Goal: Task Accomplishment & Management: Complete application form

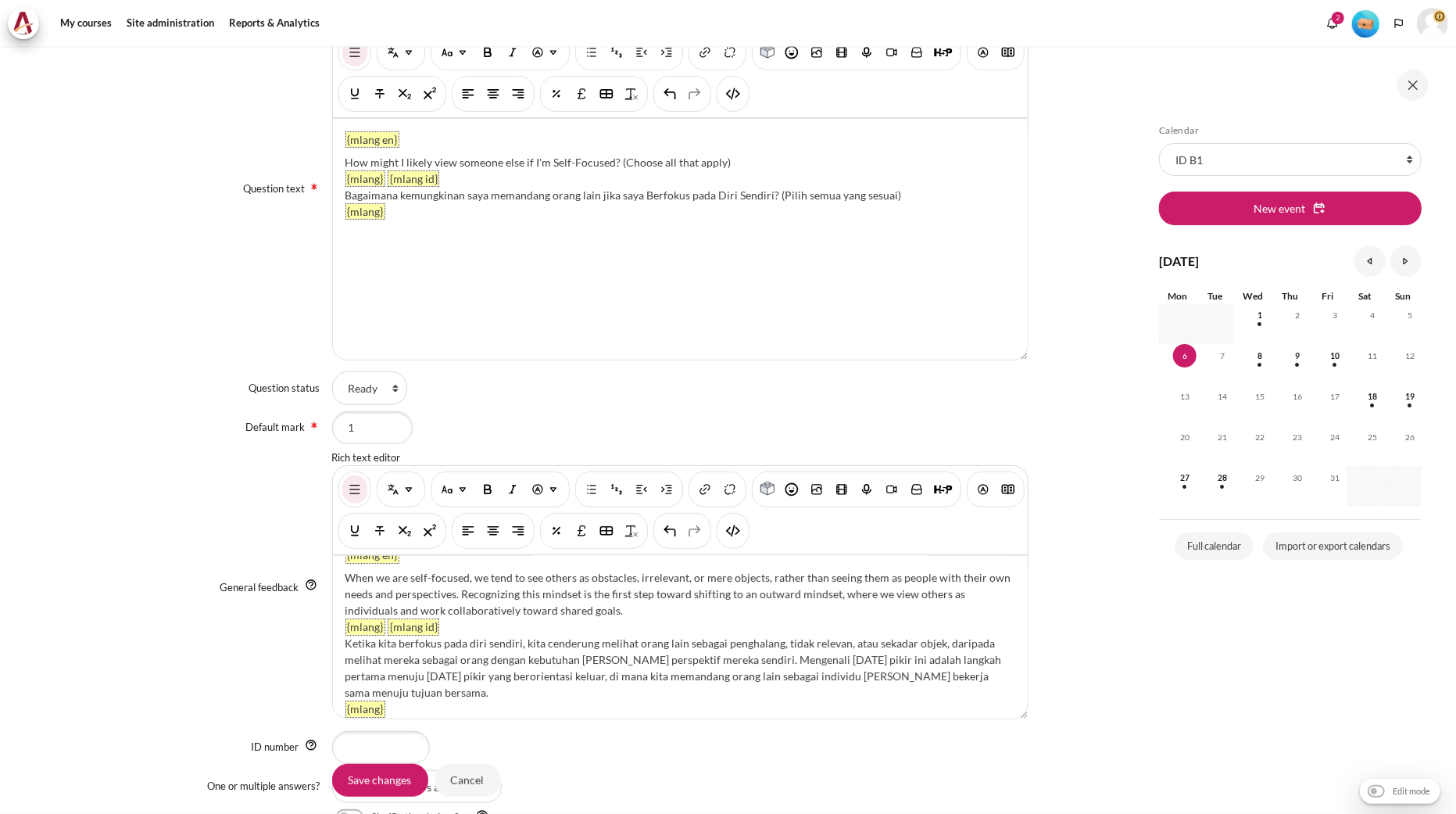
scroll to position [441, 0]
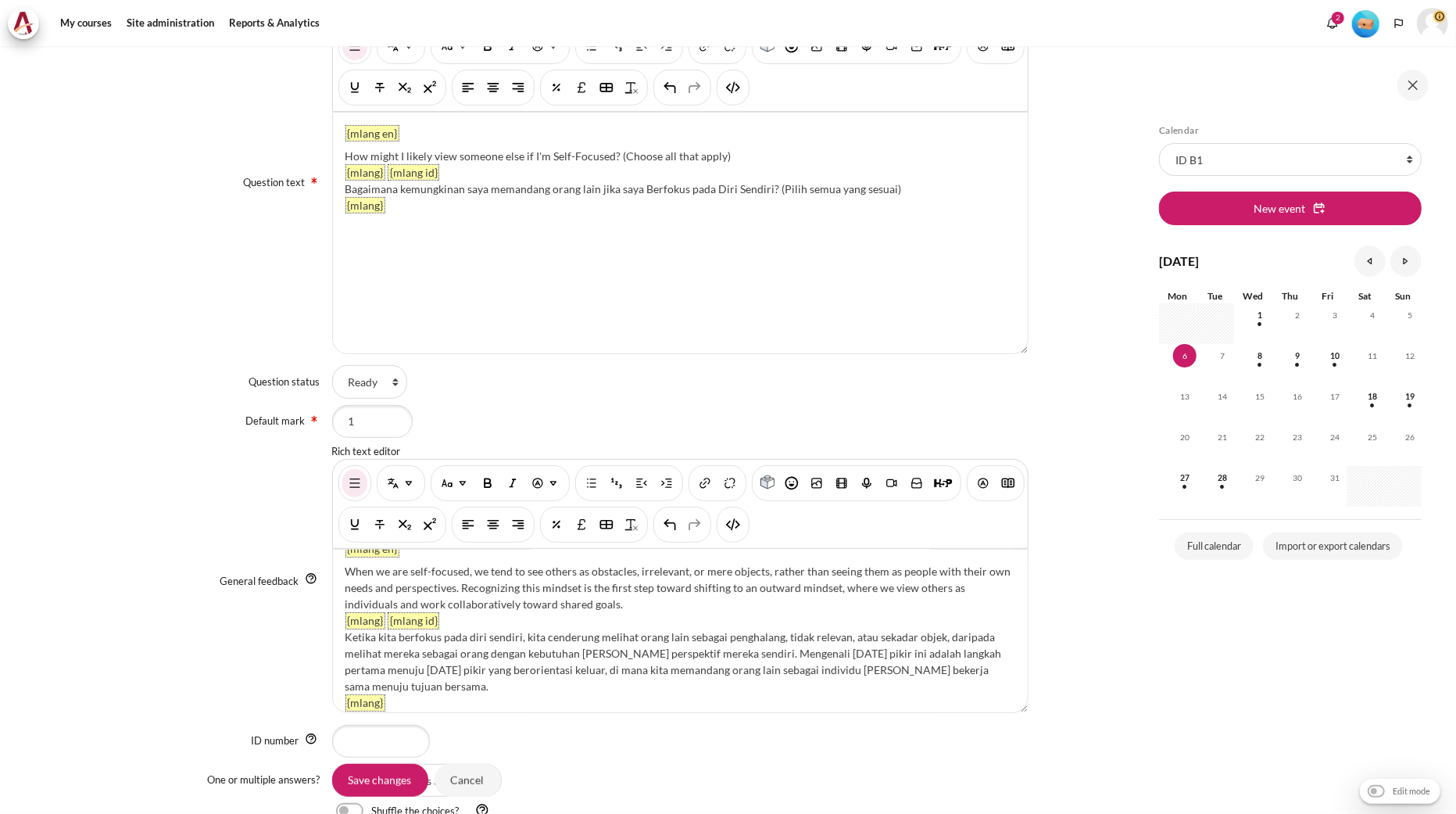
click at [168, 543] on div "General feedback Rich text editor {mlang en} When we are self-focused, we tend …" at bounding box center [564, 581] width 928 height 274
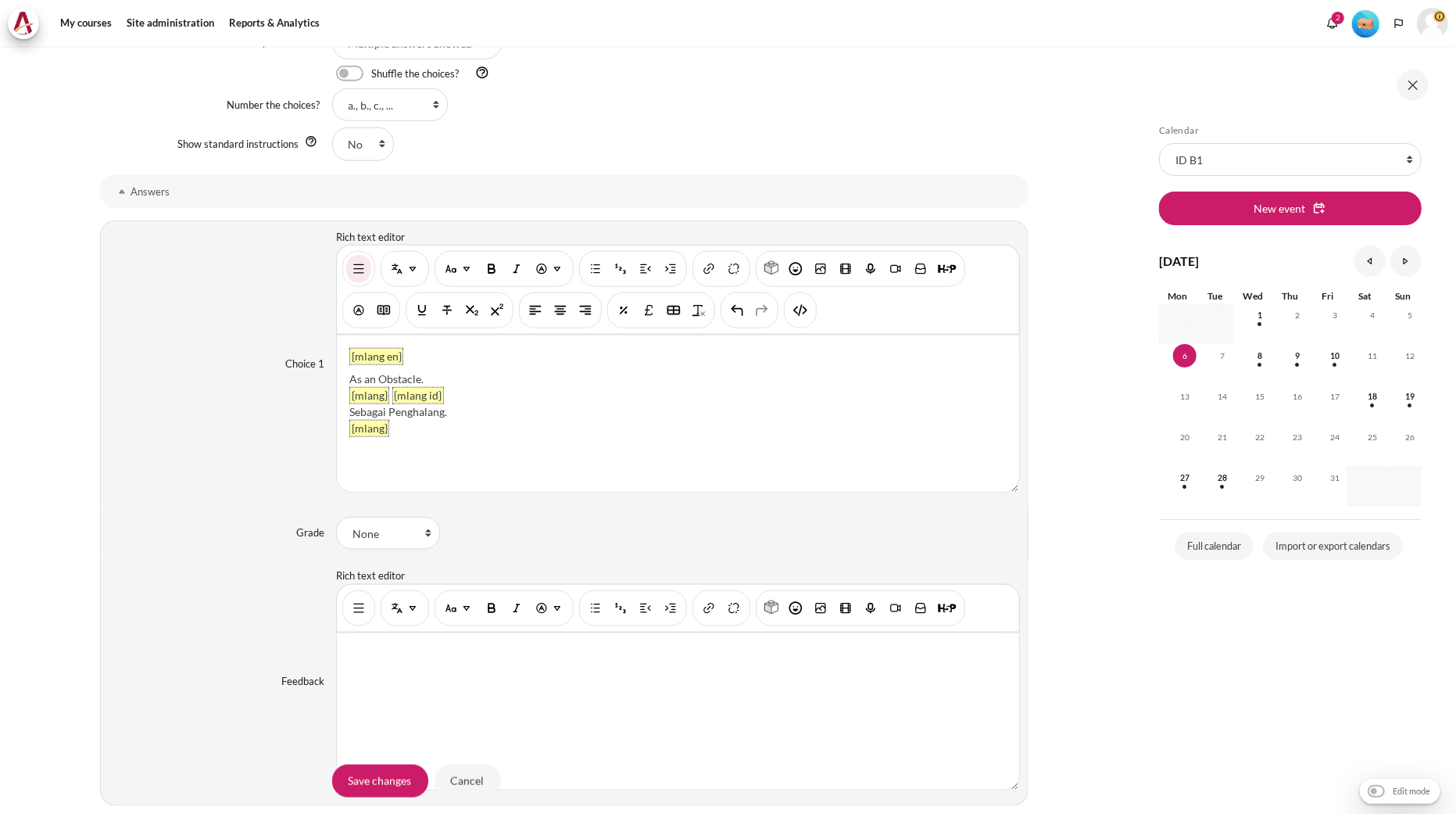
scroll to position [1223, 0]
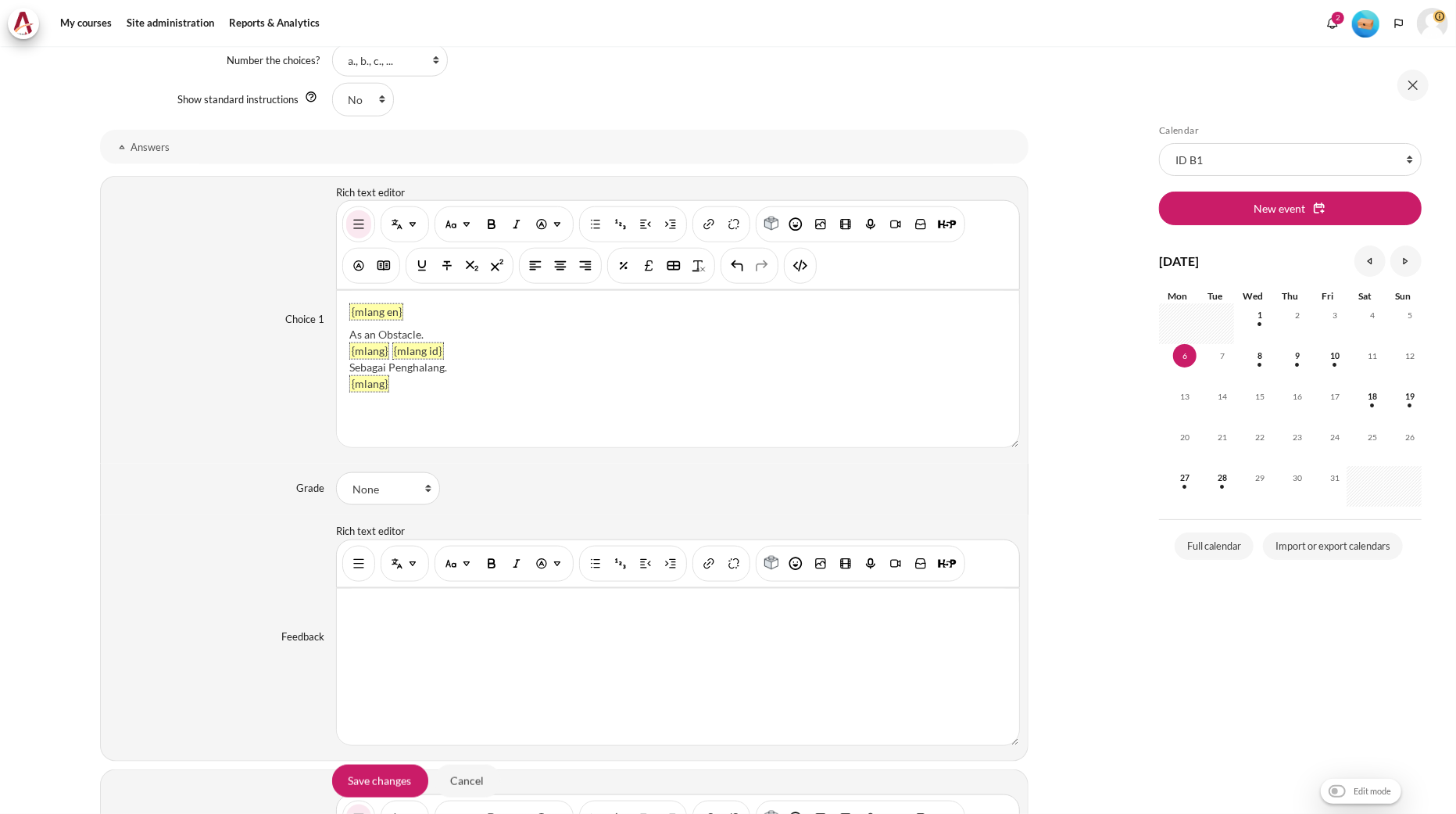
click at [158, 524] on div "Feedback Rich text editor" at bounding box center [564, 638] width 928 height 246
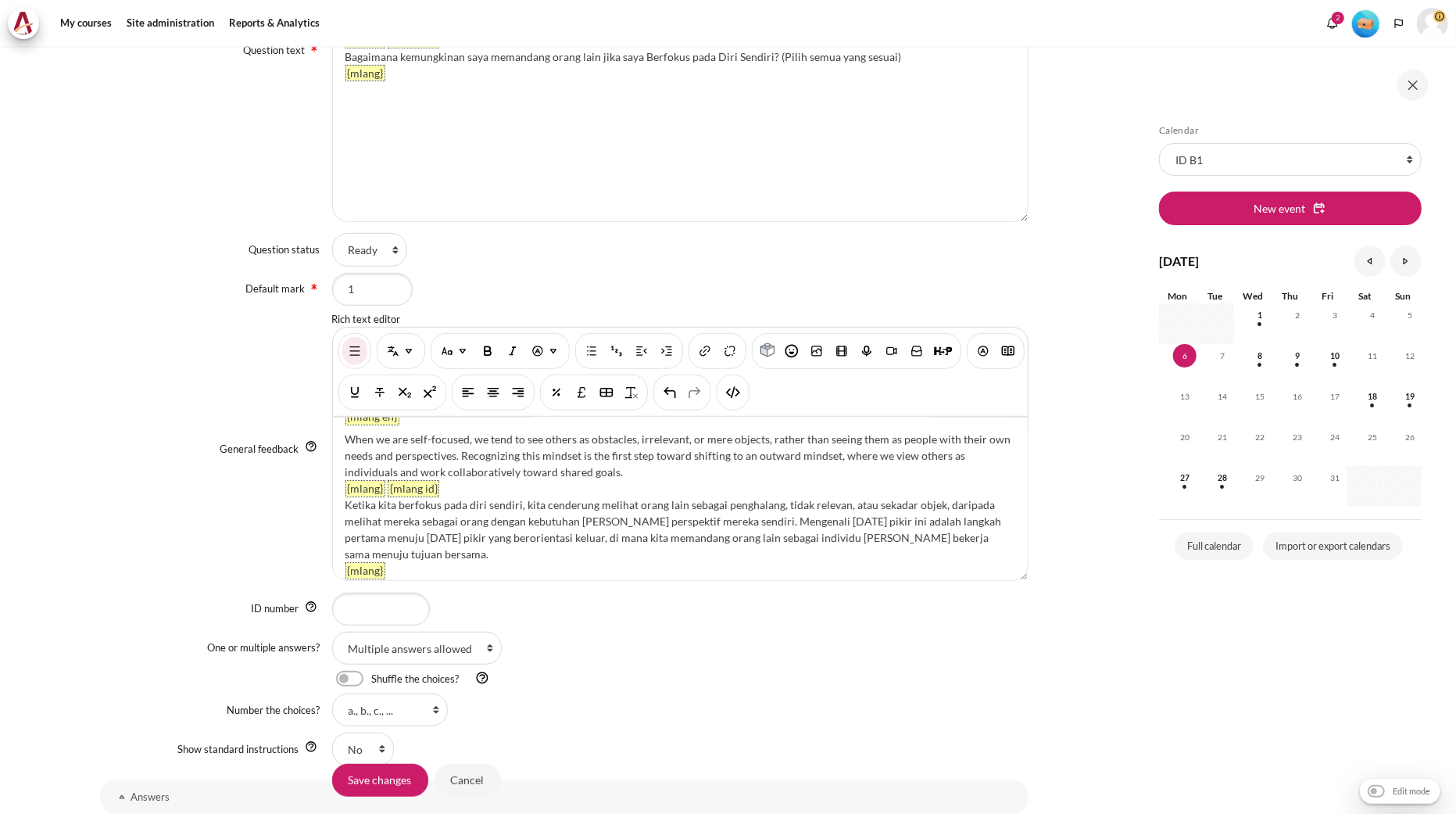
scroll to position [615, 0]
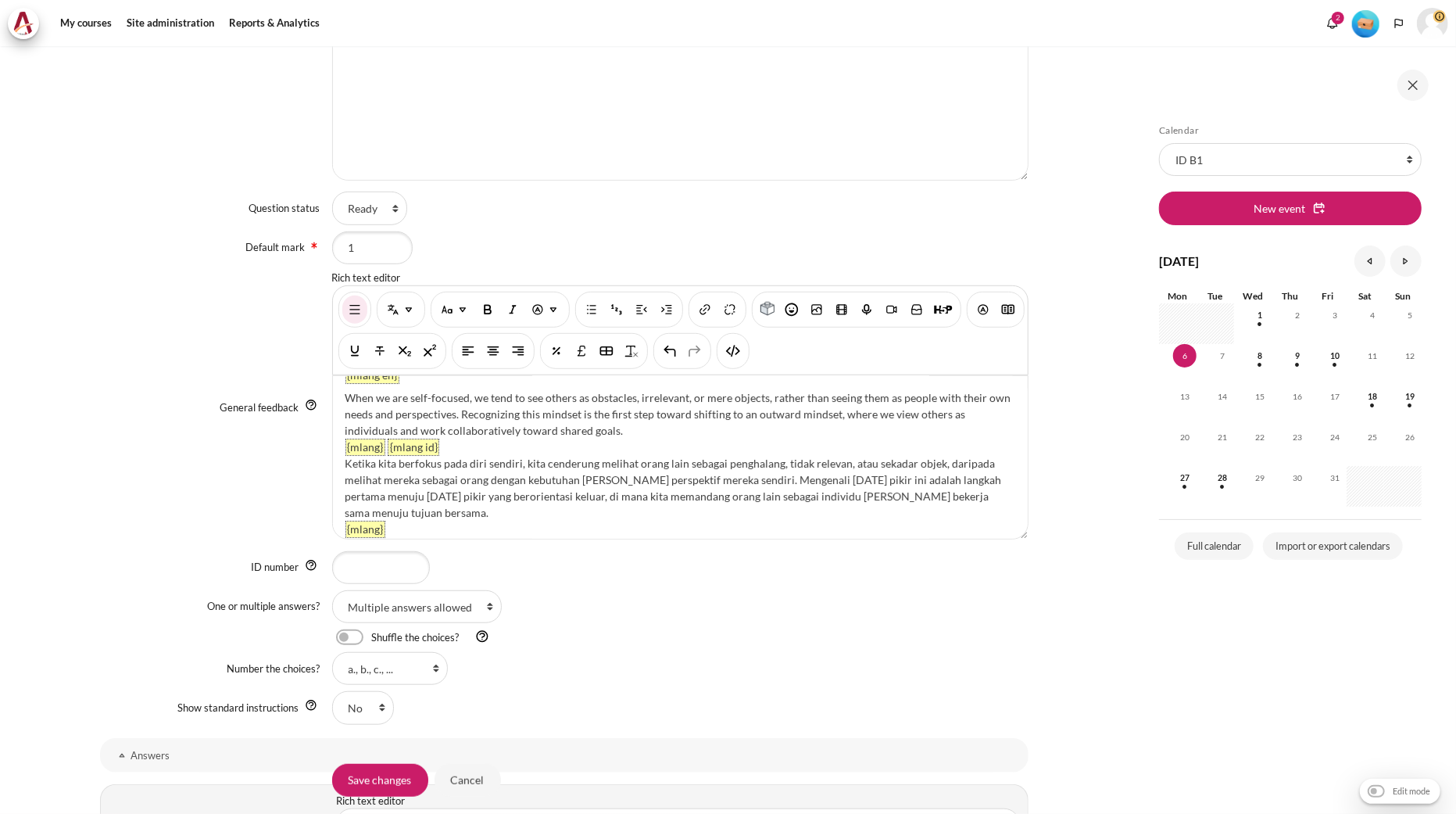
click at [101, 550] on div "Current category Current category Current category Default for OP Enhanced (Pro…" at bounding box center [564, 230] width 928 height 1015
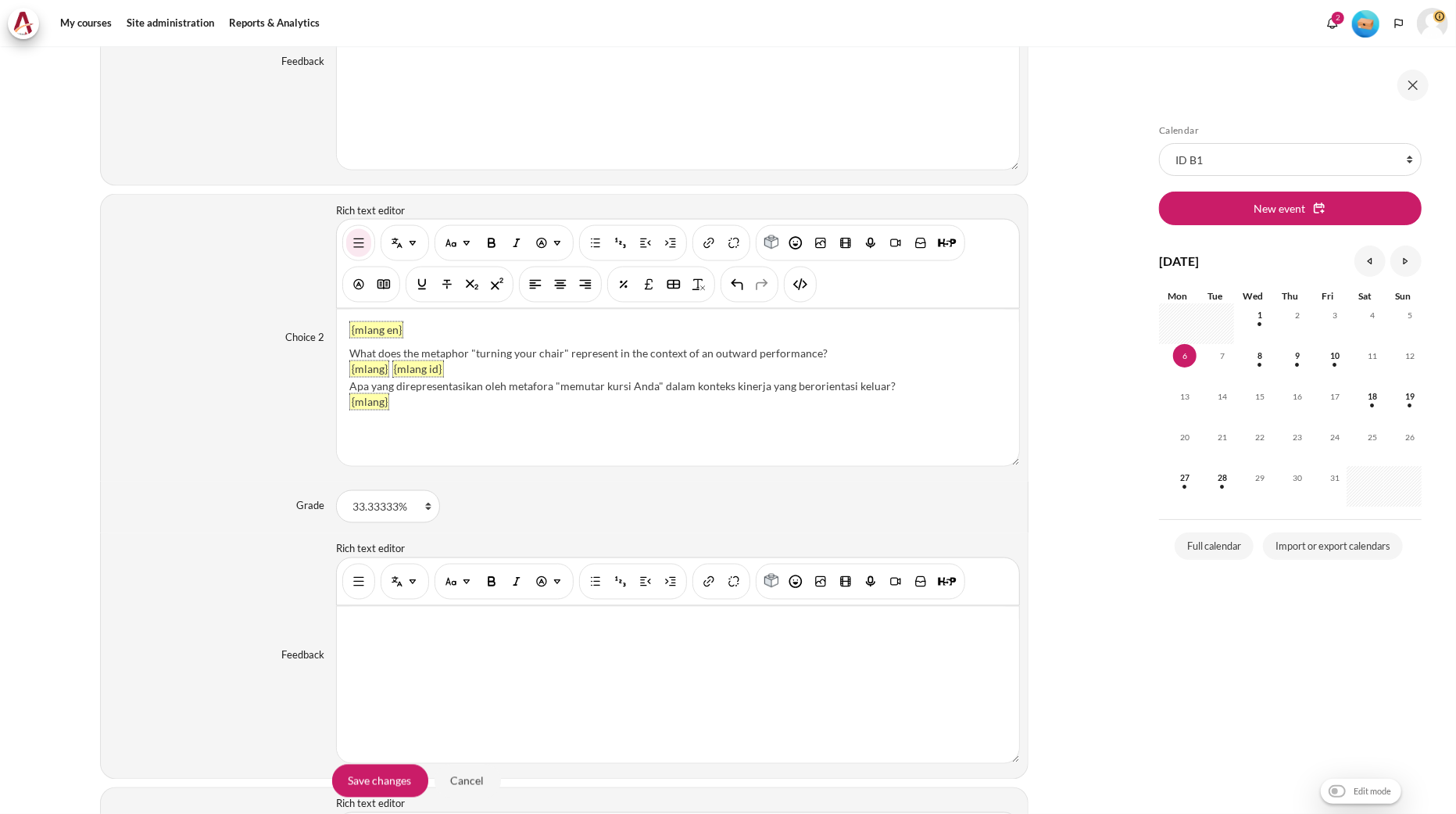
scroll to position [1831, 0]
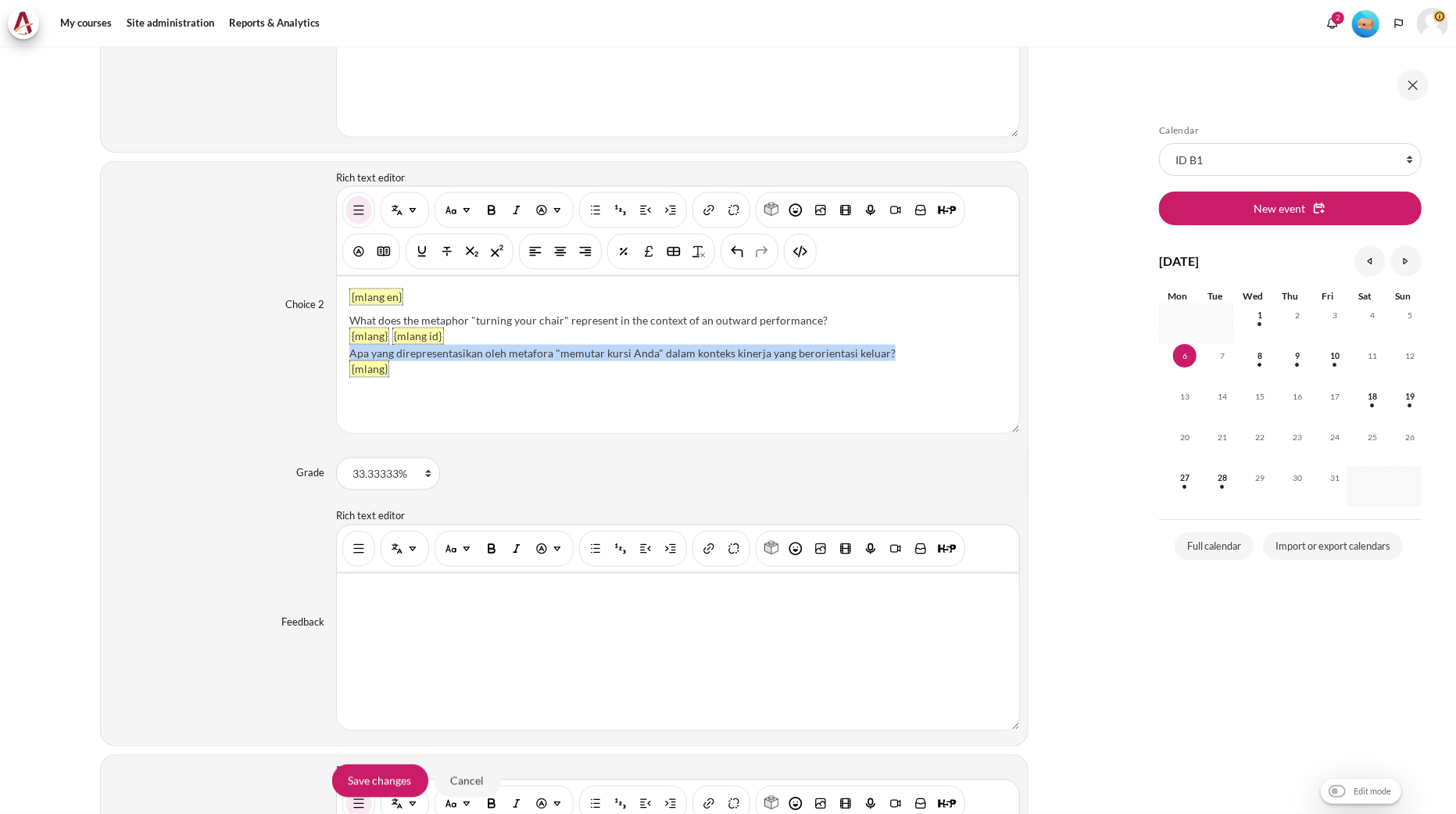
drag, startPoint x: 921, startPoint y: 353, endPoint x: 349, endPoint y: 347, distance: 572.0
click at [350, 347] on div "Apa yang direpresentasikan oleh metafora "memutar kursi Anda" dalam konteks kin…" at bounding box center [678, 353] width 657 height 17
paste div "Content"
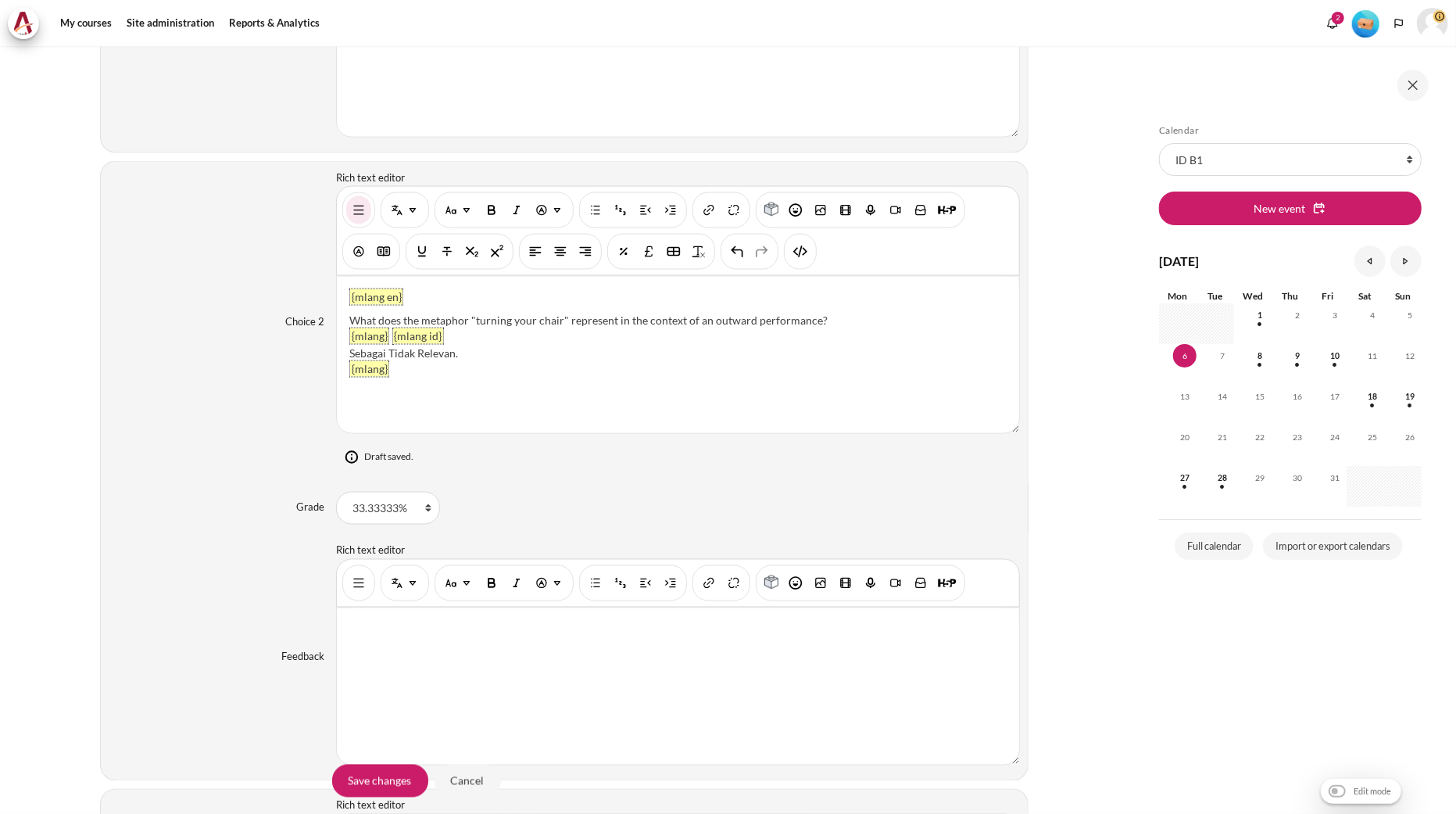
drag, startPoint x: 840, startPoint y: 312, endPoint x: 353, endPoint y: 329, distance: 487.3
click at [353, 329] on div "{mlang en} What does the metaphor "turning your chair" represent in the context…" at bounding box center [678, 355] width 683 height 157
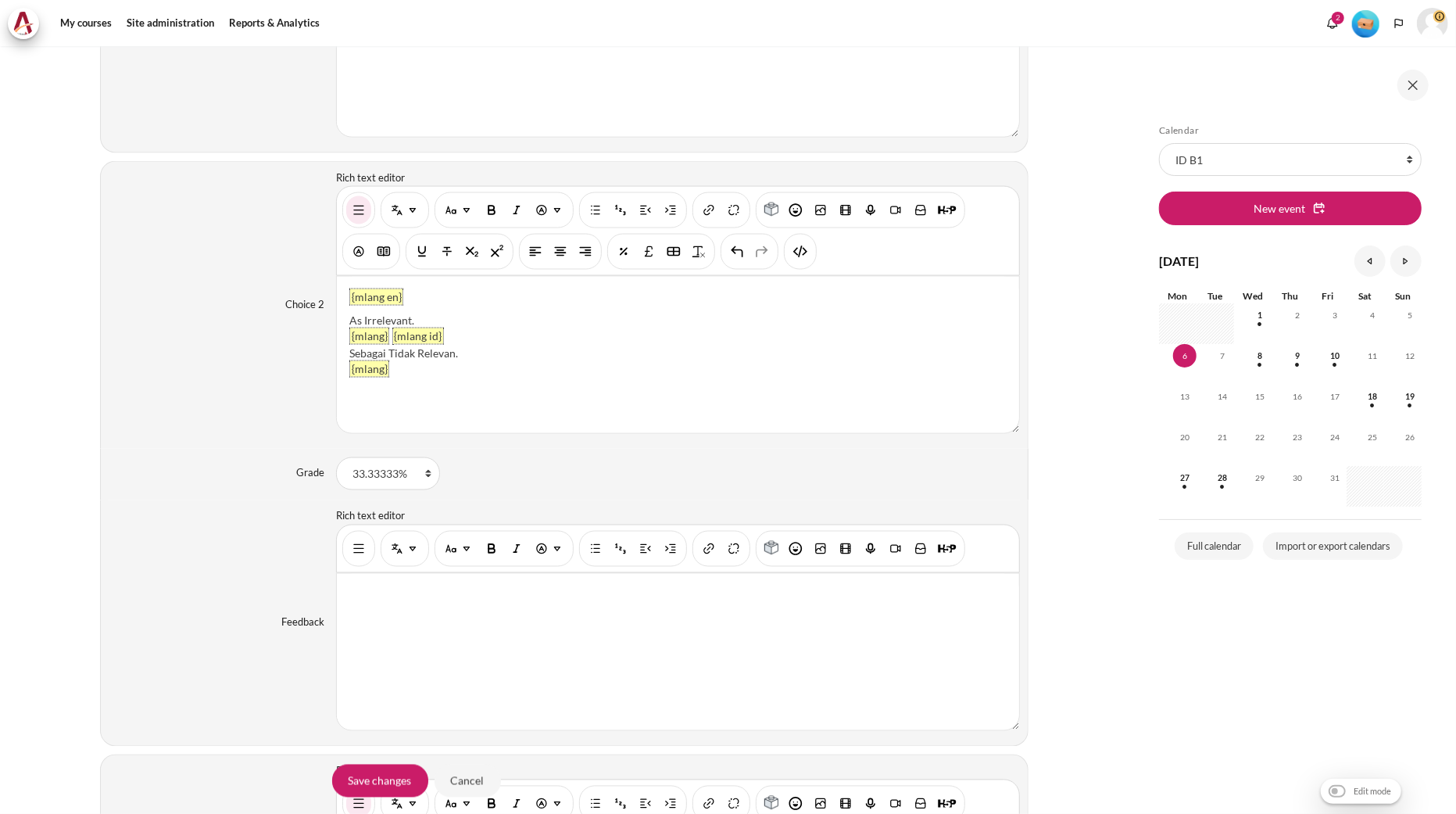
click at [604, 403] on div "{mlang en} As Irrelevant. {mlang} {mlang id} Sebagai Tidak Relevan. {mlang}" at bounding box center [678, 355] width 683 height 157
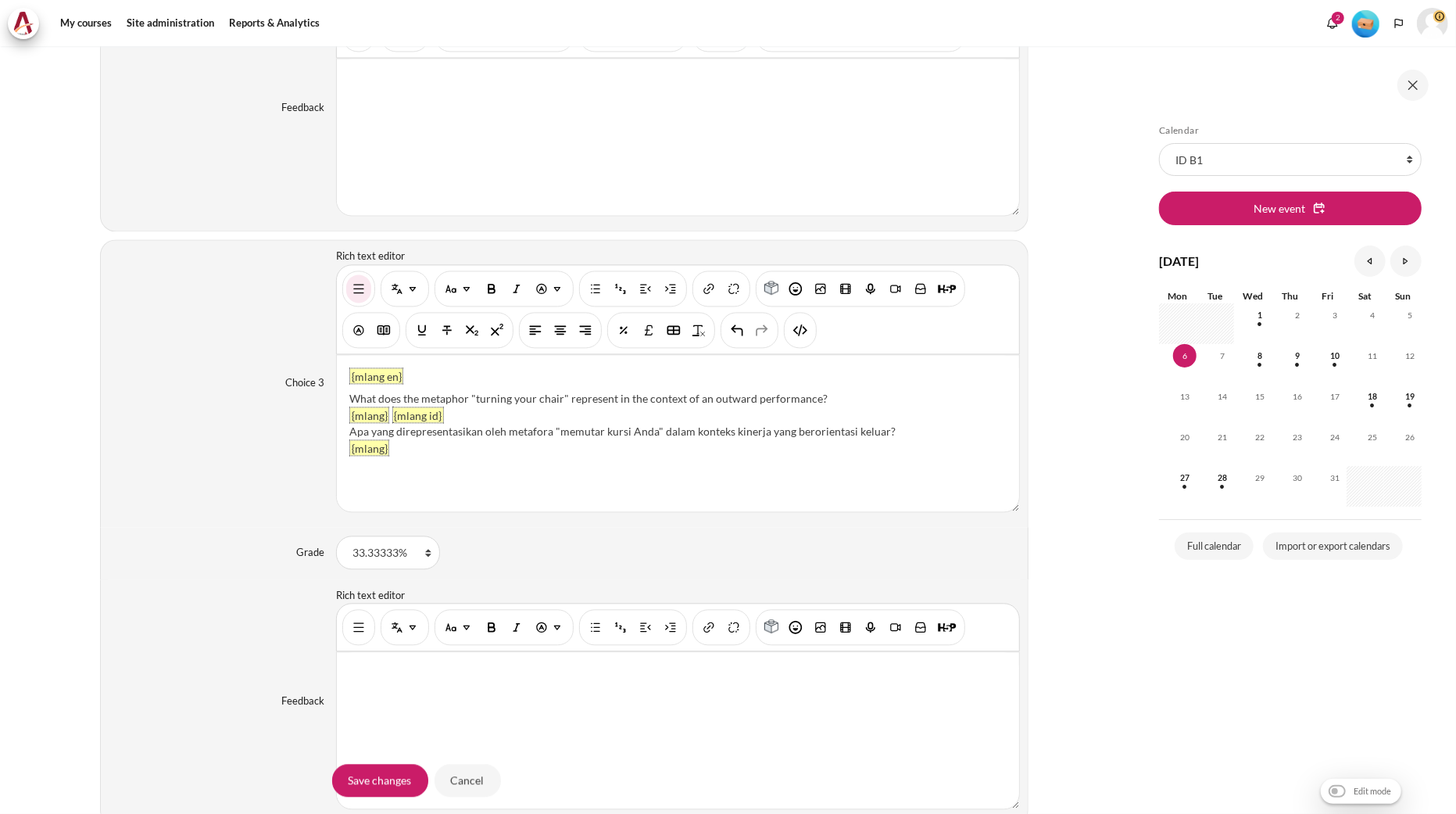
scroll to position [2352, 0]
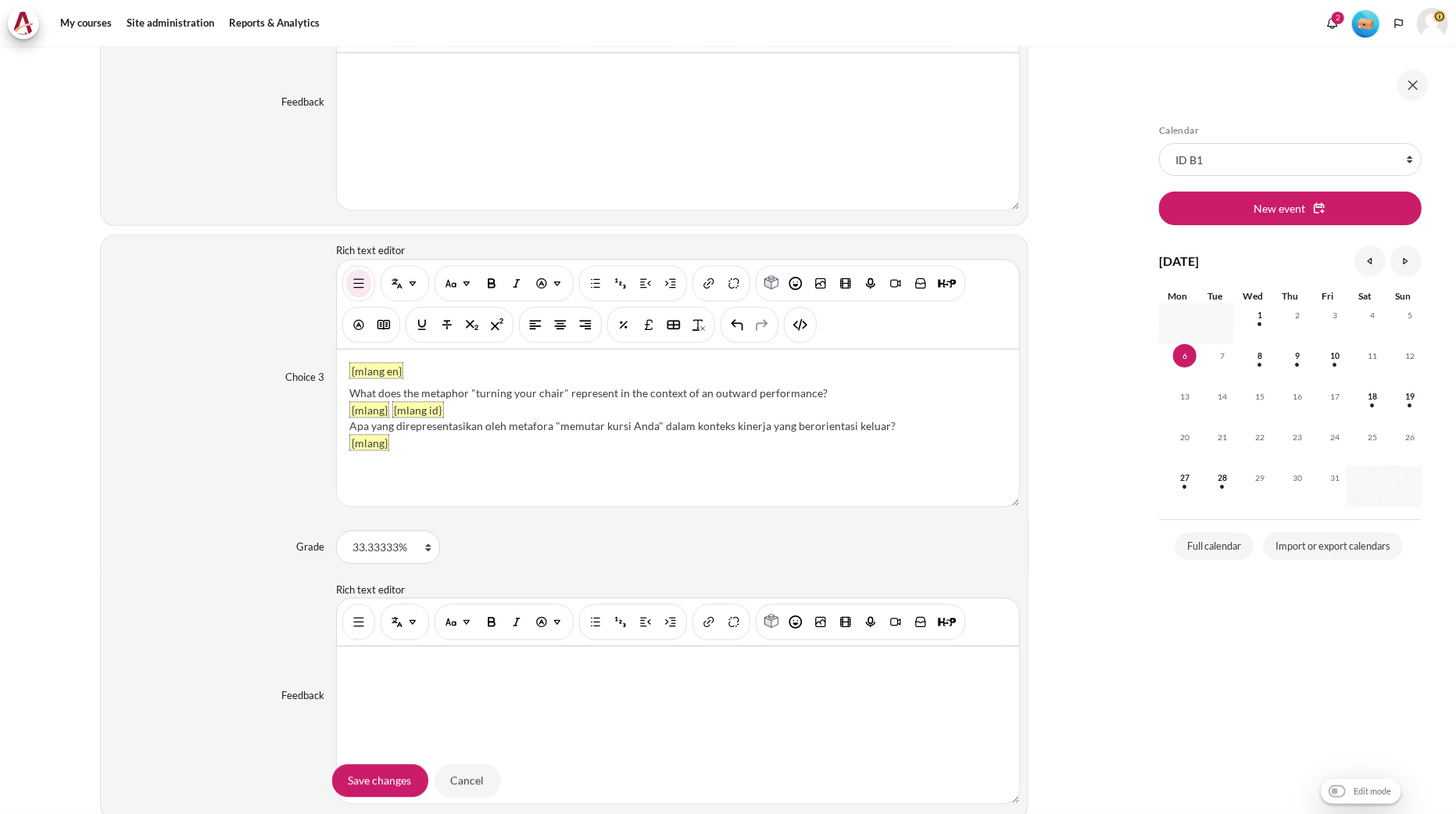
drag, startPoint x: 826, startPoint y: 394, endPoint x: 350, endPoint y: 388, distance: 476.0
click at [350, 388] on div "What does the metaphor "turning your chair" represent in the context of an outw…" at bounding box center [678, 392] width 657 height 17
paste div "Content"
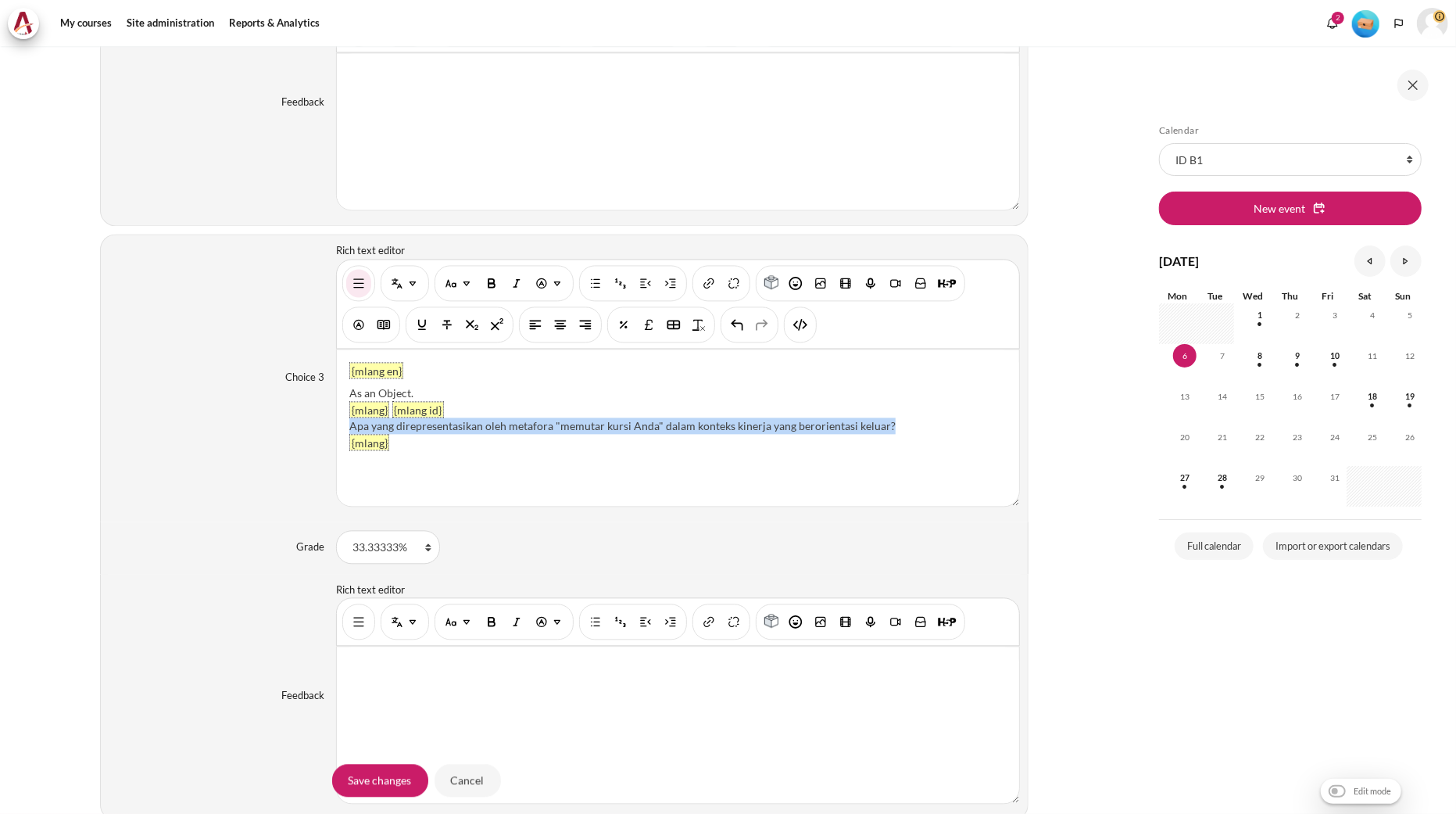
drag, startPoint x: 901, startPoint y: 427, endPoint x: 350, endPoint y: 429, distance: 551.0
click at [350, 429] on div "Apa yang direpresentasikan oleh metafora "memutar kursi Anda" dalam konteks kin…" at bounding box center [678, 426] width 657 height 17
drag, startPoint x: 428, startPoint y: 430, endPoint x: 342, endPoint y: 432, distance: 86.0
click at [342, 432] on div "{mlang en} As an Object. {mlang} {mlang id} Sebagai Objek. {mlang}" at bounding box center [678, 428] width 683 height 157
click at [518, 731] on div "Content" at bounding box center [678, 725] width 683 height 157
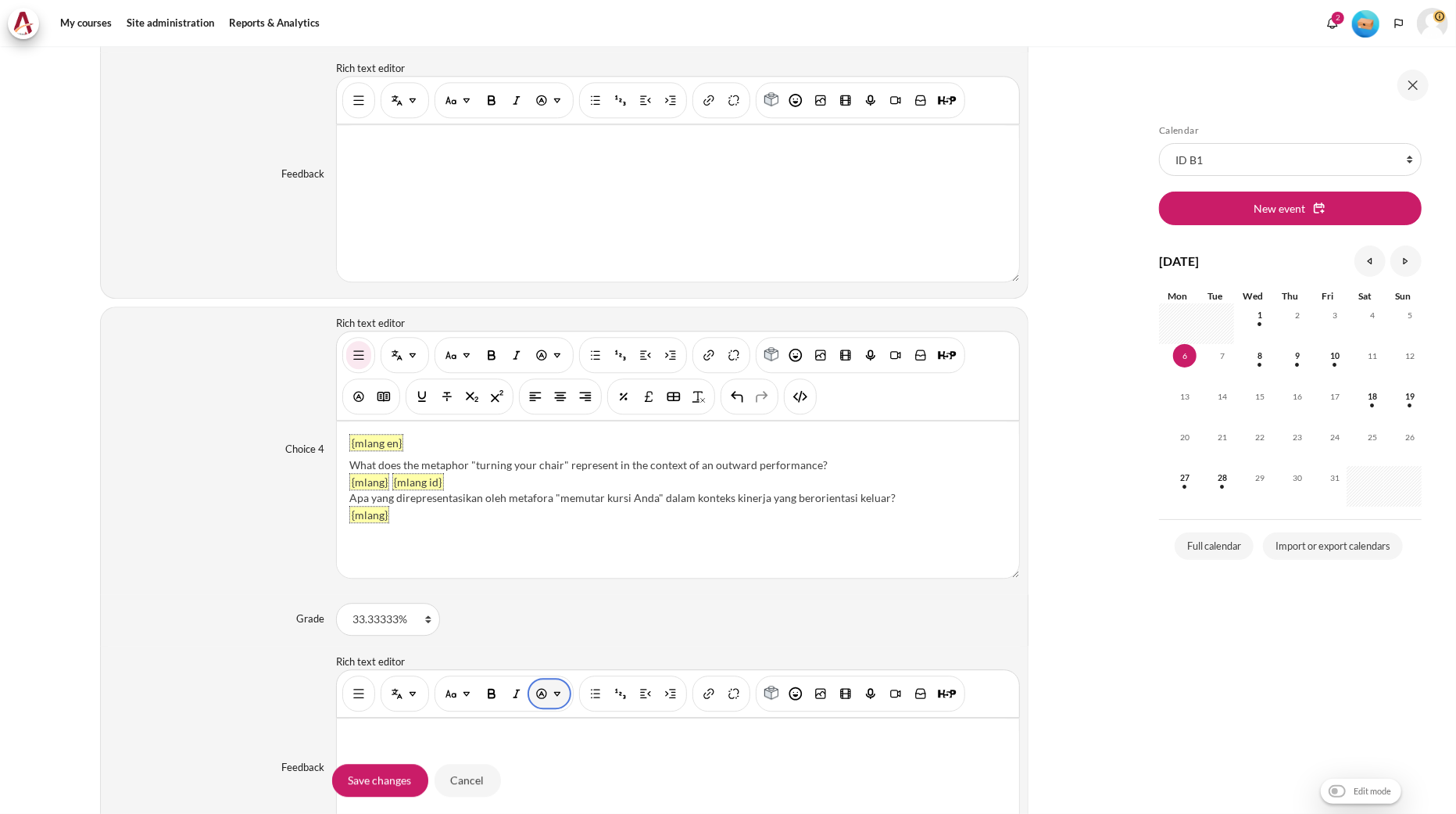
scroll to position [2960, 0]
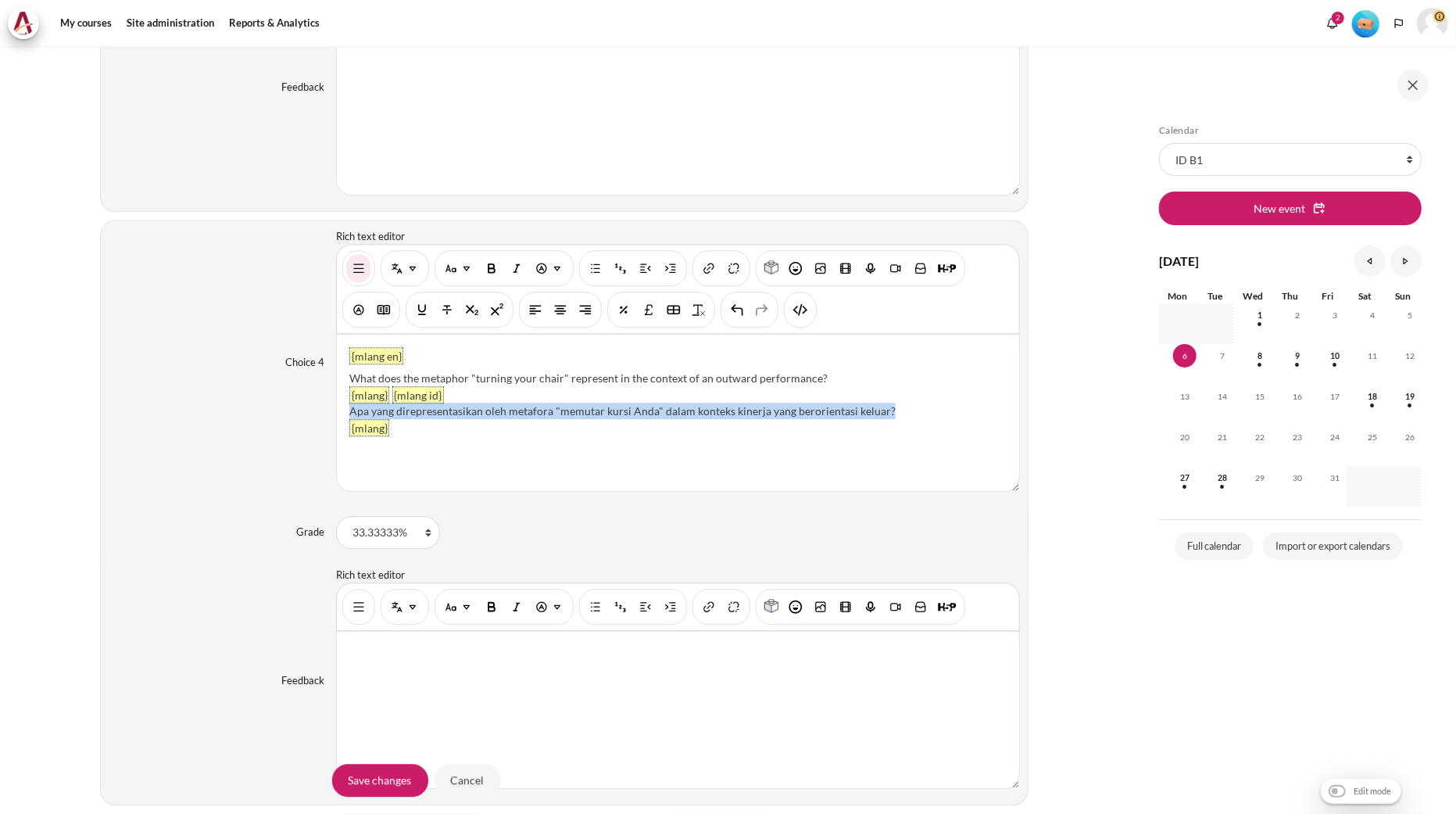
drag, startPoint x: 904, startPoint y: 415, endPoint x: 346, endPoint y: 421, distance: 558.0
click at [346, 421] on div "{mlang en} What does the metaphor "turning your chair" represent in the context…" at bounding box center [678, 413] width 683 height 157
paste div "Content"
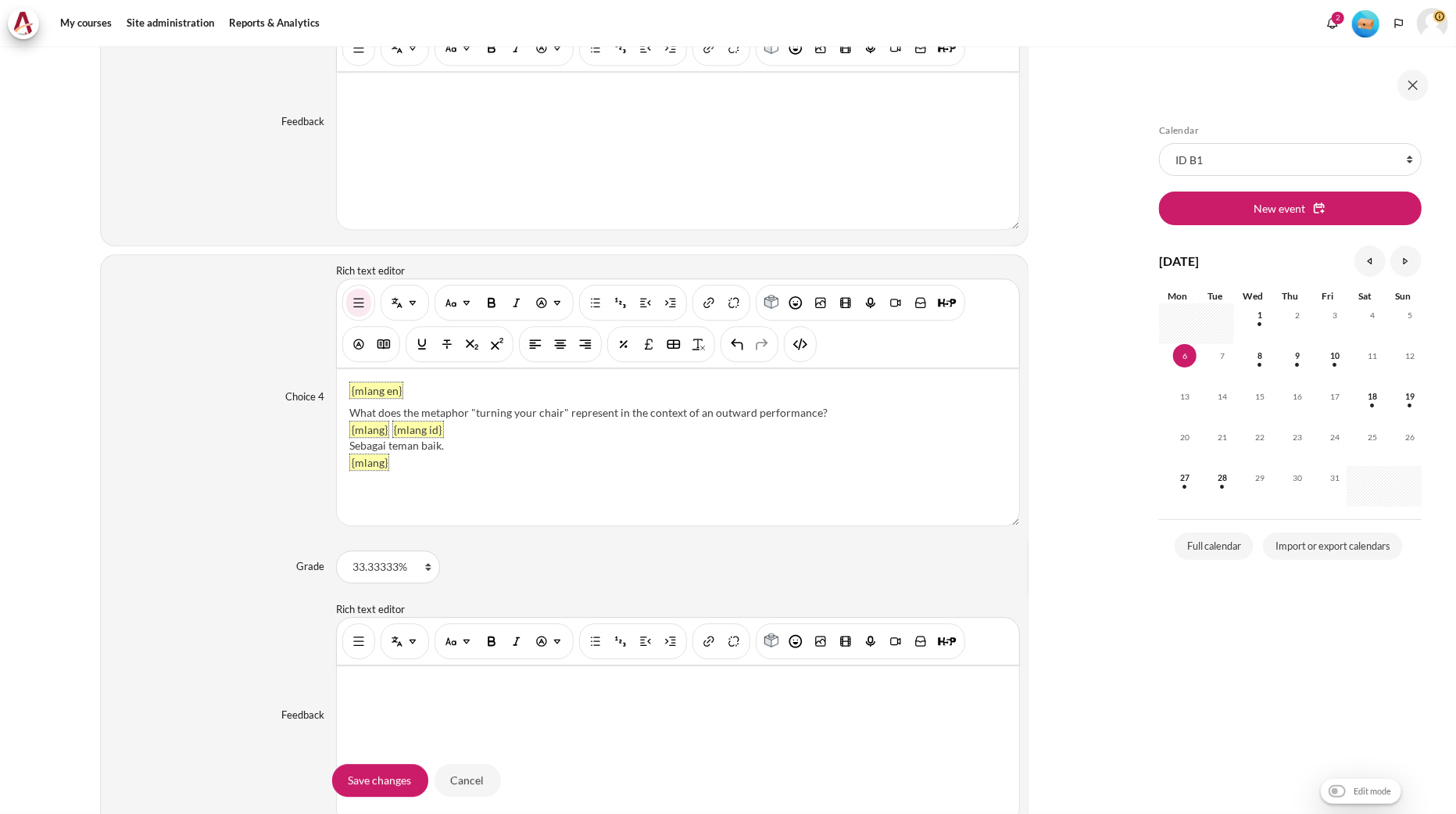
scroll to position [2994, 0]
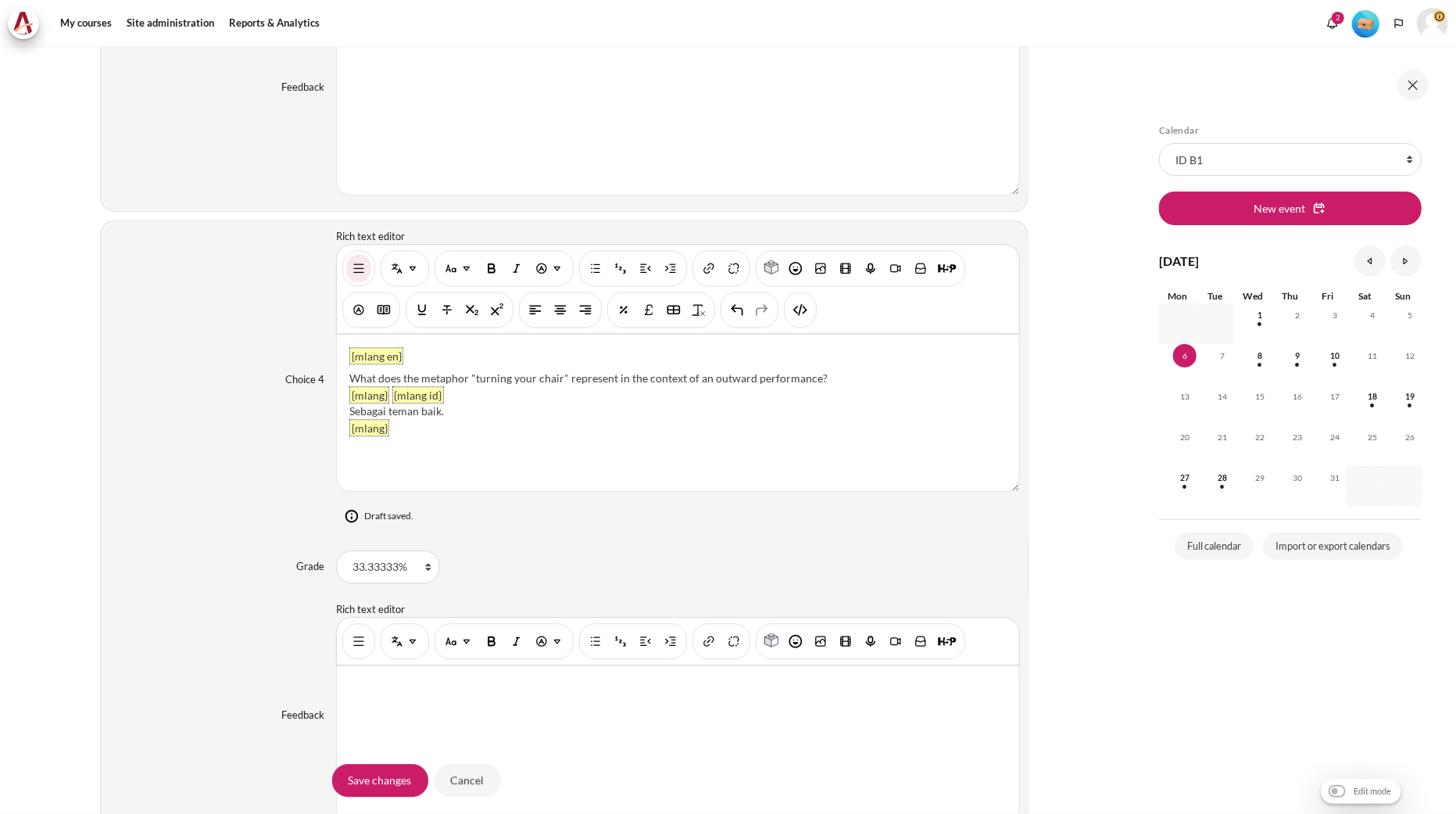
drag, startPoint x: 826, startPoint y: 372, endPoint x: 323, endPoint y: 369, distance: 503.0
click at [323, 369] on div "Choice 4 Rich text editor {mlang en} What does the metaphor "turning your chair…" at bounding box center [564, 380] width 928 height 322
drag, startPoint x: 824, startPoint y: 380, endPoint x: 349, endPoint y: 378, distance: 475.0
click at [350, 378] on div "What does the metaphor "turning your chair" represent in the context of an outw…" at bounding box center [678, 377] width 657 height 17
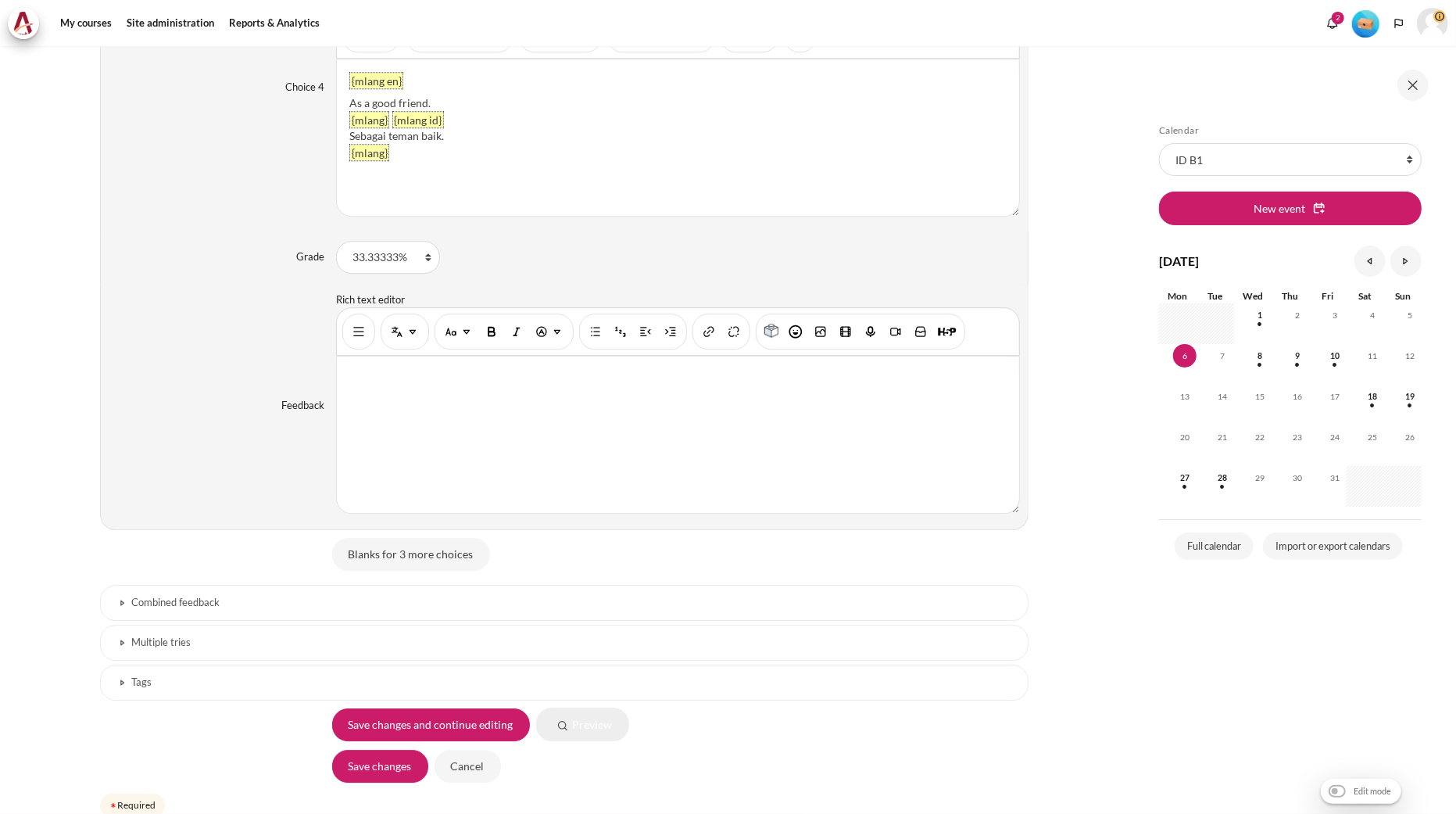
scroll to position [3310, 0]
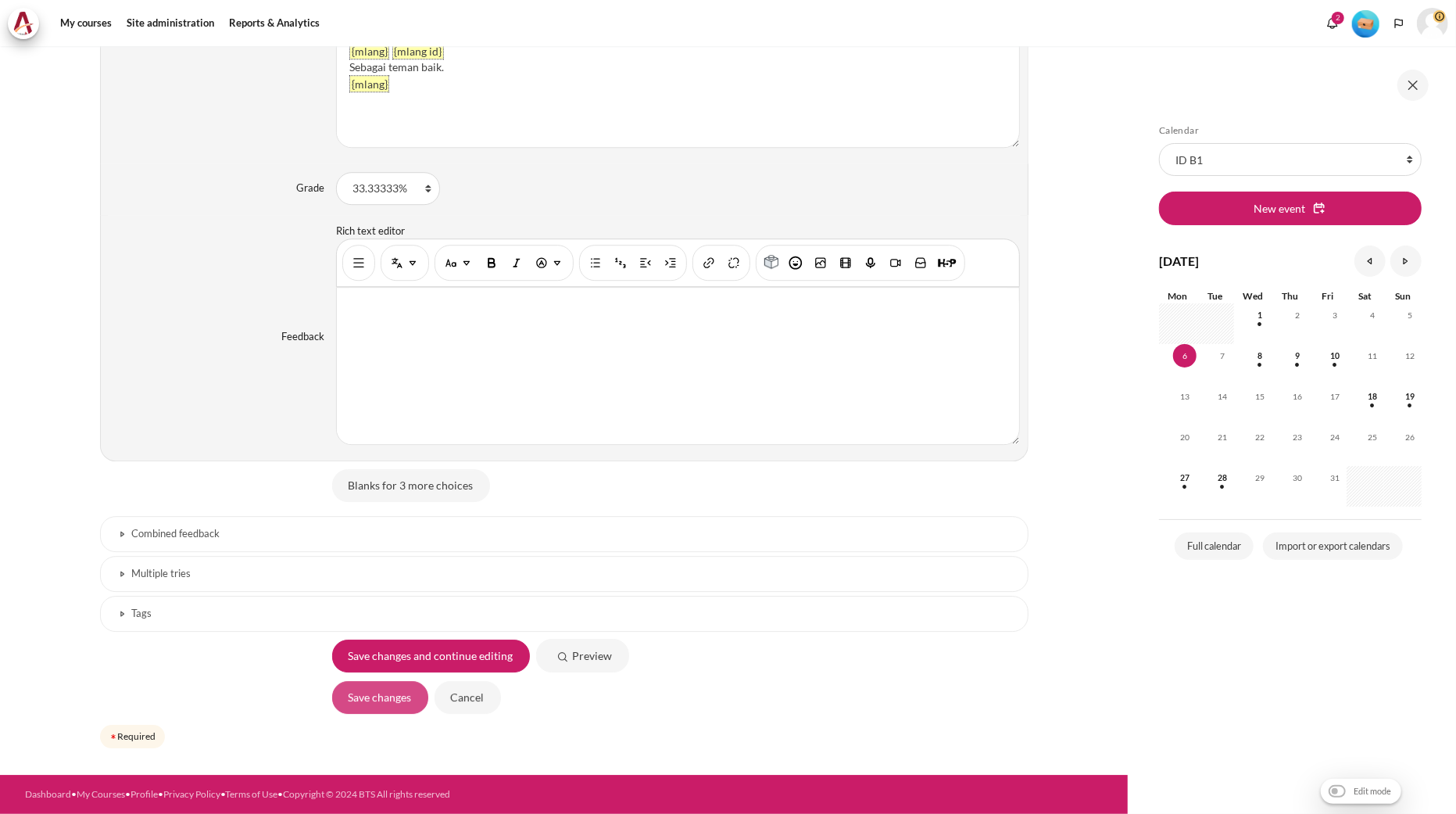
click at [379, 703] on input "Save changes" at bounding box center [380, 698] width 96 height 33
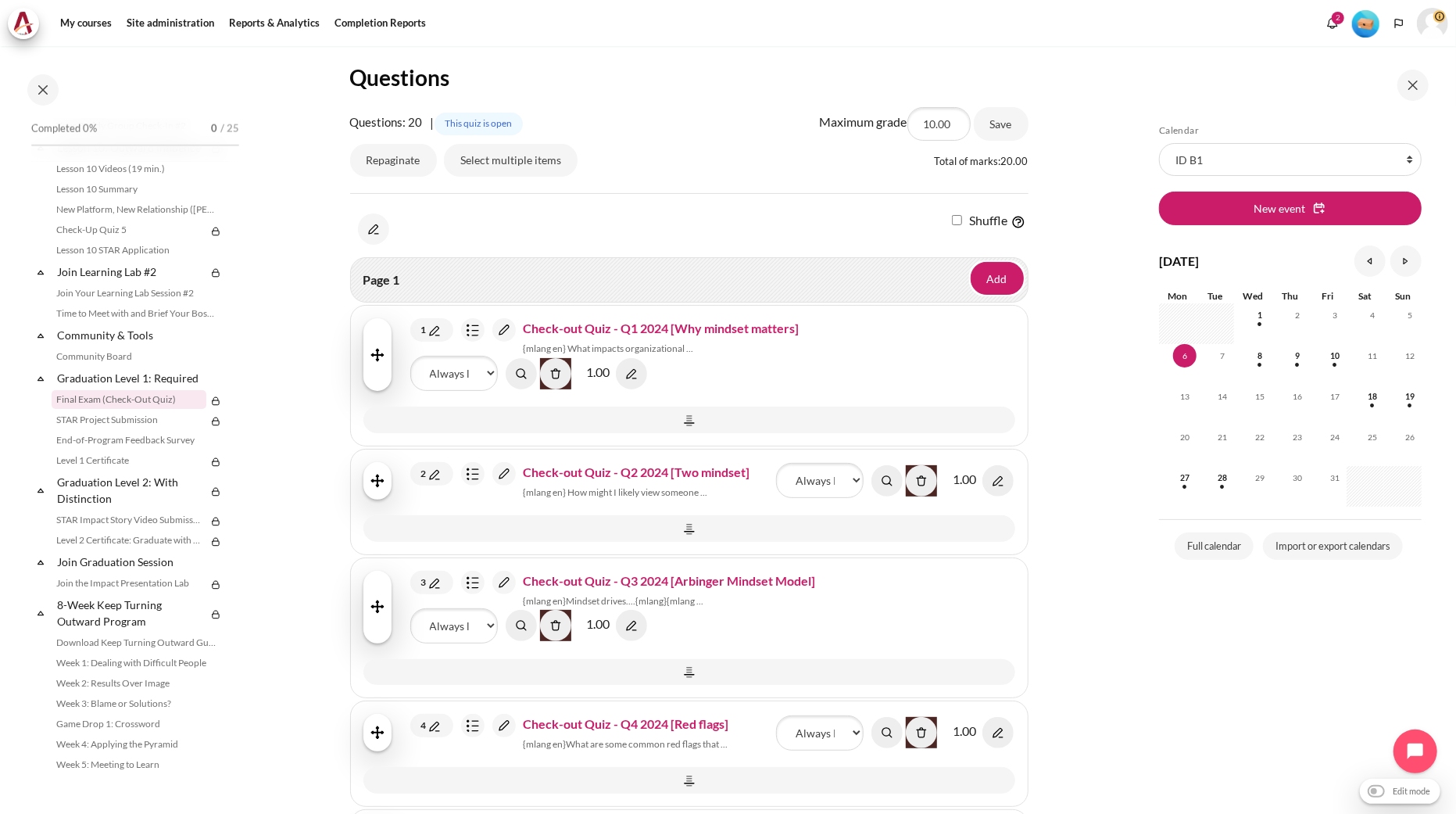
scroll to position [434, 0]
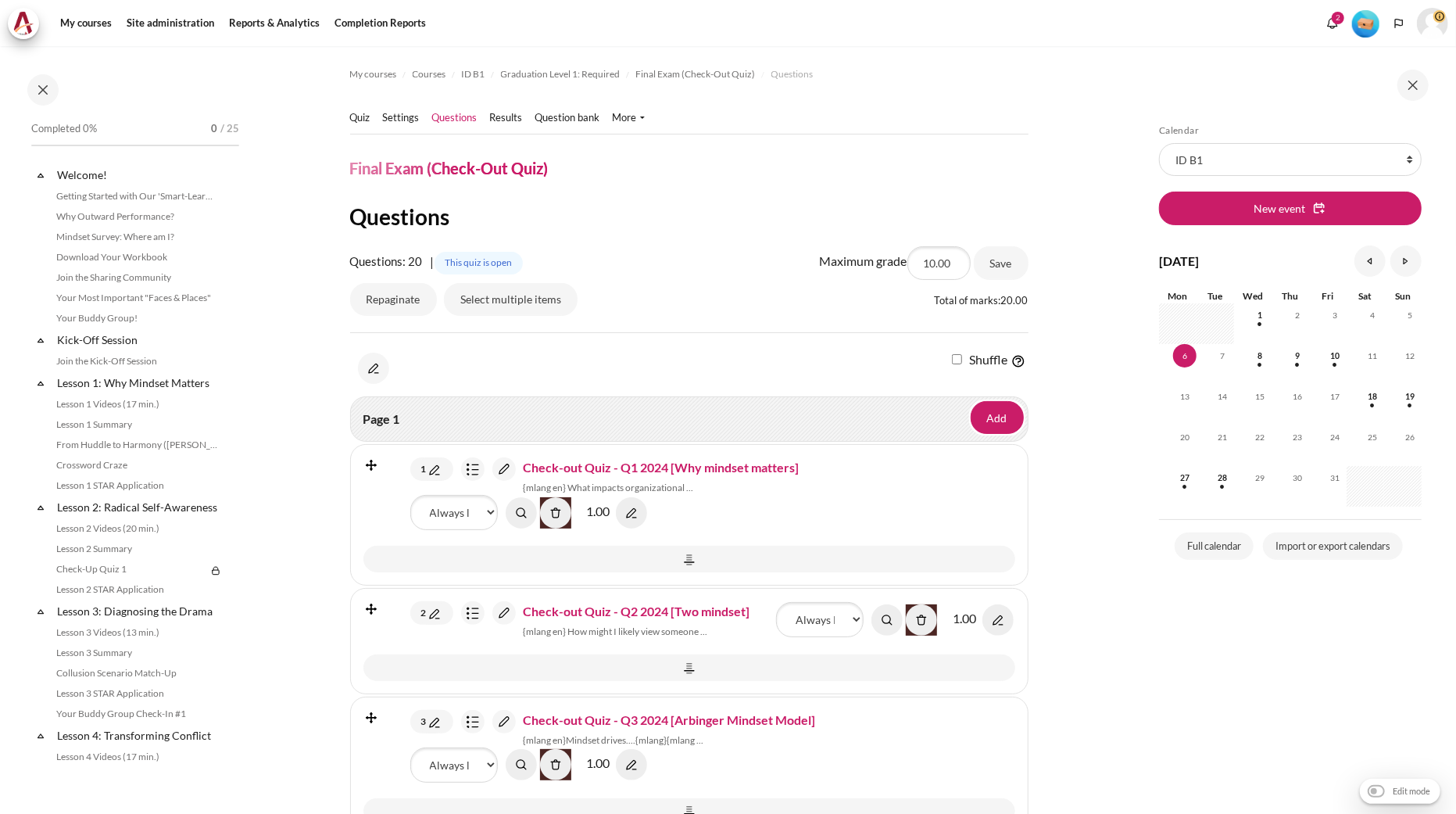
scroll to position [1483, 0]
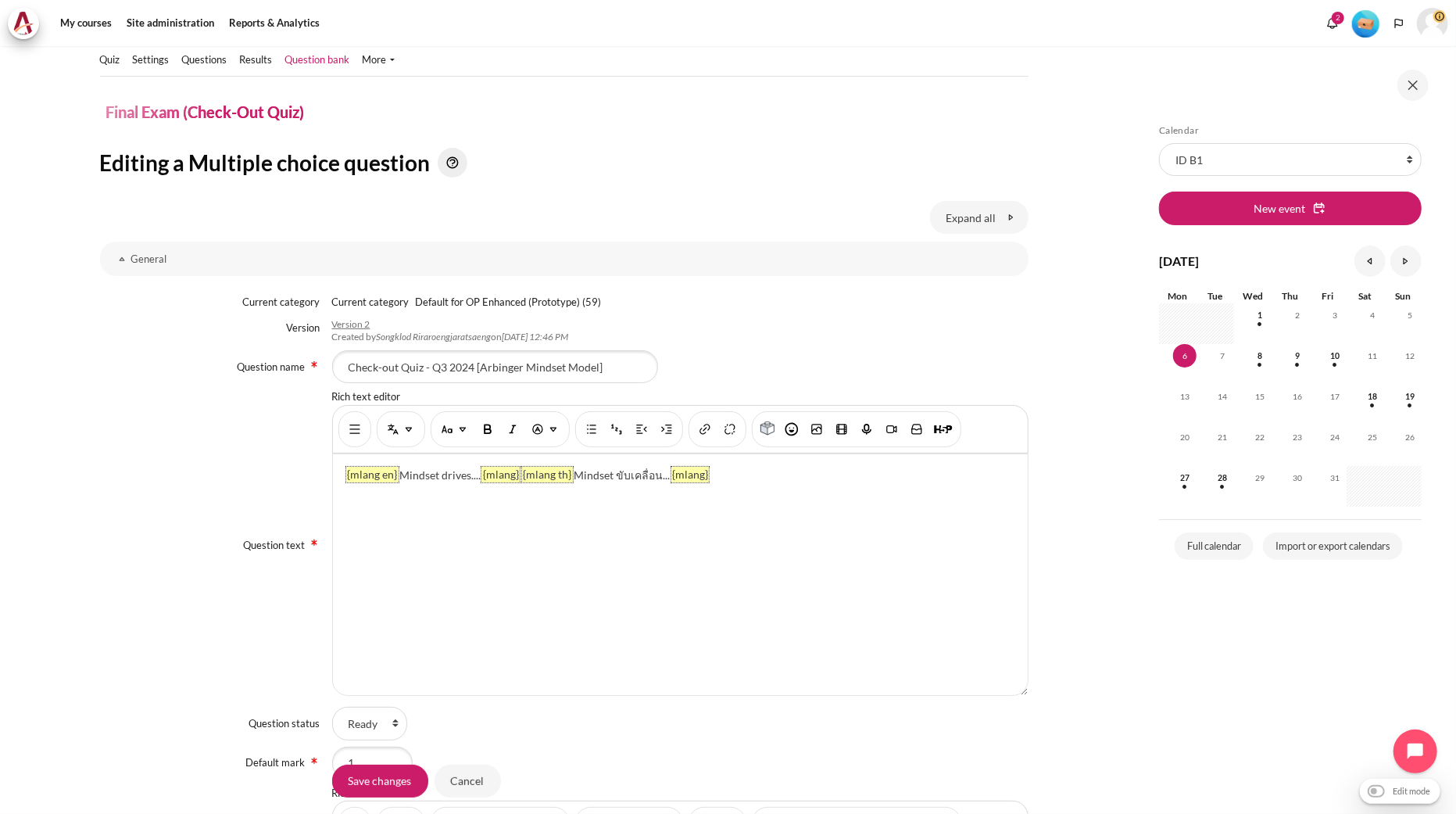
scroll to position [87, 0]
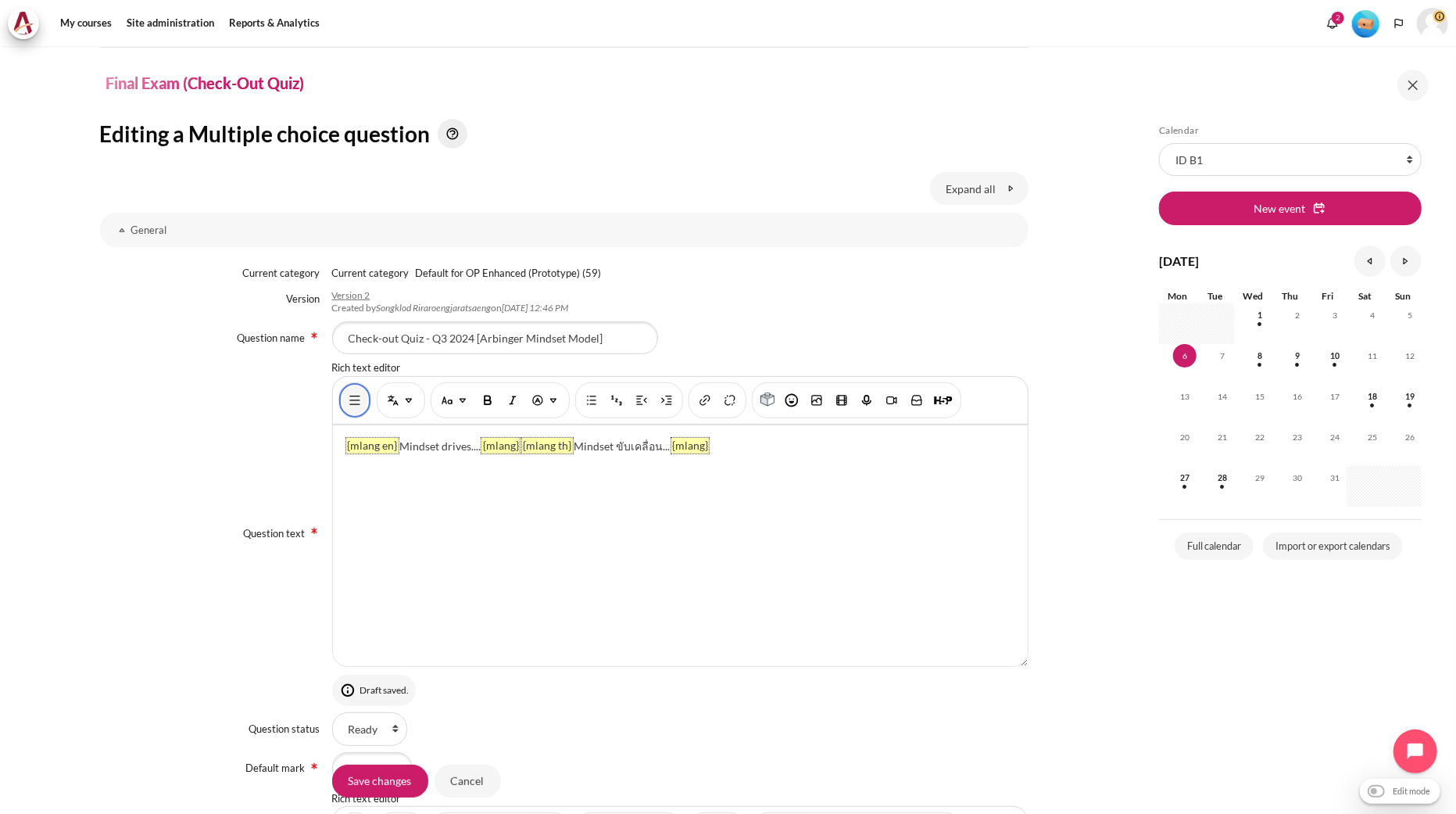
click at [357, 394] on img "Show/hide advanced buttons" at bounding box center [355, 400] width 16 height 16
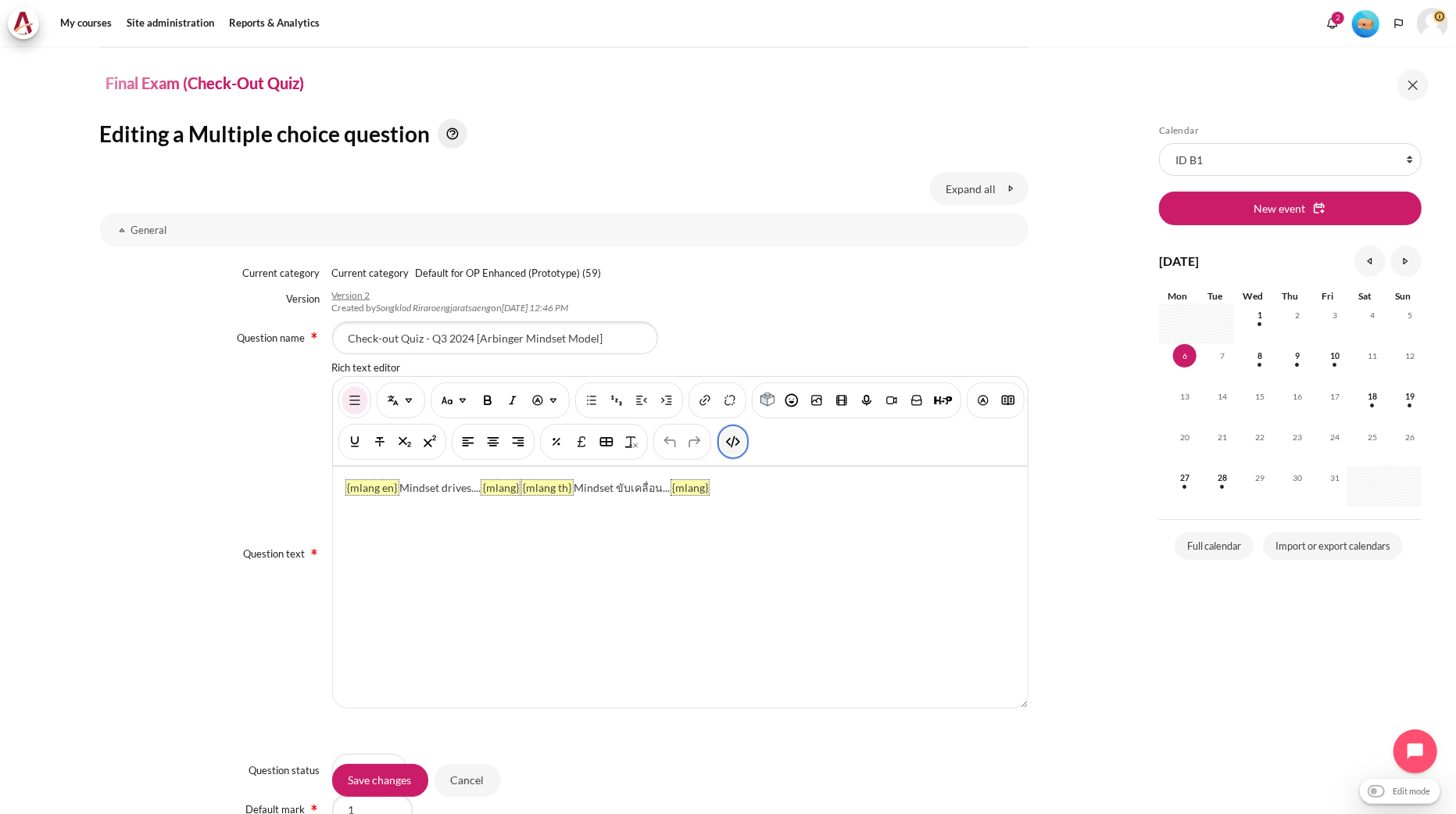
click at [741, 441] on img "HTML" at bounding box center [733, 441] width 16 height 16
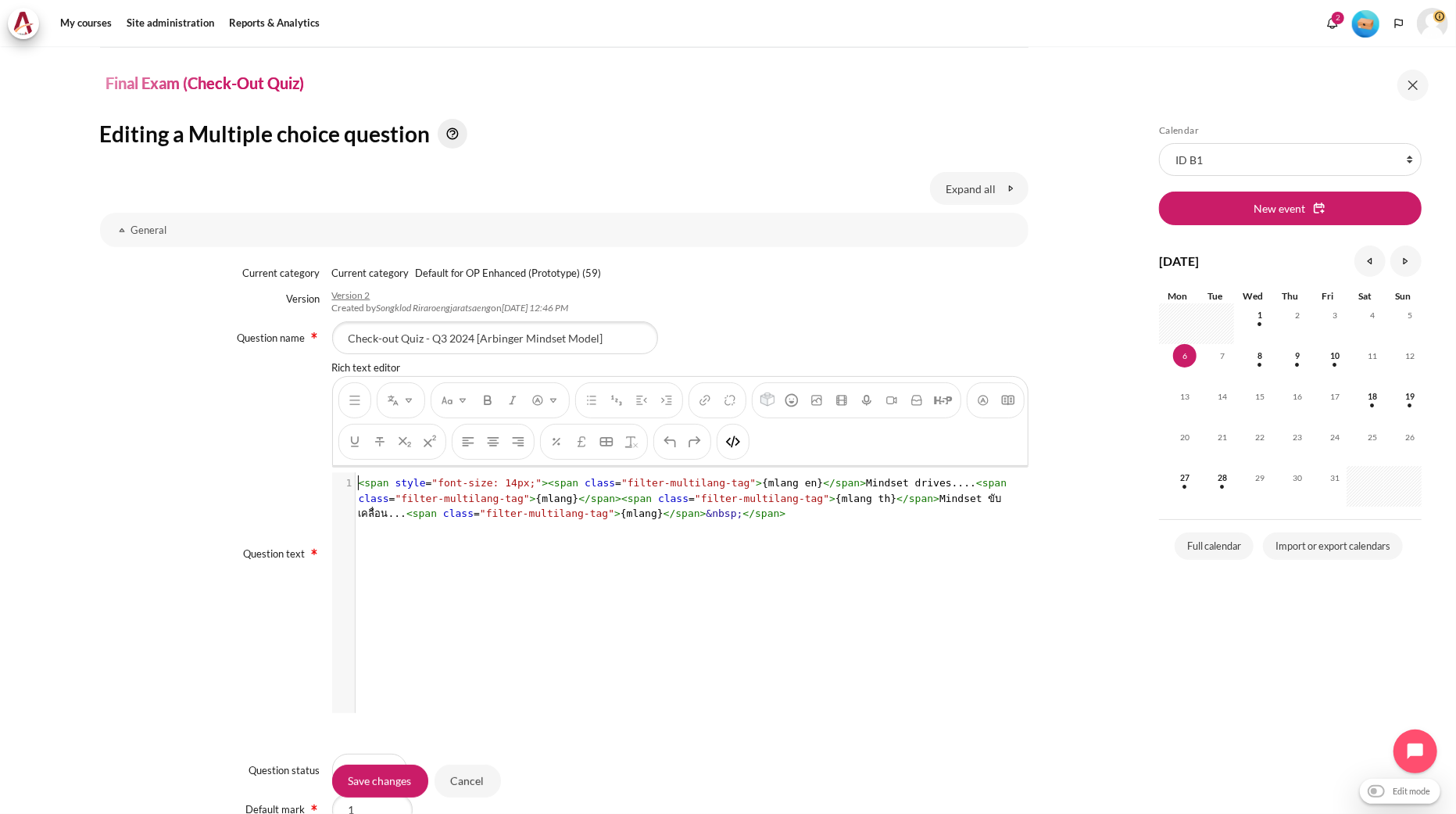
scroll to position [2, 0]
click at [675, 509] on span "span" at bounding box center [687, 513] width 25 height 12
type textarea "<span style="font-size: 14px;"><span class="filter-multilang-tag">{mlang en}</s…"
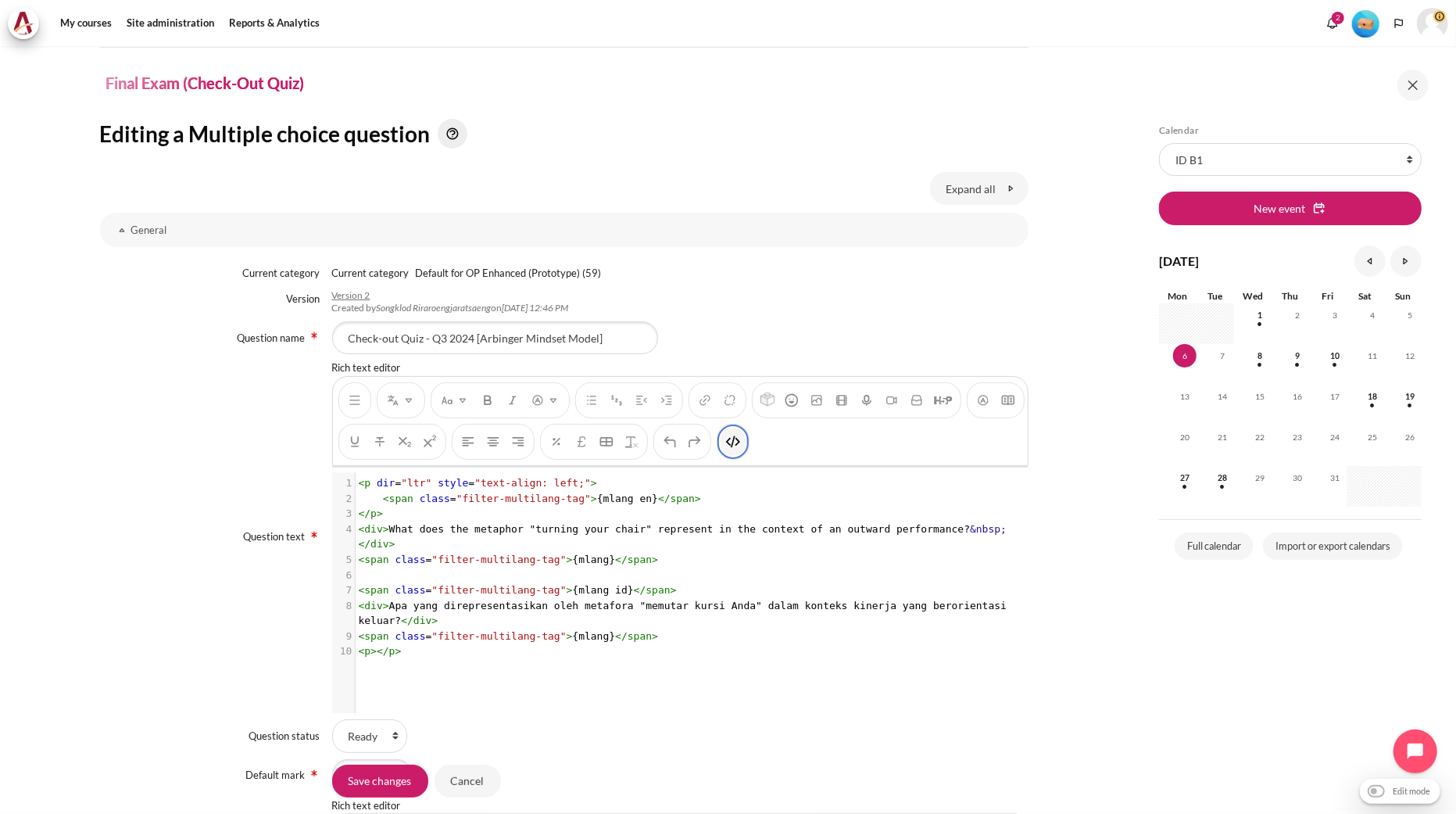
click at [741, 447] on img "HTML" at bounding box center [733, 441] width 16 height 16
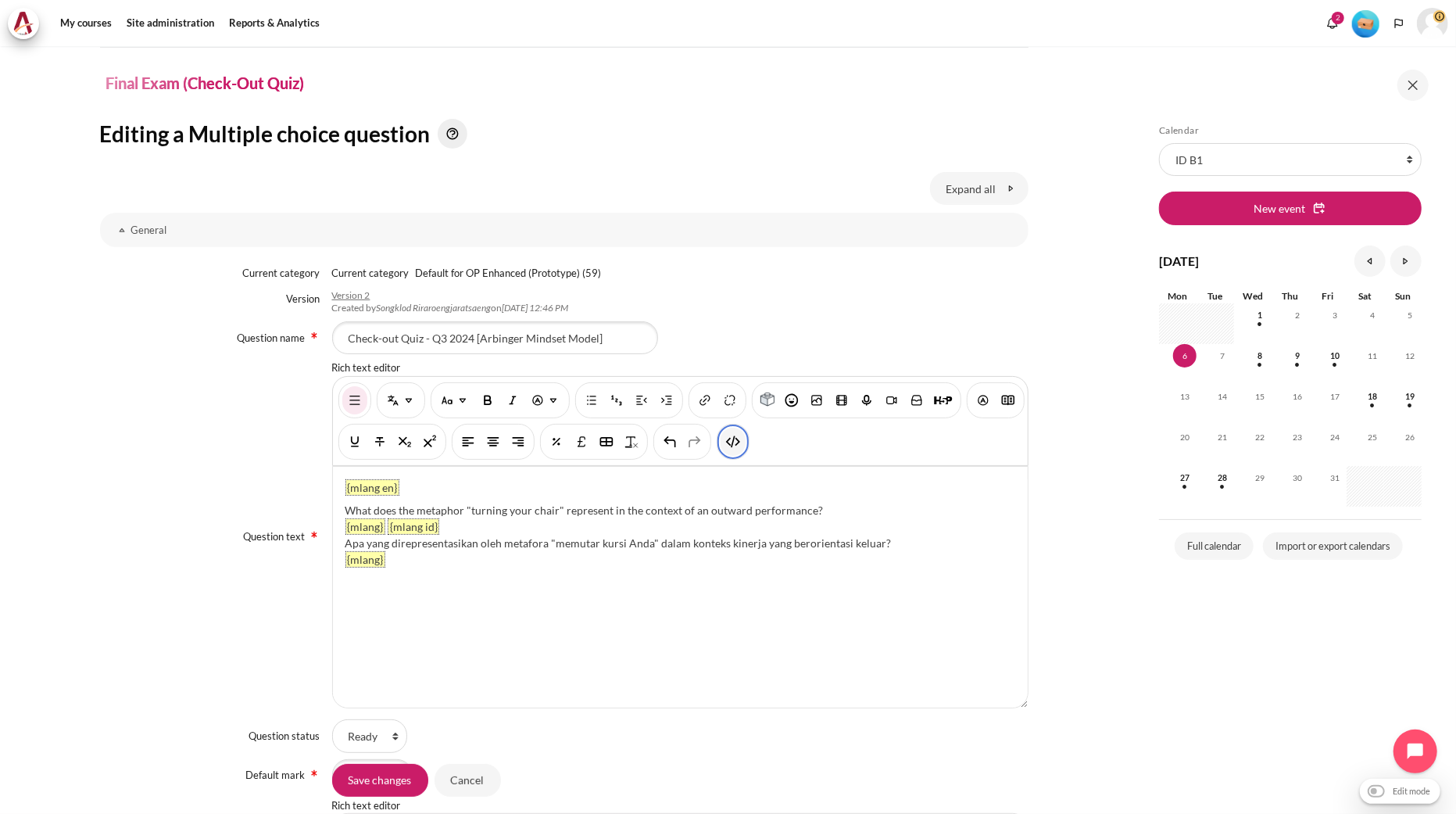
click at [746, 449] on button "HTML" at bounding box center [733, 442] width 25 height 28
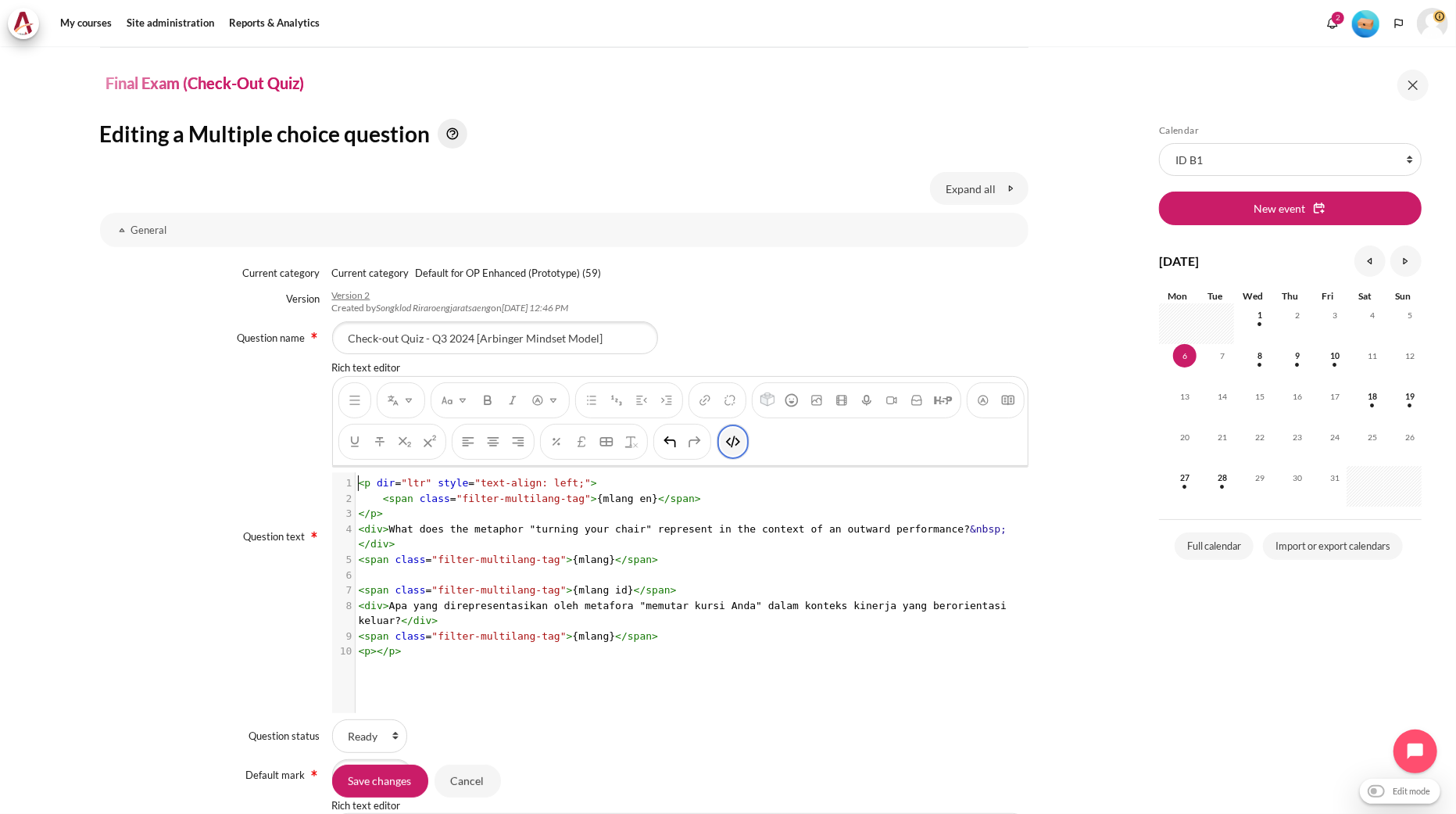
click at [746, 449] on button "HTML" at bounding box center [733, 442] width 25 height 28
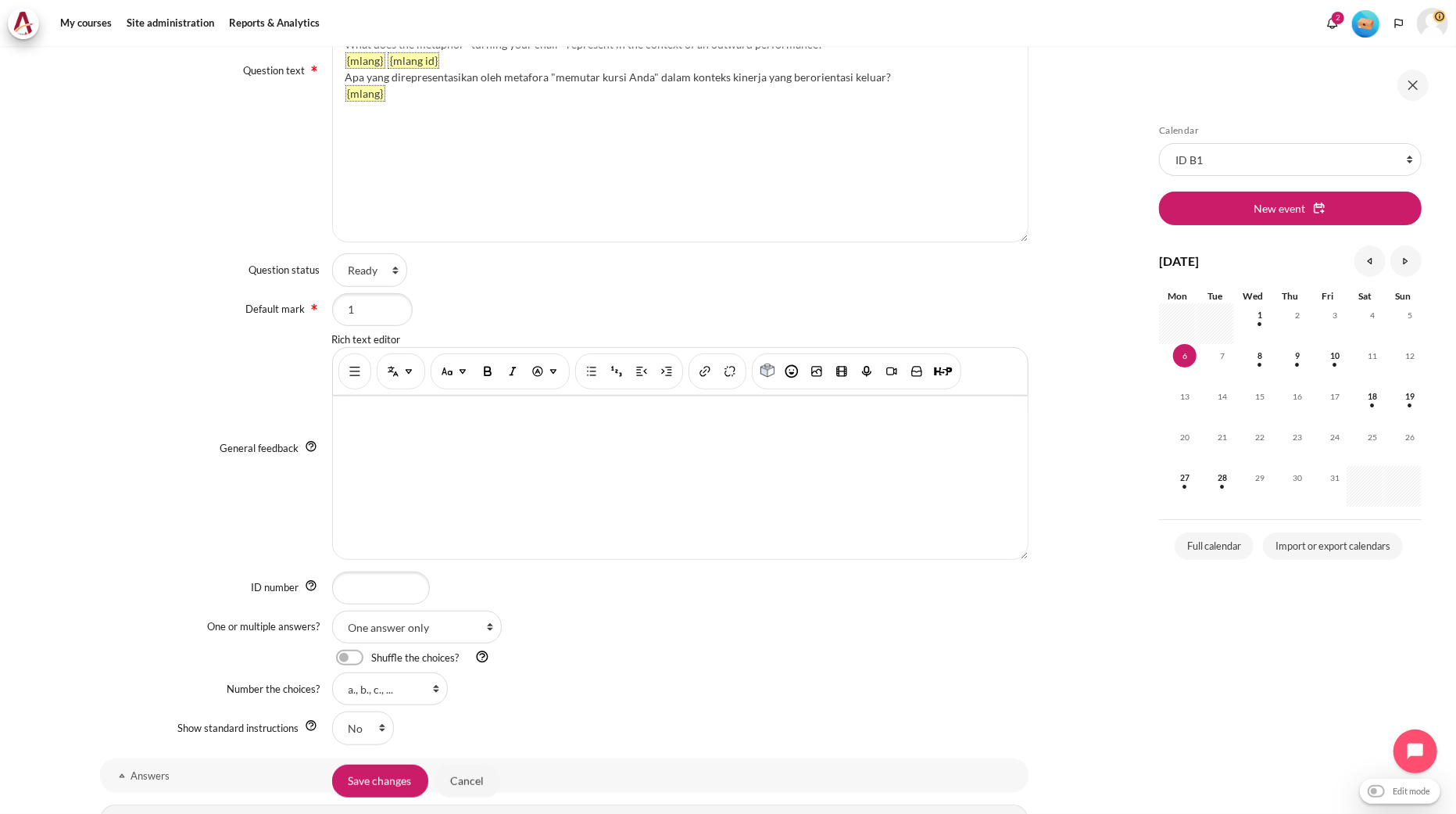
scroll to position [608, 0]
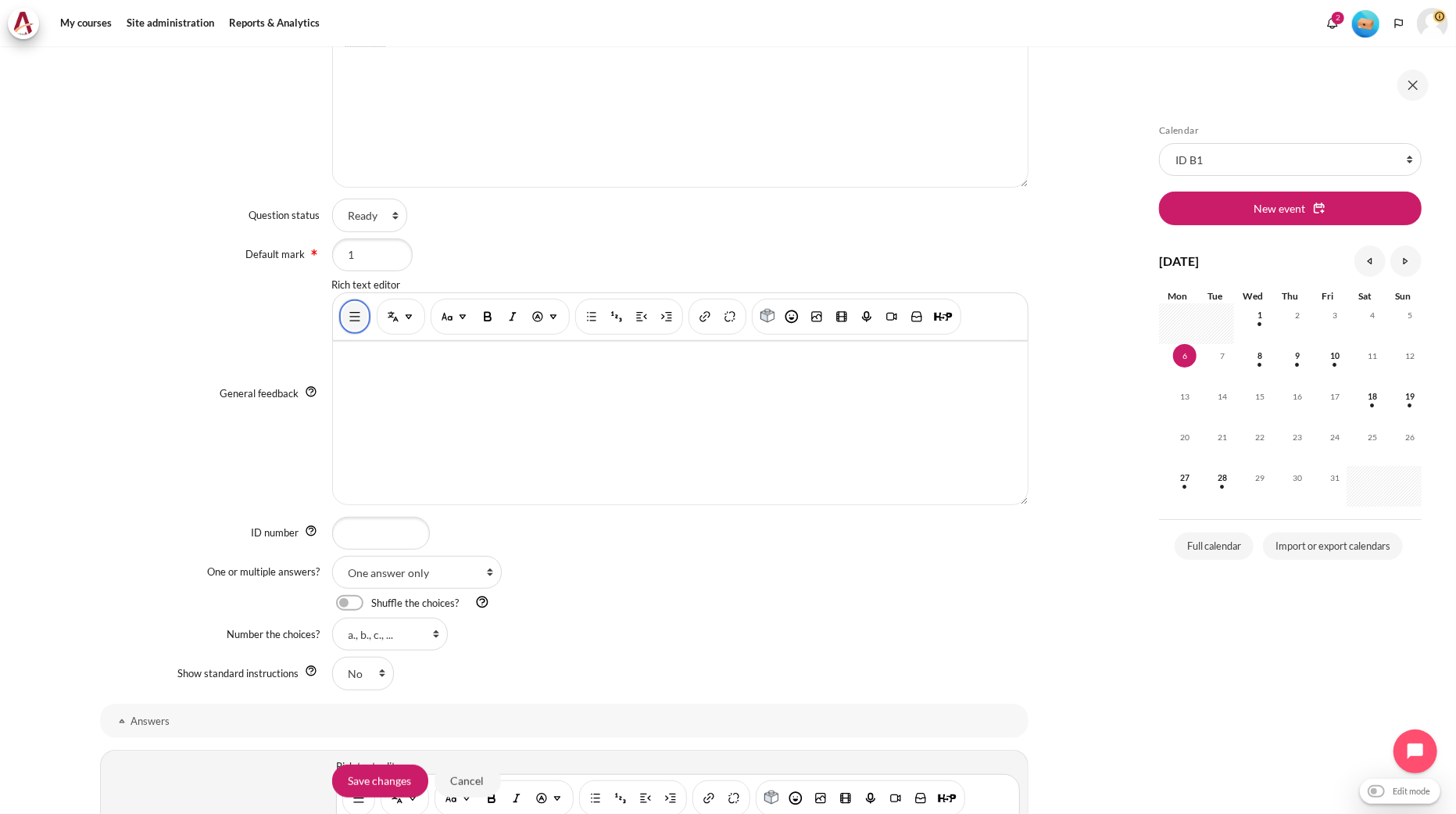
click at [347, 319] on img "Show/hide advanced buttons" at bounding box center [355, 316] width 16 height 16
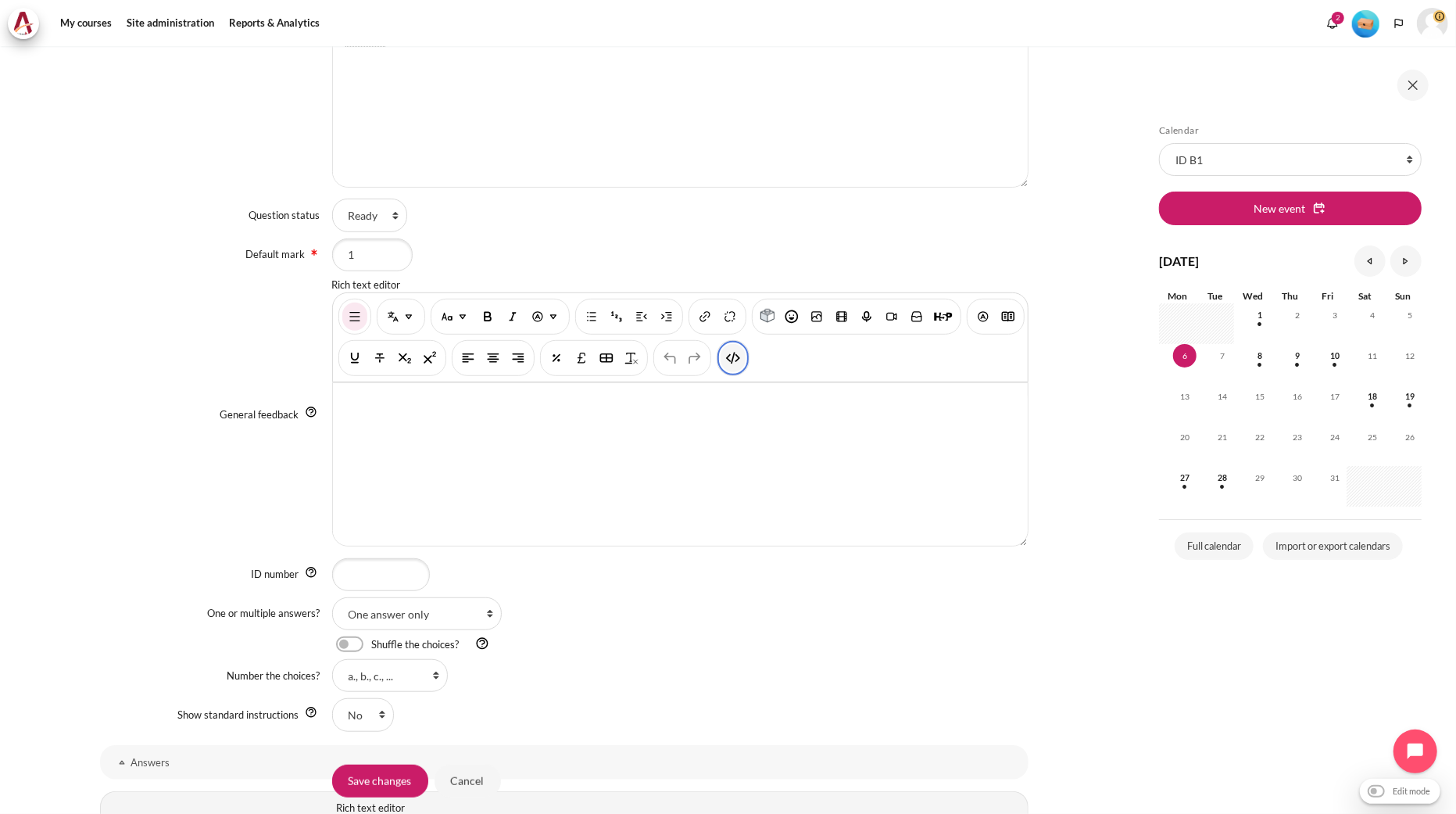
click at [741, 357] on img "HTML" at bounding box center [733, 358] width 16 height 16
click at [490, 407] on pre "< p dir = "ltr" style = "text-align: left;" >< br ></ p >" at bounding box center [687, 400] width 663 height 16
type textarea "<p dir="ltr" style="text-align: left;"><br></p>"
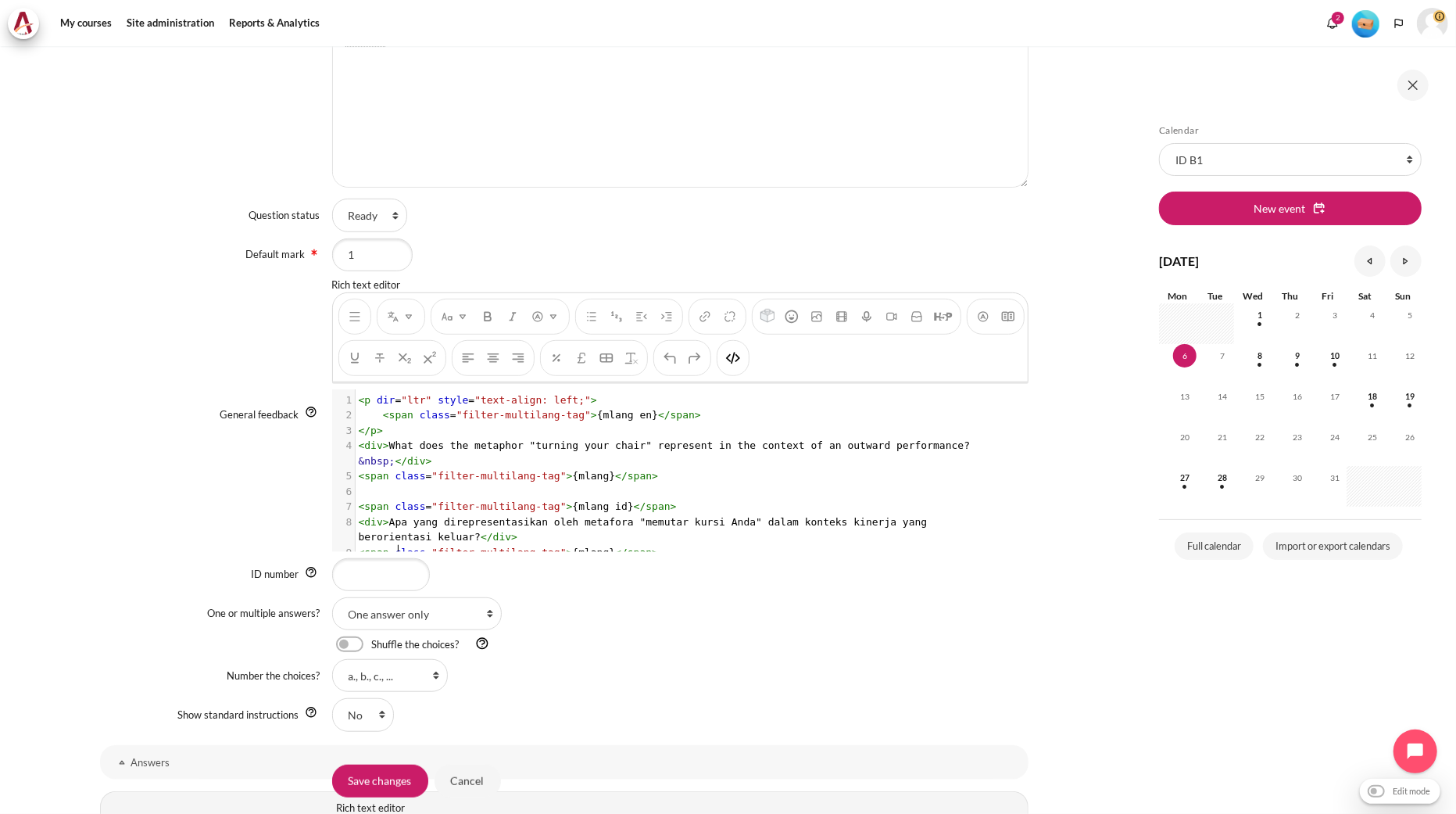
scroll to position [27, 0]
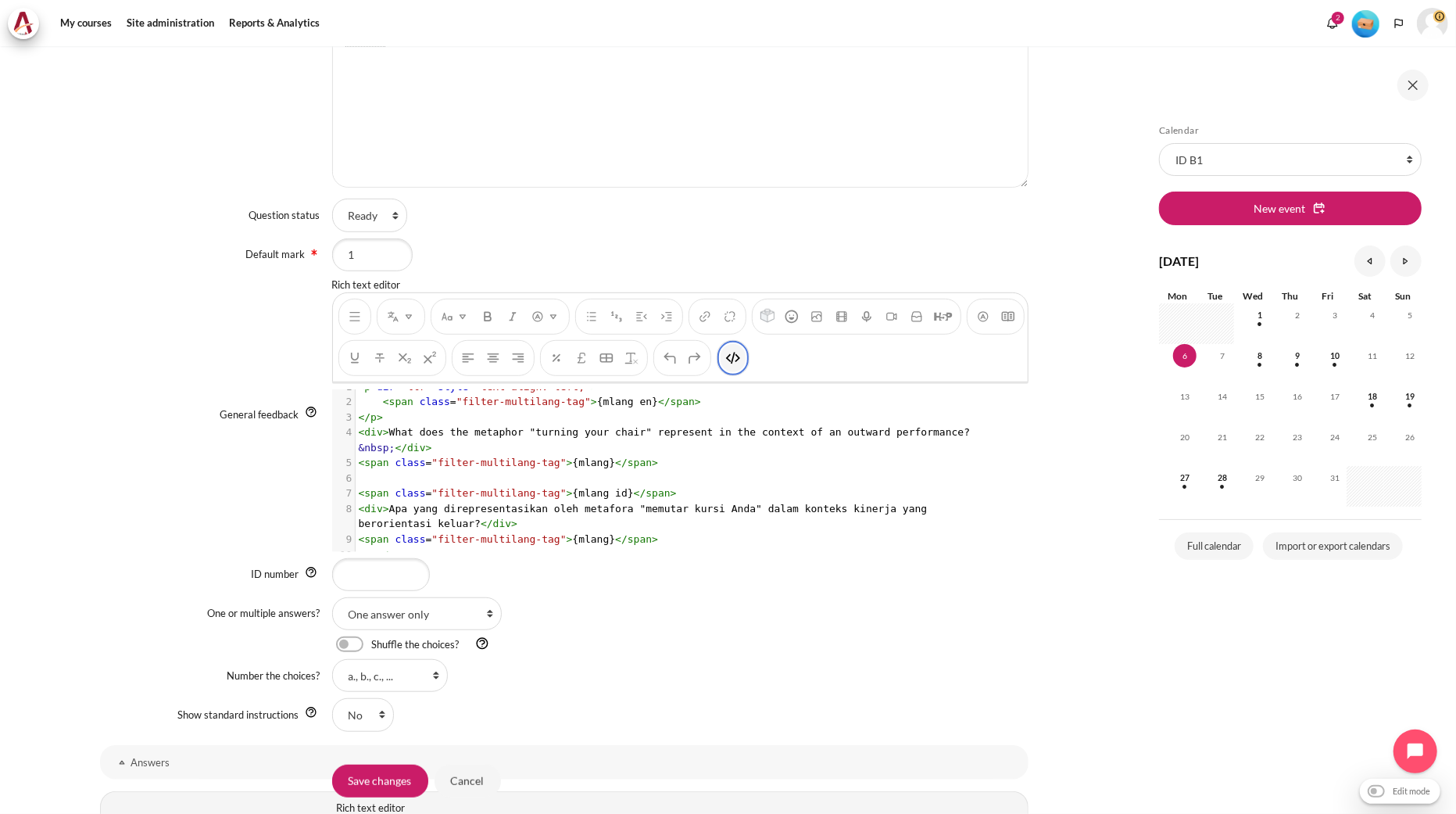
click at [741, 357] on img "HTML" at bounding box center [733, 358] width 16 height 16
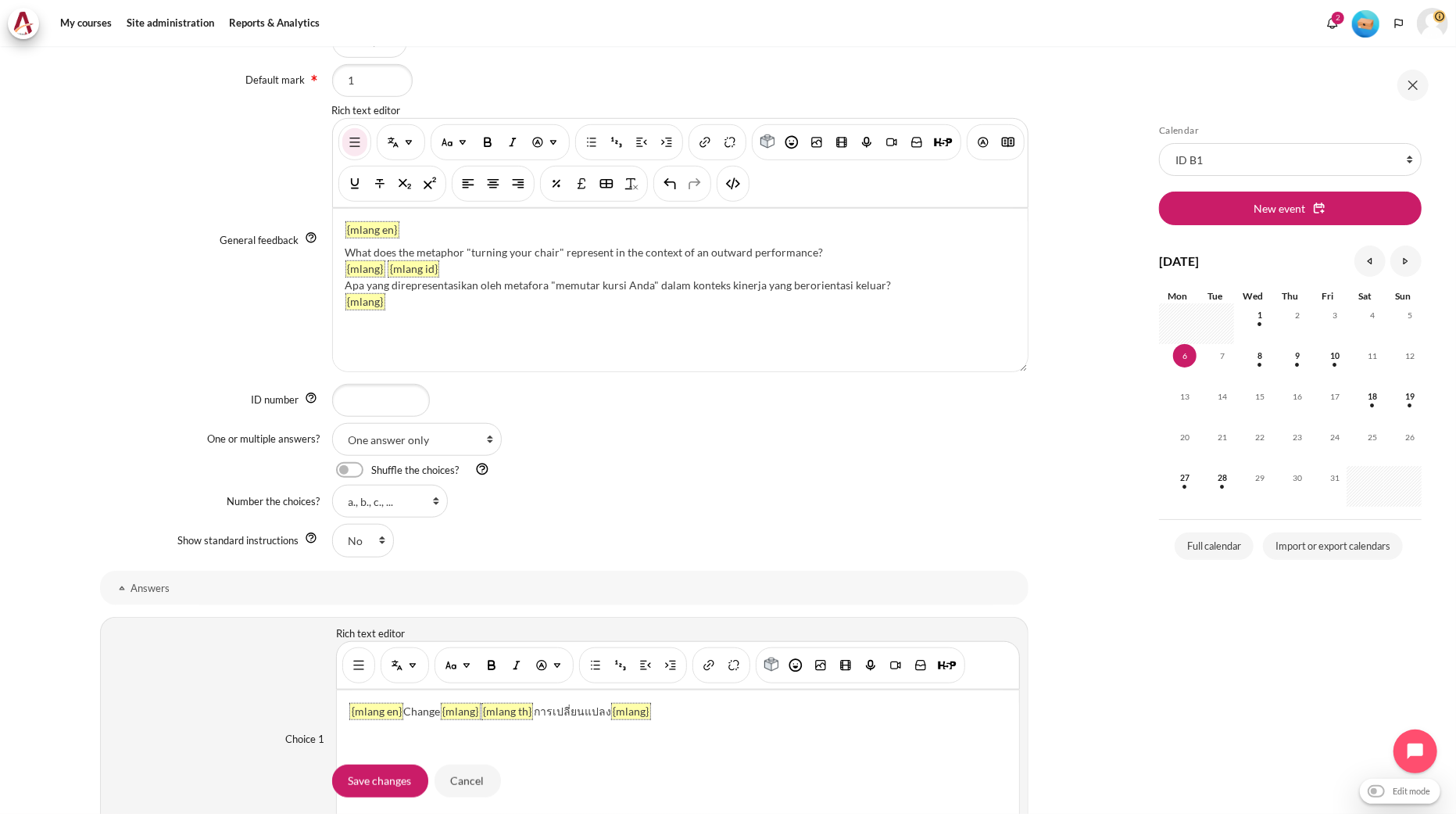
scroll to position [347, 0]
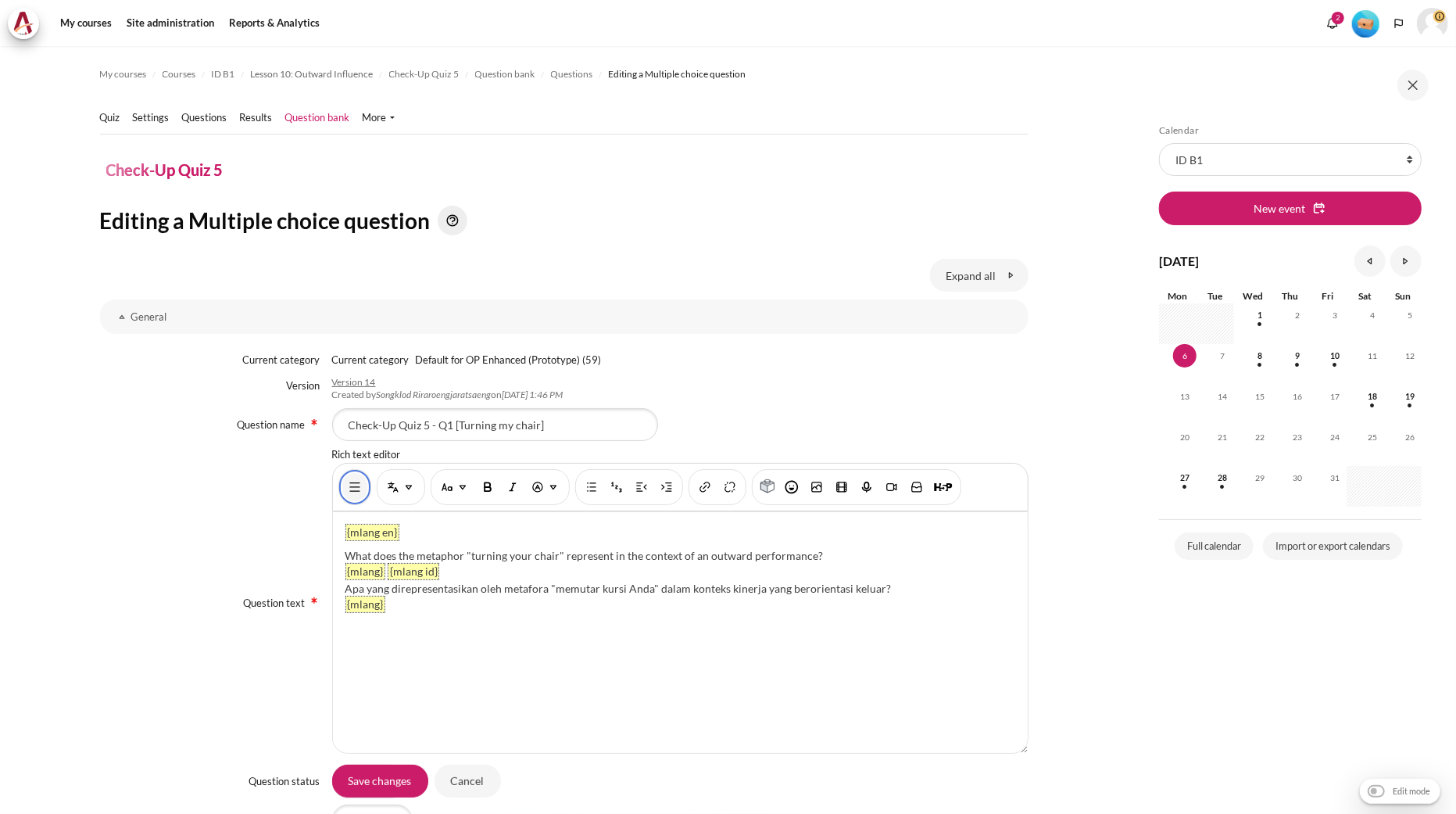
click at [347, 487] on img "Show/hide advanced buttons" at bounding box center [355, 487] width 16 height 16
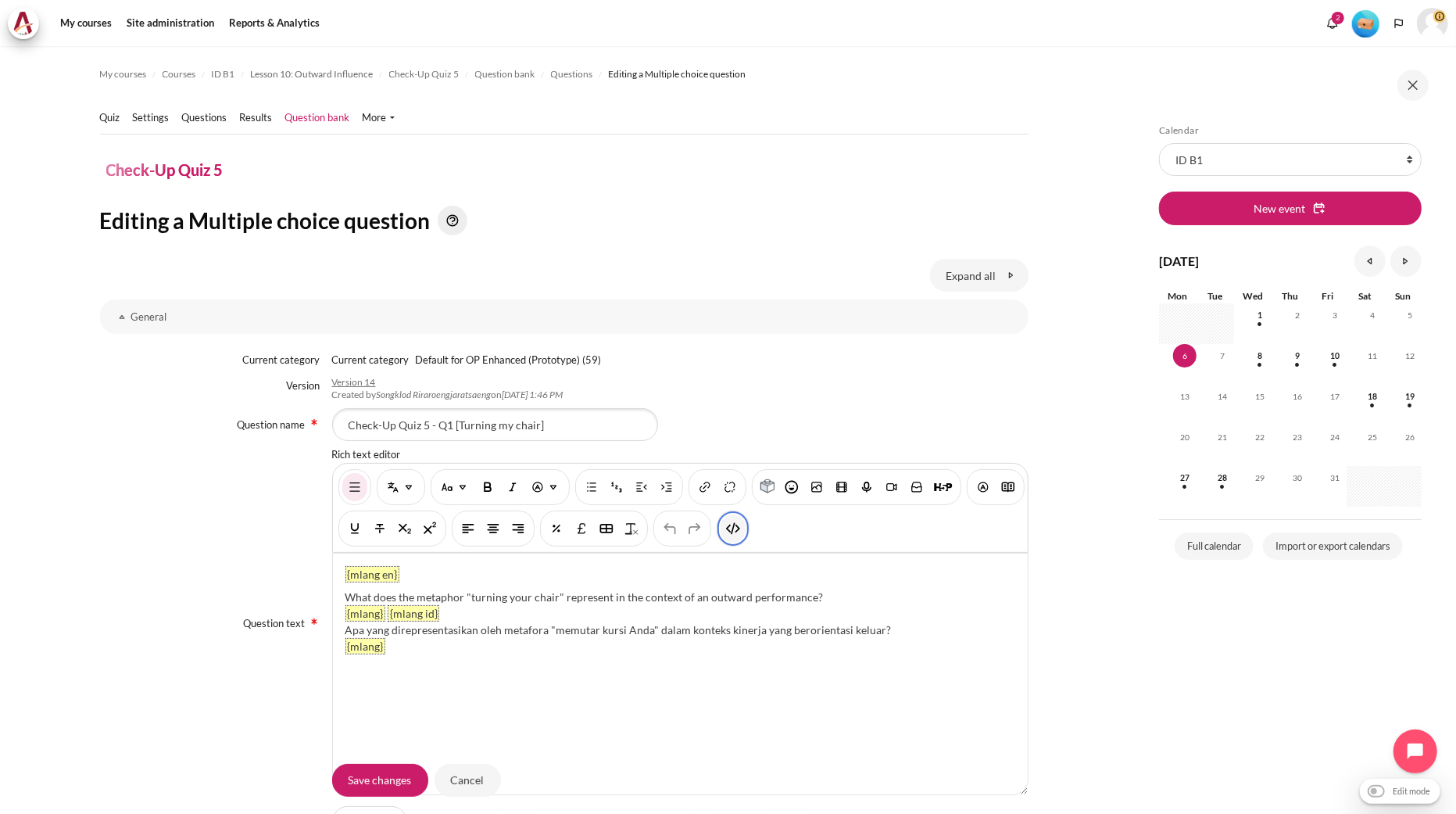
click at [741, 528] on img "HTML" at bounding box center [733, 528] width 16 height 16
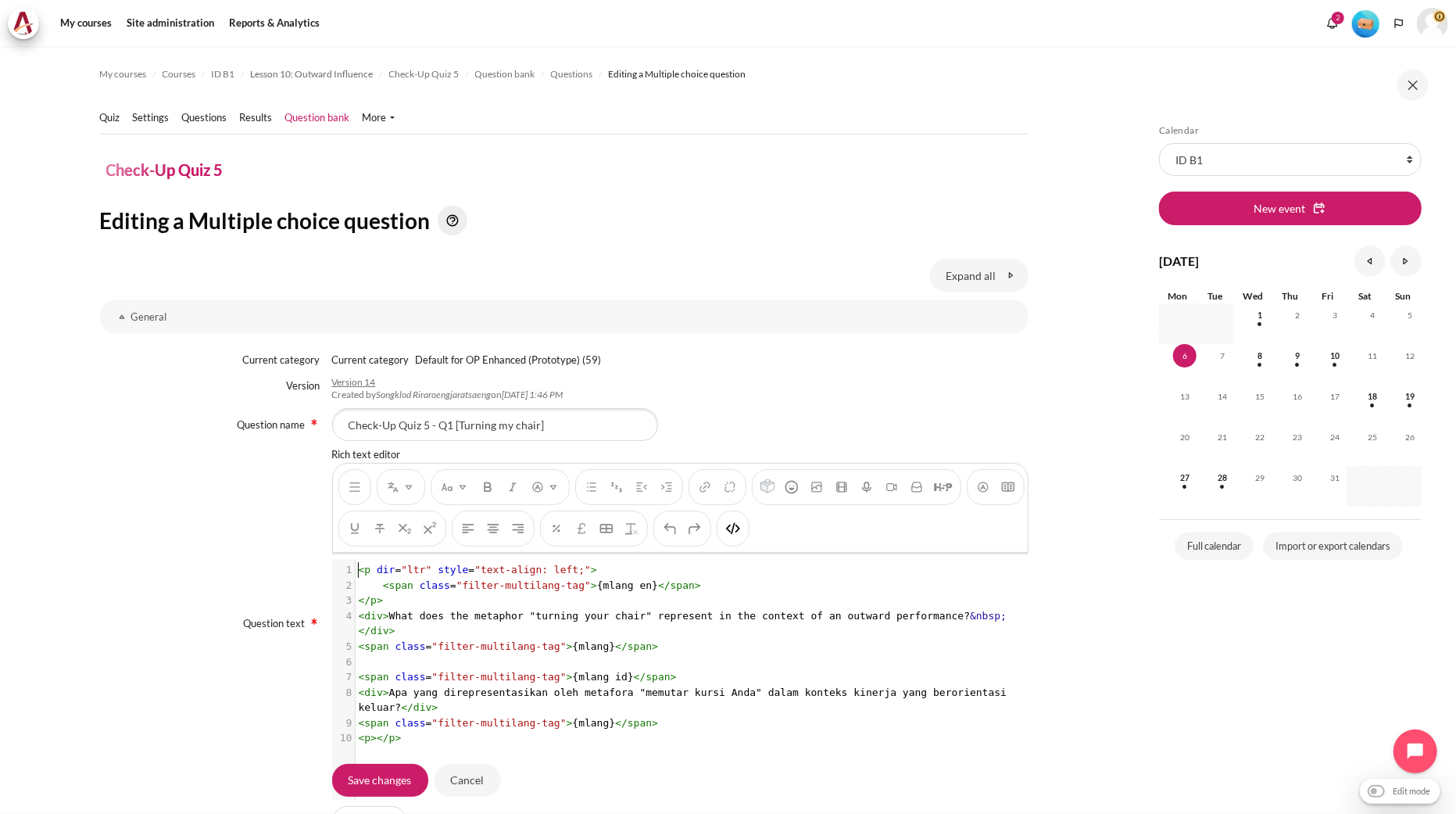
scroll to position [2, 0]
click at [580, 594] on pre "</ p >" at bounding box center [687, 600] width 663 height 16
type textarea "<p dir="ltr" style="text-align: left;"> <span class="filter-multilang-tag">{mla…"
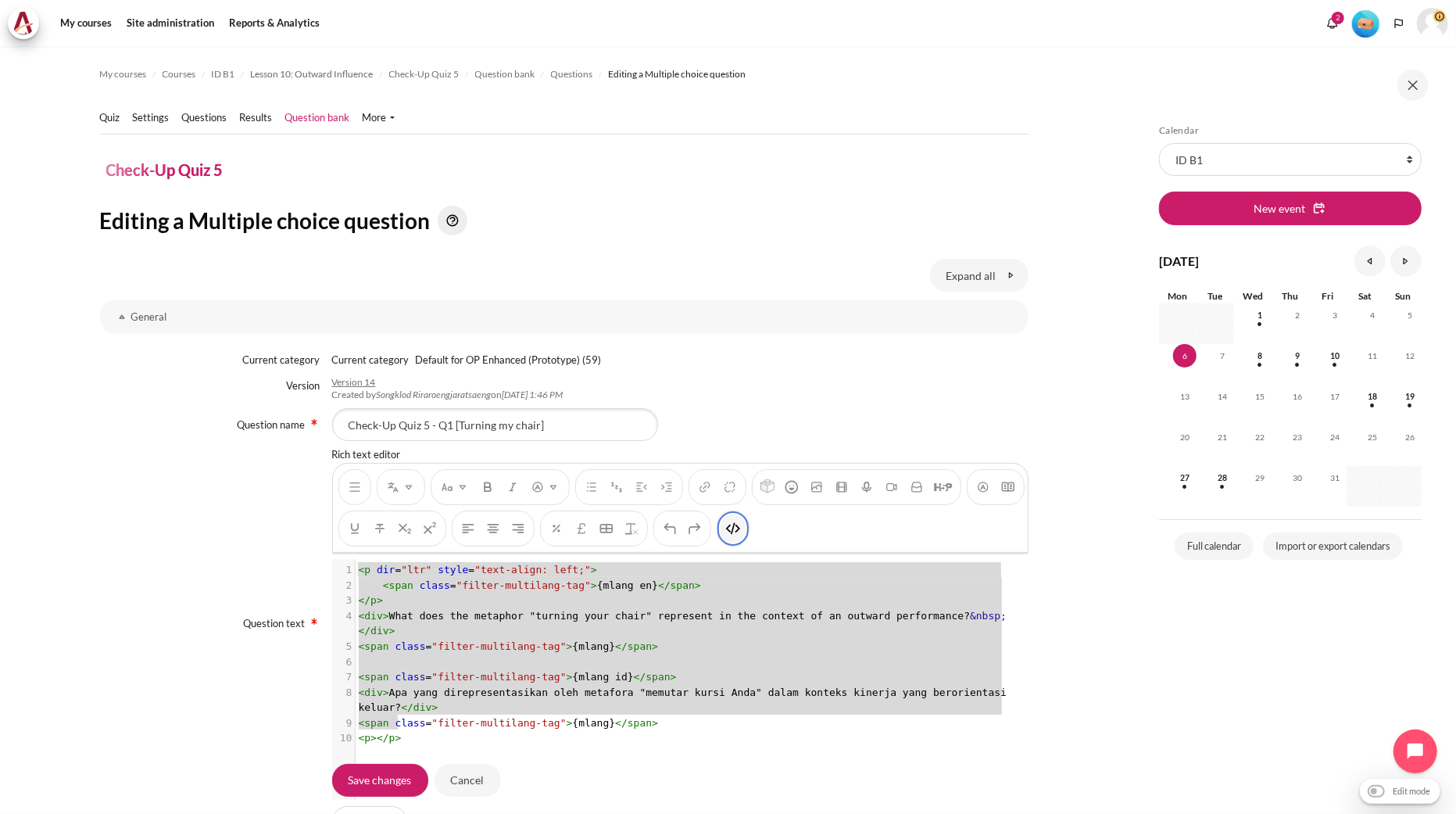
click at [746, 536] on button "HTML" at bounding box center [733, 528] width 25 height 28
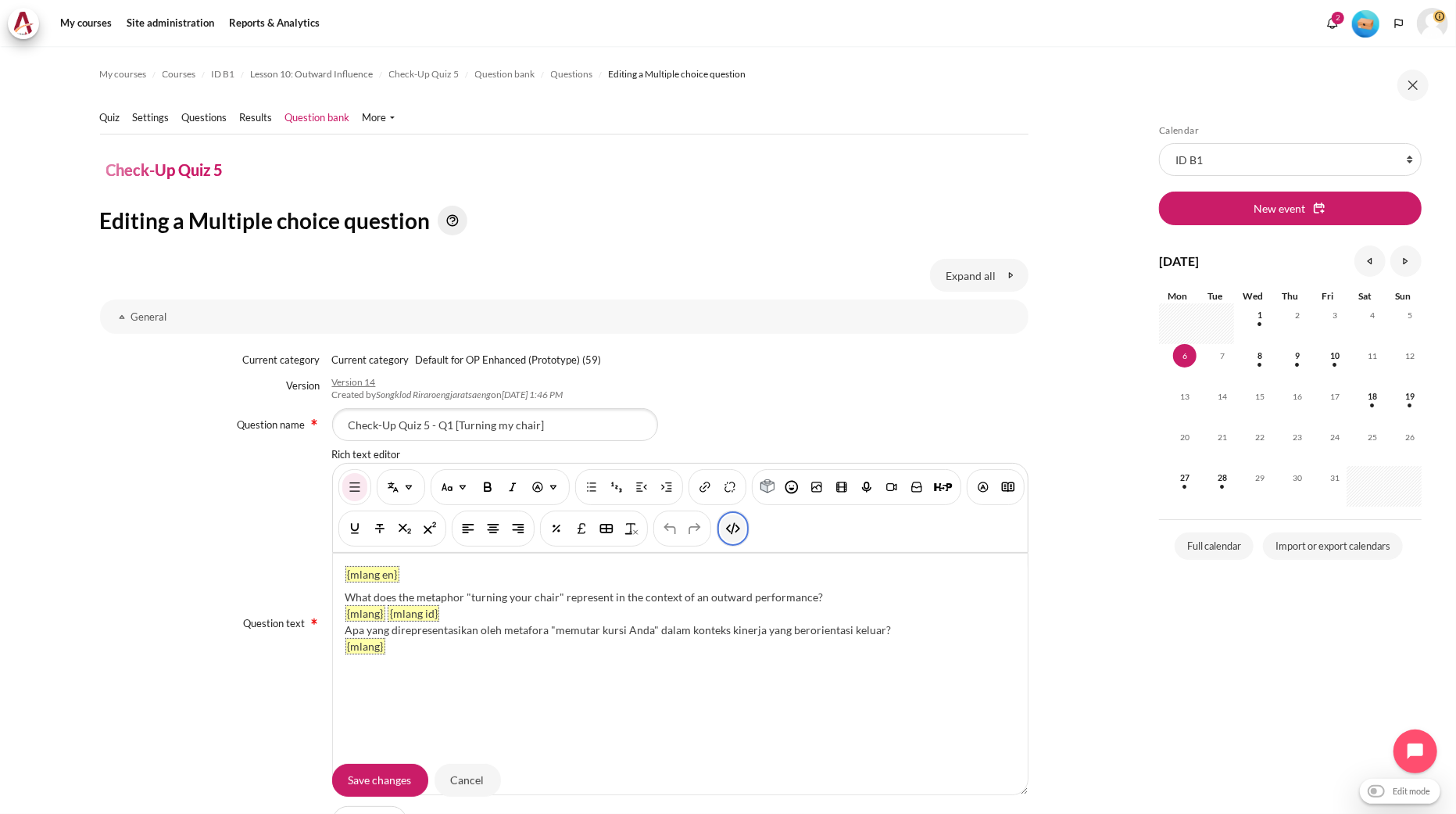
click at [741, 525] on img "HTML" at bounding box center [733, 528] width 16 height 16
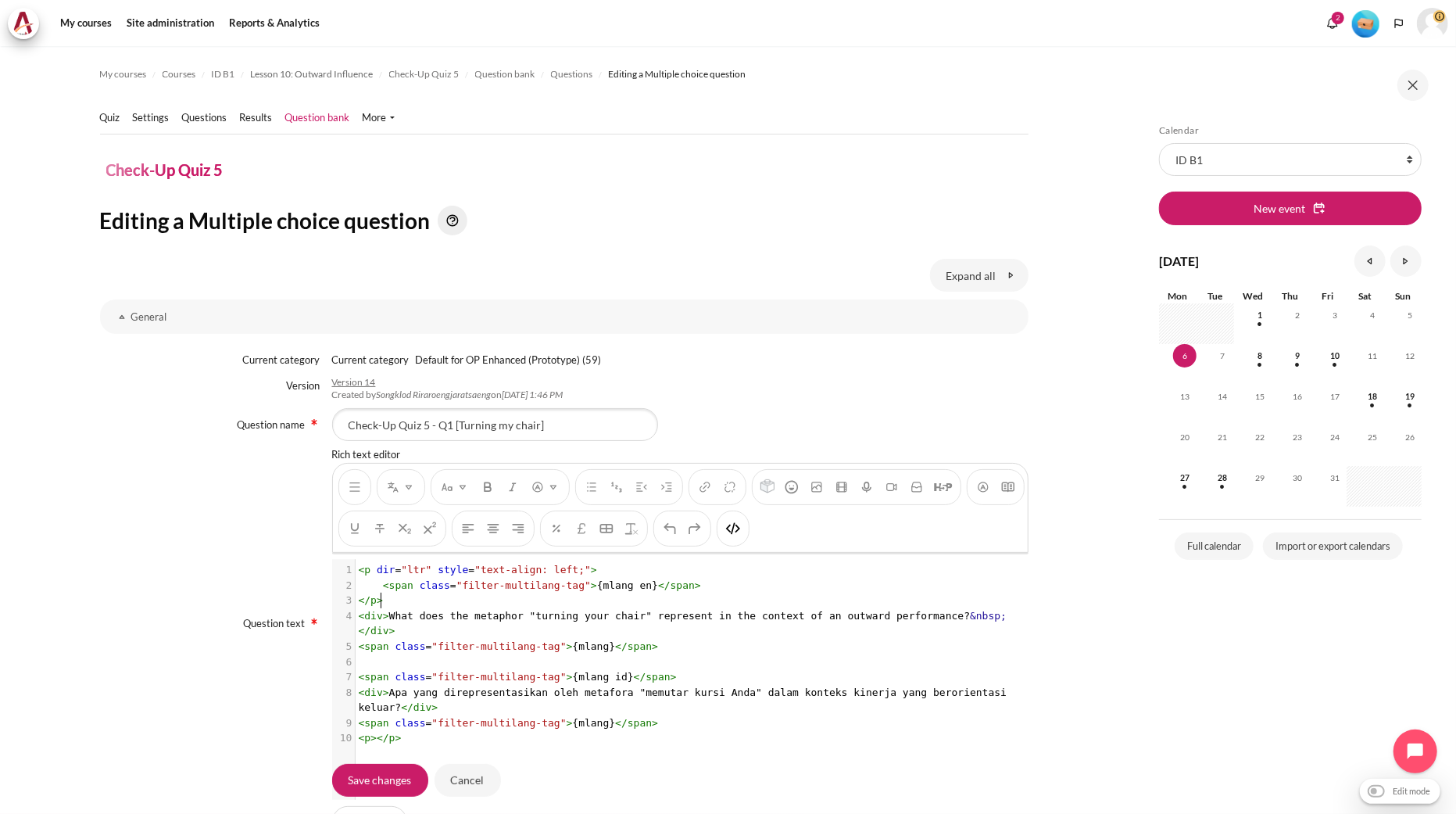
click at [660, 603] on pre "</ p >" at bounding box center [687, 600] width 663 height 16
type textarea "<p dir="ltr" style="text-align: left;"> <span class="filter-multilang-tag">{mla…"
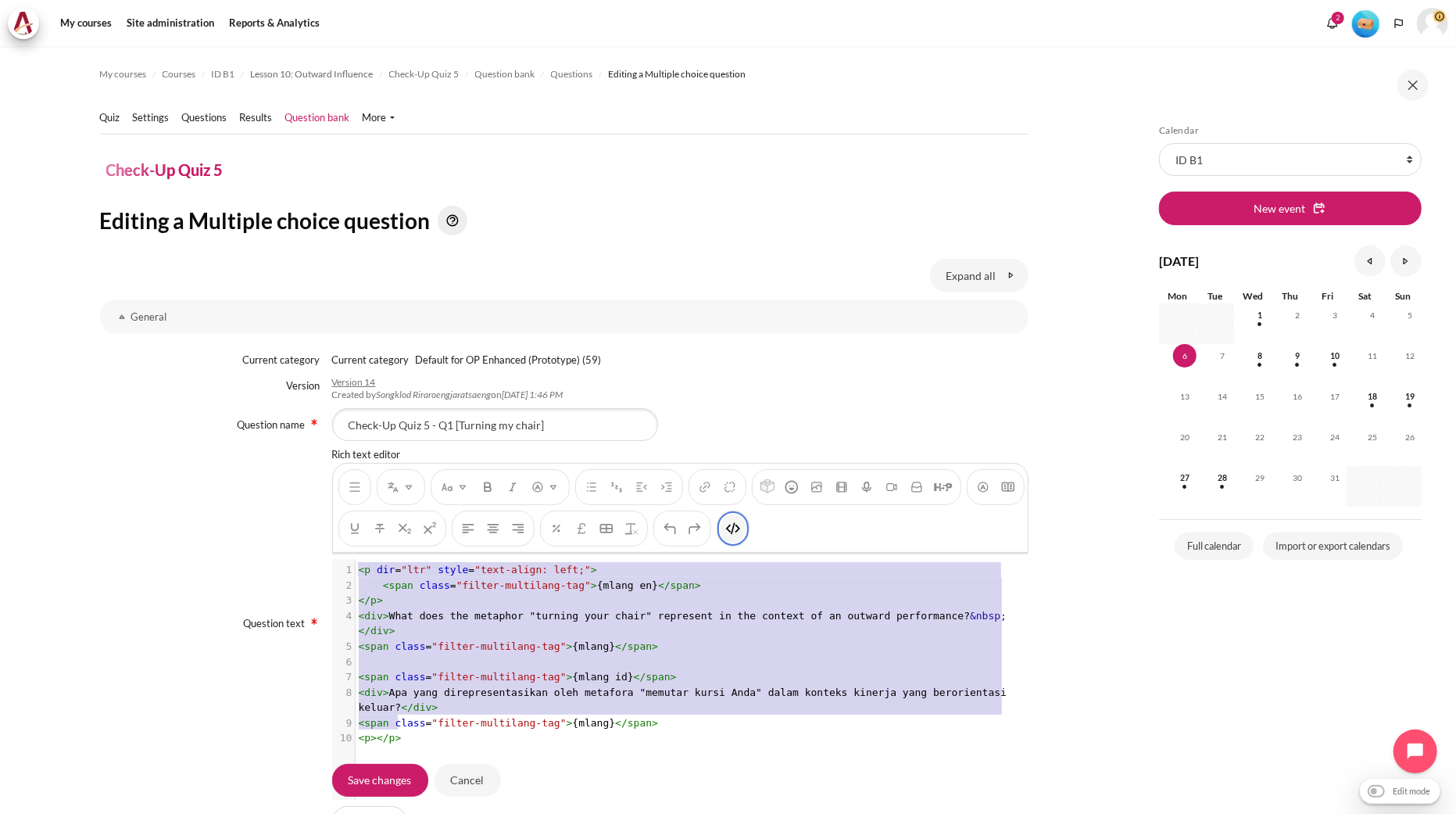
click at [741, 529] on img "HTML" at bounding box center [733, 528] width 16 height 16
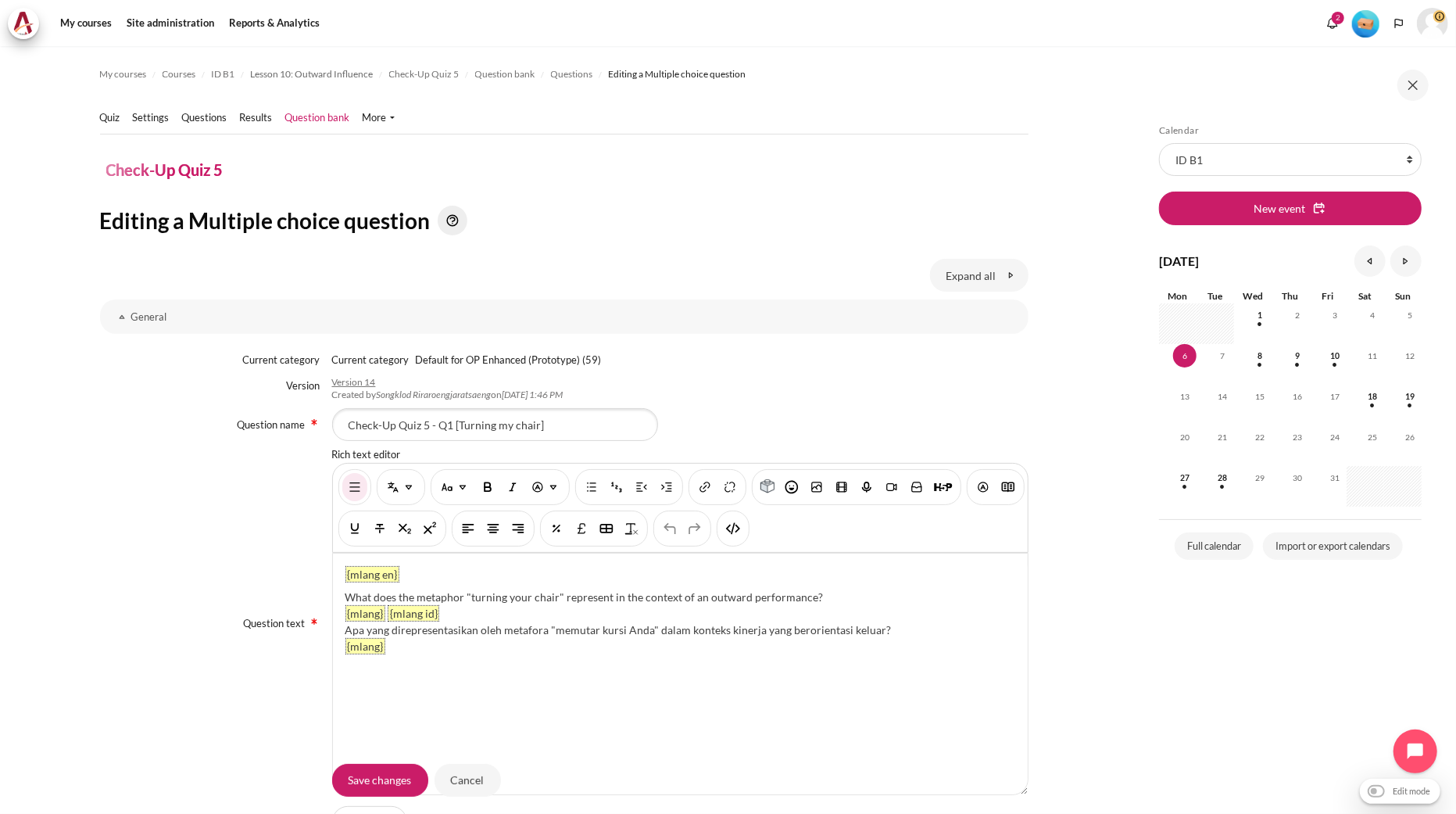
click at [750, 538] on div "You are now on another row of the editor's toolbar, where there are more button…" at bounding box center [733, 528] width 33 height 36
click at [741, 532] on img "HTML" at bounding box center [733, 528] width 16 height 16
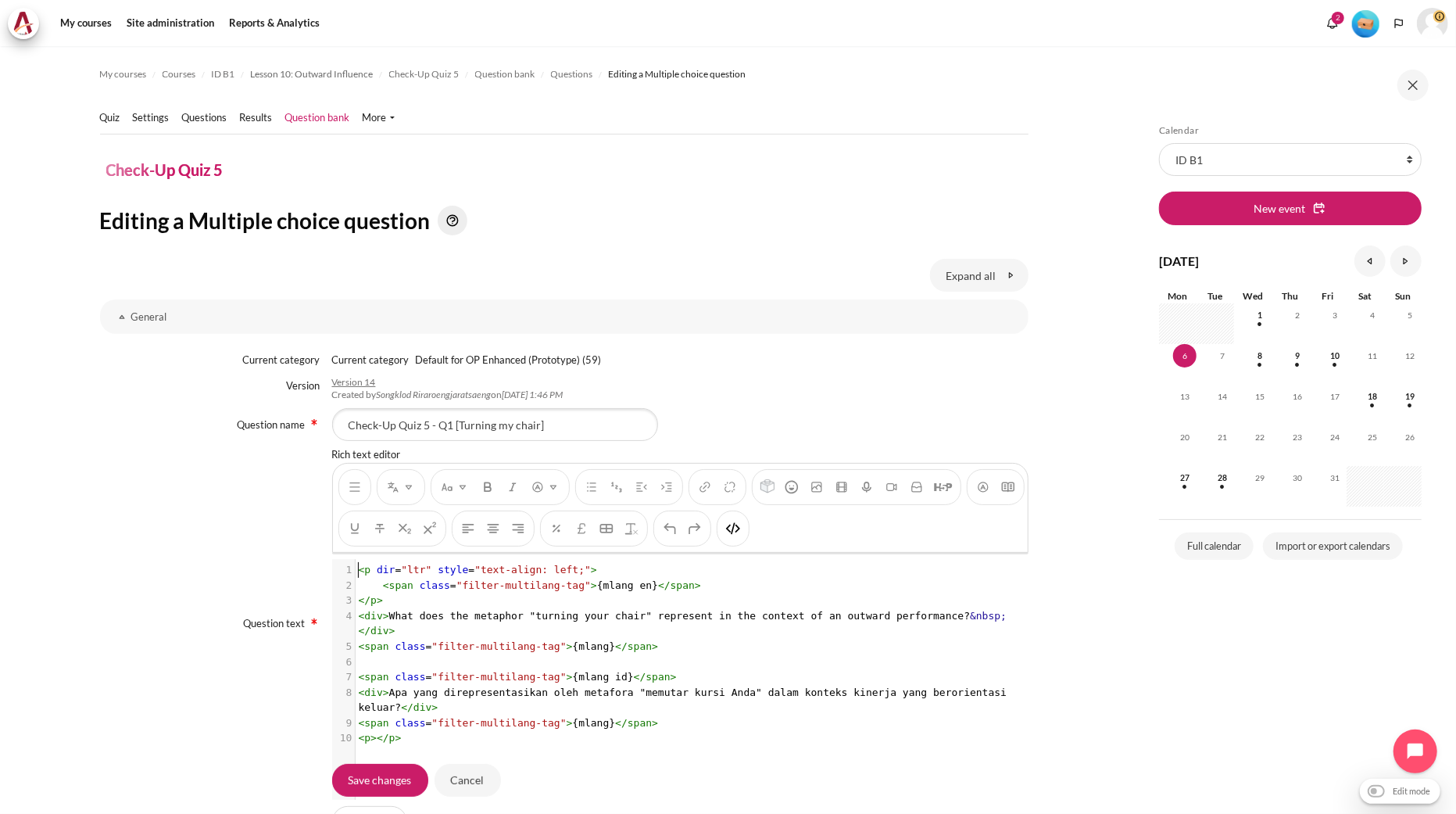
click at [688, 626] on div "1 < p dir = "ltr" style = "text-align: left;" > 2 < span class = "filter-multil…" at bounding box center [687, 653] width 663 height 183
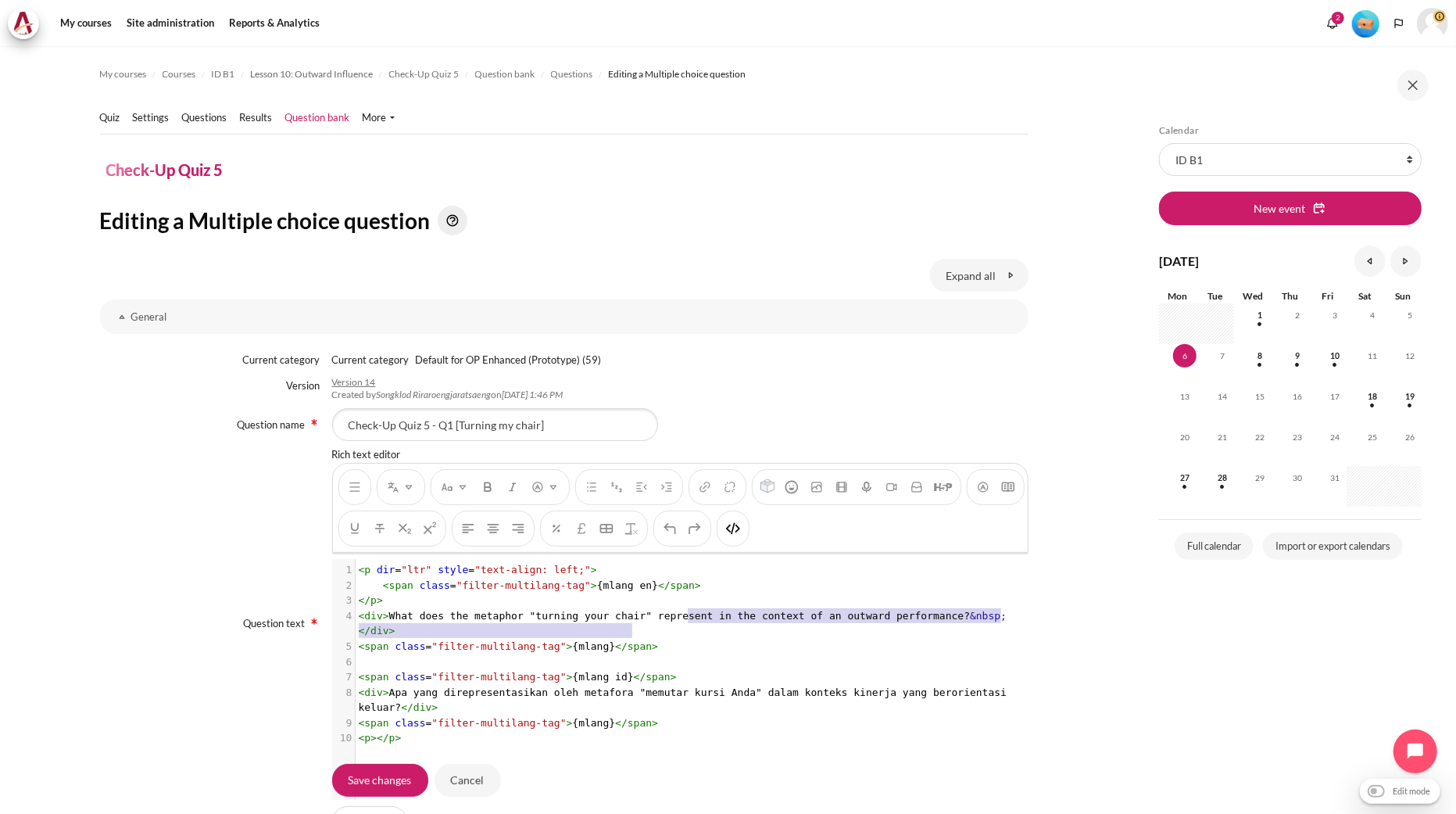
type textarea "<p dir="ltr" style="text-align: left;"> <span class="filter-multilang-tag">{mla…"
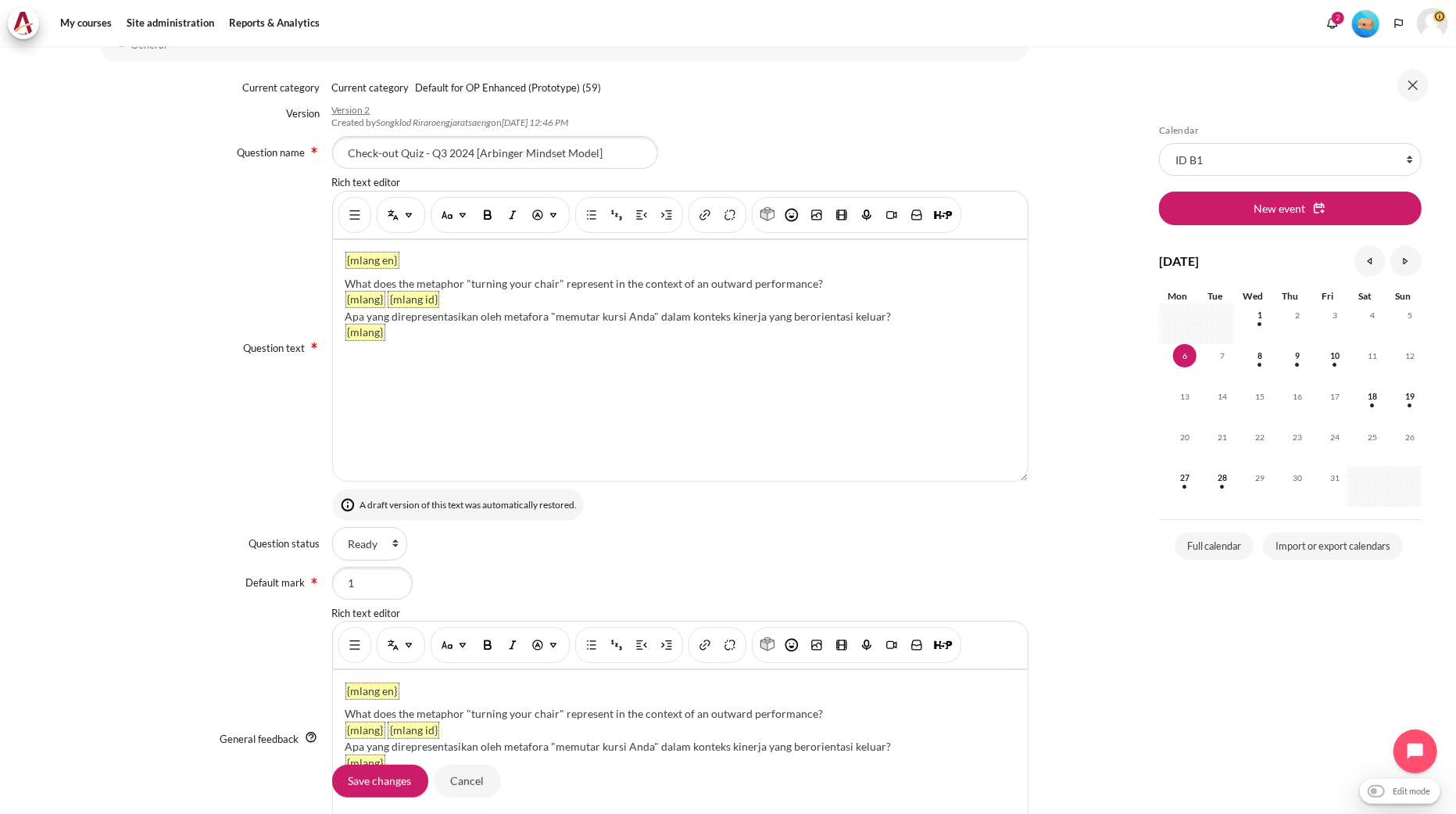
scroll to position [260, 0]
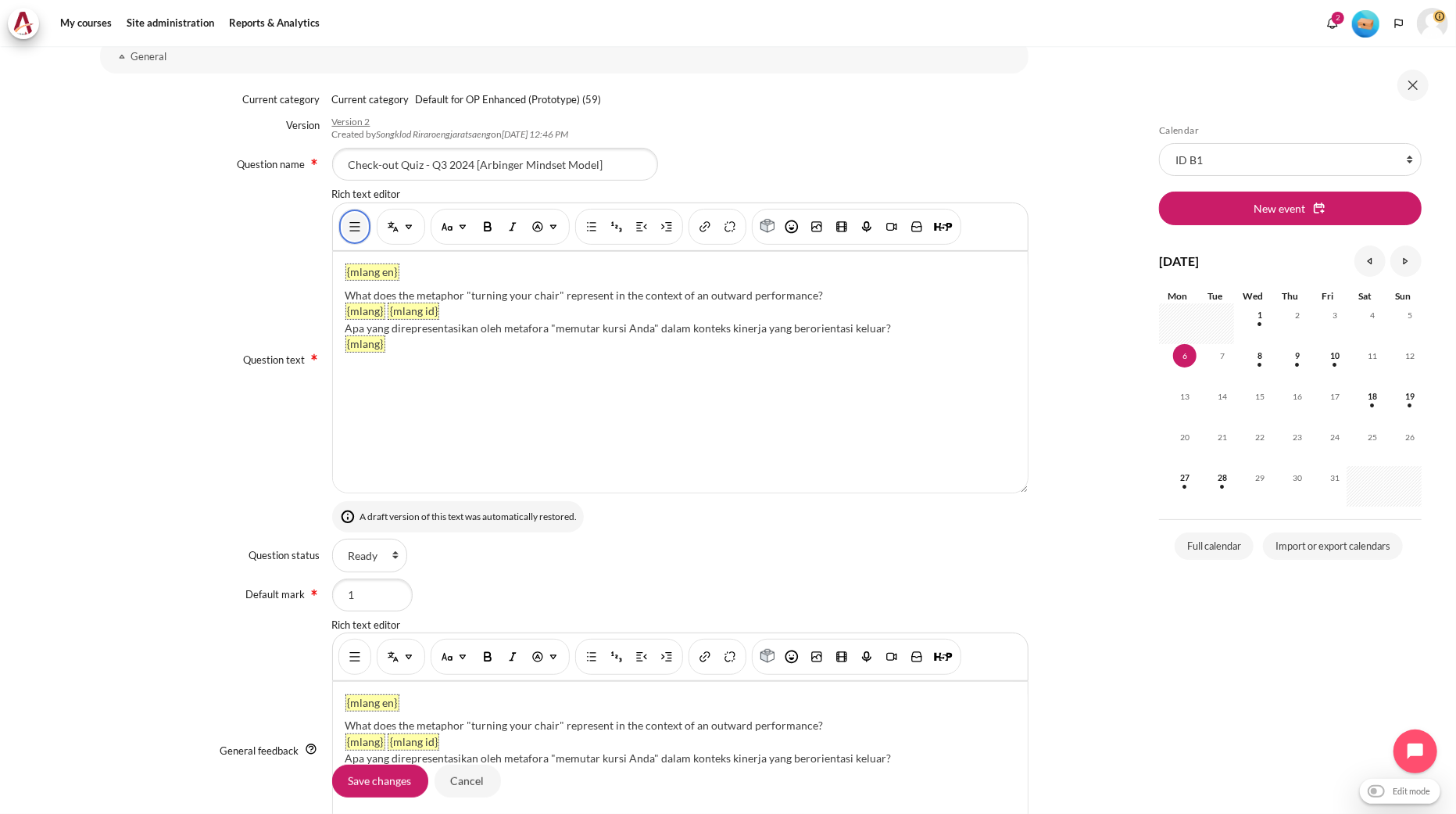
click at [354, 232] on img "Show/hide advanced buttons" at bounding box center [355, 227] width 16 height 16
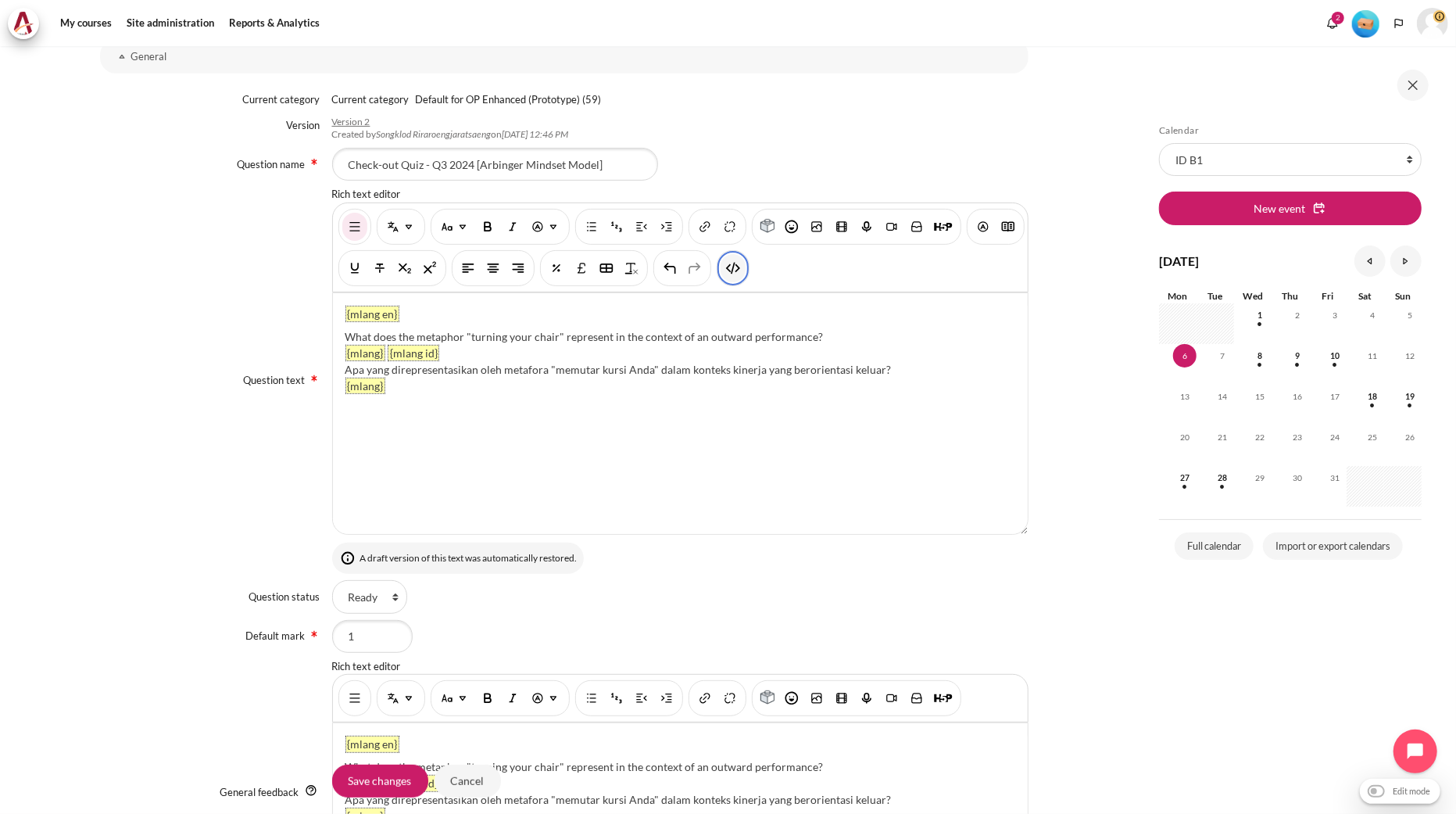
click at [746, 278] on button "HTML" at bounding box center [733, 268] width 25 height 28
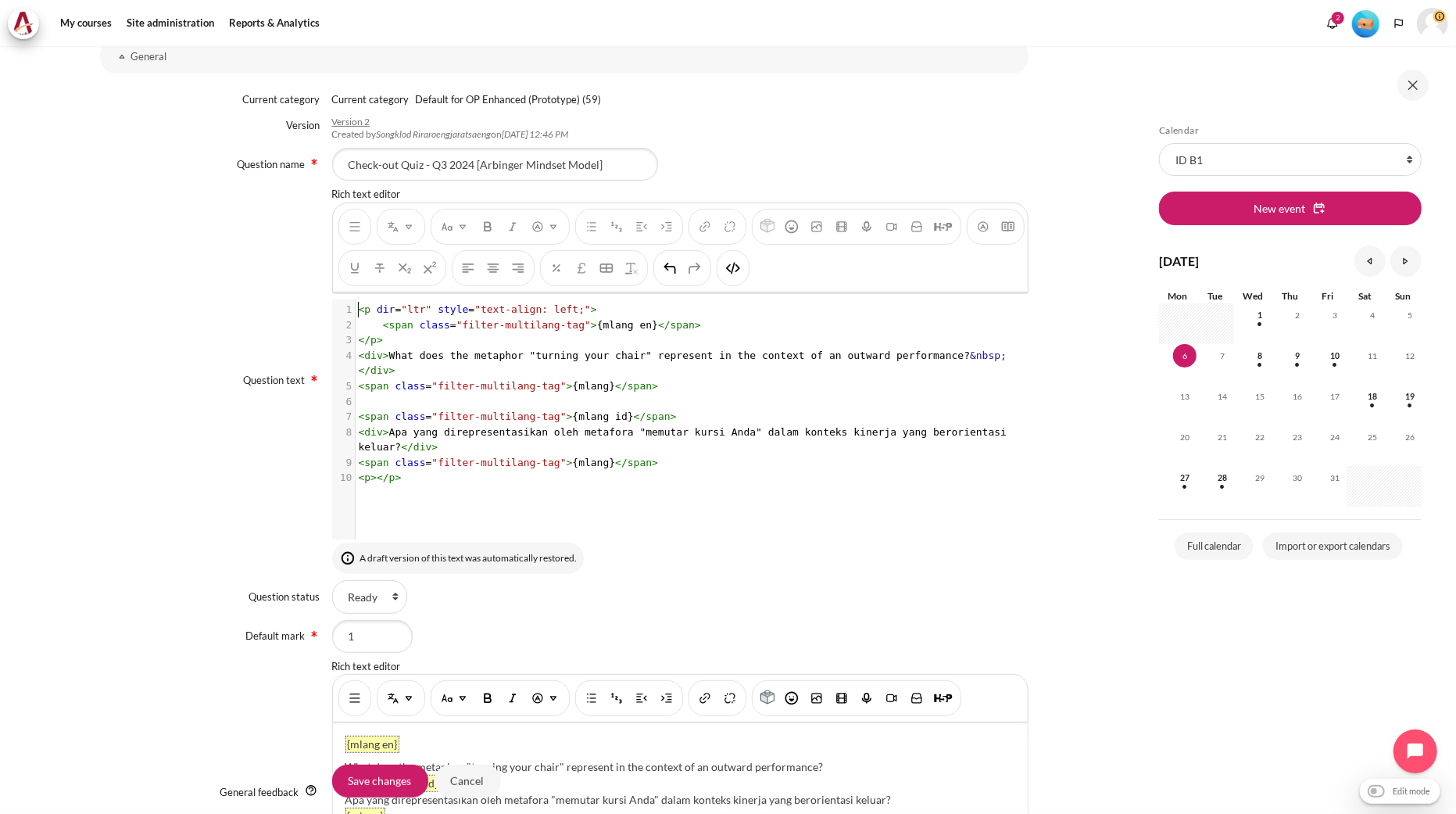
scroll to position [2, 0]
click at [613, 394] on pre "​" at bounding box center [687, 402] width 663 height 16
type textarea "<p dir="ltr" style="text-align: left;"> <span class="filter-multilang-tag">{mla…"
click at [741, 271] on img "HTML" at bounding box center [733, 268] width 16 height 16
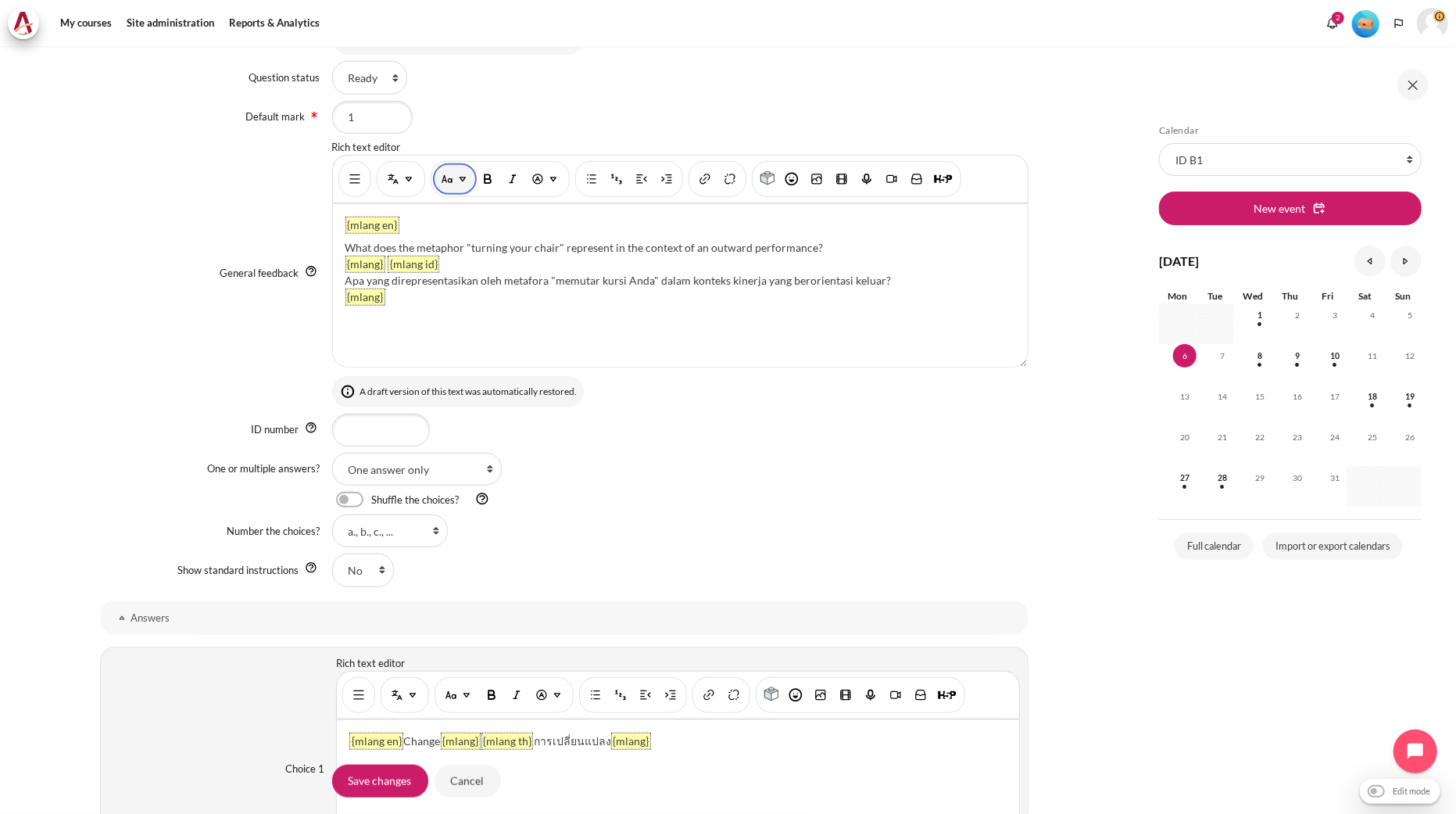
scroll to position [608, 0]
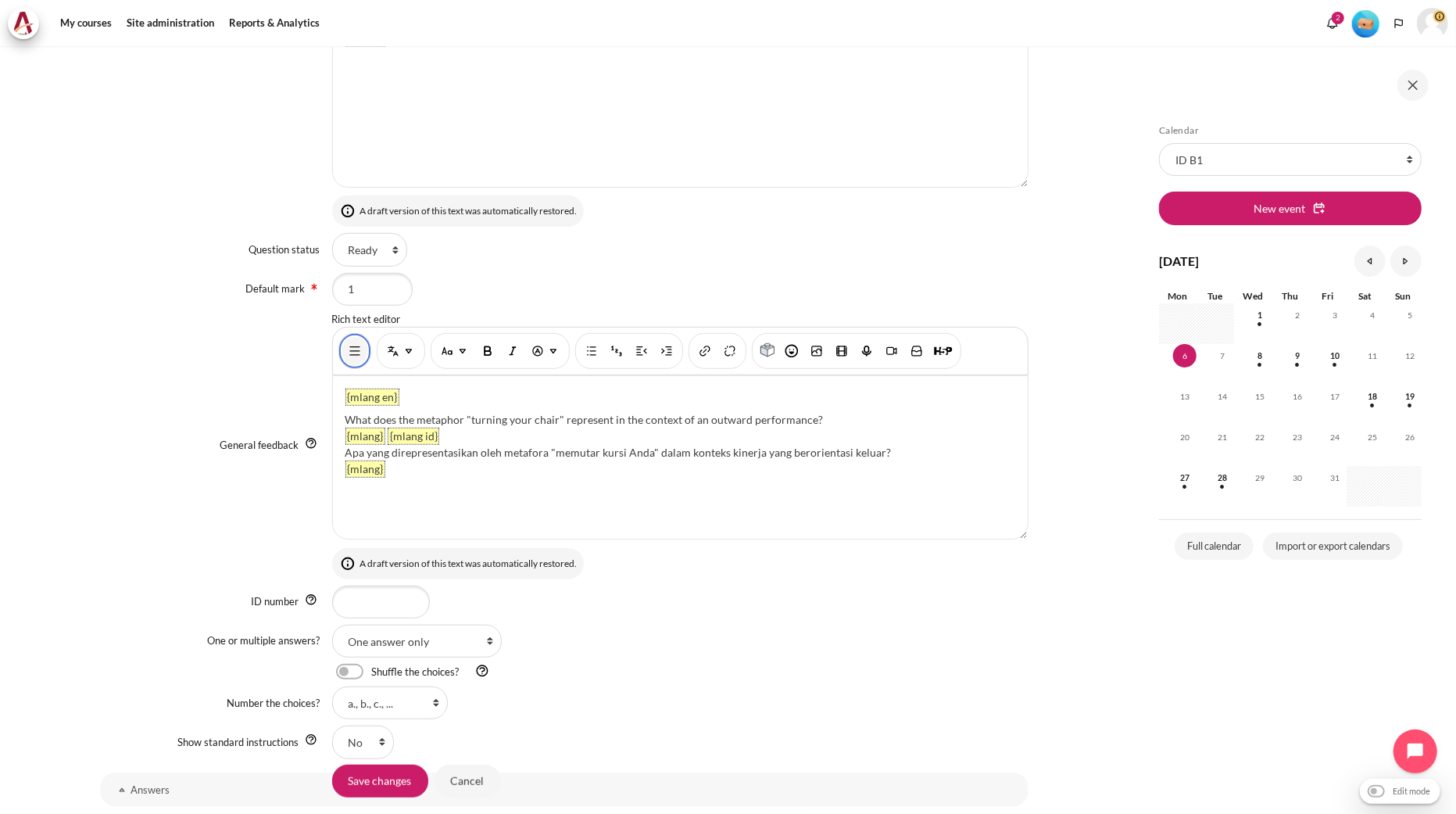
click at [354, 354] on img "Show/hide advanced buttons" at bounding box center [355, 351] width 16 height 16
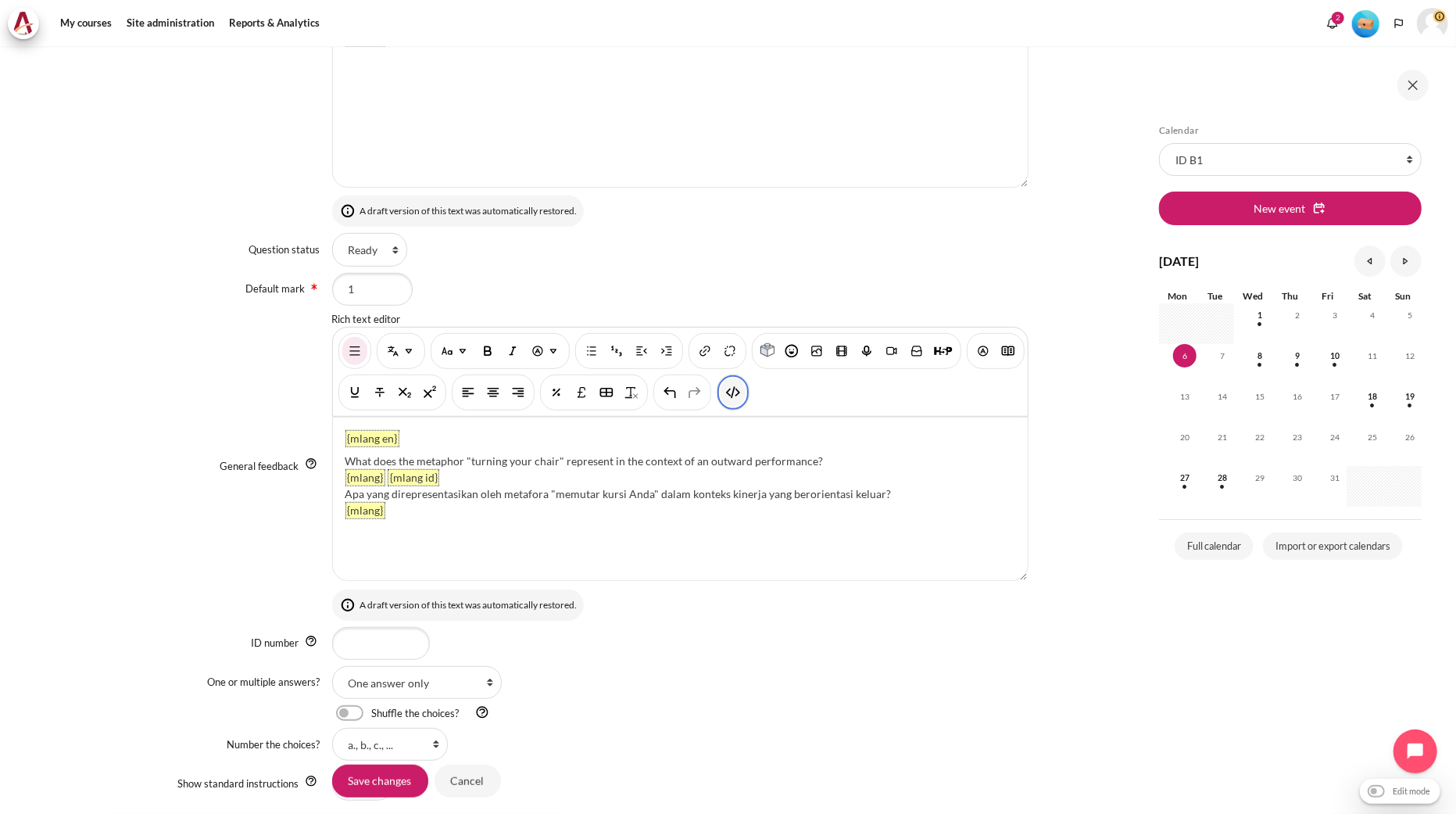
click at [741, 397] on img "HTML" at bounding box center [733, 392] width 16 height 16
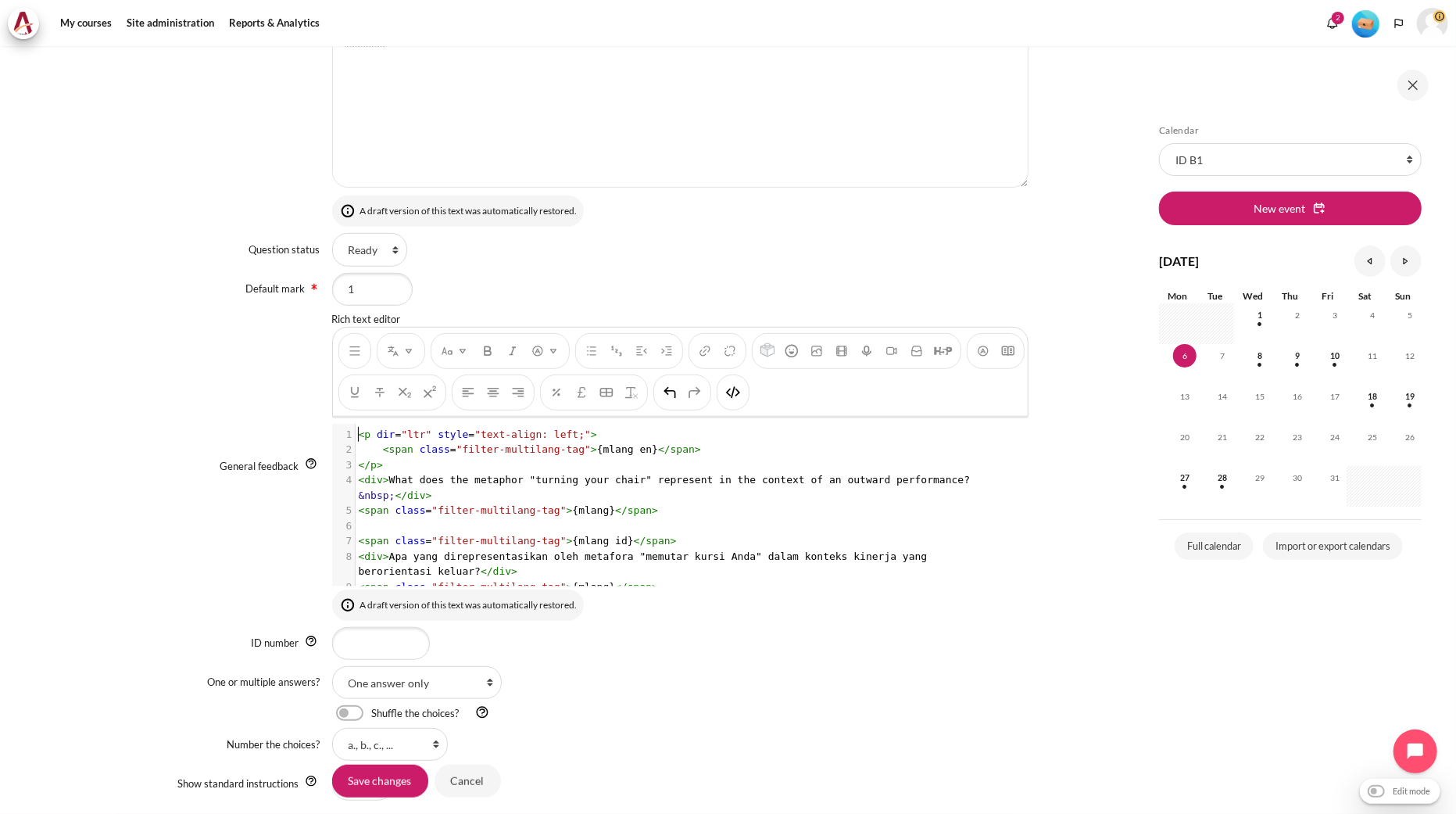
scroll to position [1, 0]
click at [634, 456] on pre "< span class = "filter-multilang-tag" > {mlang en} </ span >" at bounding box center [680, 449] width 649 height 16
type textarea "<p dir="ltr" style="text-align: left;"> <span class="filter-multilang-tag">{mla…"
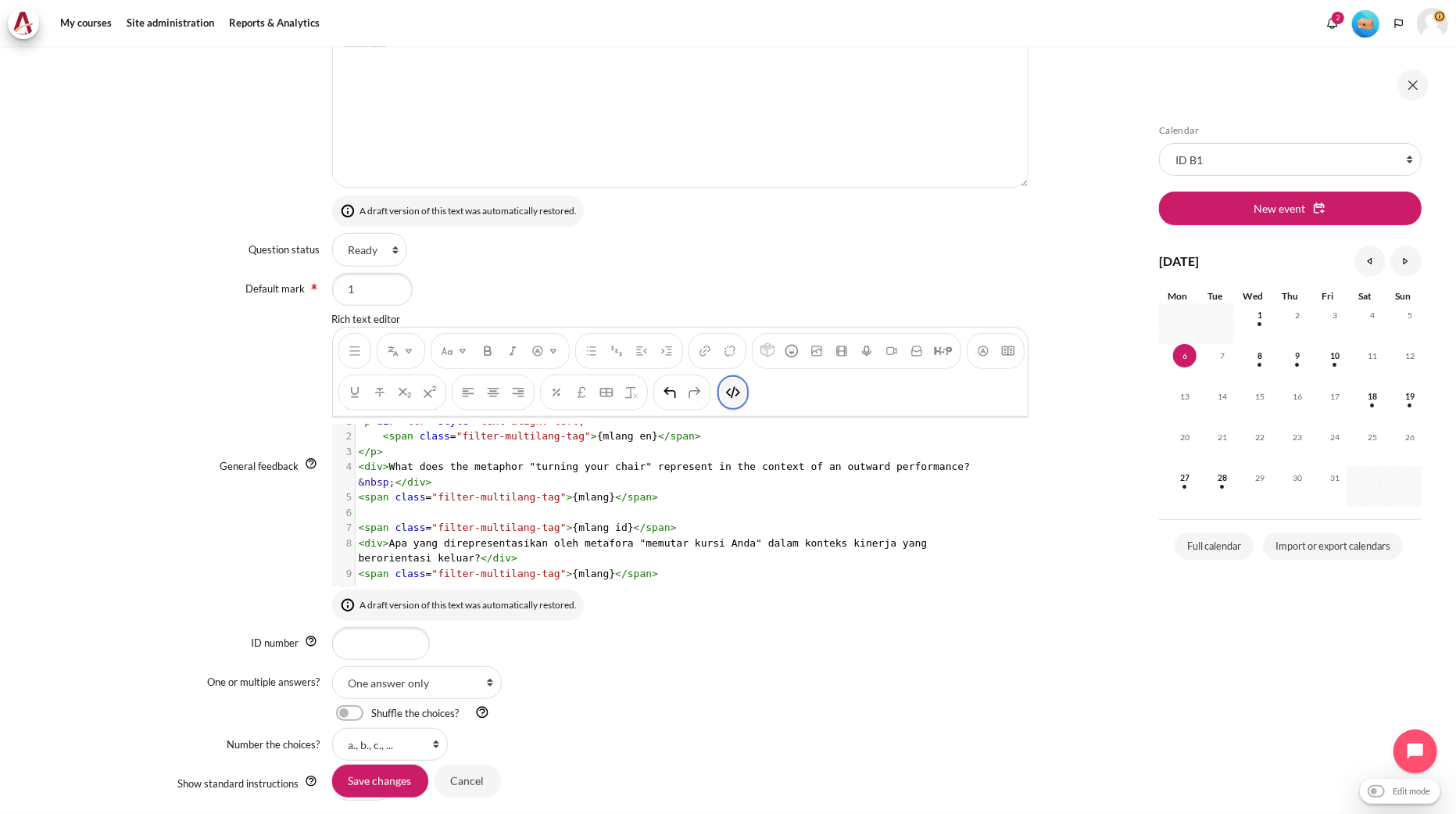
click at [741, 388] on img "HTML" at bounding box center [733, 392] width 16 height 16
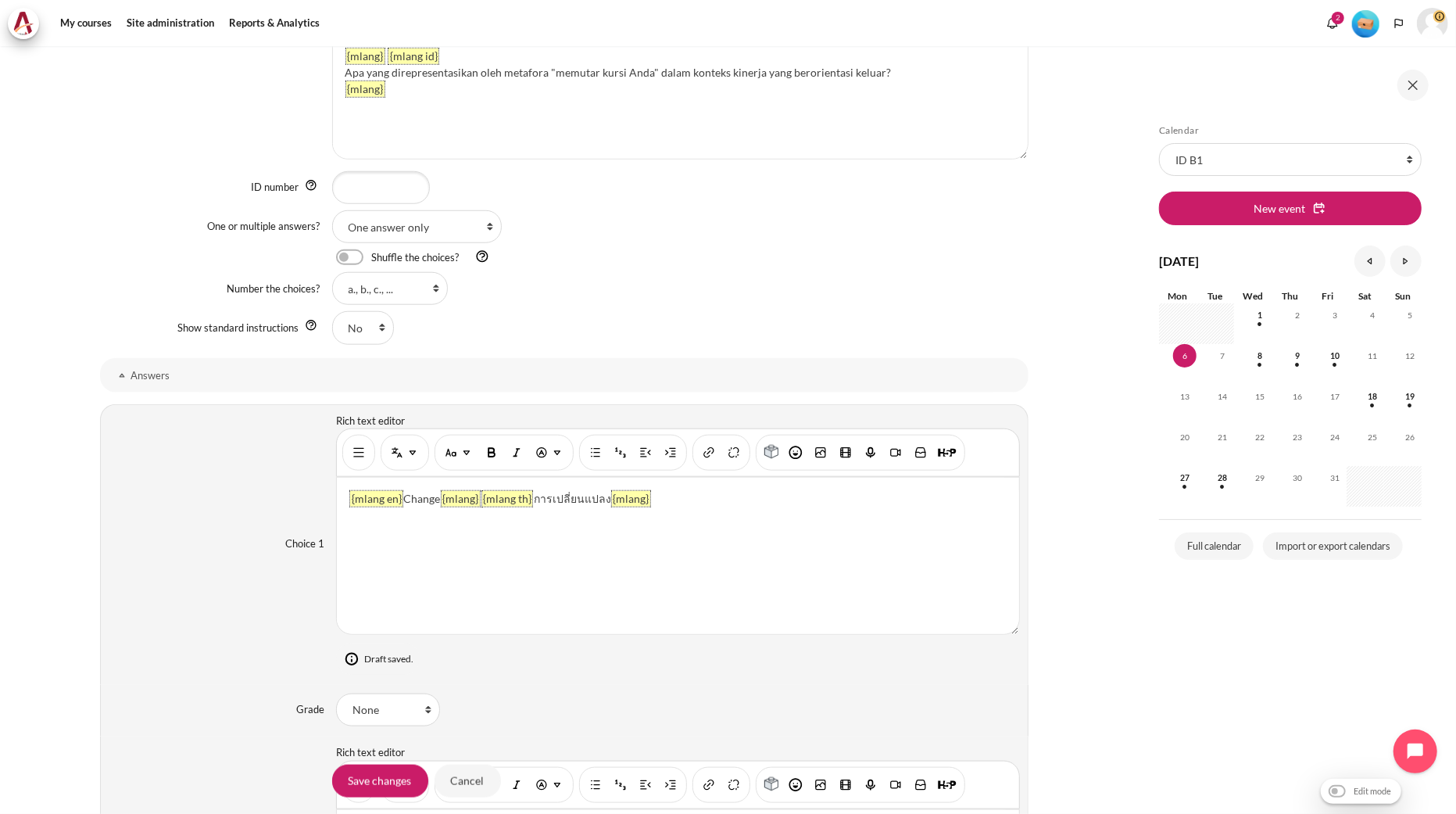
scroll to position [1096, 0]
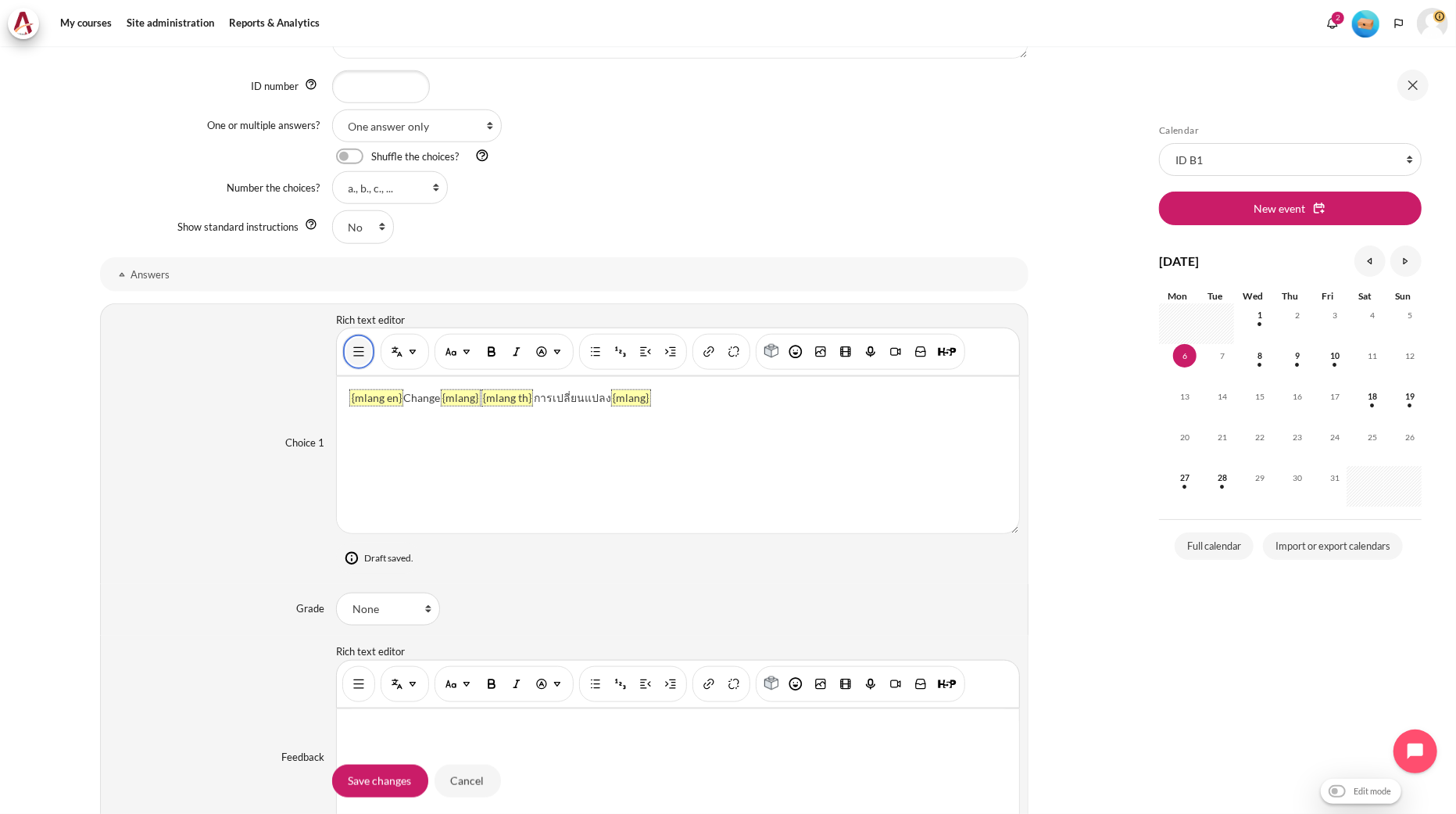
click at [354, 363] on button "Show/hide advanced buttons" at bounding box center [359, 352] width 25 height 28
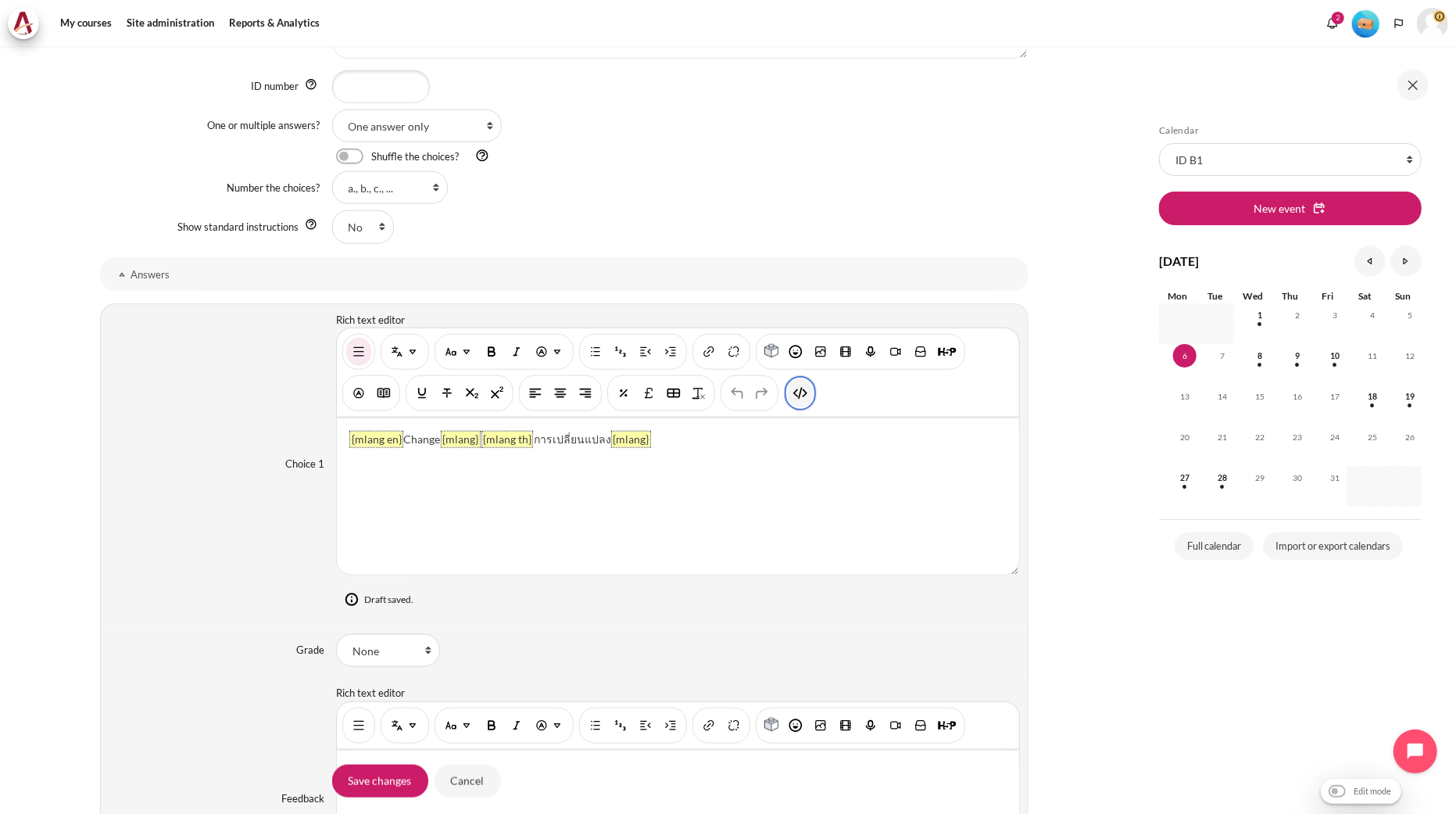
click at [802, 397] on img "HTML" at bounding box center [800, 393] width 16 height 16
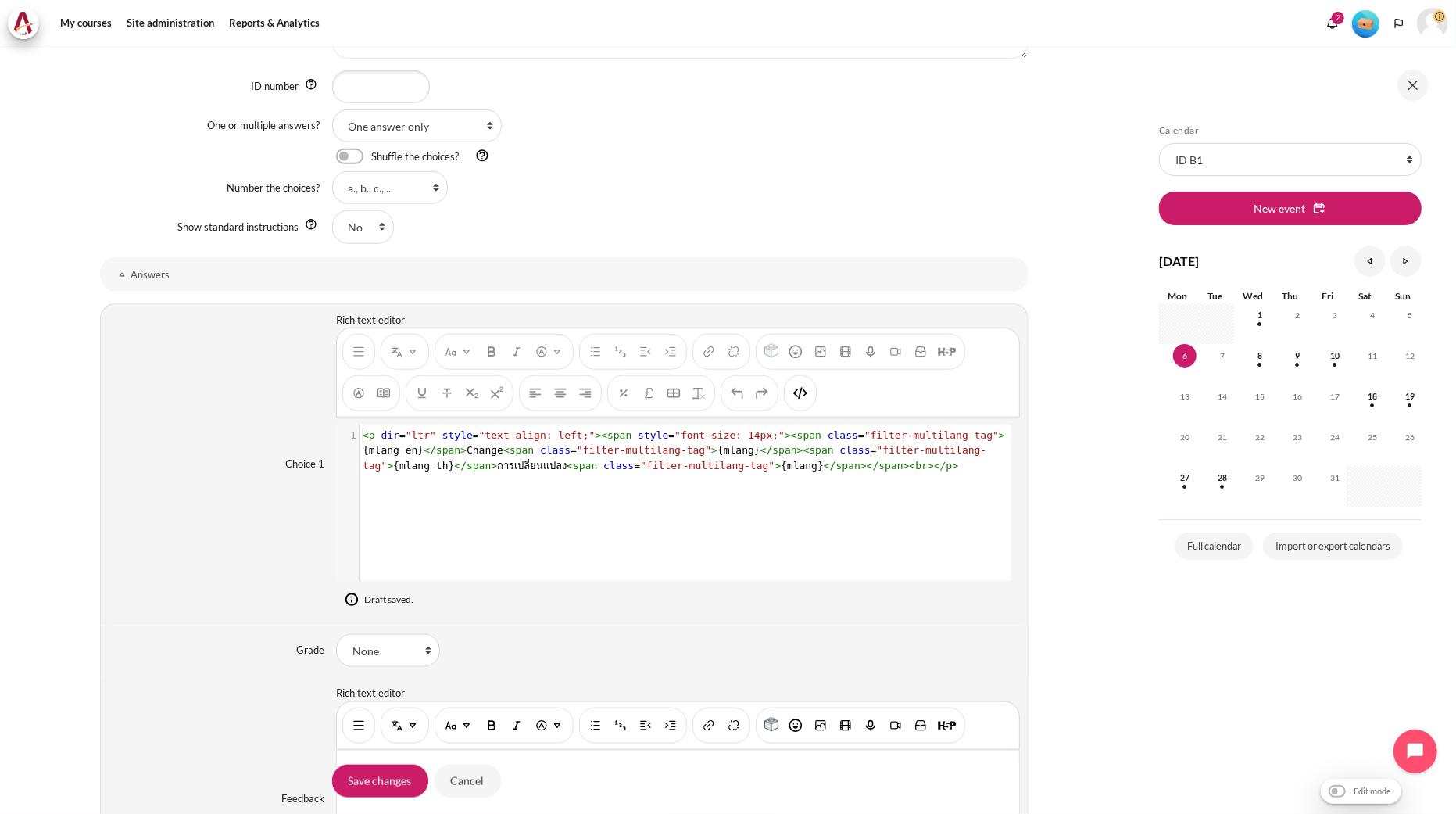
scroll to position [1, 0]
click at [630, 479] on div "xxxxxxxxxx 1 1 < p dir = "ltr" style = "text-align: left;" >< span style = "fon…" at bounding box center [685, 514] width 698 height 180
type textarea "<p dir="ltr" style="text-align: left;"><span style="font-size: 14px;"><span cla…"
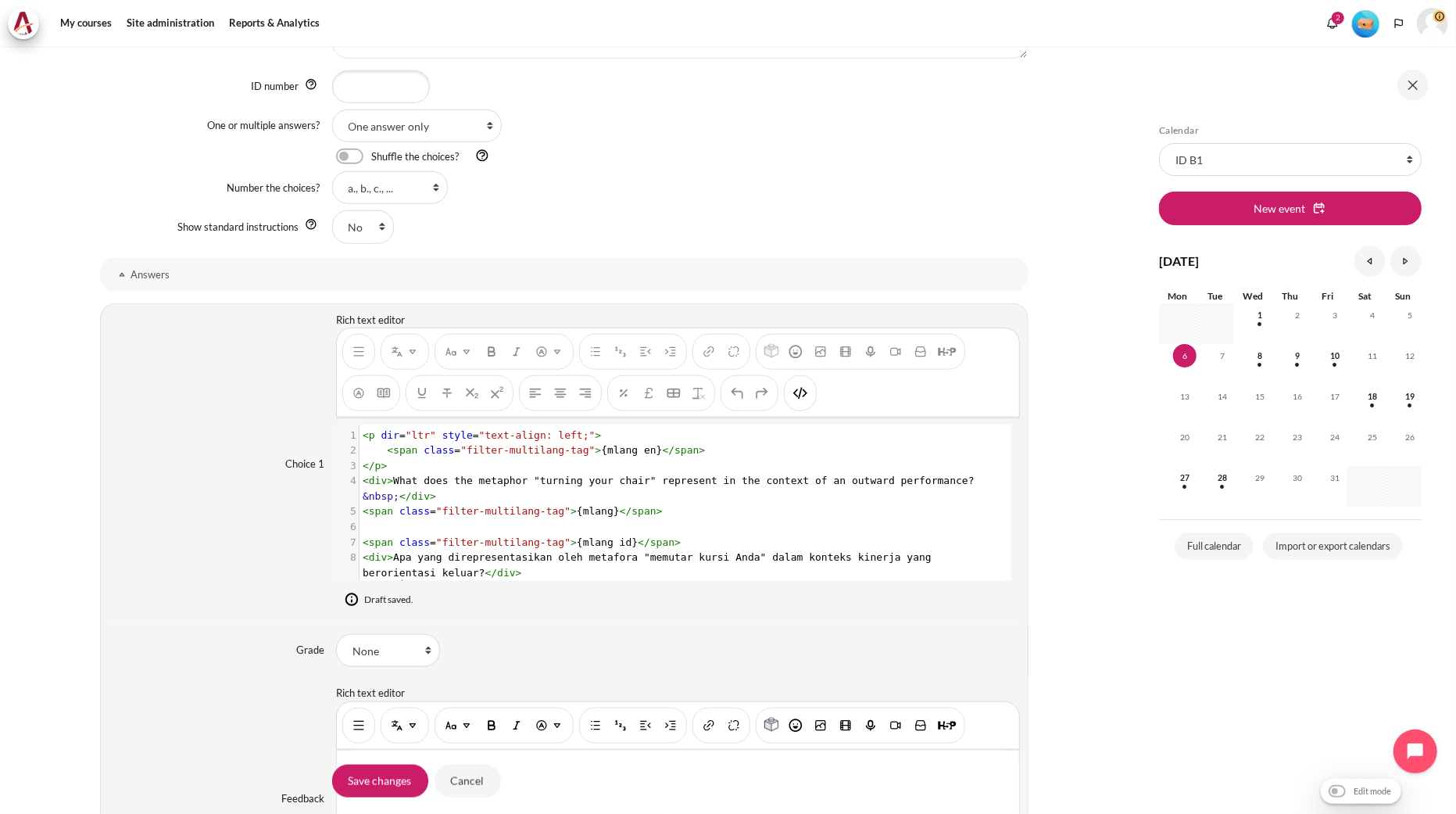
scroll to position [33, 0]
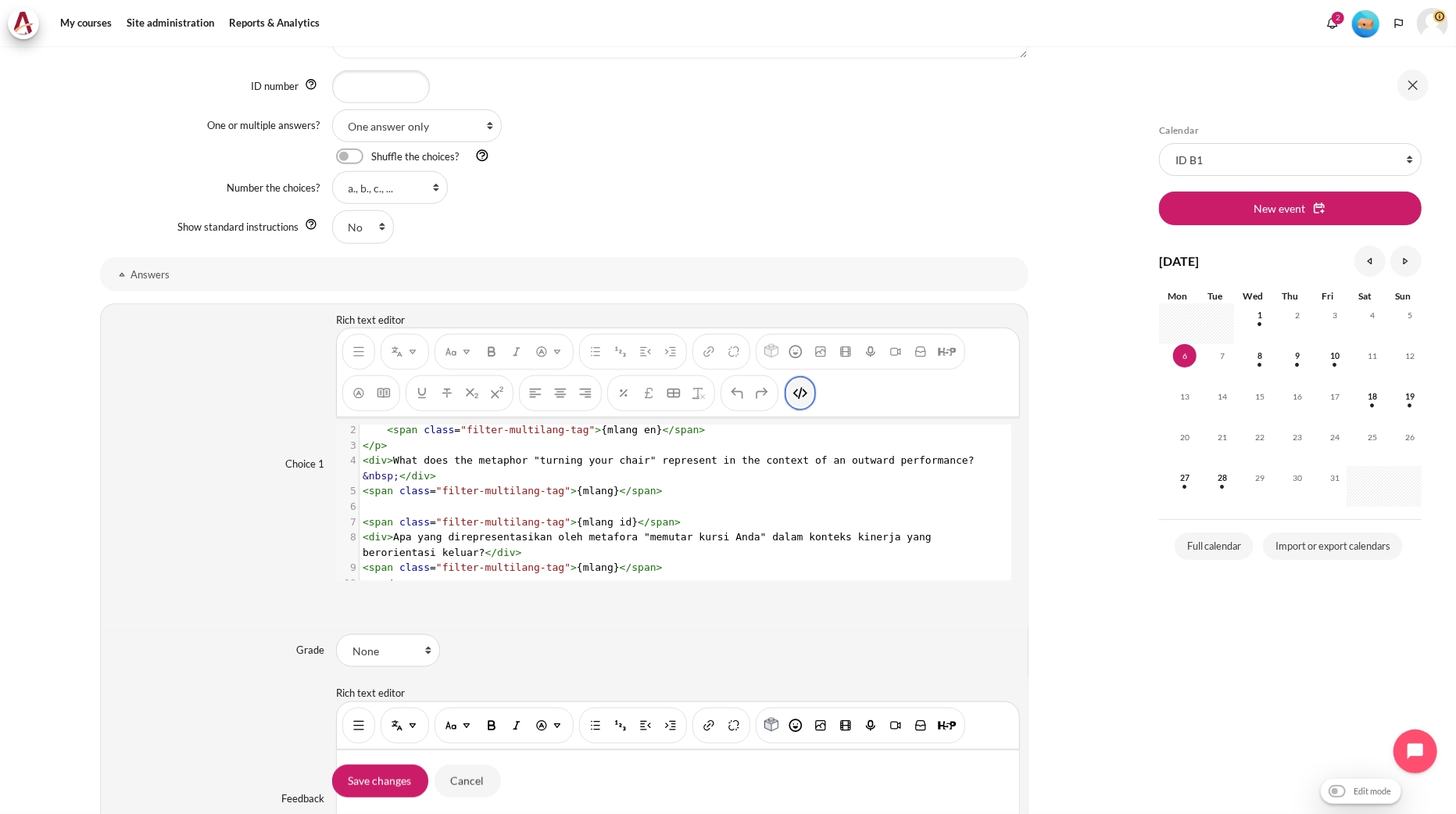
click at [810, 392] on button "HTML" at bounding box center [800, 393] width 25 height 28
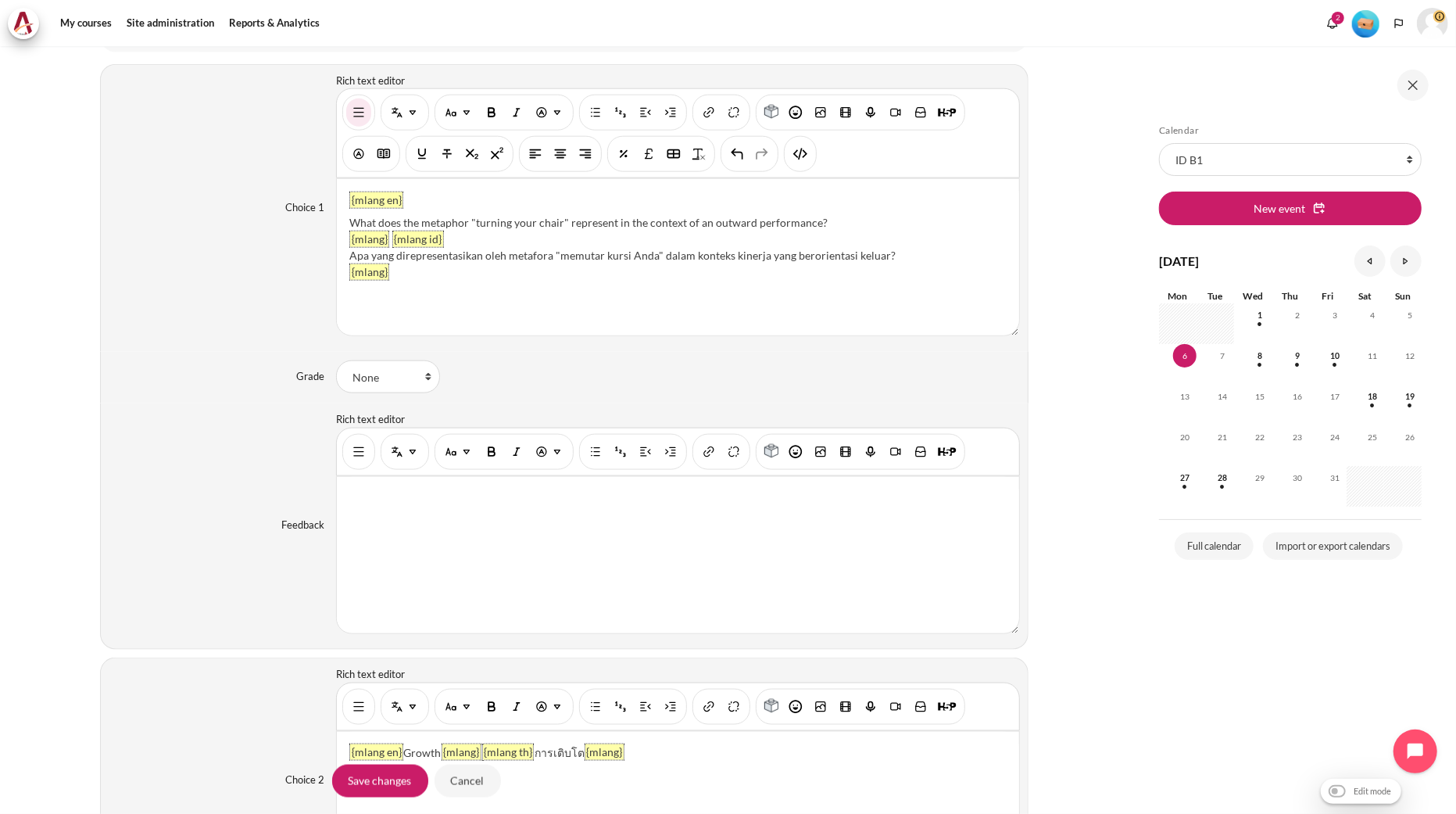
scroll to position [1702, 0]
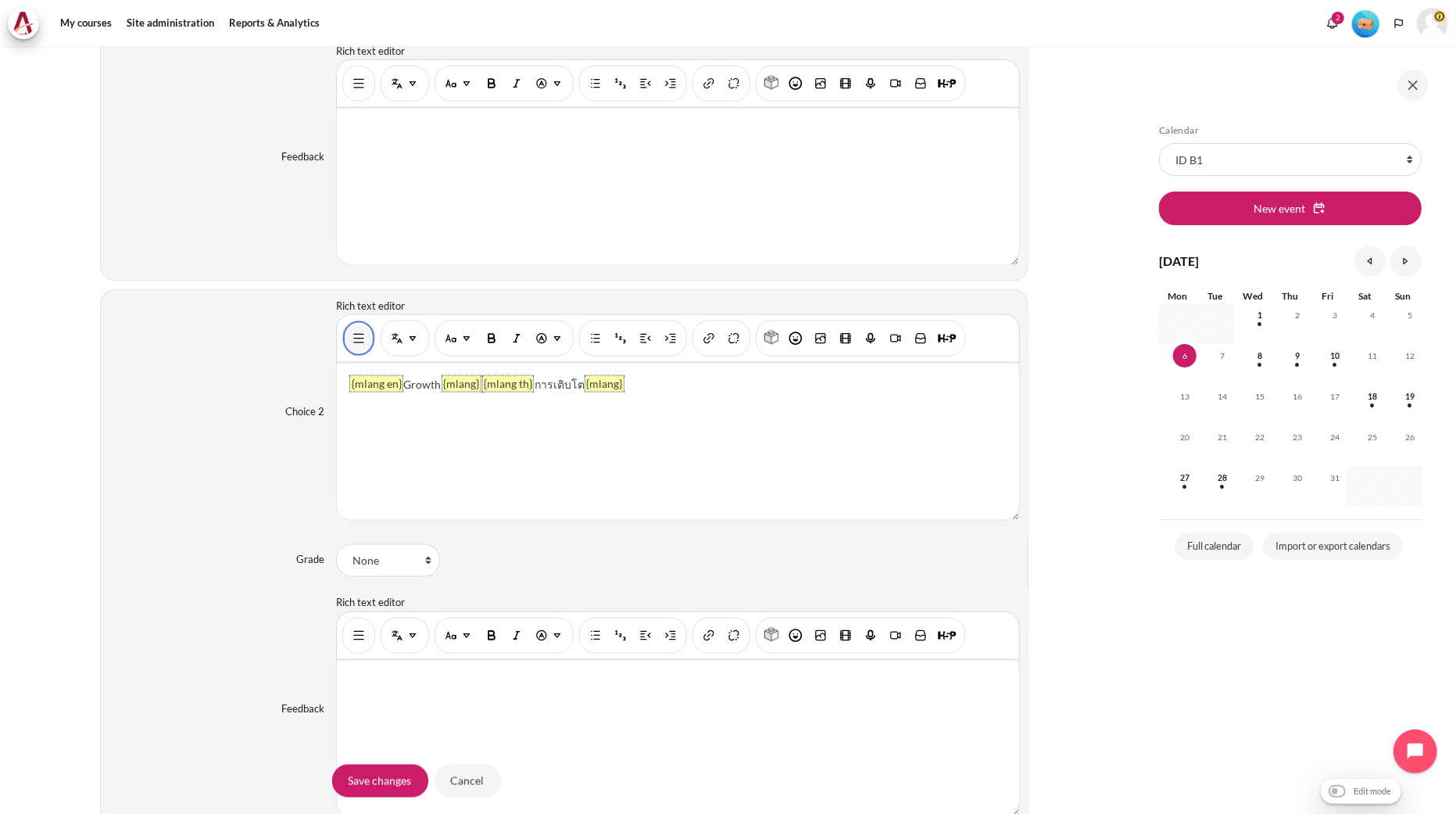
click at [352, 339] on img "Show/hide advanced buttons" at bounding box center [359, 339] width 16 height 16
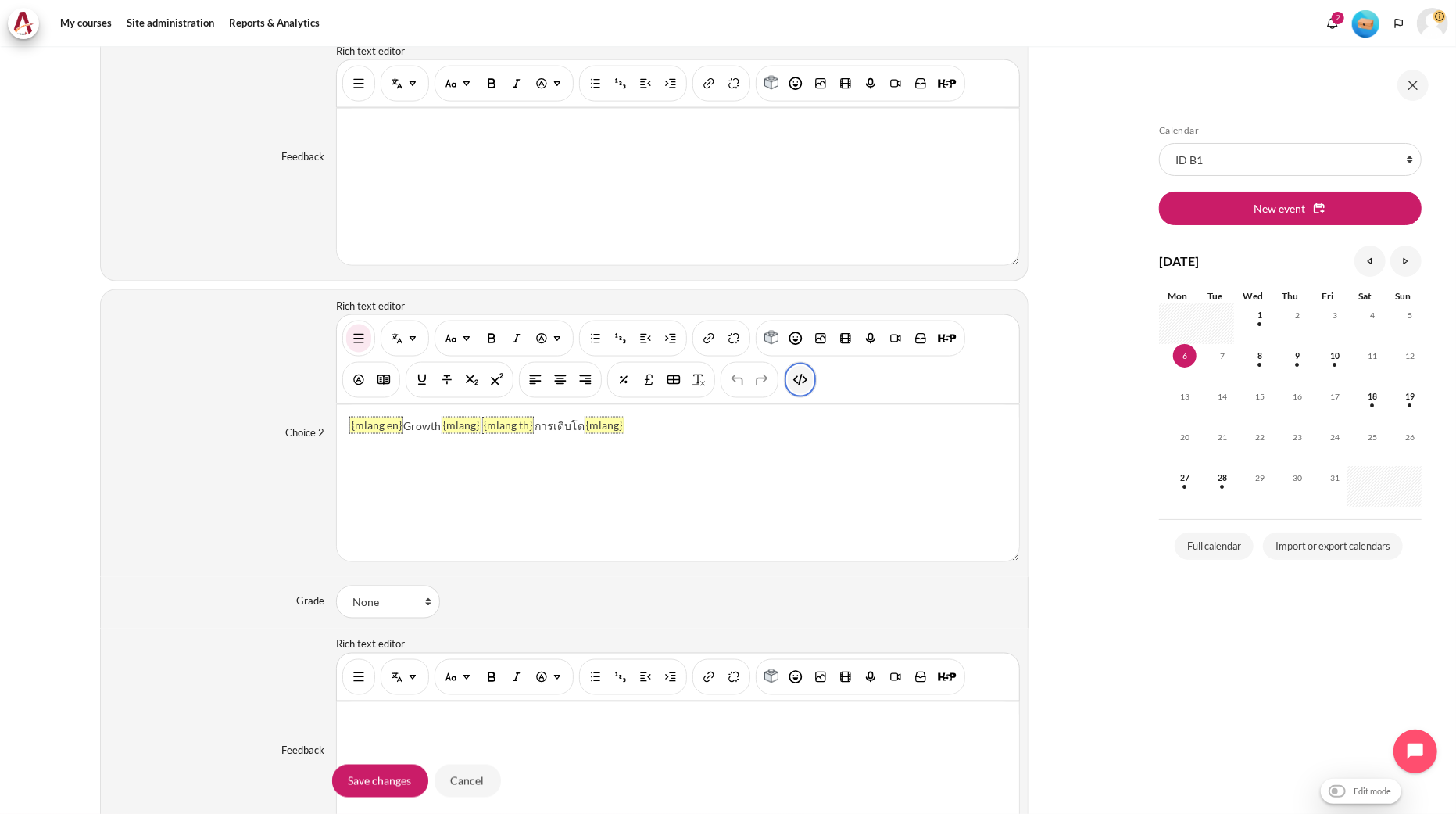
click at [807, 385] on img "HTML" at bounding box center [800, 380] width 16 height 16
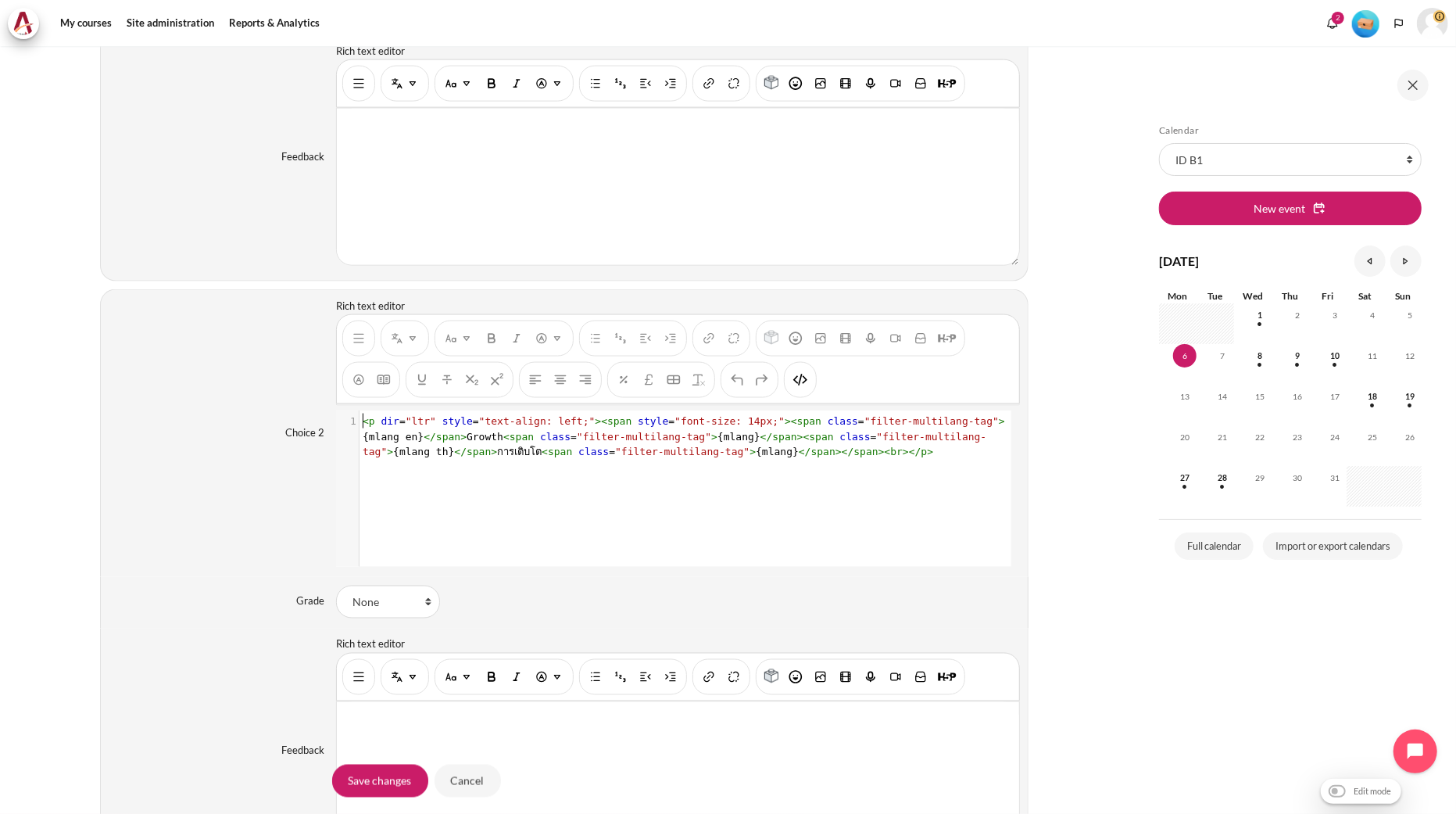
scroll to position [1, 0]
click at [723, 446] on pre "< p dir = "ltr" style = "text-align: left;" >< span style = "font-size: 14px;" …" at bounding box center [684, 437] width 649 height 46
type textarea "<p dir="ltr" style="text-align: left;"><span style="font-size: 14px;"><span cla…"
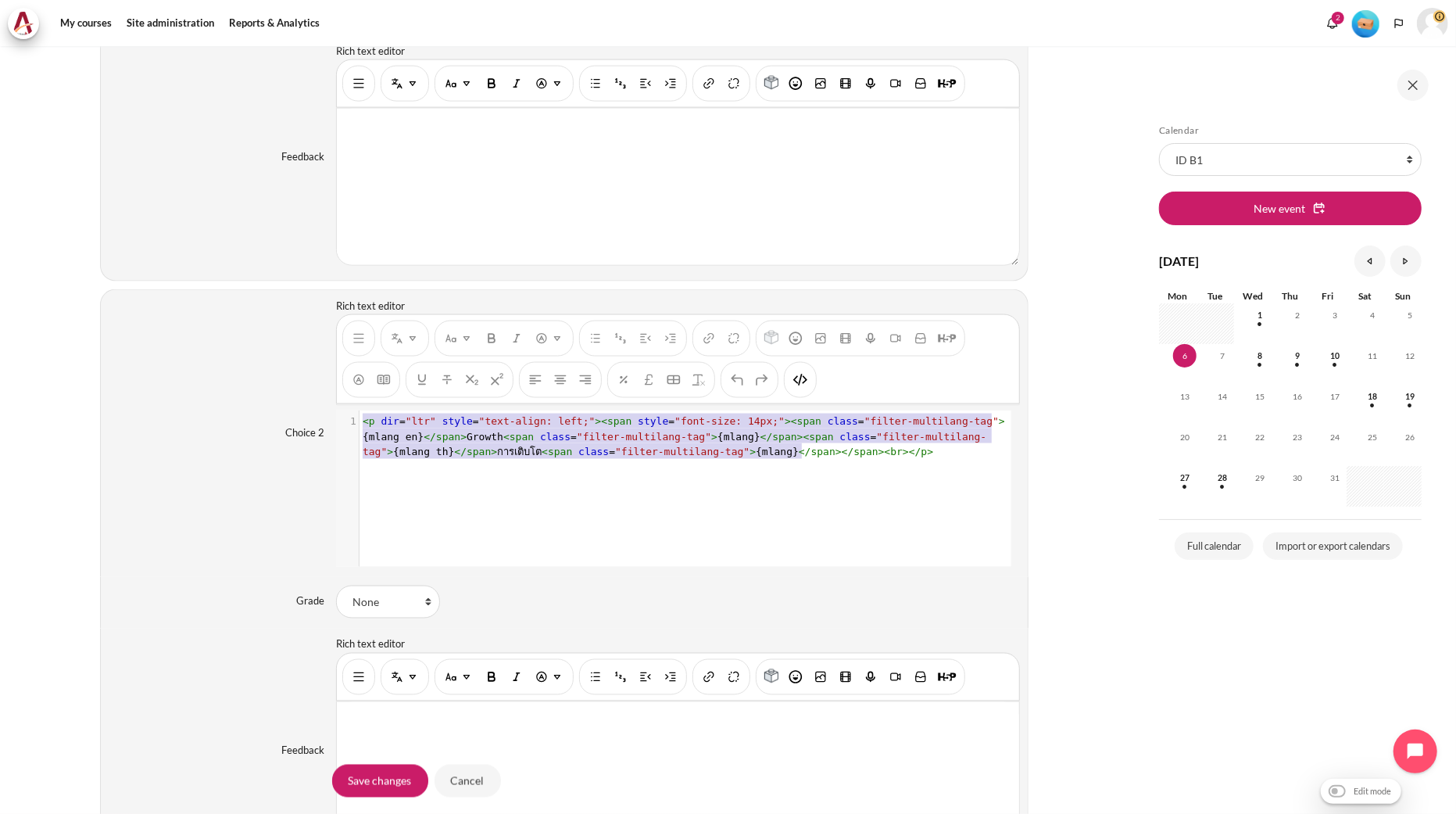
scroll to position [33, 0]
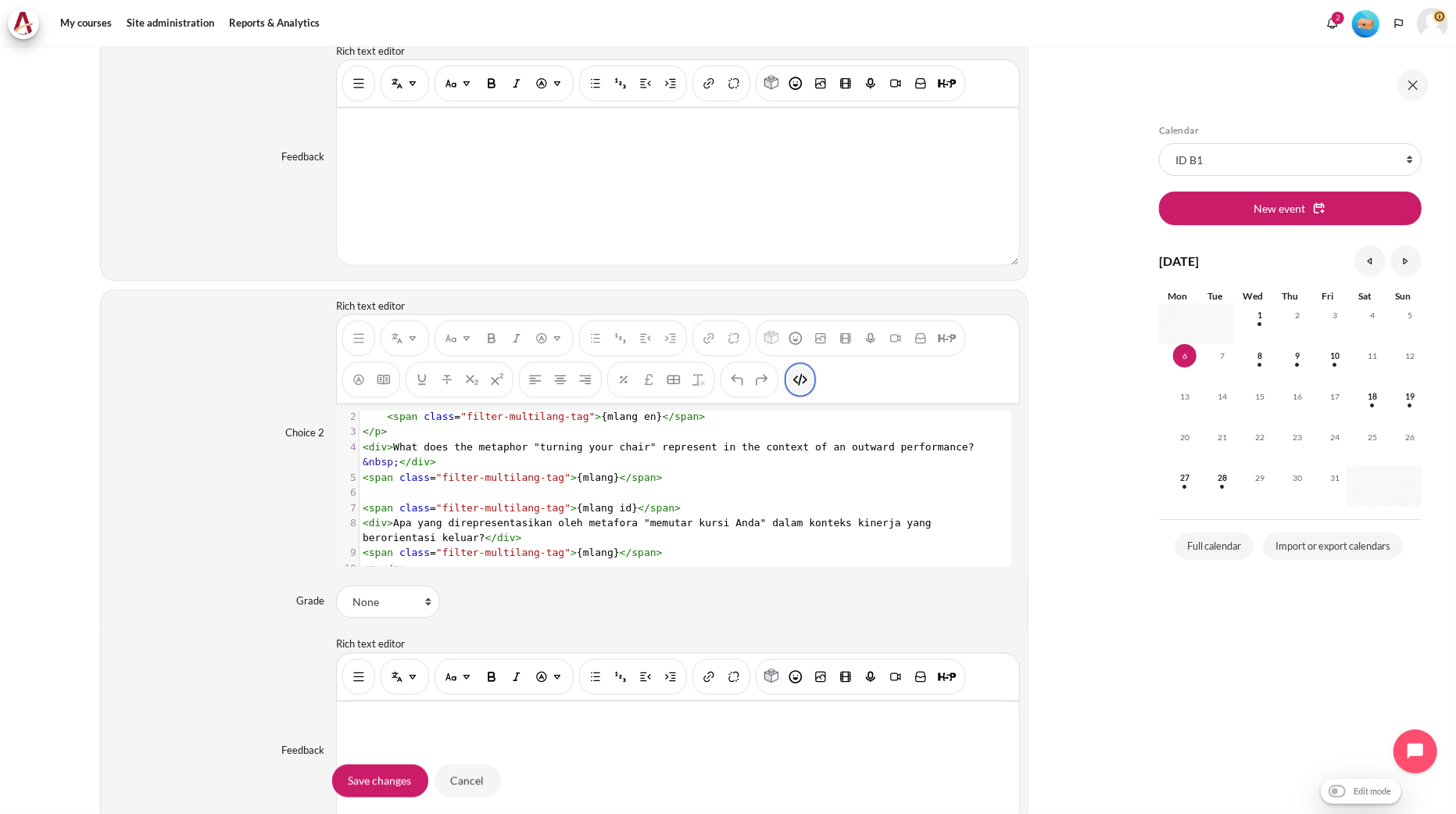
click at [797, 392] on button "HTML" at bounding box center [800, 380] width 25 height 28
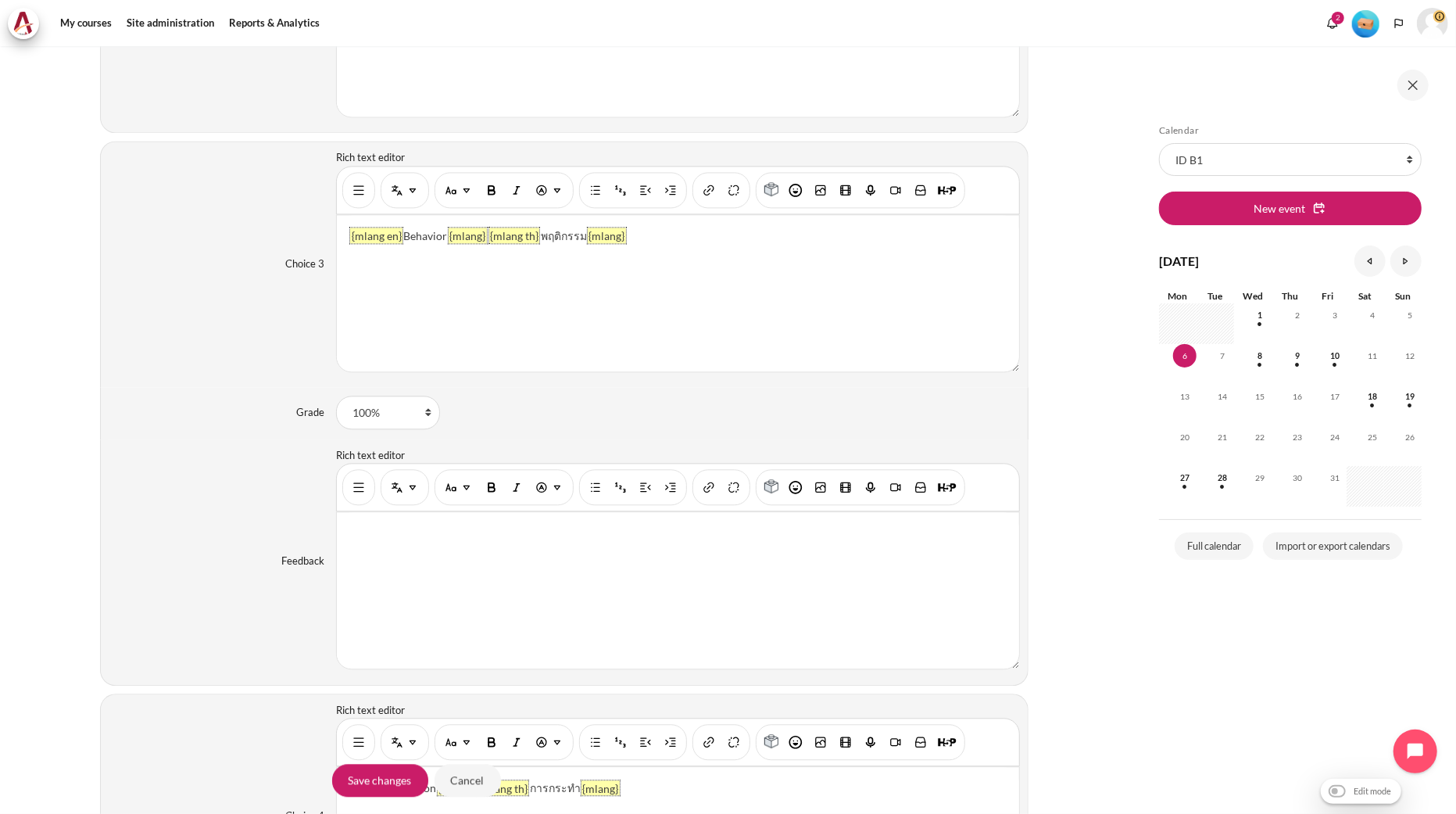
scroll to position [3053, 0]
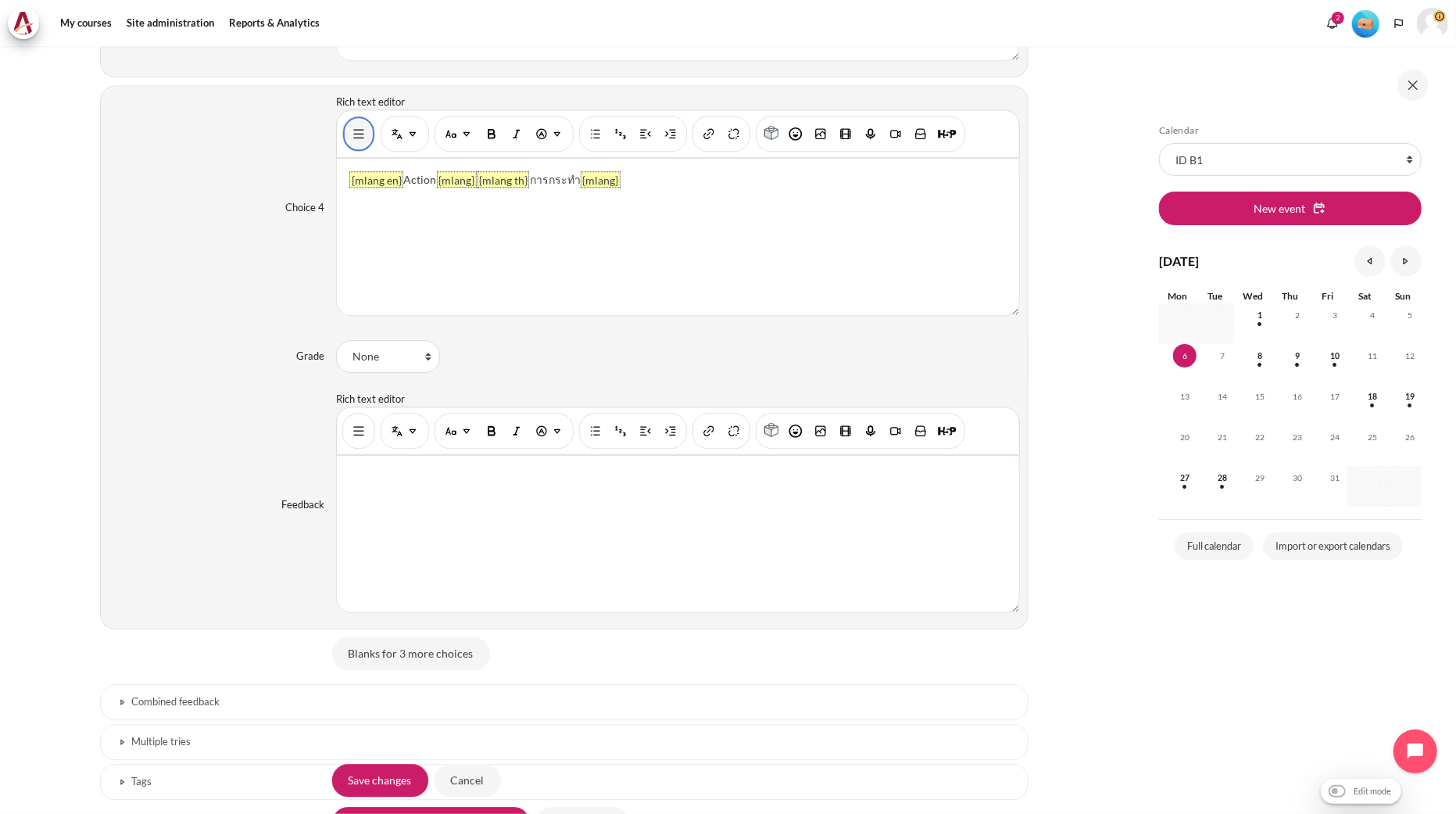
click at [360, 134] on img "Show/hide advanced buttons" at bounding box center [359, 134] width 16 height 16
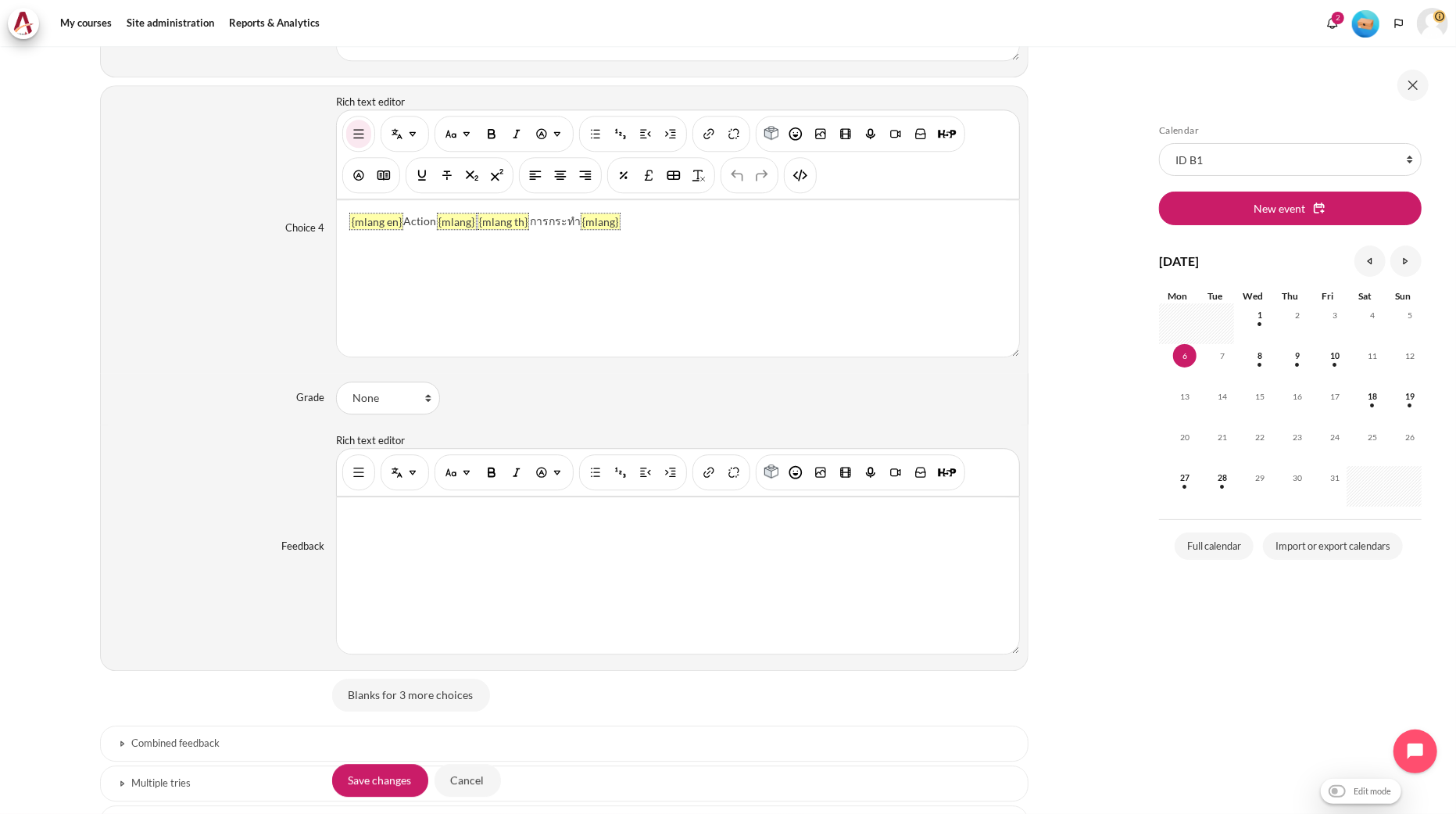
click at [792, 183] on img "HTML" at bounding box center [800, 175] width 16 height 16
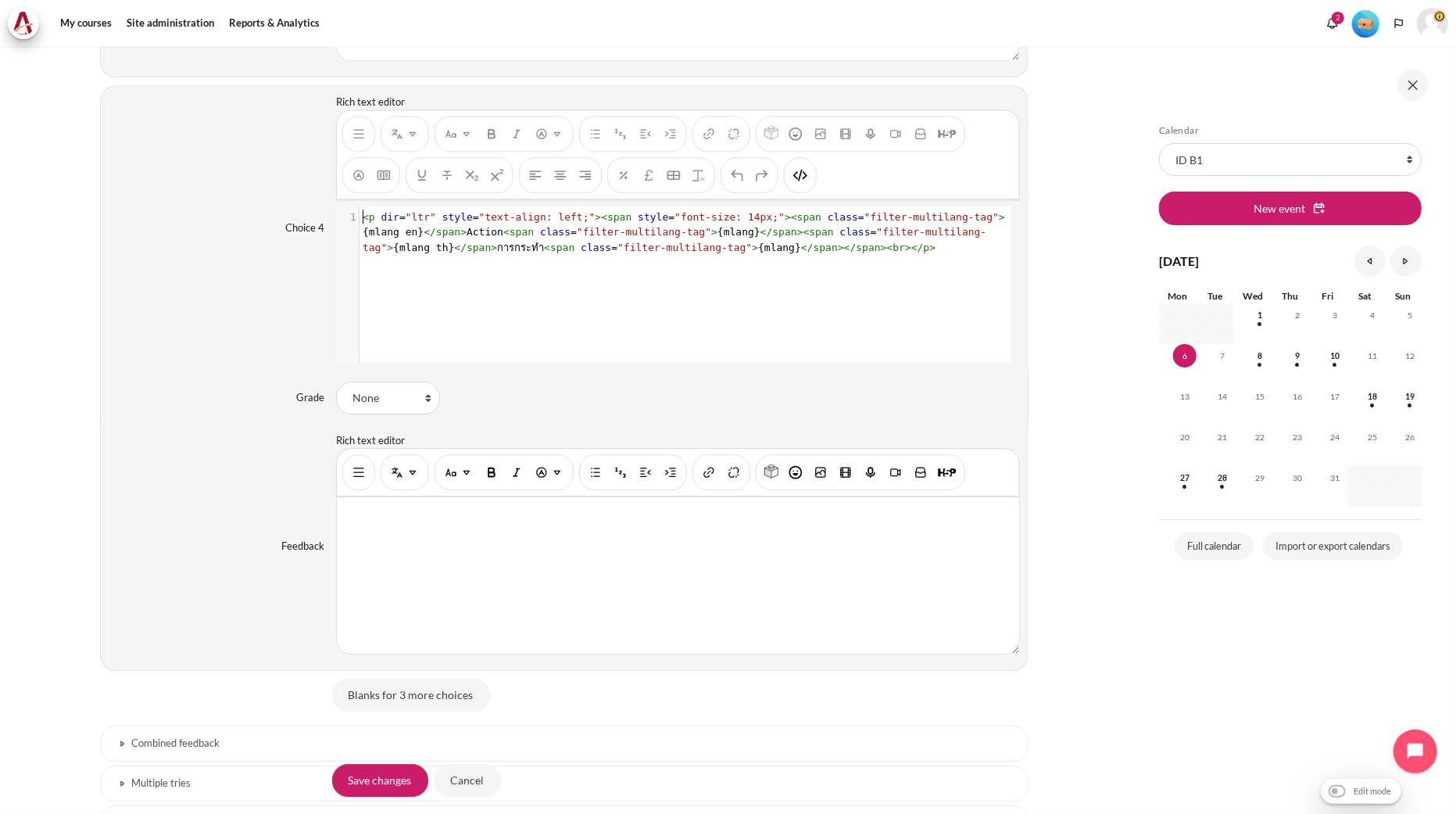
scroll to position [2, 0]
click at [637, 223] on span "style" at bounding box center [652, 217] width 31 height 12
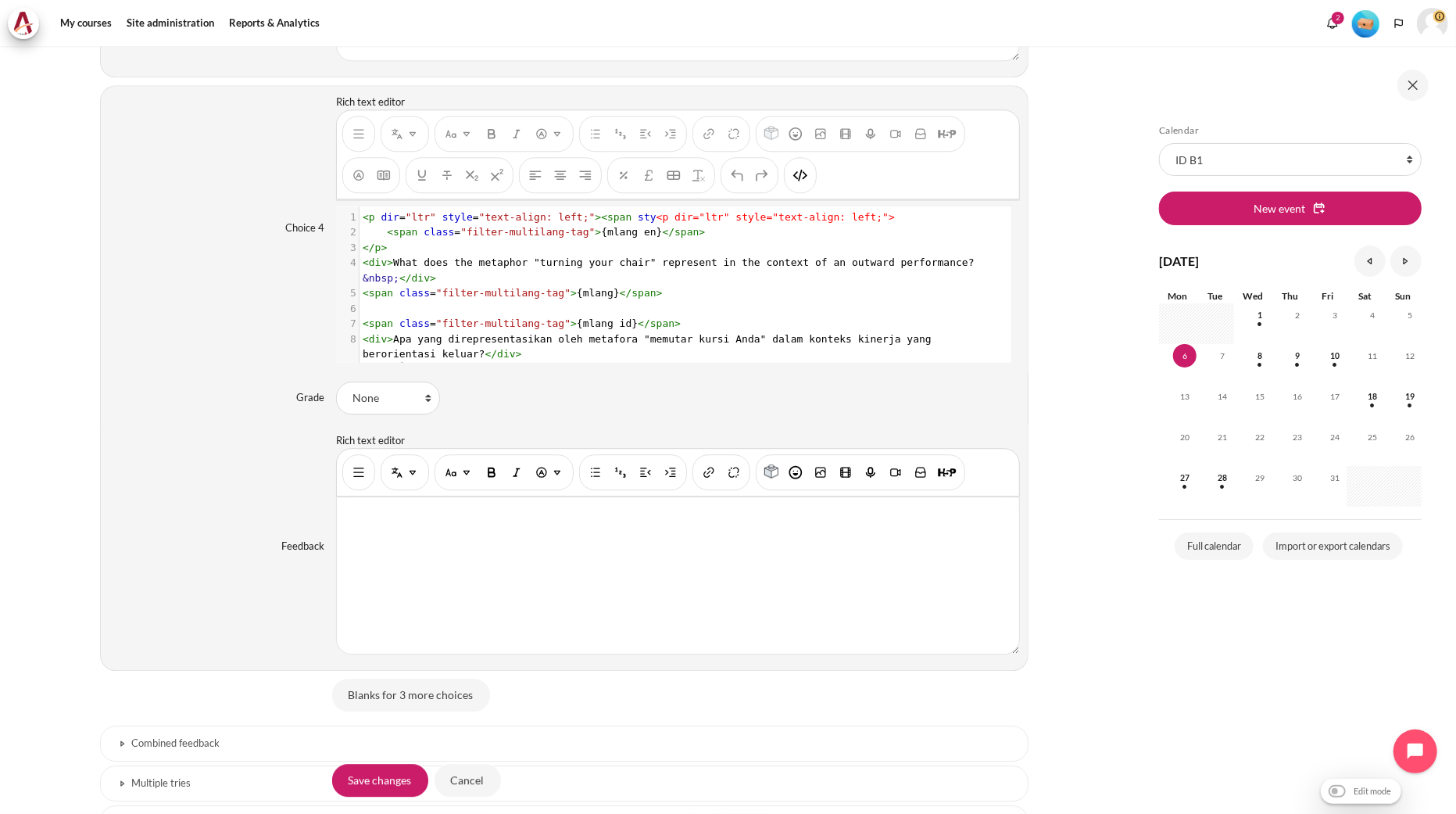
scroll to position [44, 0]
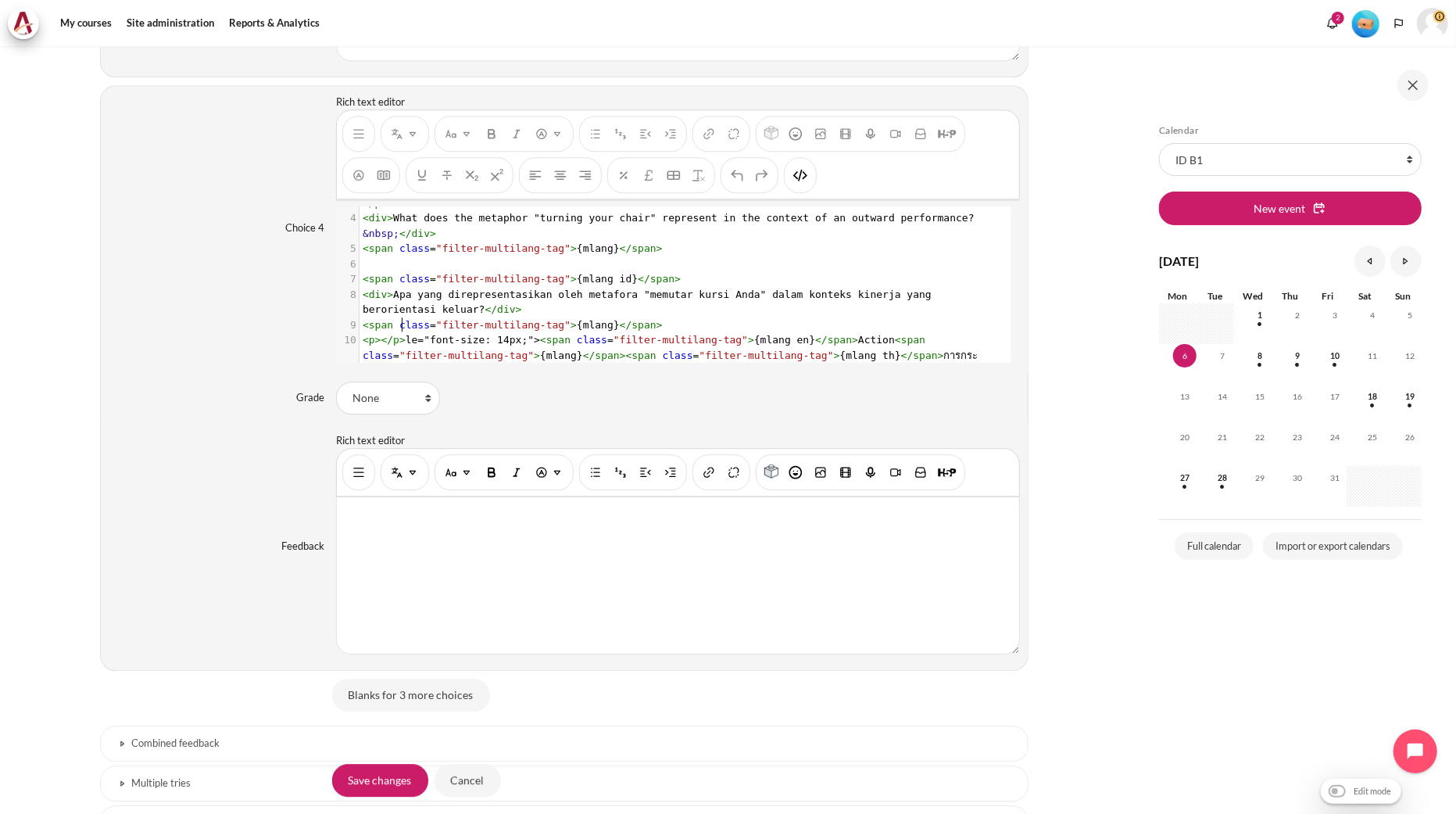
type textarea "<p dir="ltr" style="text-align: left;"><span sty<p dir="ltr" style="text-align:…"
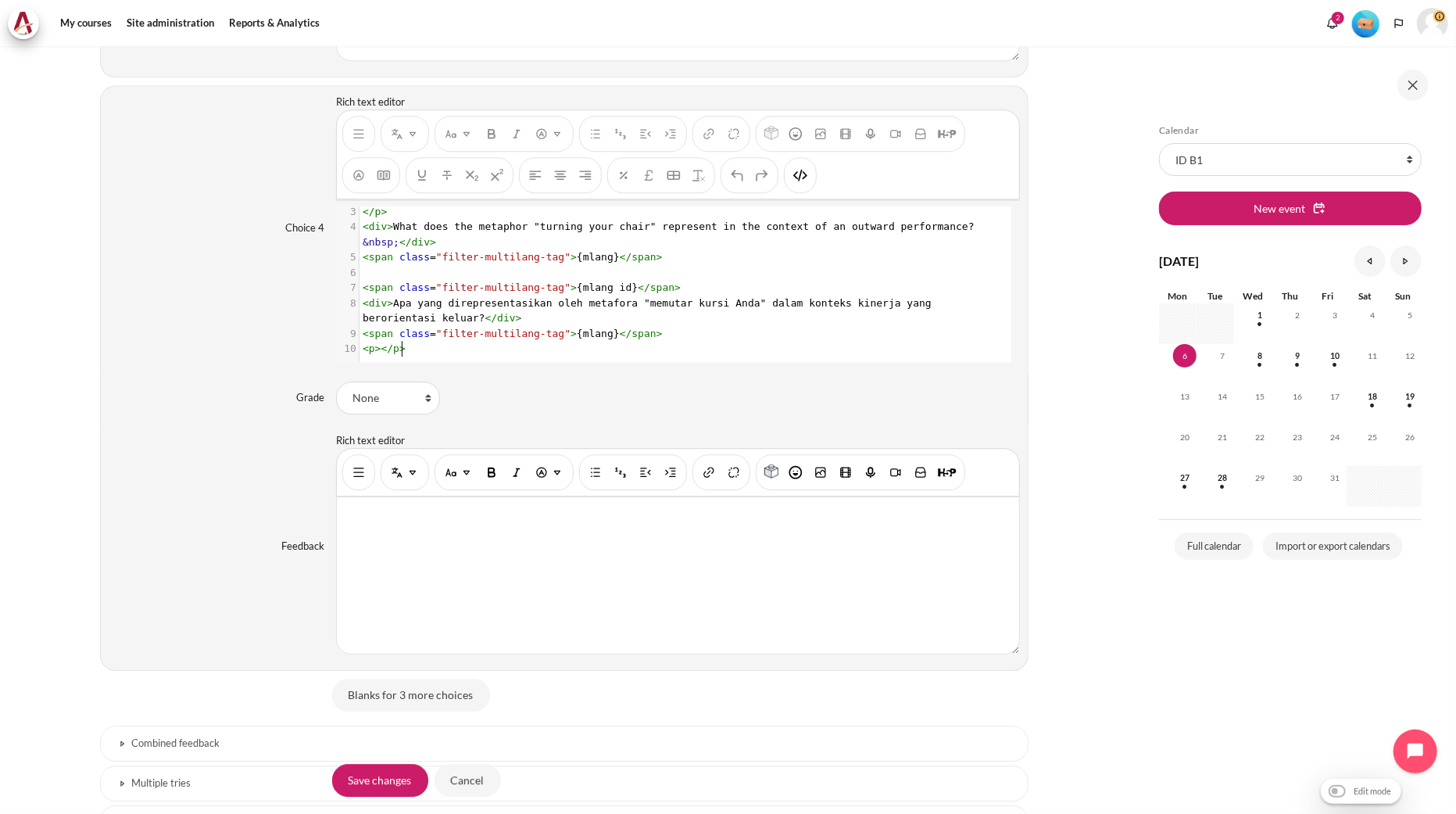
scroll to position [48, 0]
click at [802, 183] on img "HTML" at bounding box center [800, 175] width 16 height 16
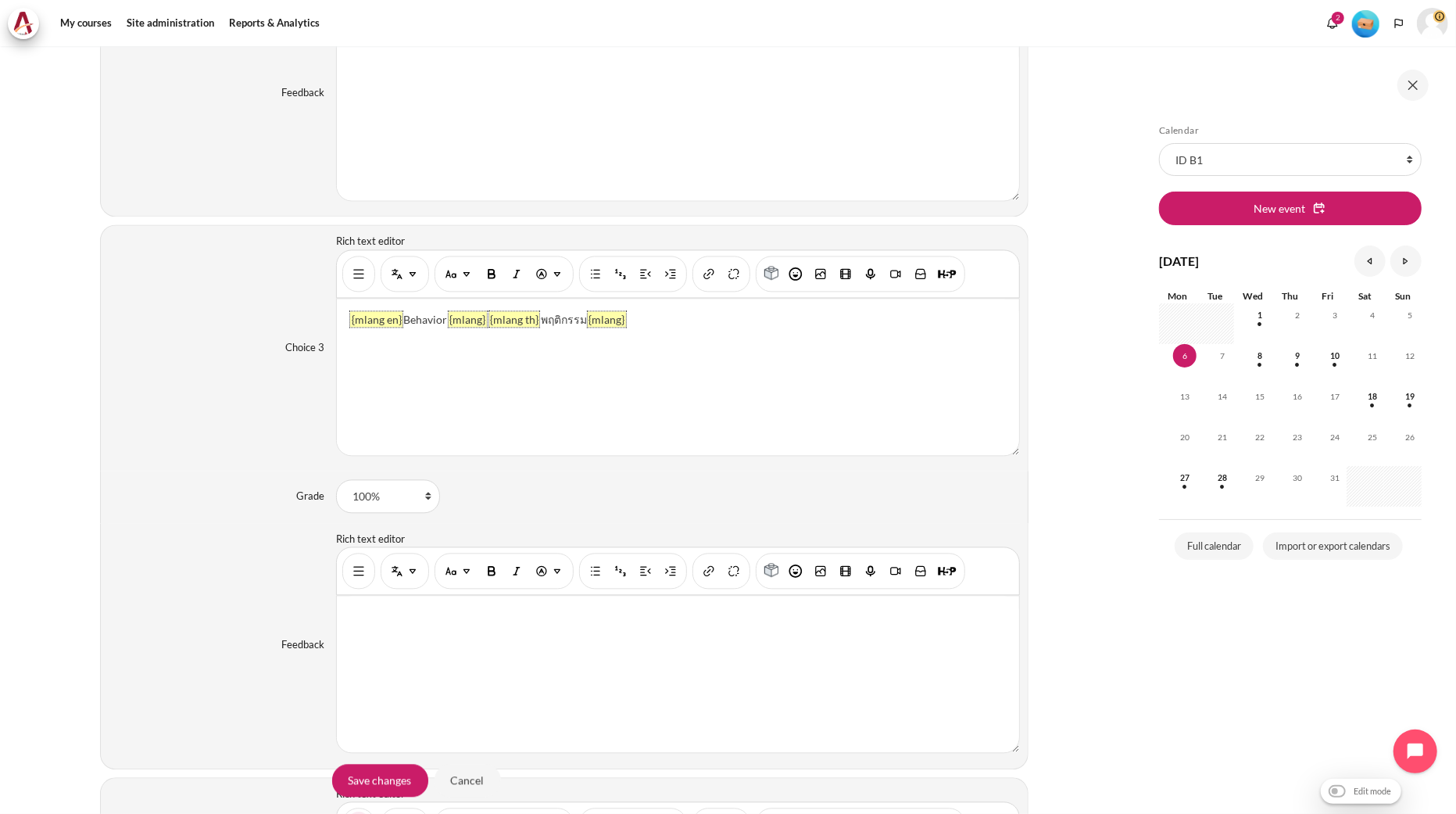
scroll to position [2358, 0]
click at [351, 280] on img "Show/hide advanced buttons" at bounding box center [359, 277] width 16 height 16
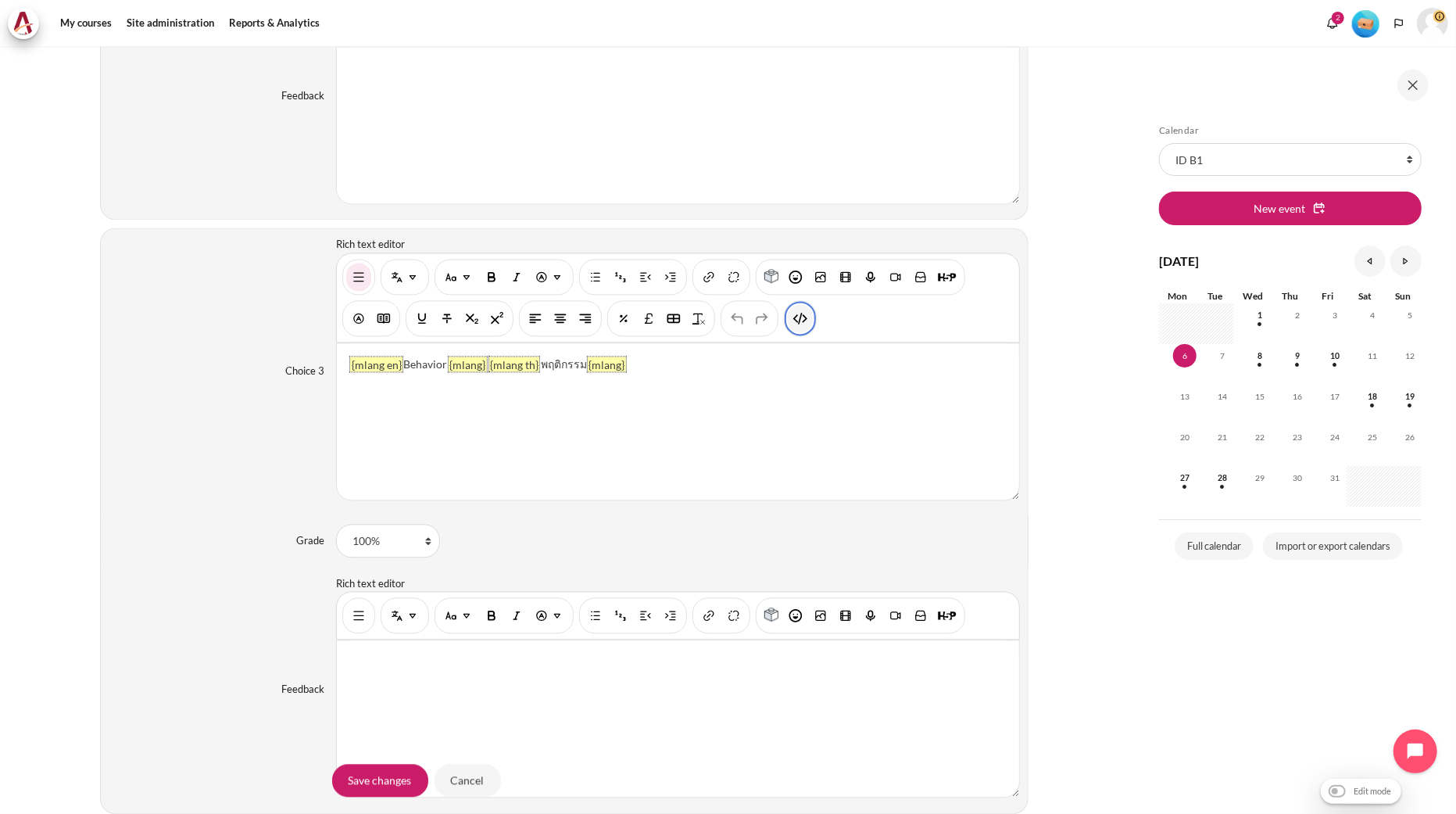
click at [795, 325] on img "HTML" at bounding box center [800, 318] width 16 height 16
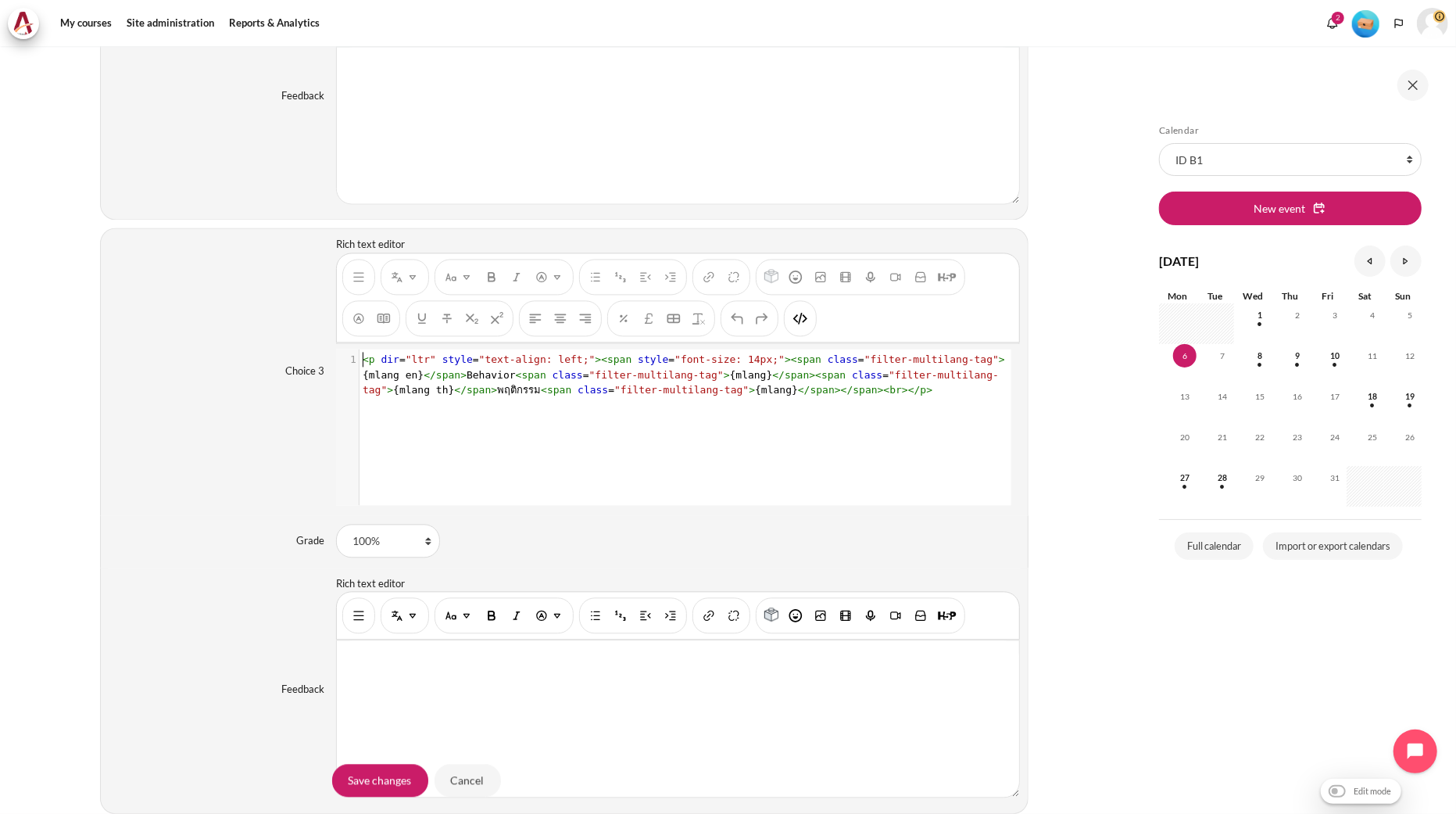
scroll to position [1, 0]
click at [785, 380] on span "span" at bounding box center [796, 374] width 25 height 12
type textarea "<p dir="ltr" style="text-align: left;"><span style="font-size: 14px;"><span cla…"
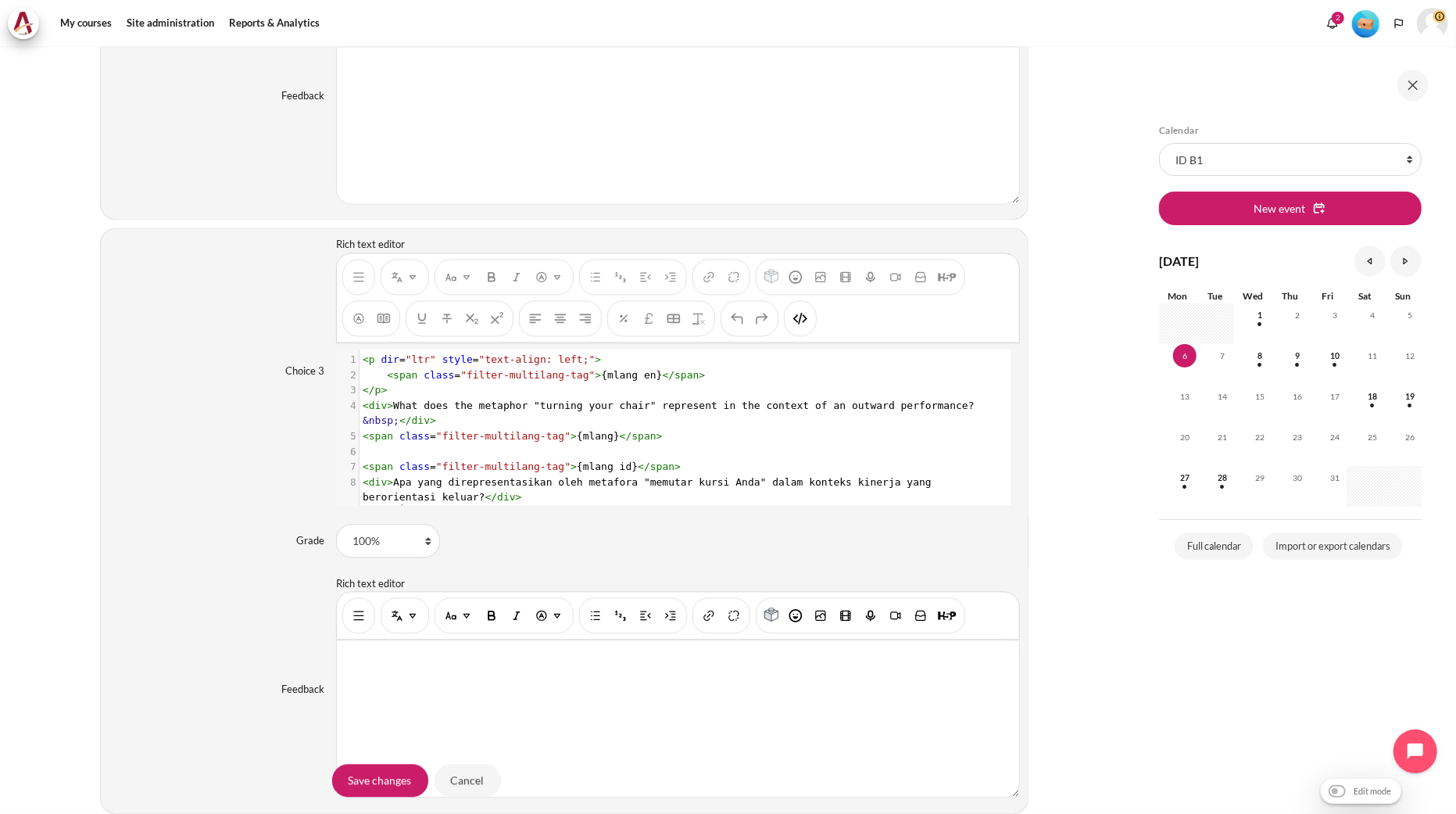
scroll to position [33, 0]
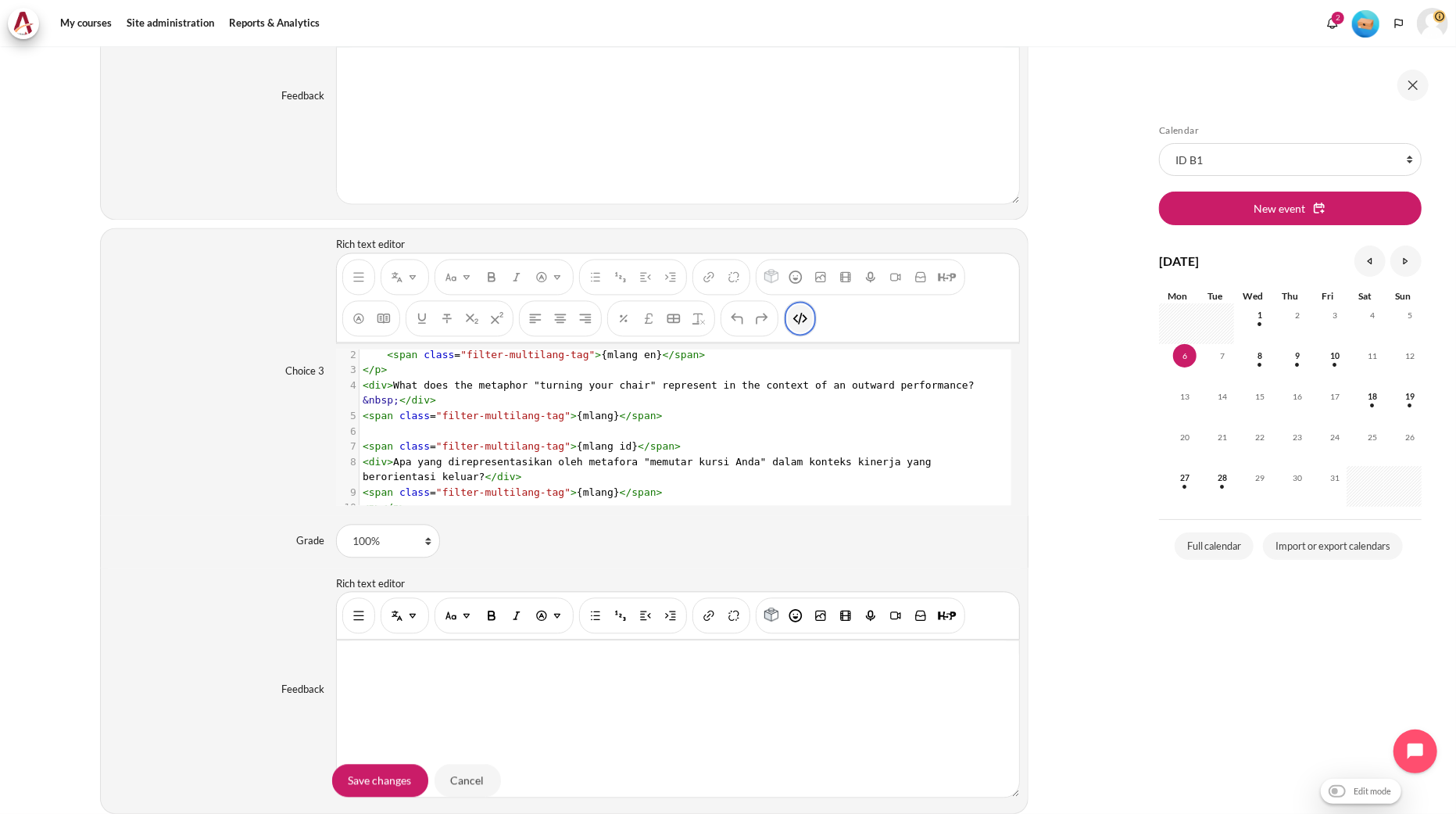
click at [797, 326] on img "HTML" at bounding box center [800, 318] width 16 height 16
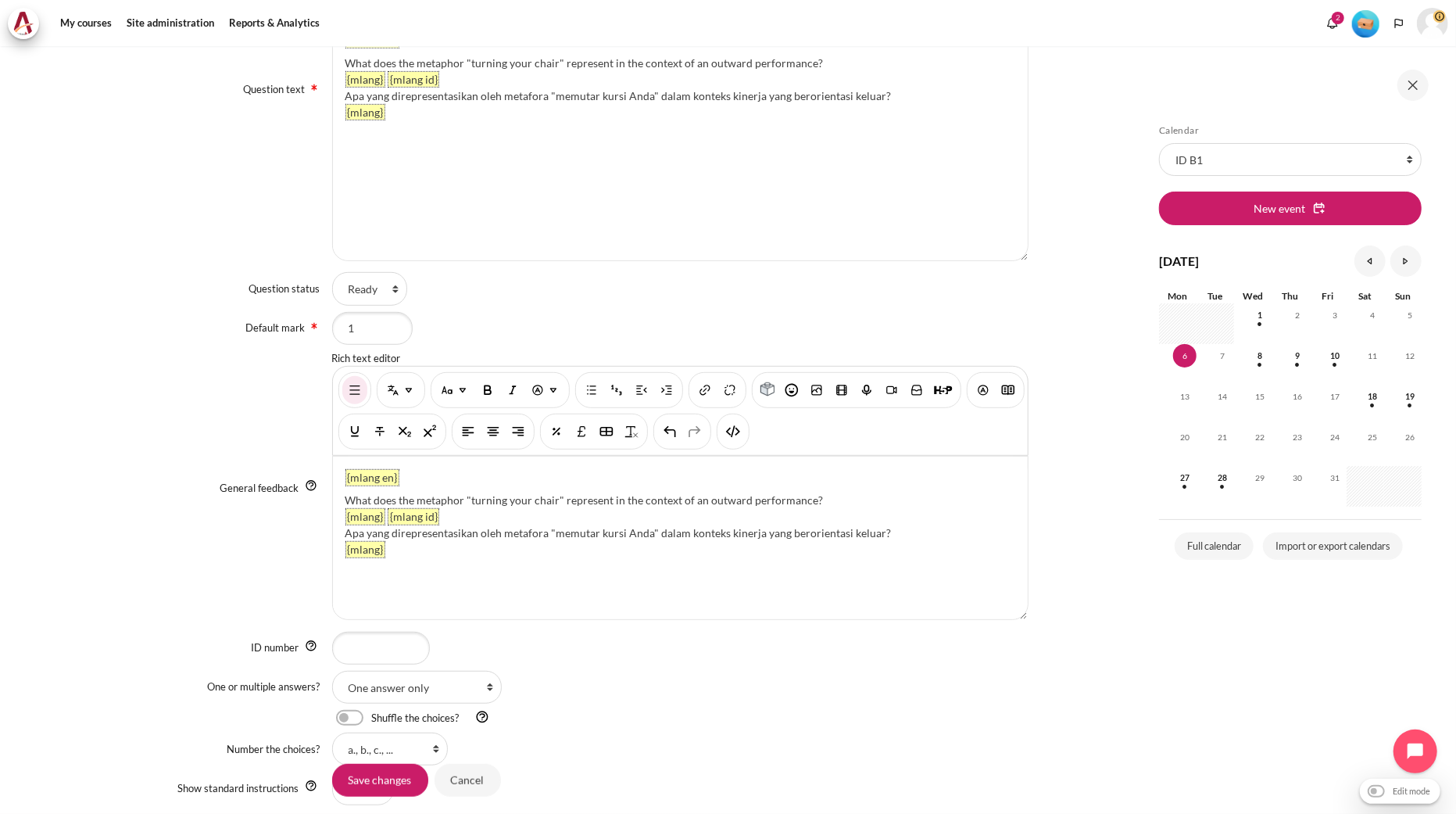
scroll to position [0, 0]
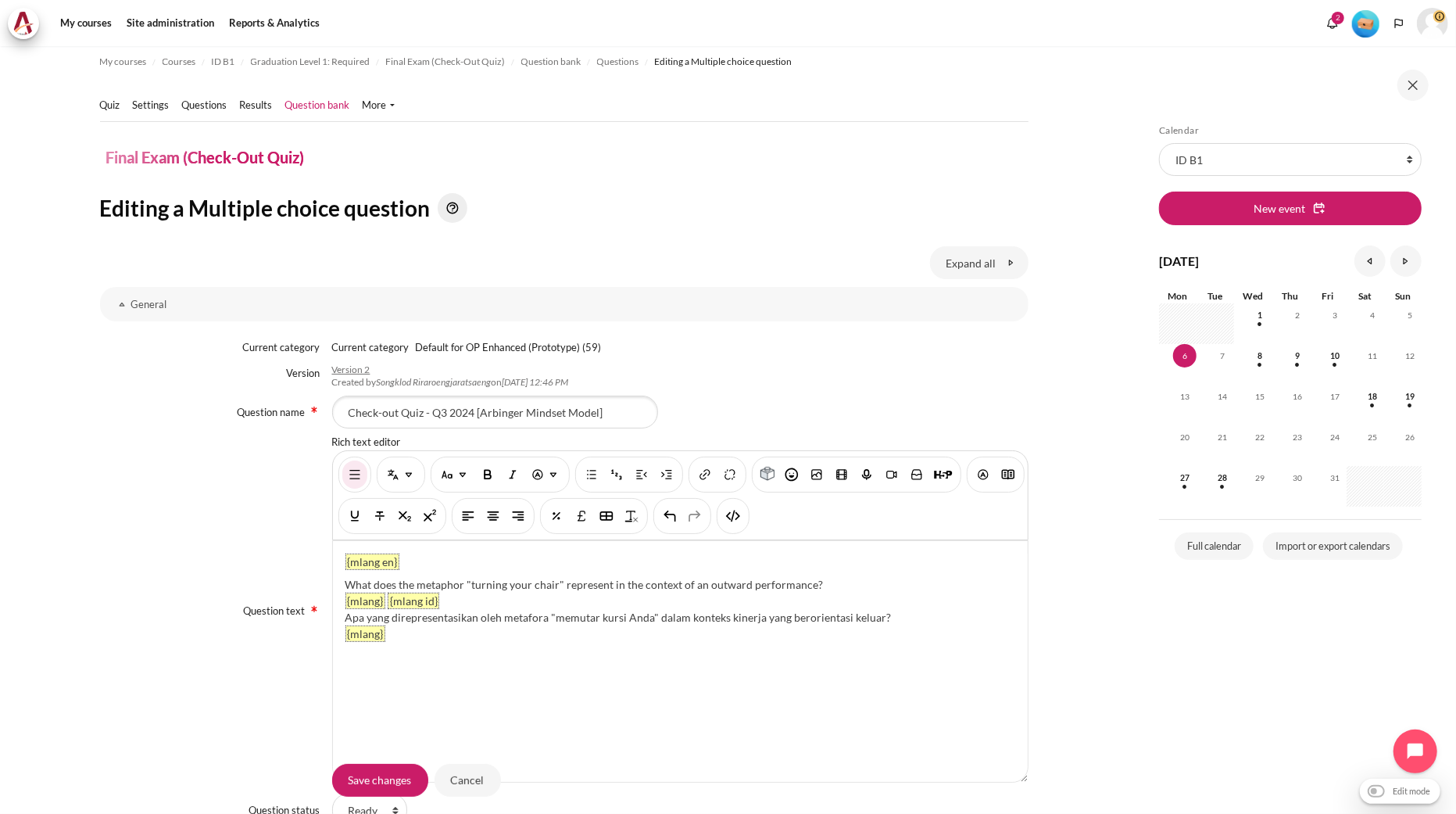
drag, startPoint x: 822, startPoint y: 582, endPoint x: 339, endPoint y: 575, distance: 483.1
click at [339, 575] on div "{mlang en} What does the metaphor "turning your chair" represent in the context…" at bounding box center [680, 661] width 695 height 240
paste div "Content"
drag, startPoint x: 370, startPoint y: 586, endPoint x: 338, endPoint y: 582, distance: 32.2
click at [338, 582] on div "{mlang en} 3. 'Mindset drives ….’ {mlang} {mlang id} Apa yang direpresentasikan…" at bounding box center [680, 661] width 695 height 240
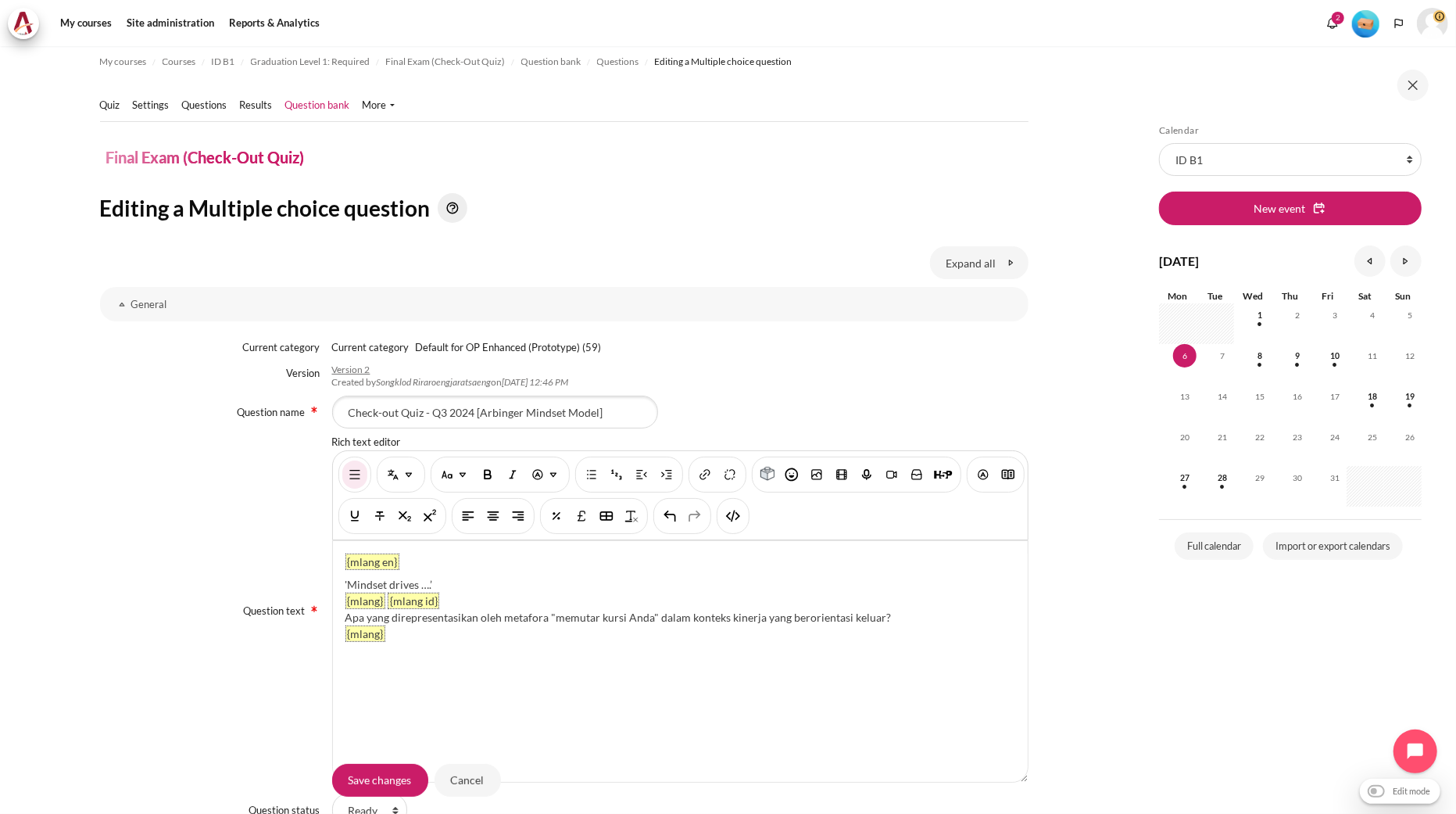
click at [613, 622] on div "Apa yang direpresentasikan oleh metafora "memutar kursi Anda" dalam konteks kin…" at bounding box center [680, 617] width 670 height 17
drag, startPoint x: 841, startPoint y: 613, endPoint x: 345, endPoint y: 618, distance: 496.0
click at [346, 619] on div "Apa yang direpresentasikan oleh metafora "memutar kursi Anda" dalam konteks kin…" at bounding box center [680, 617] width 670 height 17
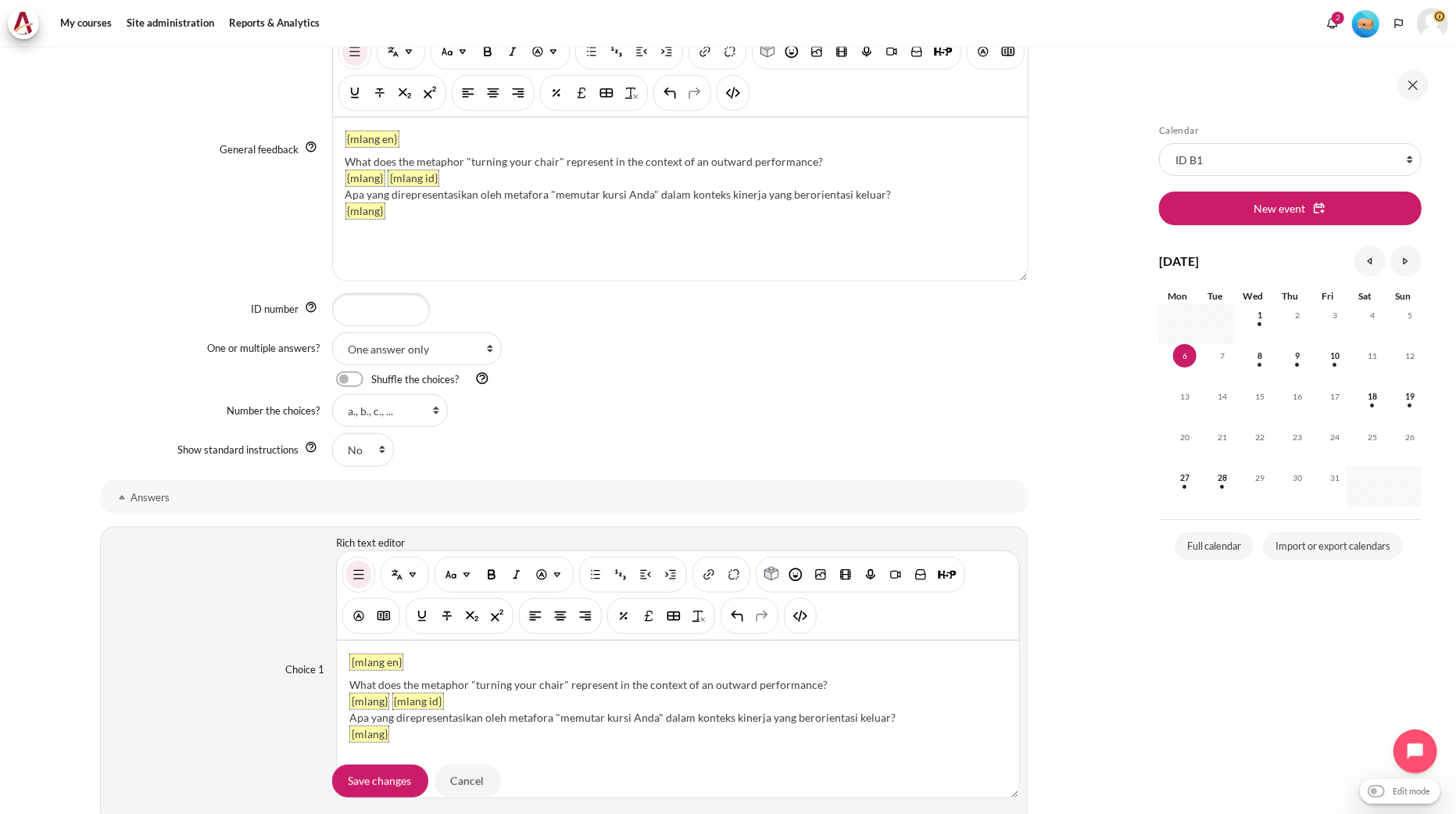
scroll to position [967, 0]
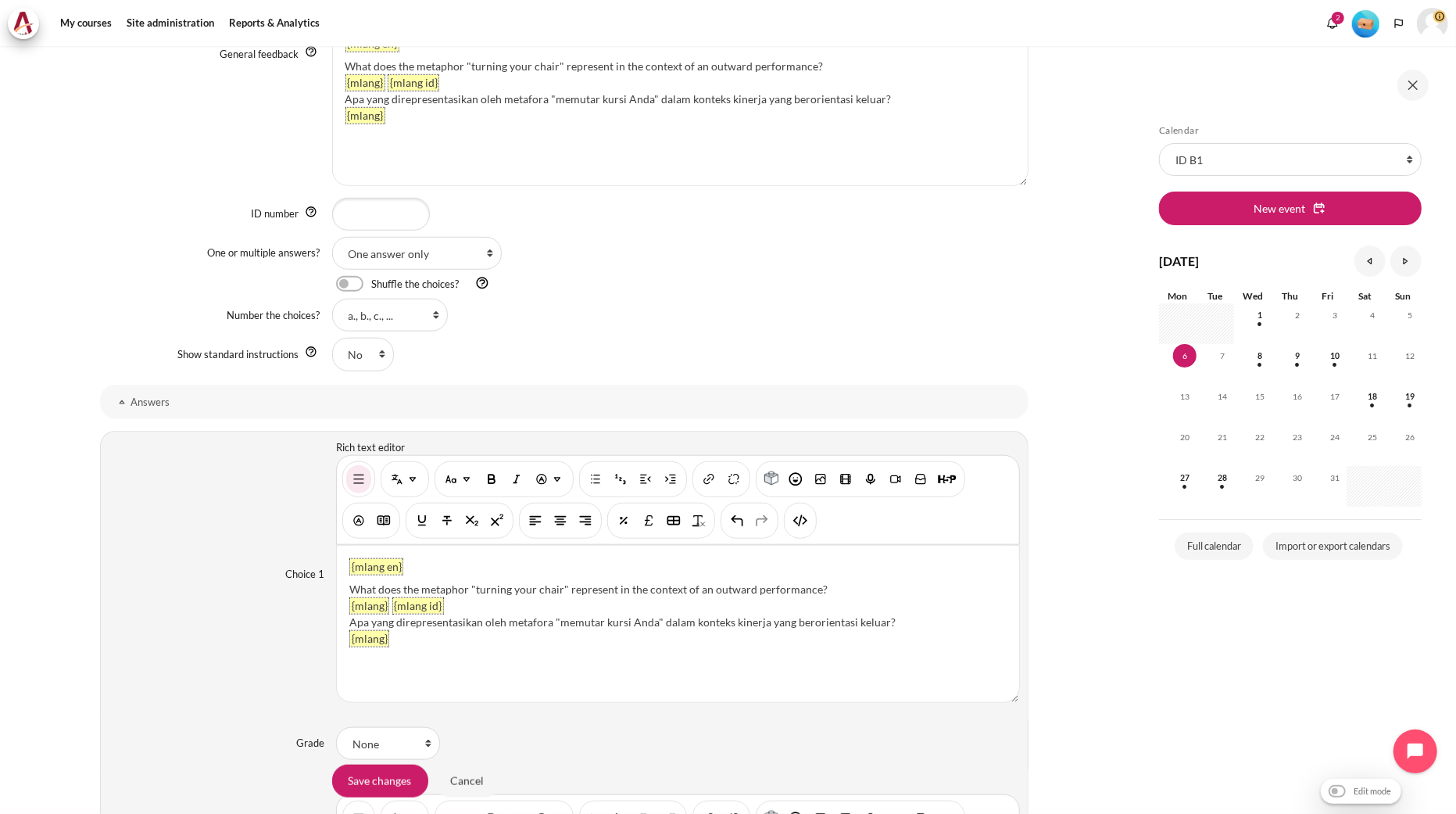
drag, startPoint x: 830, startPoint y: 588, endPoint x: 350, endPoint y: 585, distance: 480.0
click at [350, 585] on div "What does the metaphor "turning your chair" represent in the context of an outw…" at bounding box center [678, 589] width 657 height 17
paste div "Content"
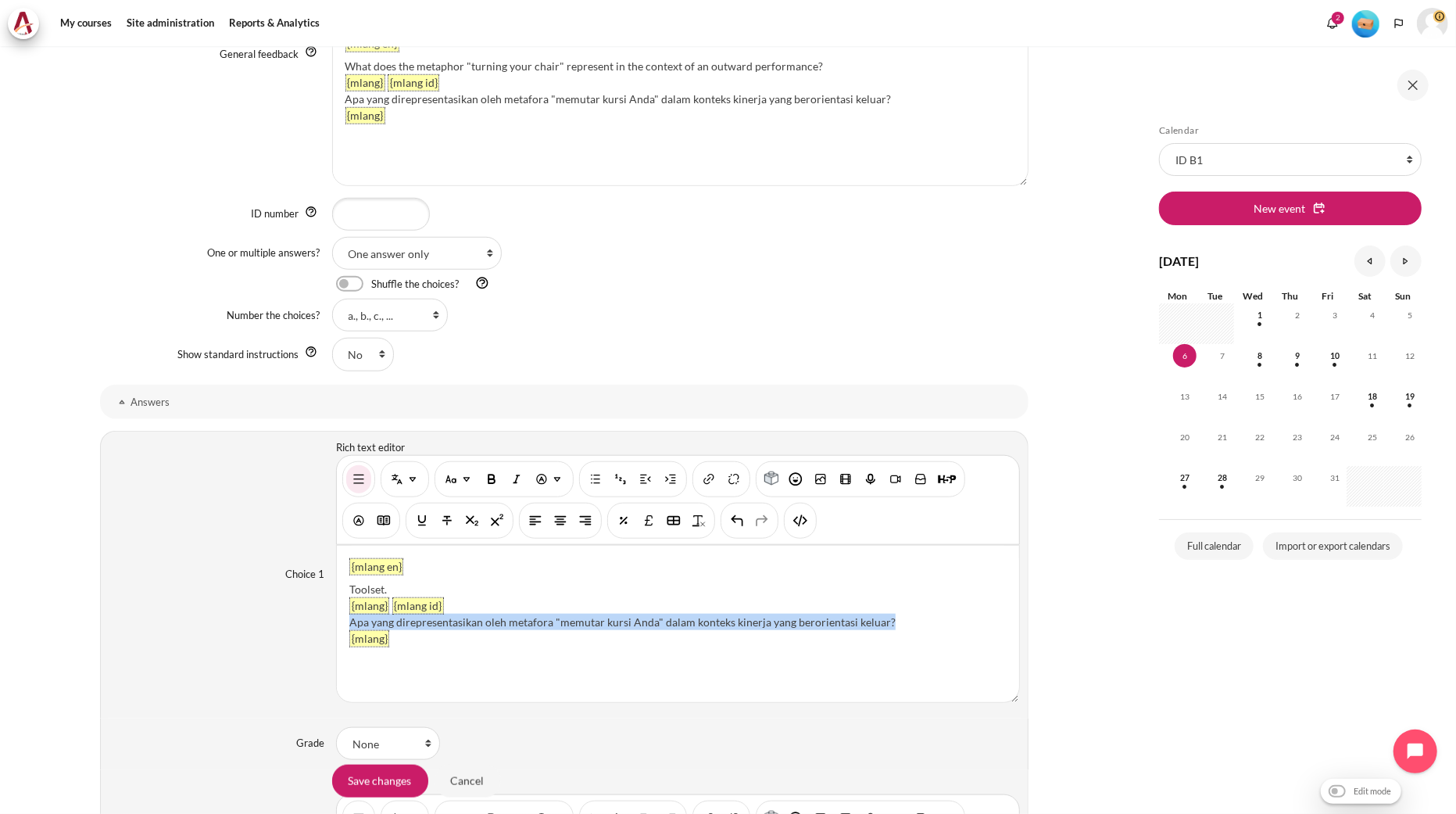
drag, startPoint x: 916, startPoint y: 623, endPoint x: 346, endPoint y: 623, distance: 570.0
click at [346, 623] on div "{mlang en} Toolset. {mlang} {mlang id} Apa yang direpresentasikan oleh metafora…" at bounding box center [678, 624] width 683 height 157
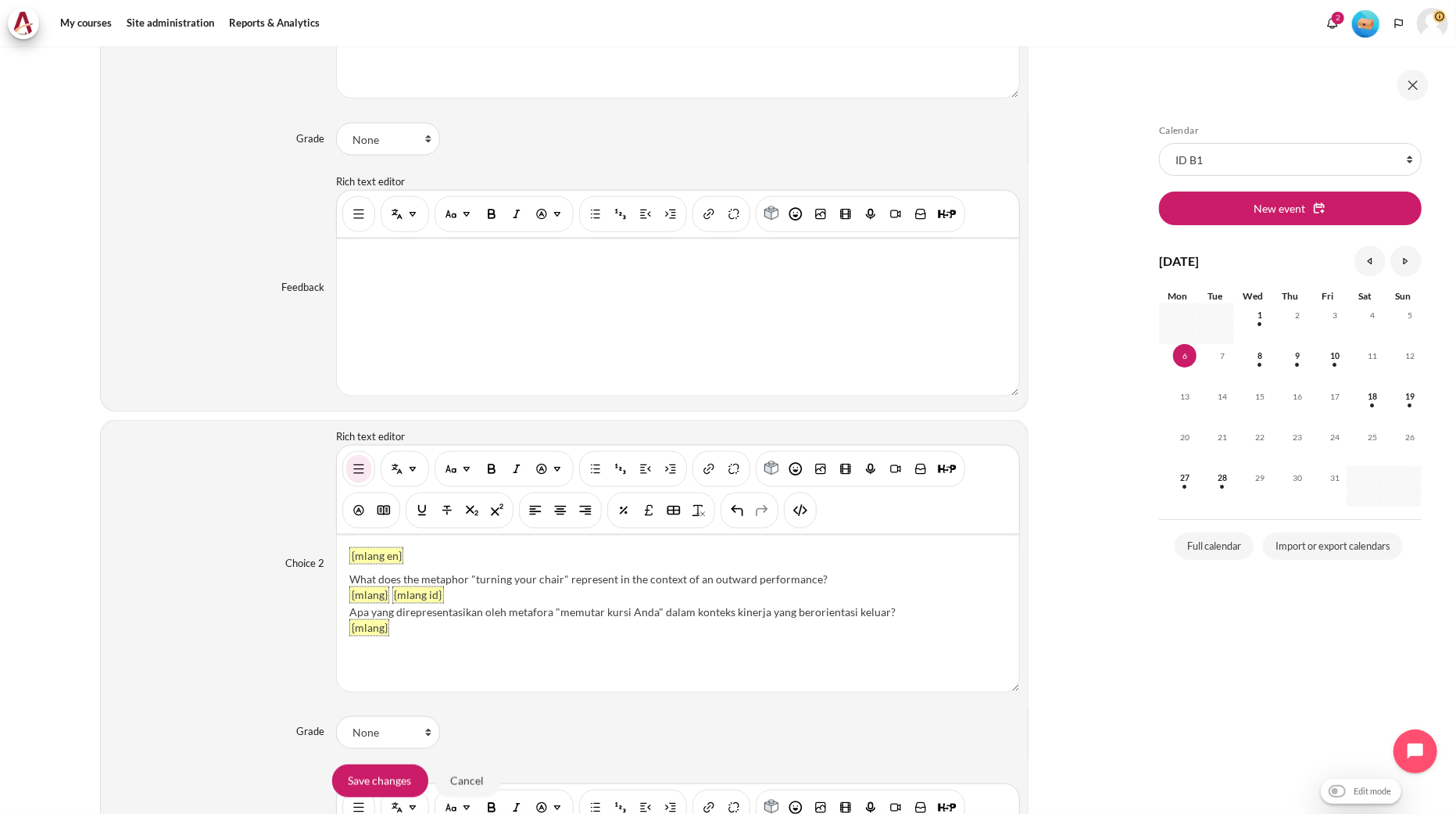
scroll to position [1663, 0]
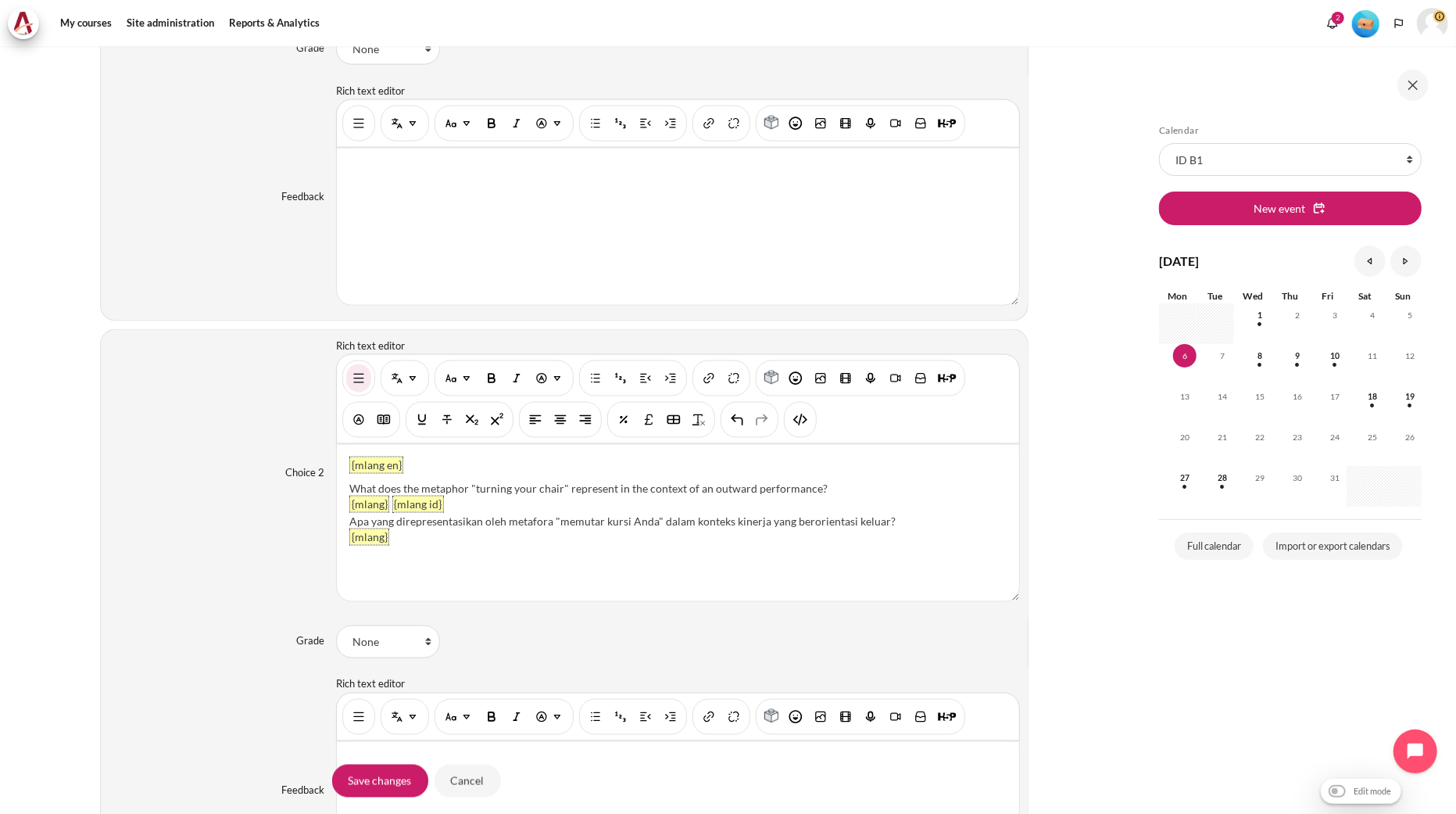
drag, startPoint x: 831, startPoint y: 493, endPoint x: 349, endPoint y: 488, distance: 482.0
click at [350, 488] on div "What does the metaphor "turning your chair" represent in the context of an outw…" at bounding box center [678, 488] width 657 height 17
paste div "Content"
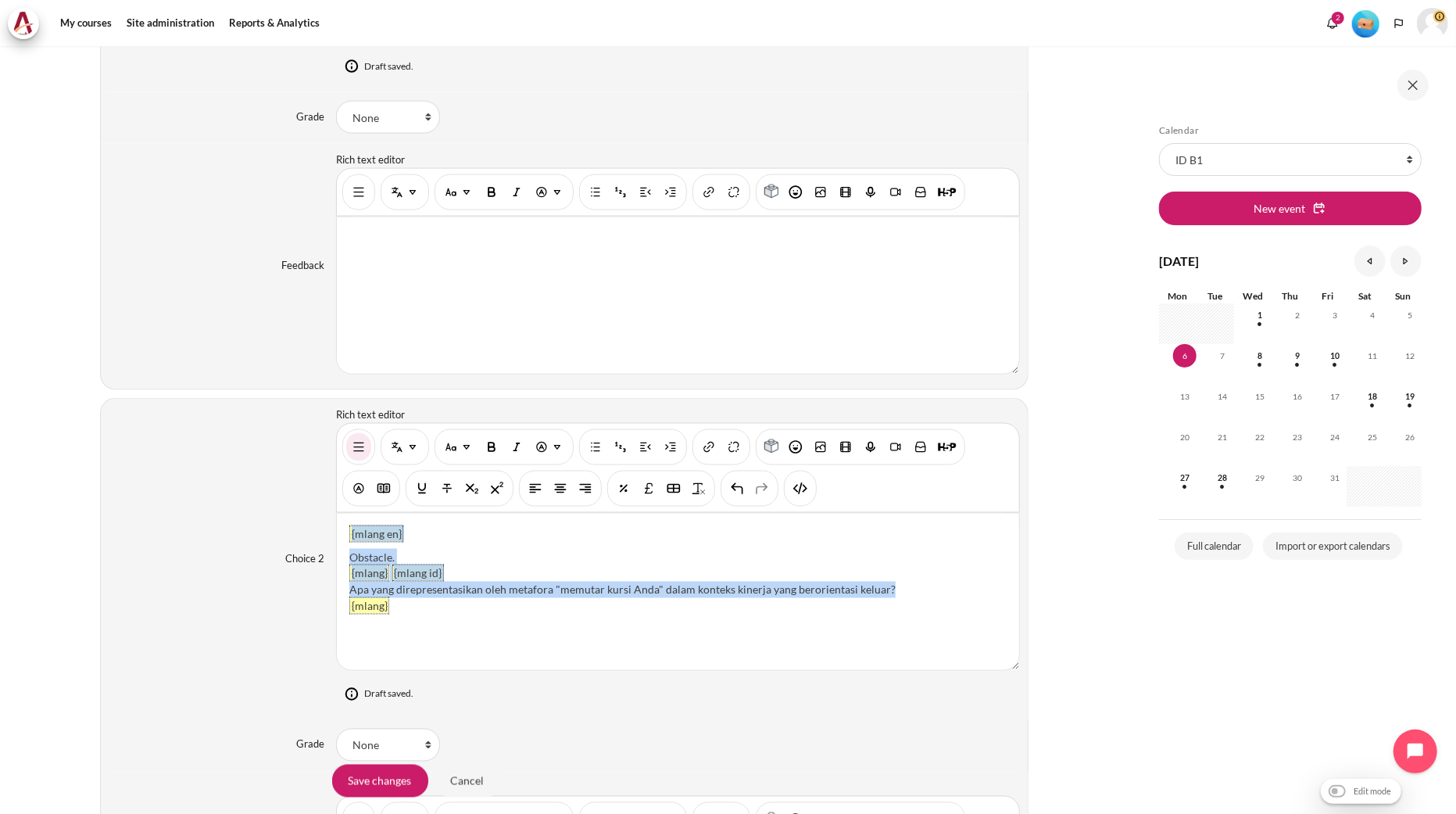
scroll to position [1732, 0]
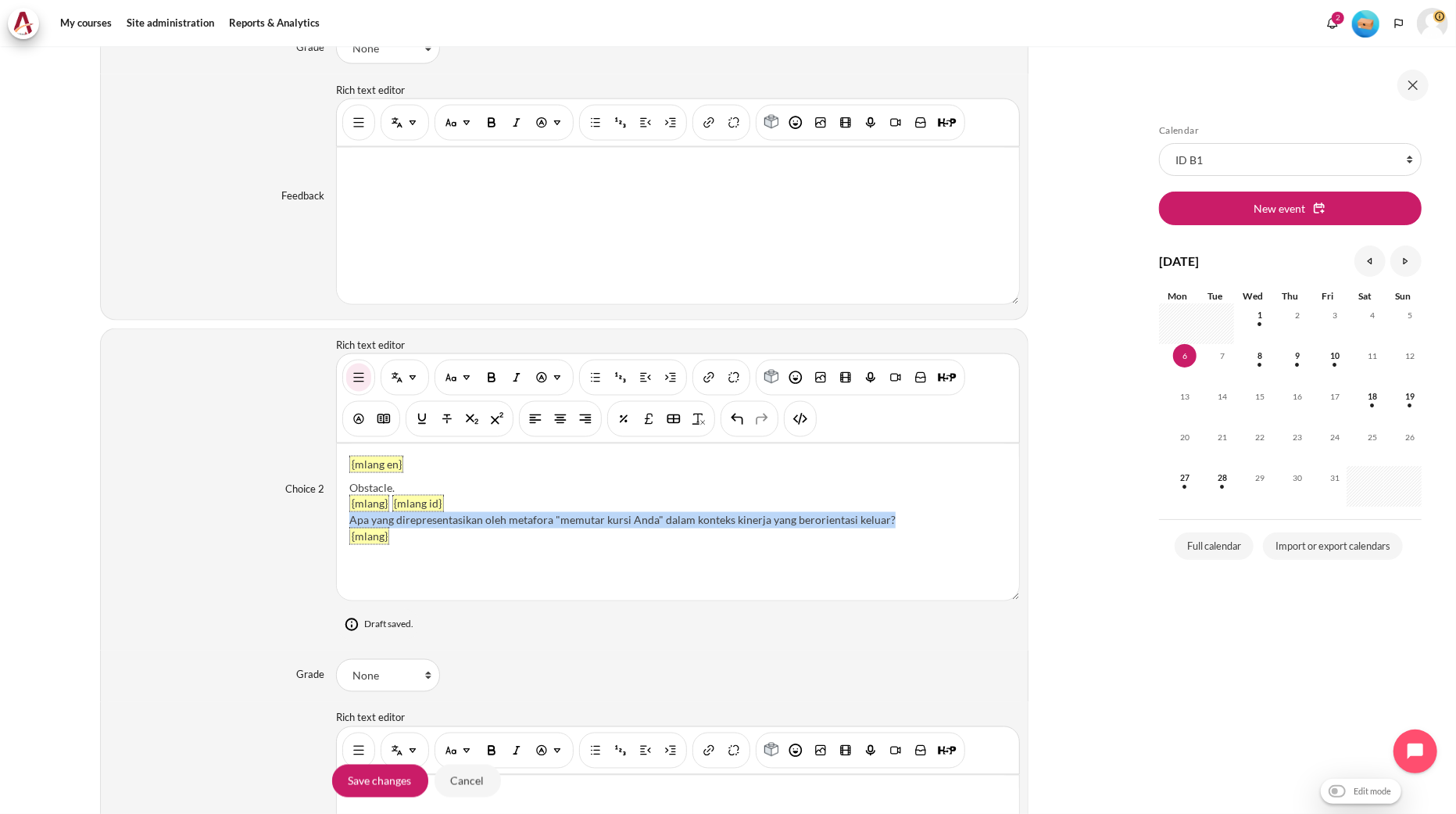
drag, startPoint x: 895, startPoint y: 521, endPoint x: 349, endPoint y: 528, distance: 546.0
click at [350, 528] on div "Apa yang direpresentasikan oleh metafora "memutar kursi Anda" dalam konteks kin…" at bounding box center [678, 520] width 657 height 17
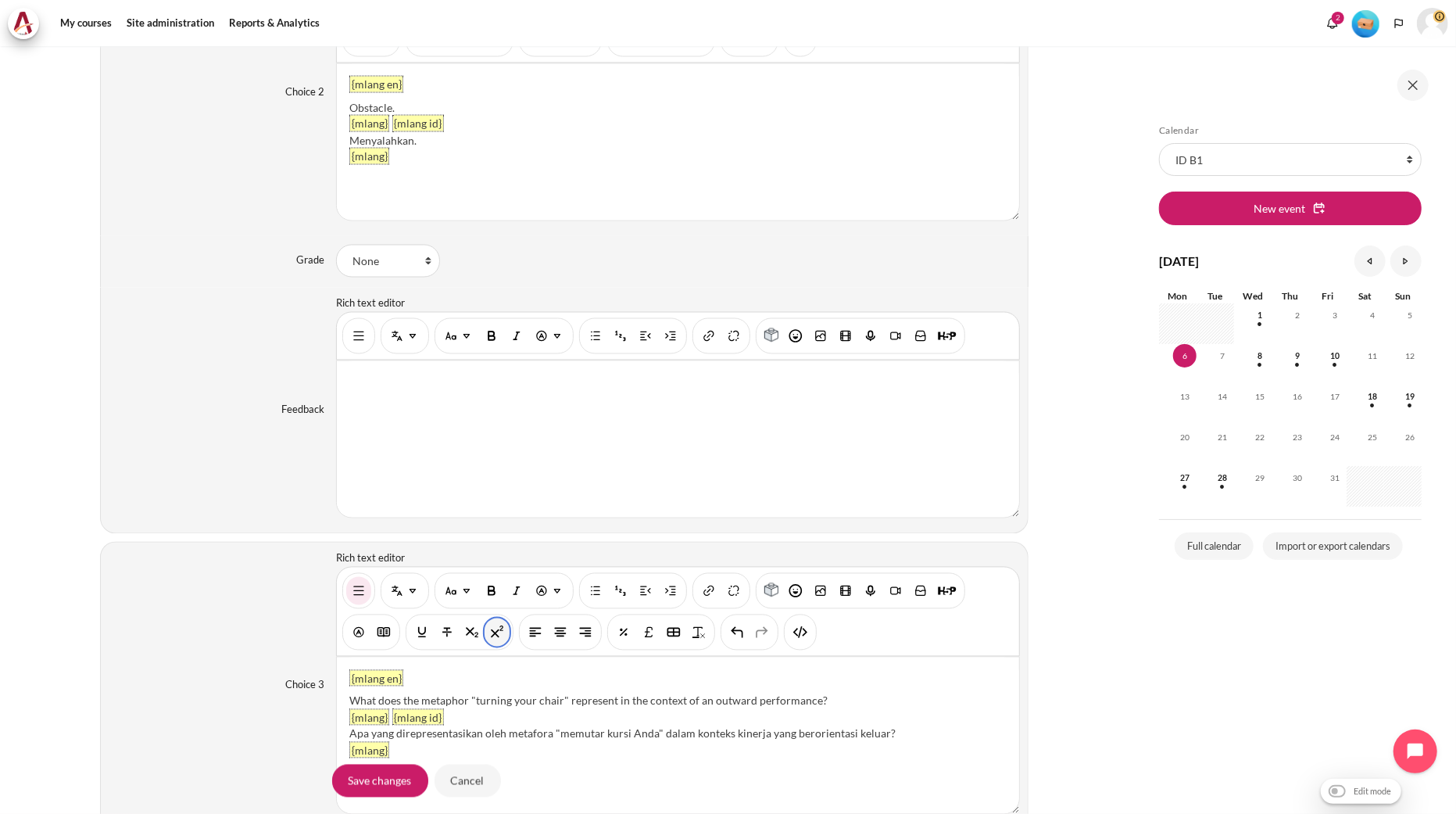
scroll to position [2097, 0]
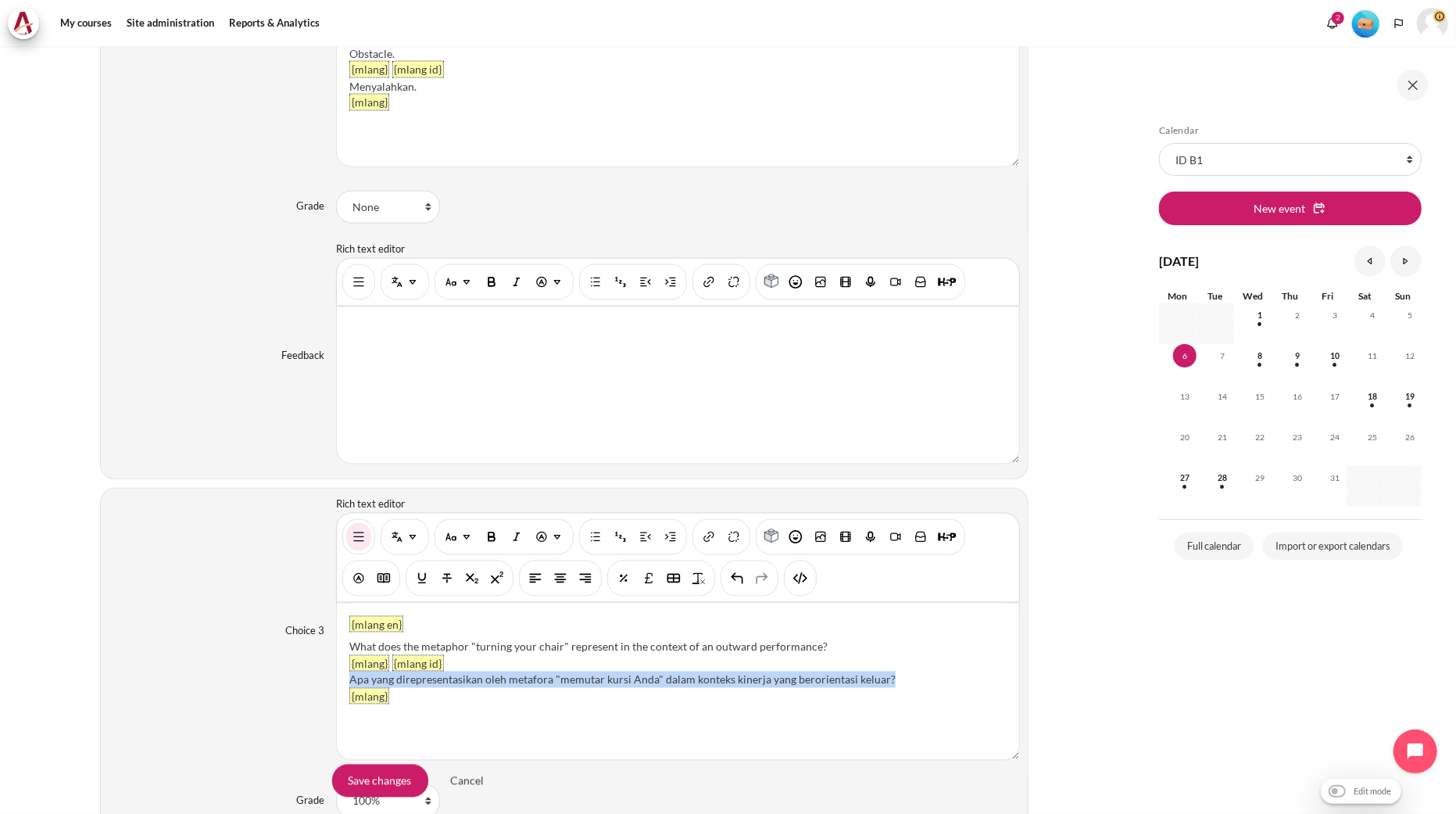
drag, startPoint x: 902, startPoint y: 677, endPoint x: 709, endPoint y: 693, distance: 193.7
click at [352, 687] on div "Apa yang direpresentasikan oleh metafora "memutar kursi Anda" dalam konteks kin…" at bounding box center [678, 680] width 657 height 17
paste div "Content"
click at [357, 678] on div "AMemberikan umpan balik langsung." at bounding box center [678, 680] width 657 height 17
drag, startPoint x: 821, startPoint y: 647, endPoint x: 349, endPoint y: 645, distance: 472.0
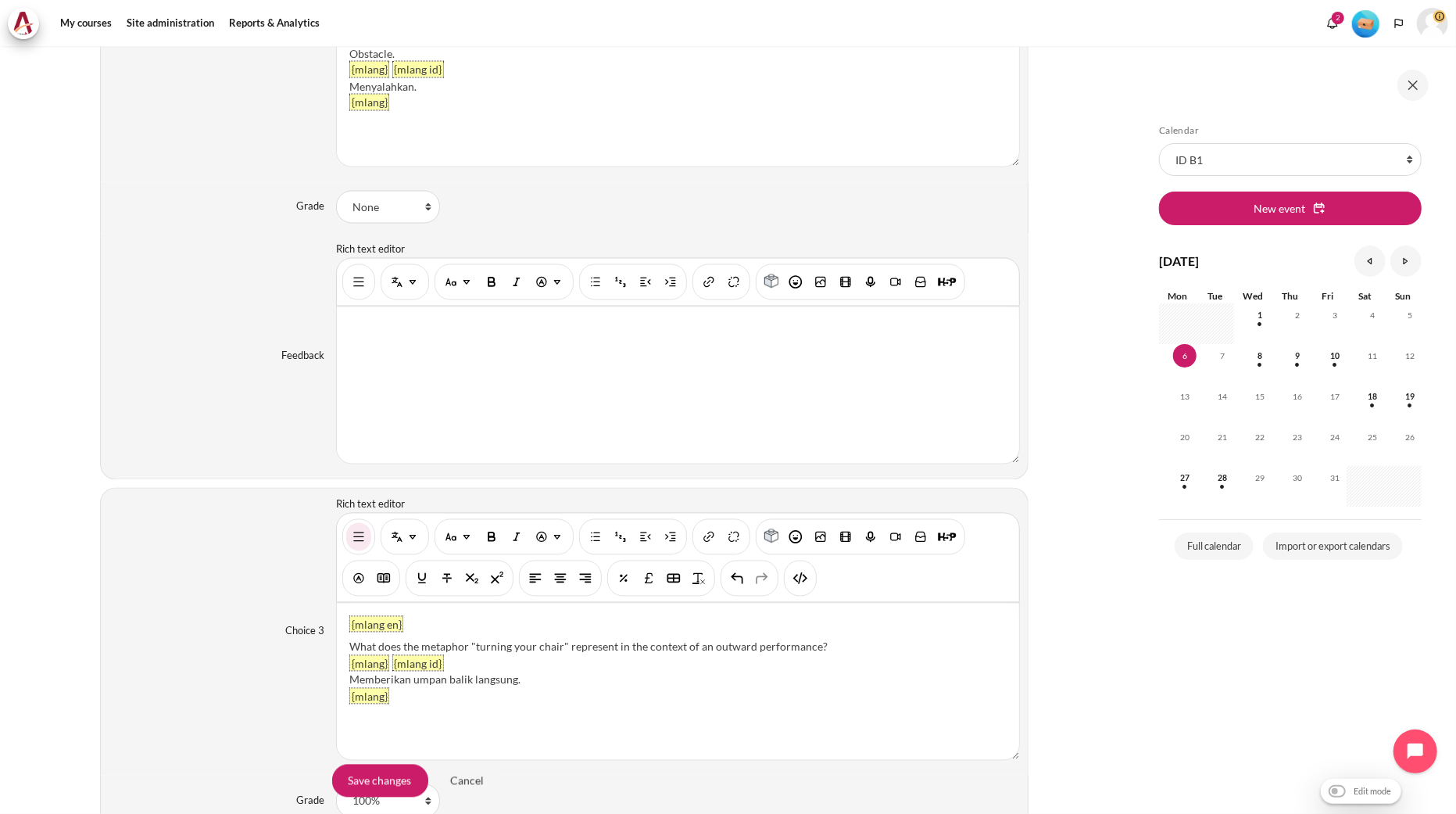
click at [350, 645] on div "What does the metaphor "turning your chair" represent in the context of an outw…" at bounding box center [678, 646] width 657 height 17
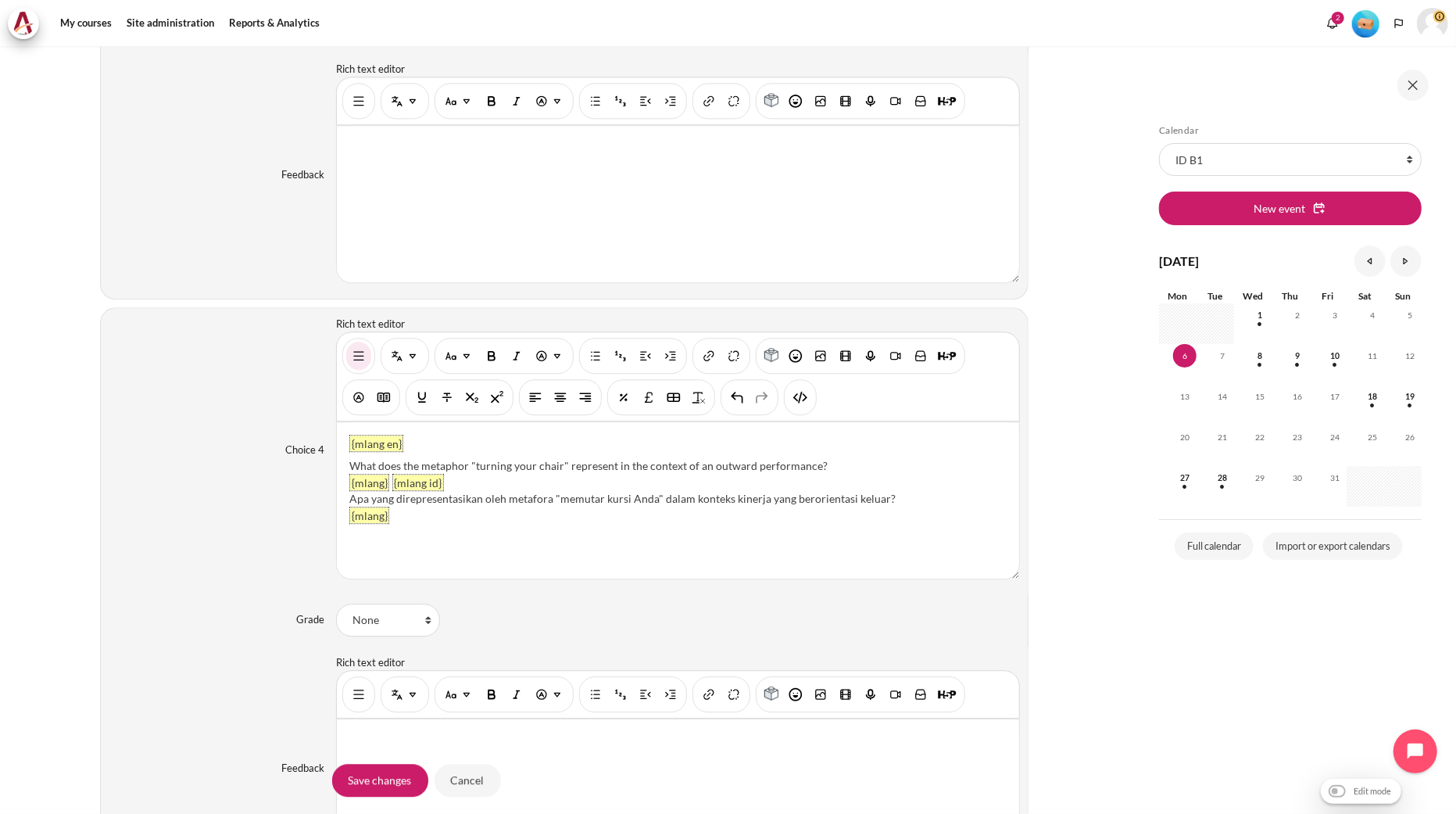
scroll to position [2879, 0]
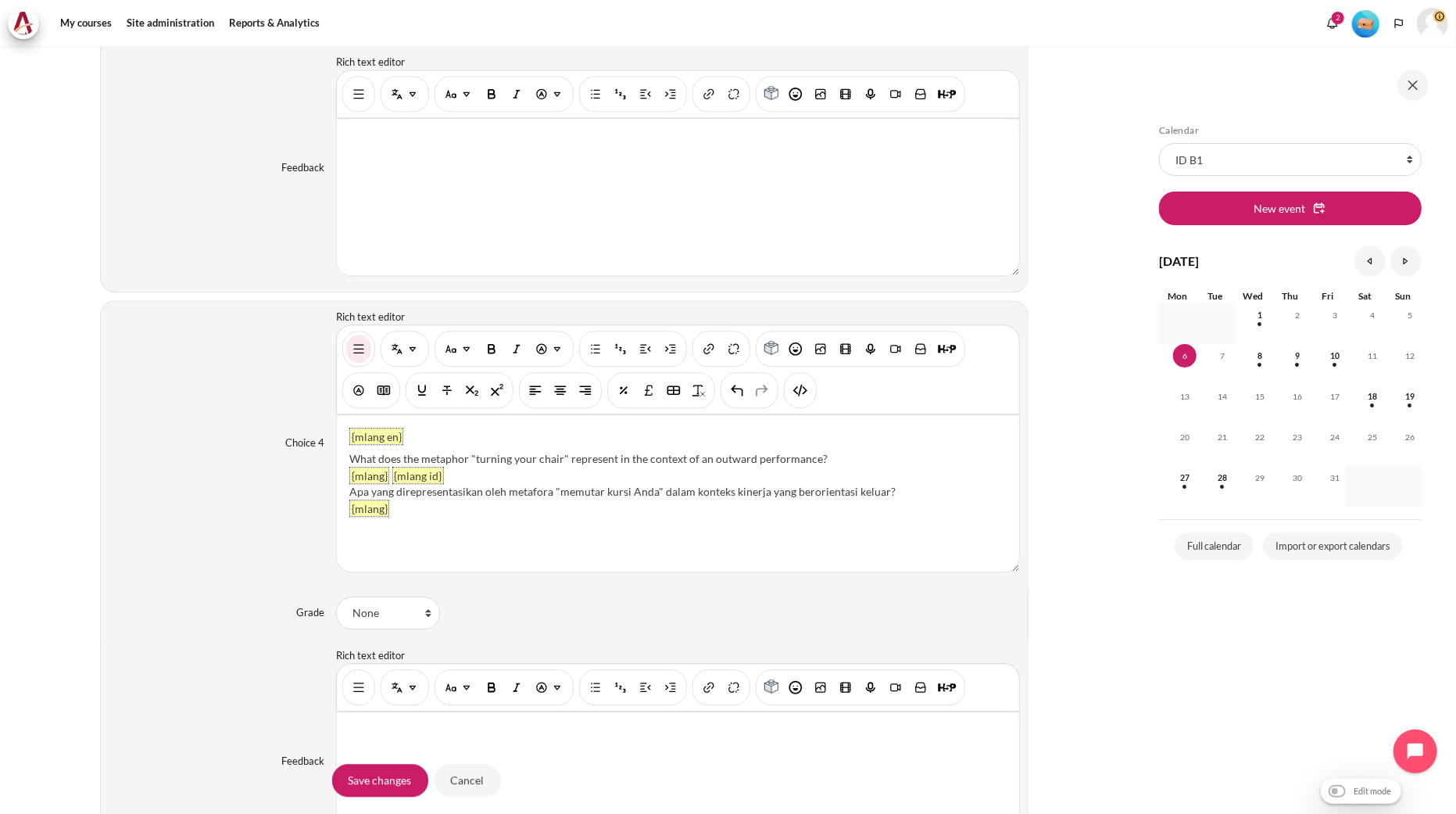
drag, startPoint x: 838, startPoint y: 462, endPoint x: 348, endPoint y: 457, distance: 490.0
click at [350, 457] on div "What does the metaphor "turning your chair" represent in the context of an outw…" at bounding box center [678, 458] width 657 height 17
paste div "Content"
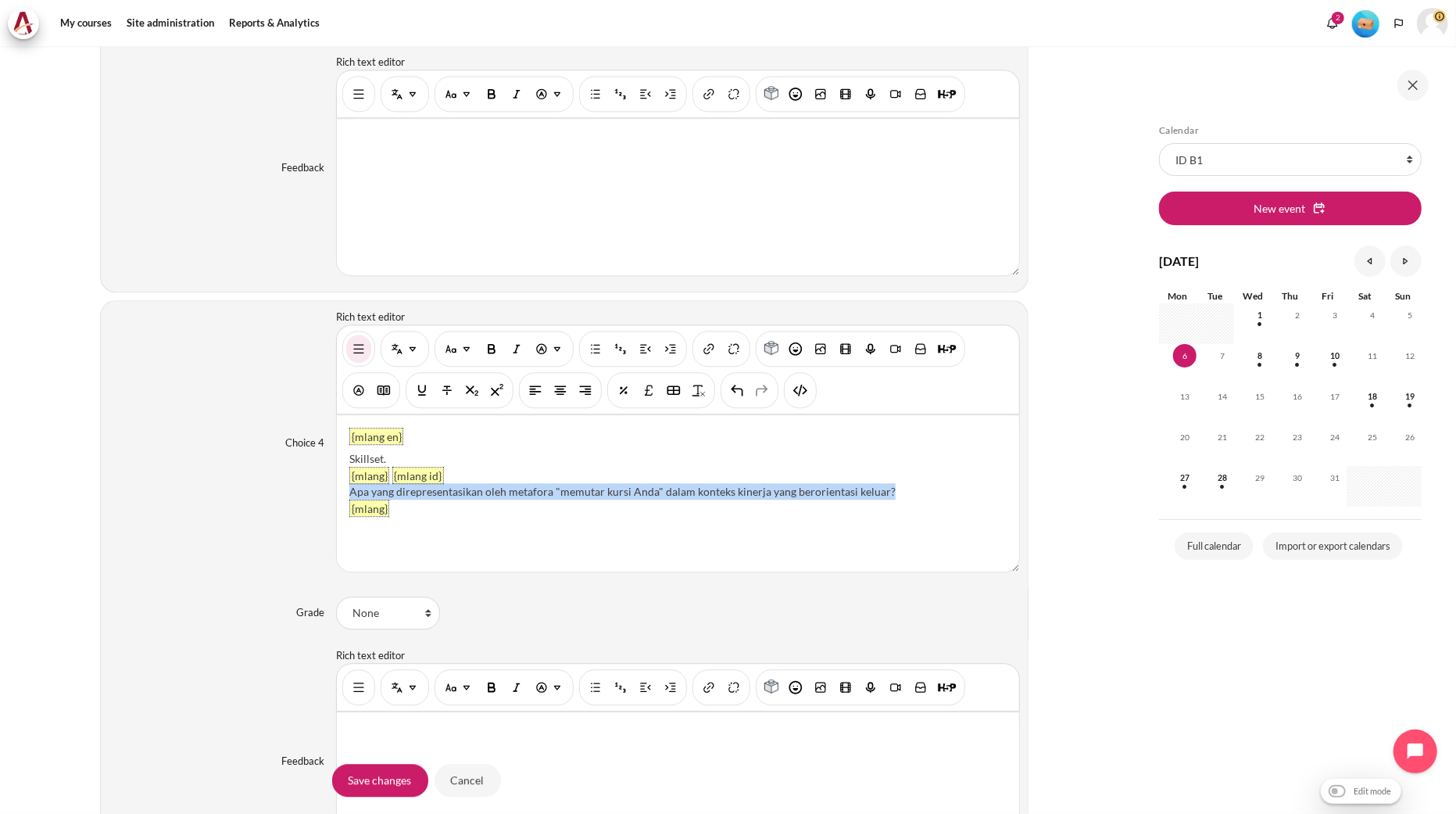
drag, startPoint x: 943, startPoint y: 494, endPoint x: 342, endPoint y: 491, distance: 601.0
click at [342, 491] on div "{mlang en} Skillset. {mlang} {mlang id} Apa yang direpresentasikan oleh metafor…" at bounding box center [678, 494] width 683 height 157
drag, startPoint x: 355, startPoint y: 494, endPoint x: 340, endPoint y: 494, distance: 15.0
click at [340, 494] on div "{mlang en} Skillset. {mlang} {mlang id} Melabeli Orang Lain. {mlang}" at bounding box center [678, 494] width 683 height 157
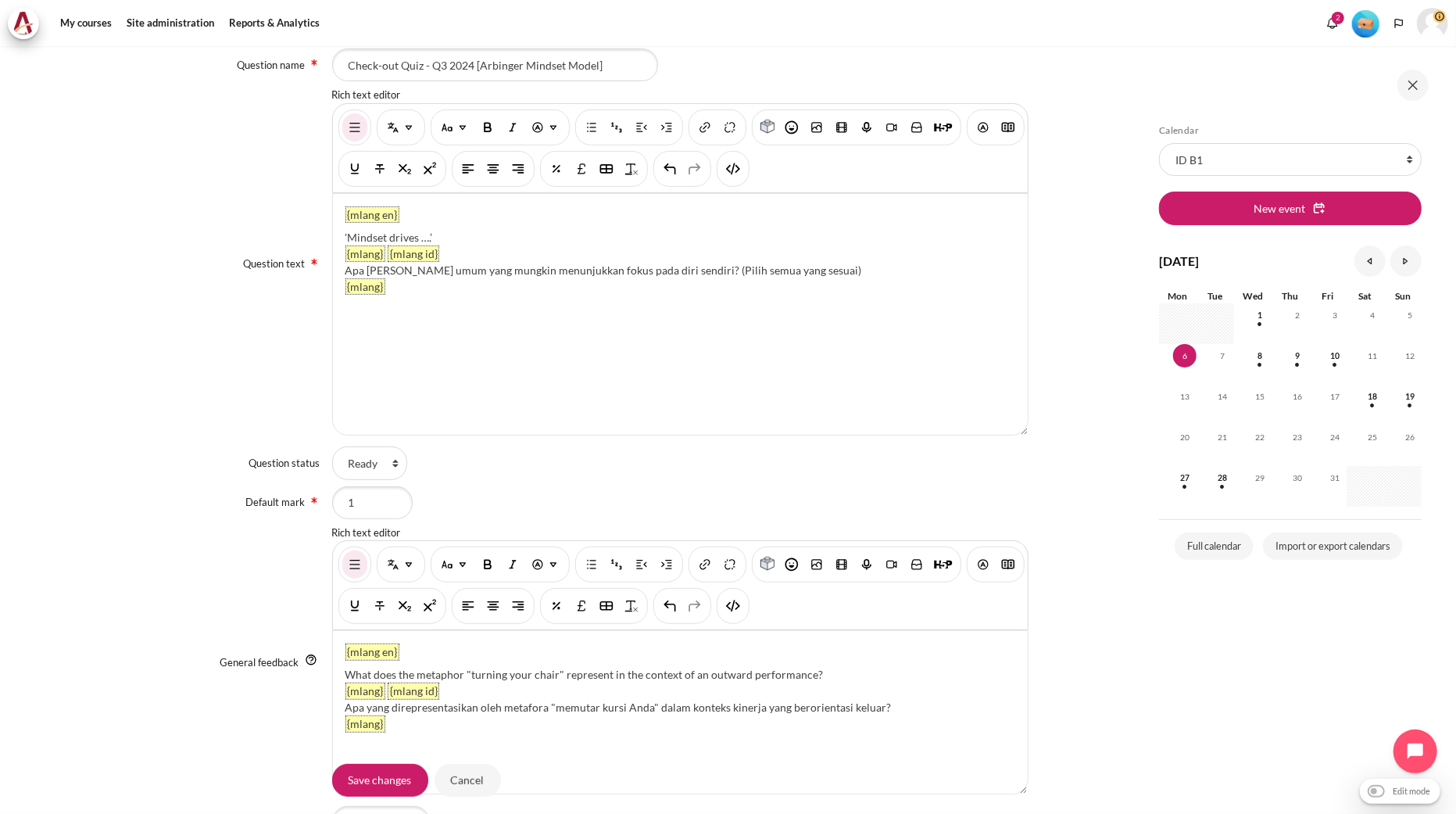
scroll to position [621, 0]
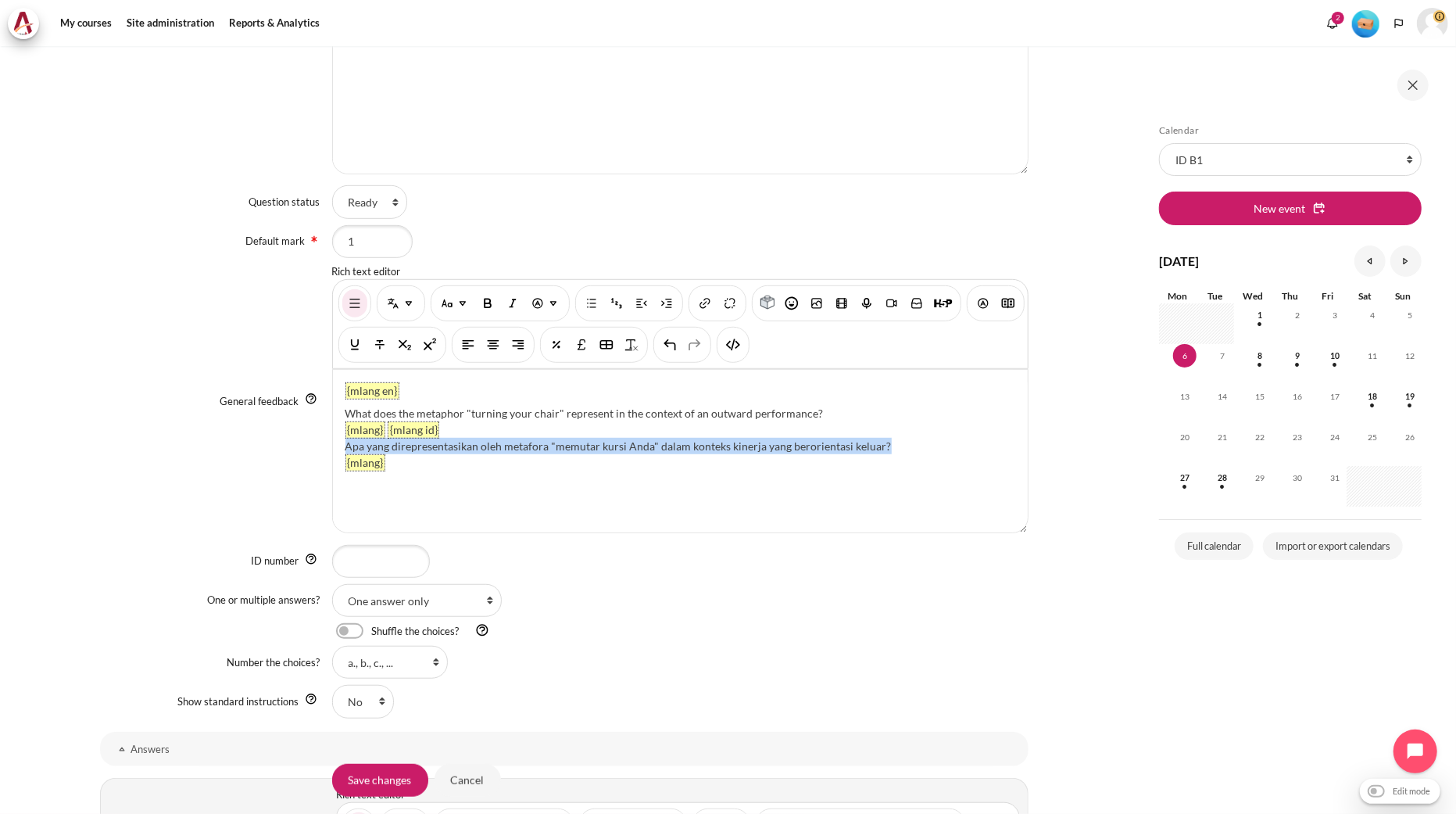
drag, startPoint x: 902, startPoint y: 444, endPoint x: 344, endPoint y: 448, distance: 558.0
click at [346, 448] on div "Apa yang direpresentasikan oleh metafora "memutar kursi Anda" dalam konteks kin…" at bounding box center [680, 445] width 670 height 17
paste div "Content"
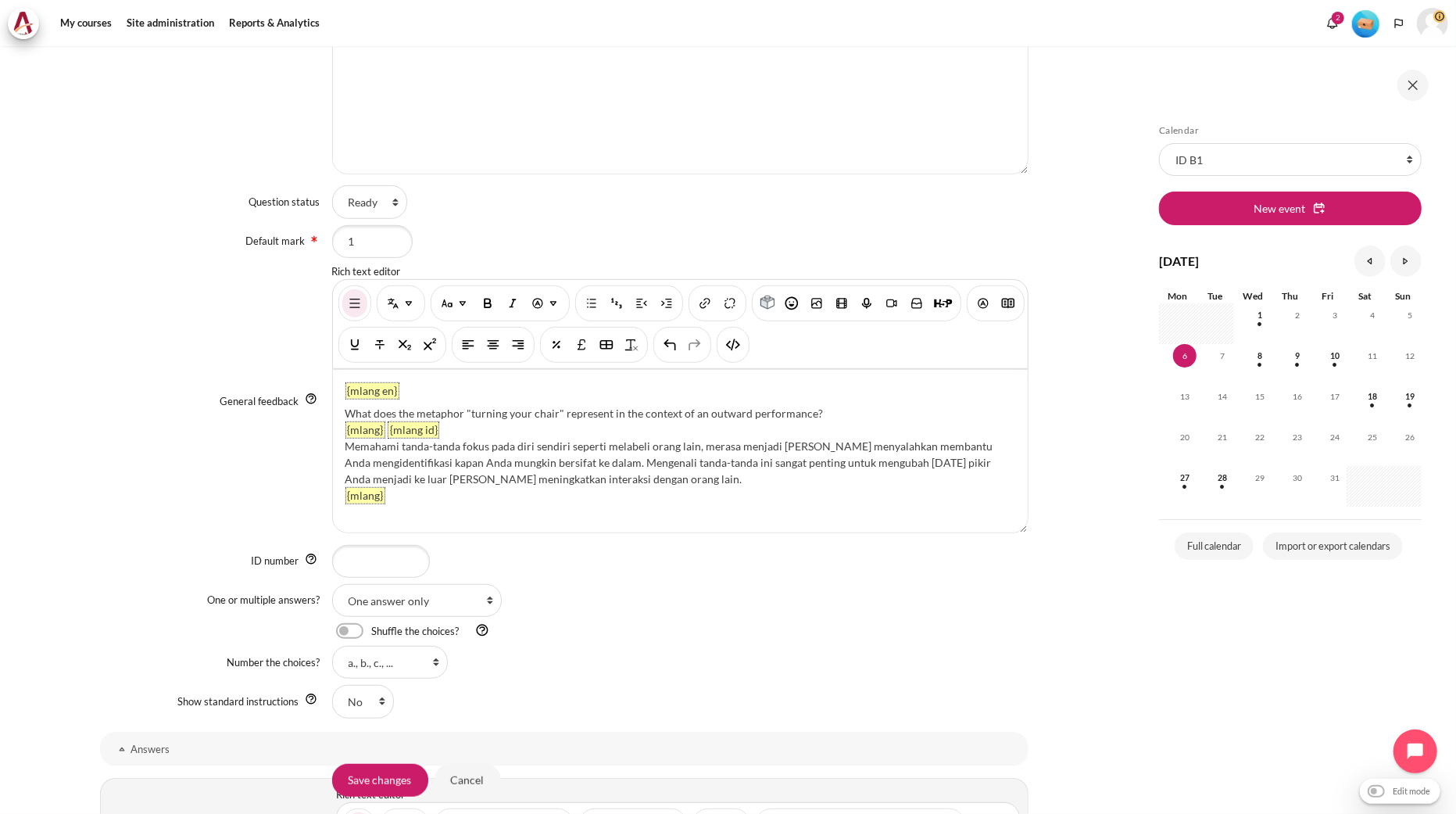
drag, startPoint x: 819, startPoint y: 408, endPoint x: 347, endPoint y: 409, distance: 472.0
click at [347, 409] on div "What does the metaphor "turning your chair" represent in the context of an outw…" at bounding box center [680, 413] width 670 height 17
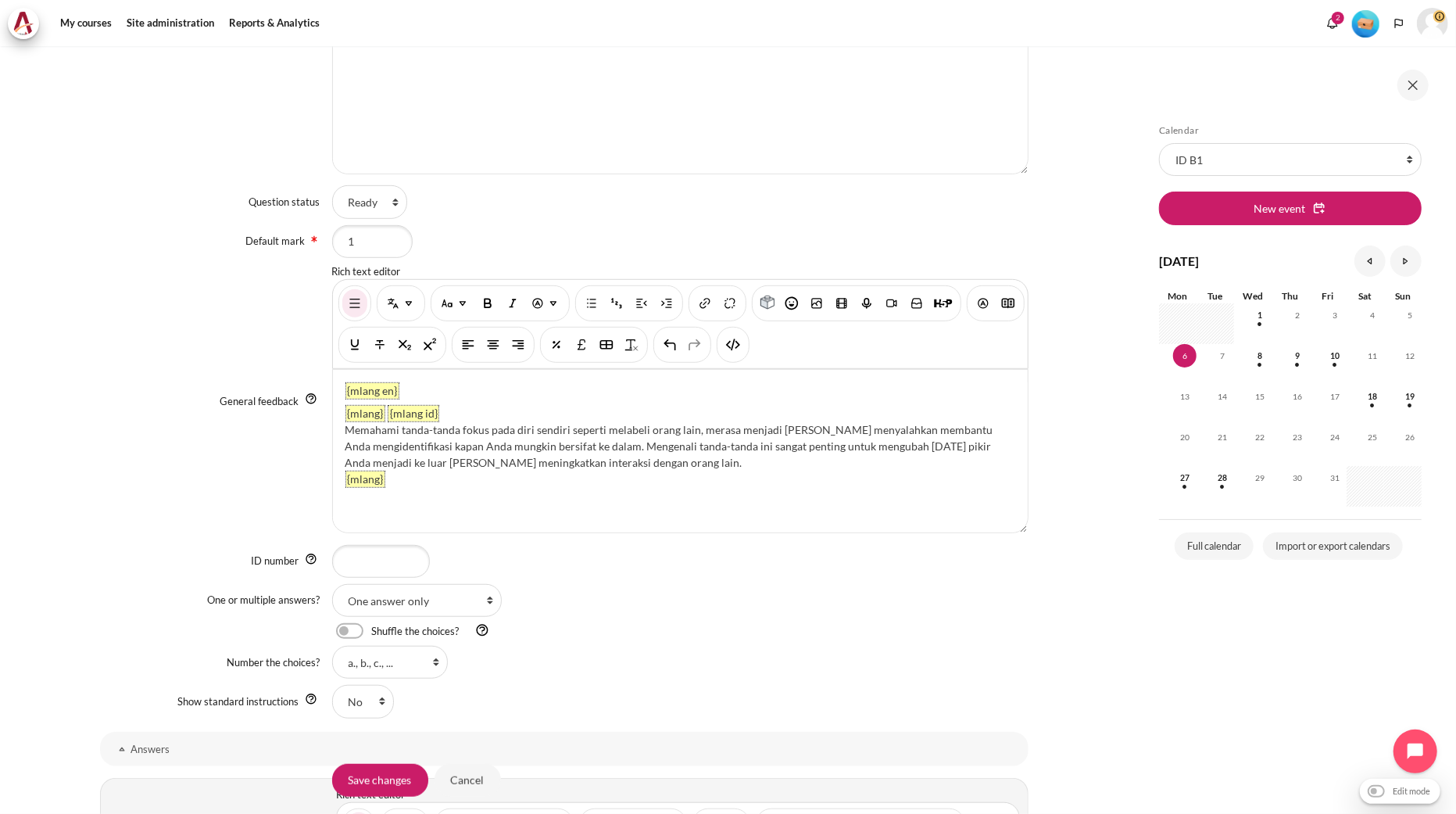
click at [346, 376] on div "{mlang en} {mlang} {mlang id} Memahami tanda-tanda fokus pada diri sendiri sepe…" at bounding box center [680, 451] width 695 height 163
click at [746, 345] on button "HTML" at bounding box center [733, 345] width 25 height 28
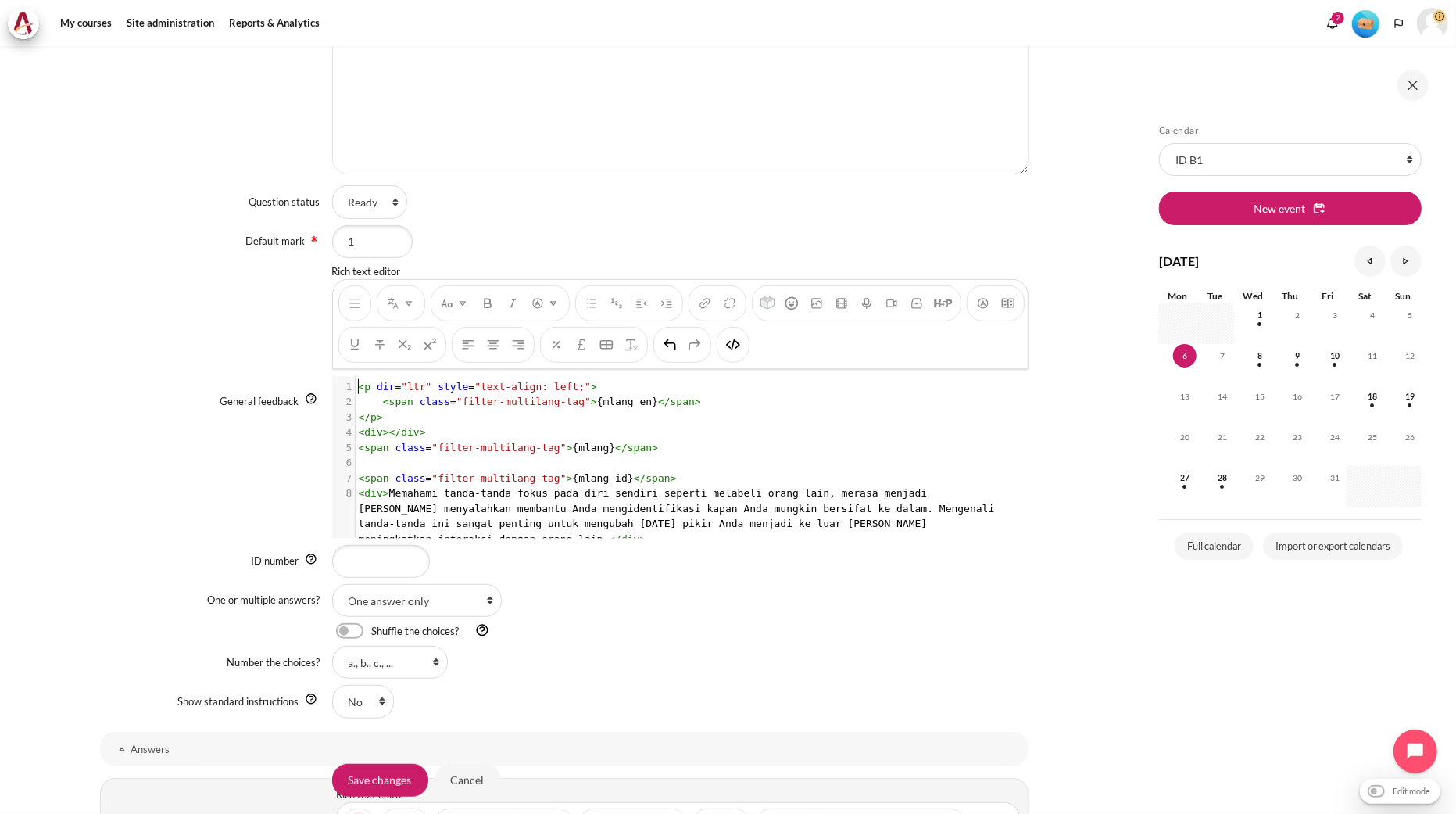
scroll to position [2, 0]
click at [359, 388] on span "<" at bounding box center [362, 386] width 6 height 12
type textarea "\"
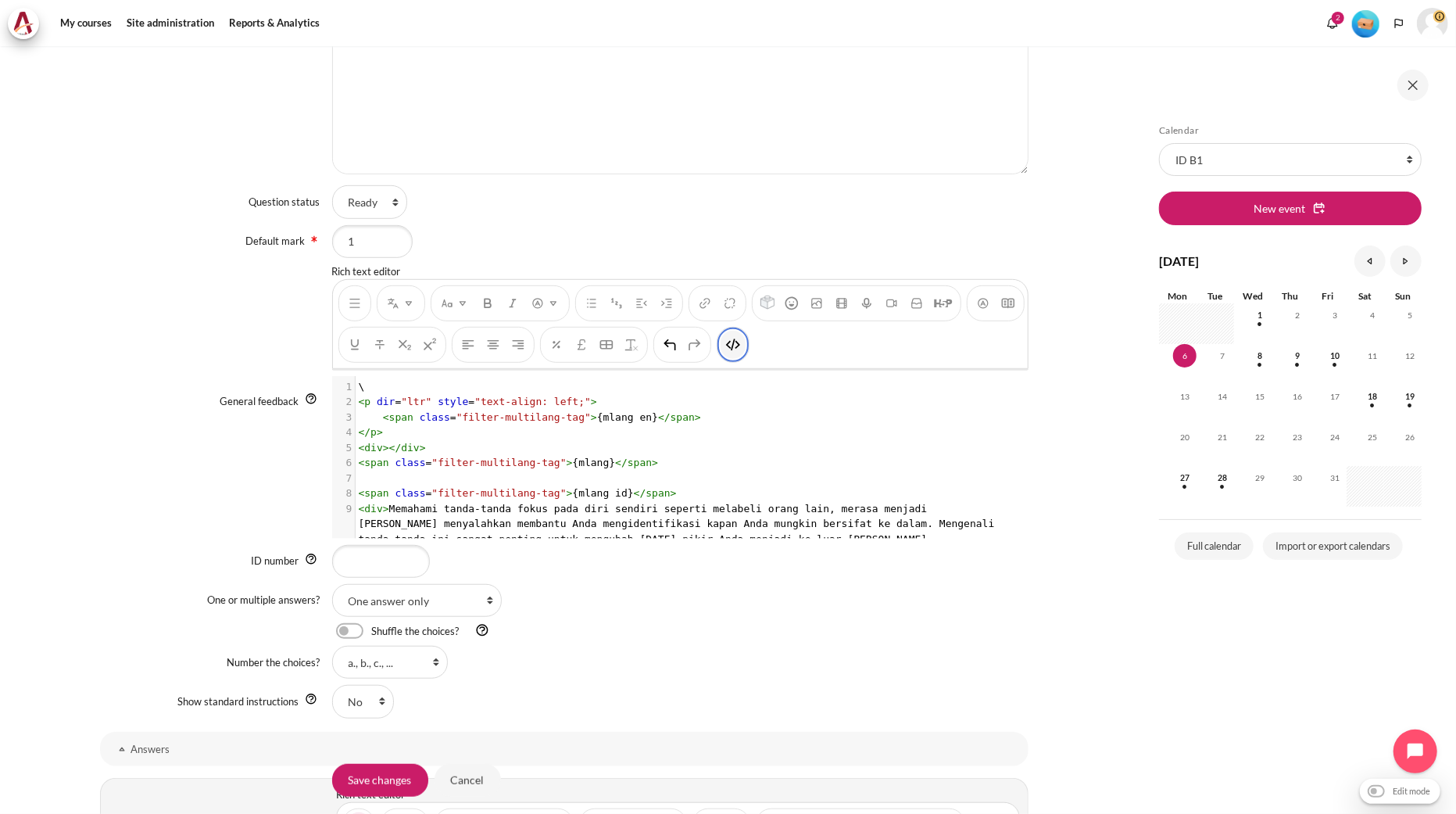
click at [741, 345] on img "HTML" at bounding box center [733, 345] width 16 height 16
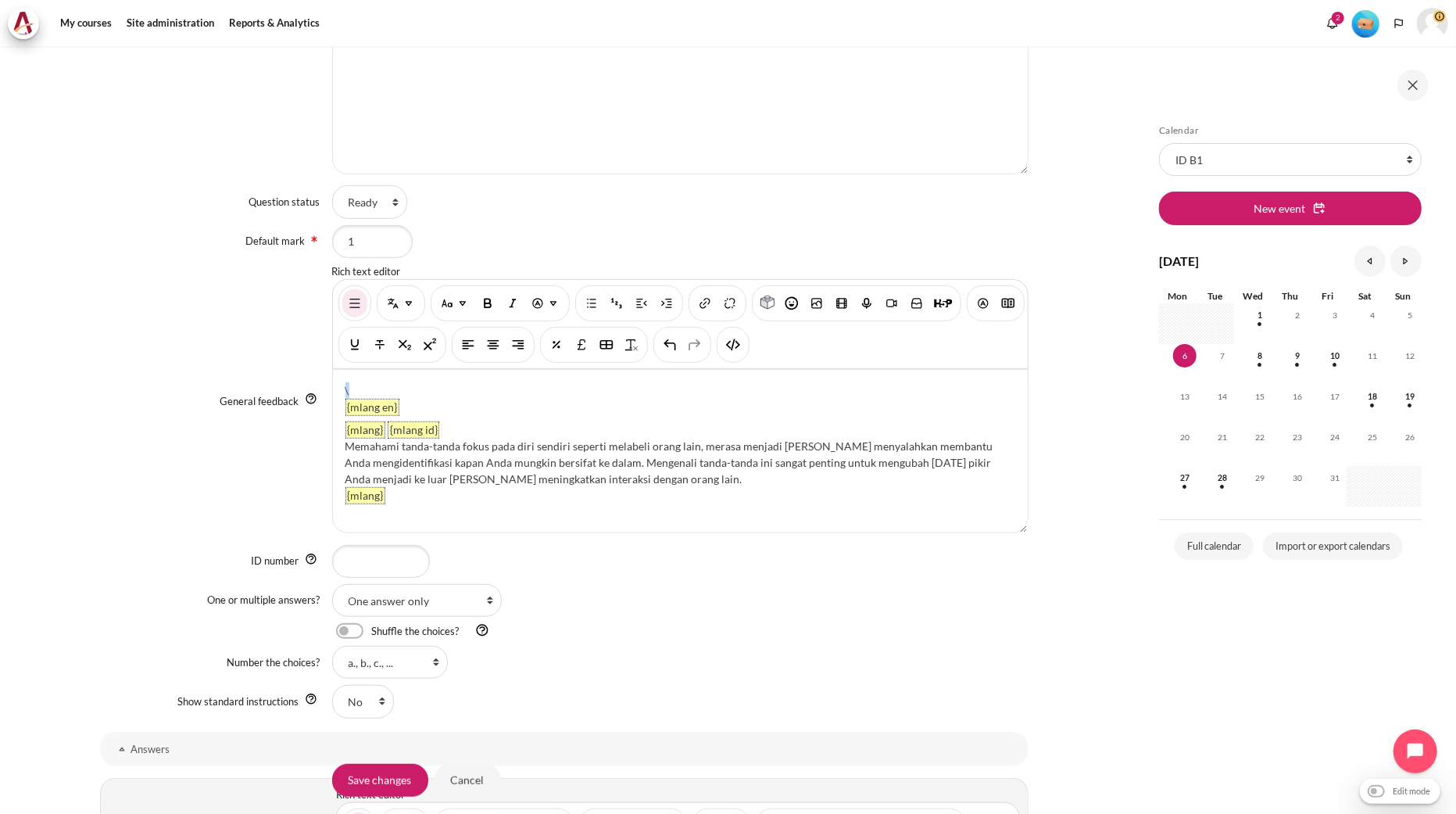
drag, startPoint x: 375, startPoint y: 386, endPoint x: 332, endPoint y: 383, distance: 43.1
click at [333, 383] on div "\ {mlang en} {mlang} {mlang id} Memahami tanda-tanda fokus pada diri sendiri se…" at bounding box center [680, 451] width 695 height 163
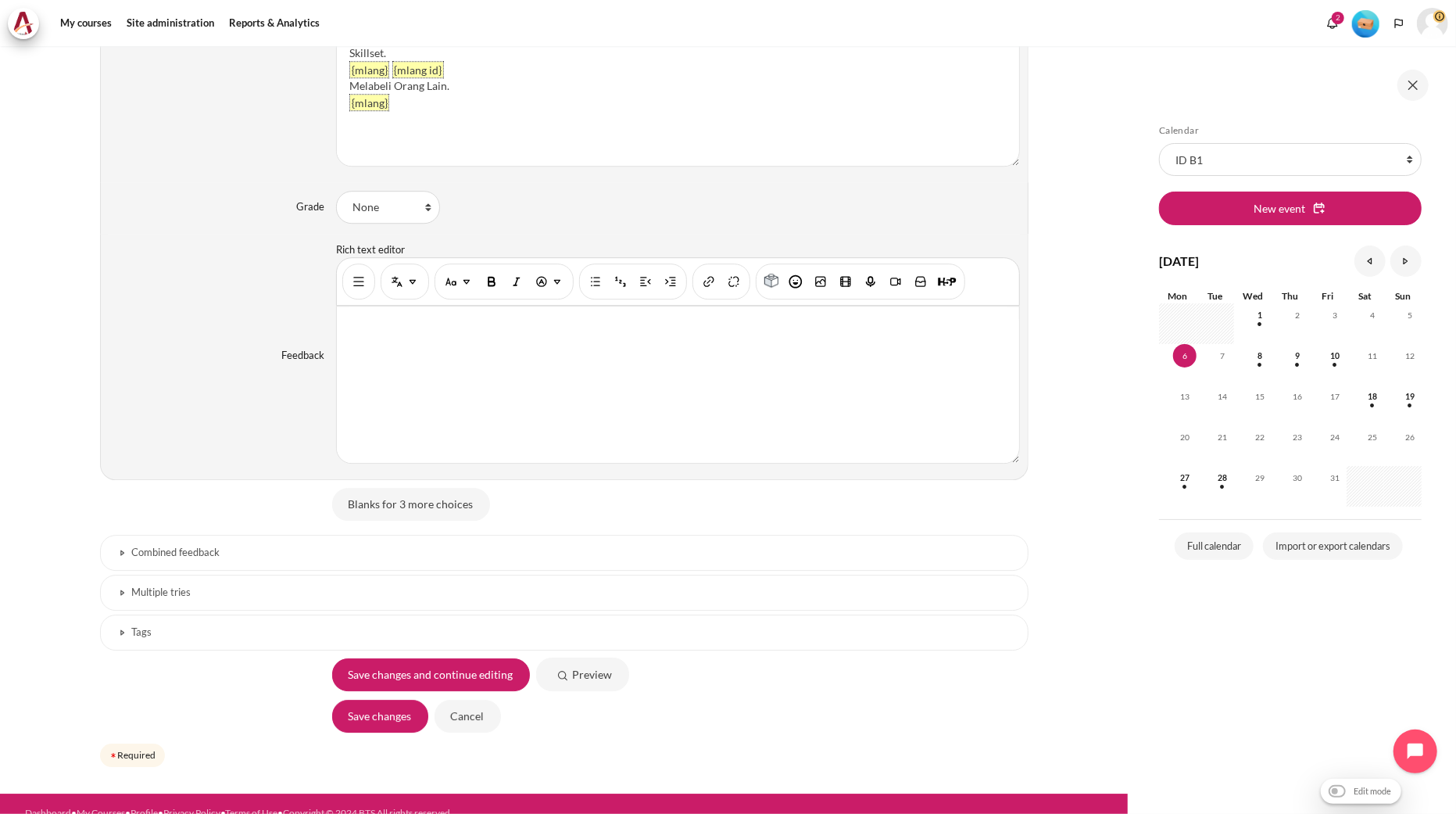
scroll to position [3310, 0]
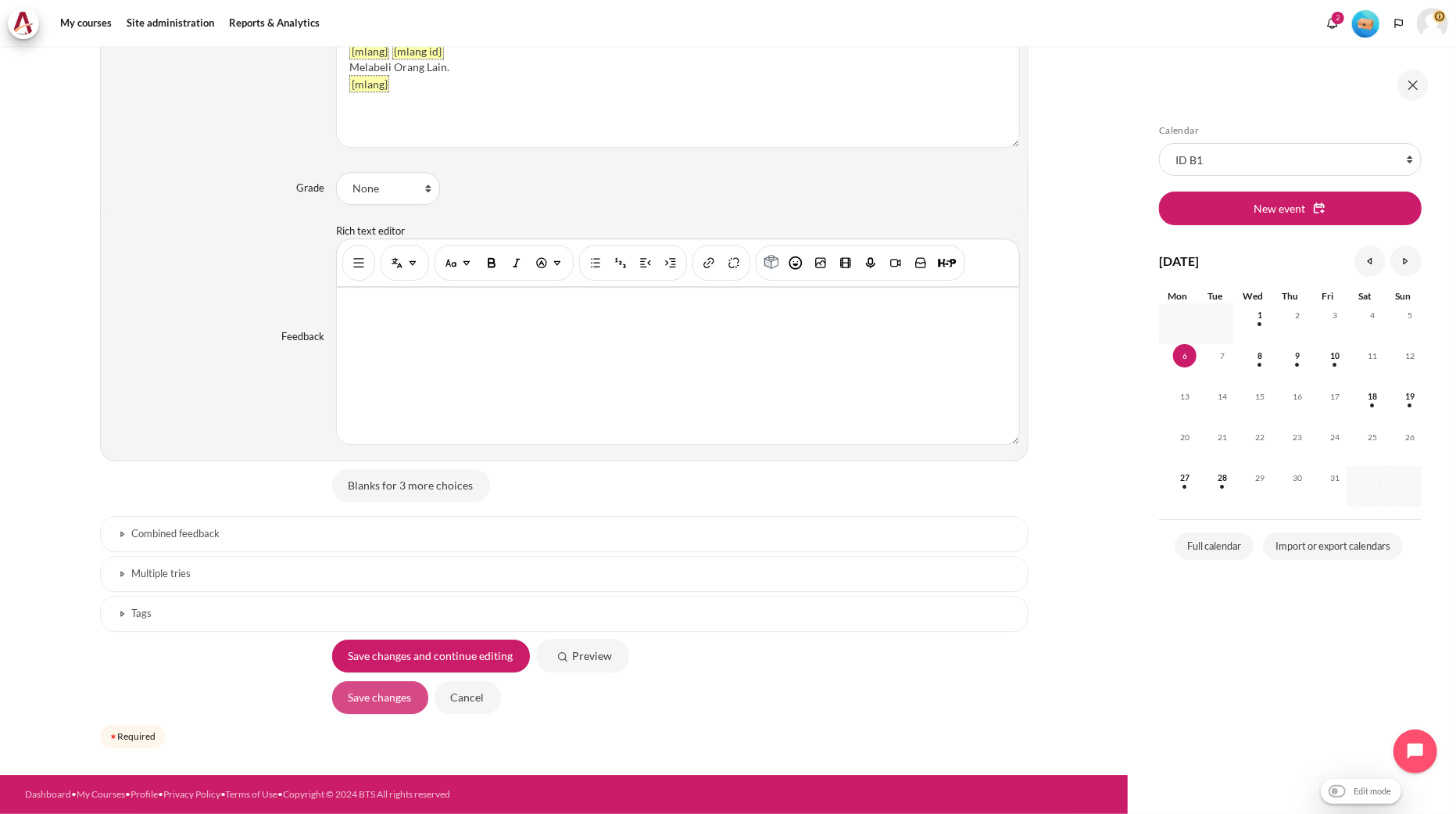
click at [385, 689] on input "Save changes" at bounding box center [380, 698] width 96 height 33
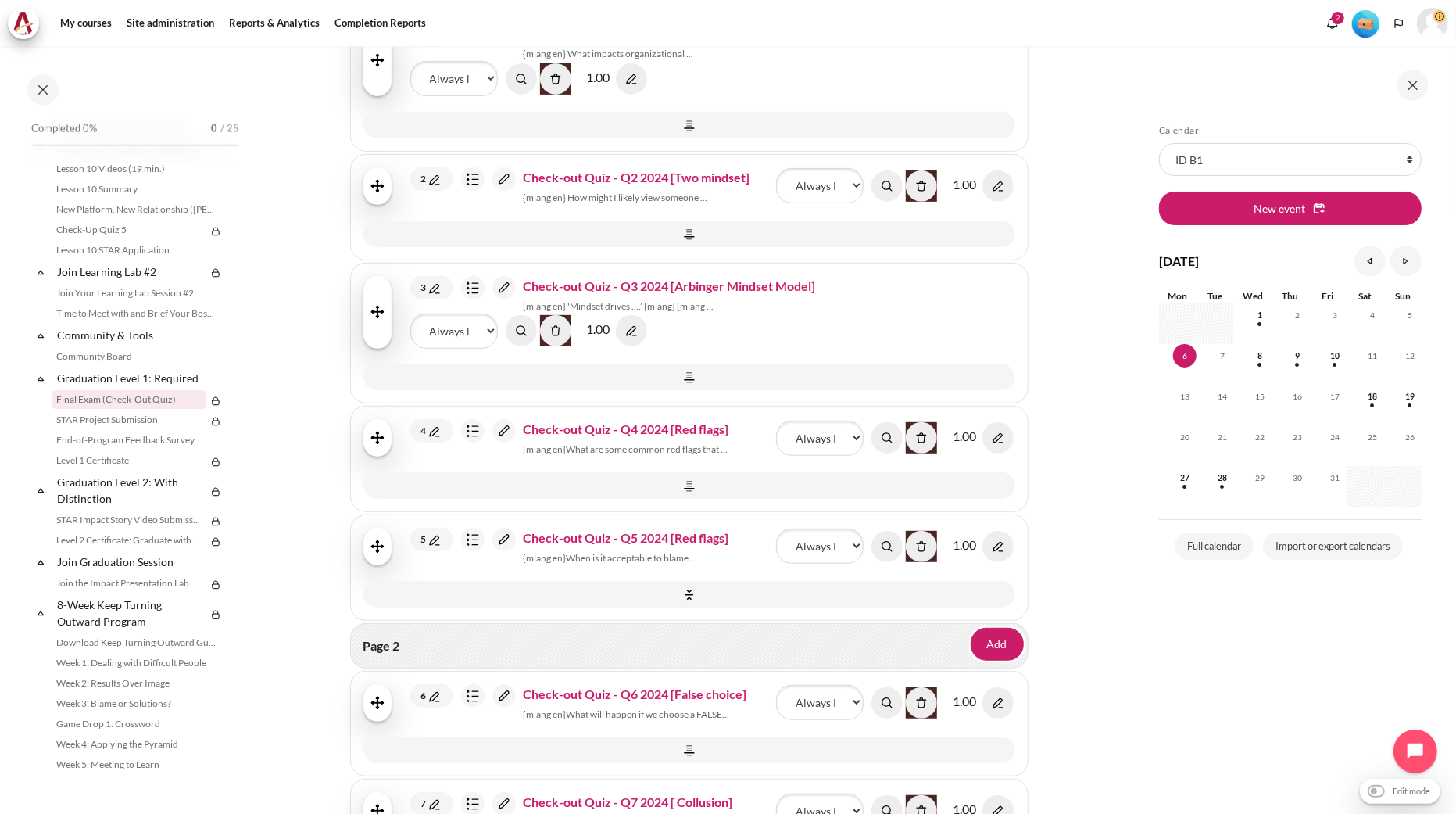
scroll to position [521, 0]
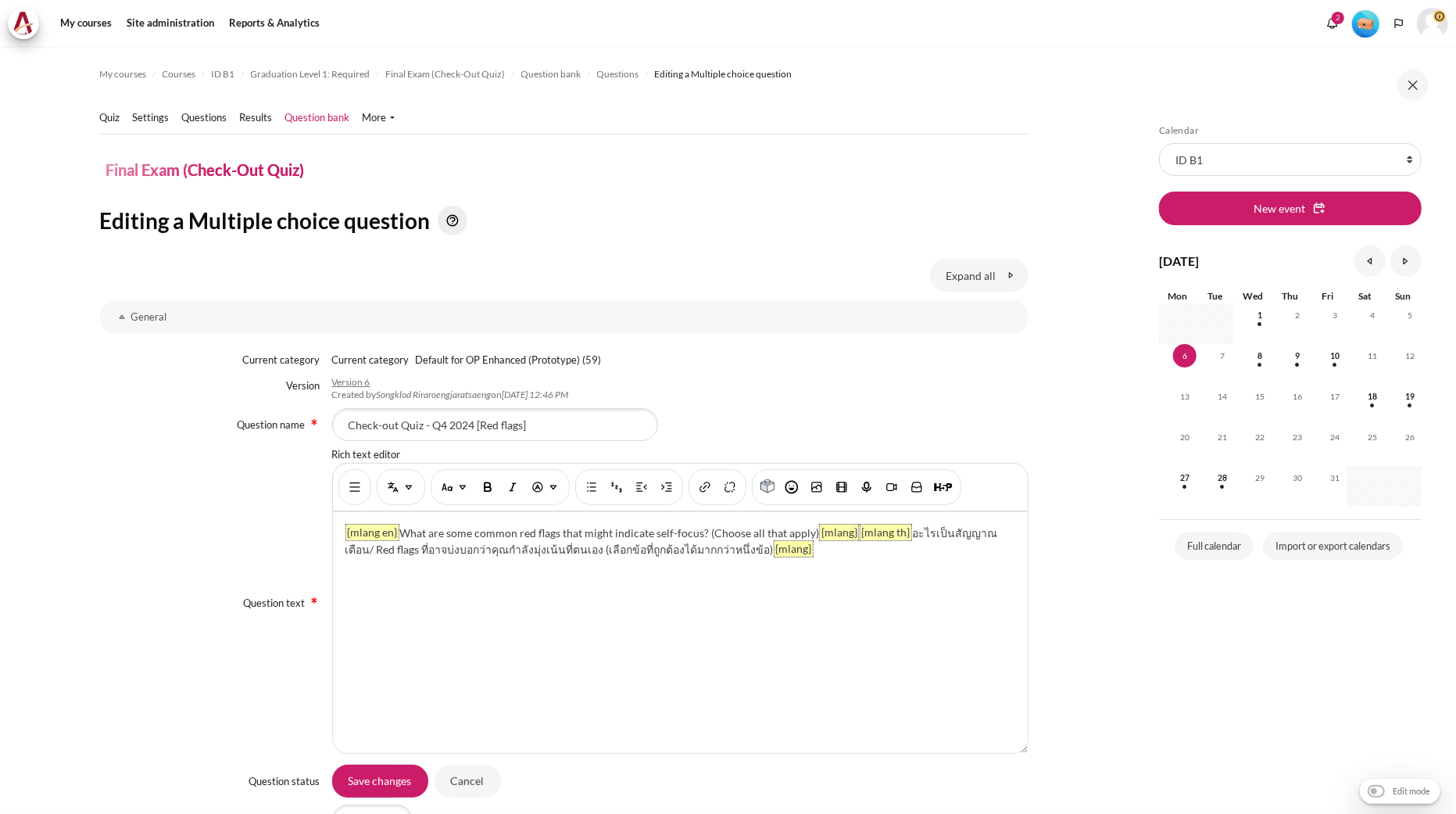
drag, startPoint x: 357, startPoint y: 487, endPoint x: 368, endPoint y: 501, distance: 17.8
click at [357, 487] on img "Show/hide advanced buttons" at bounding box center [355, 487] width 16 height 16
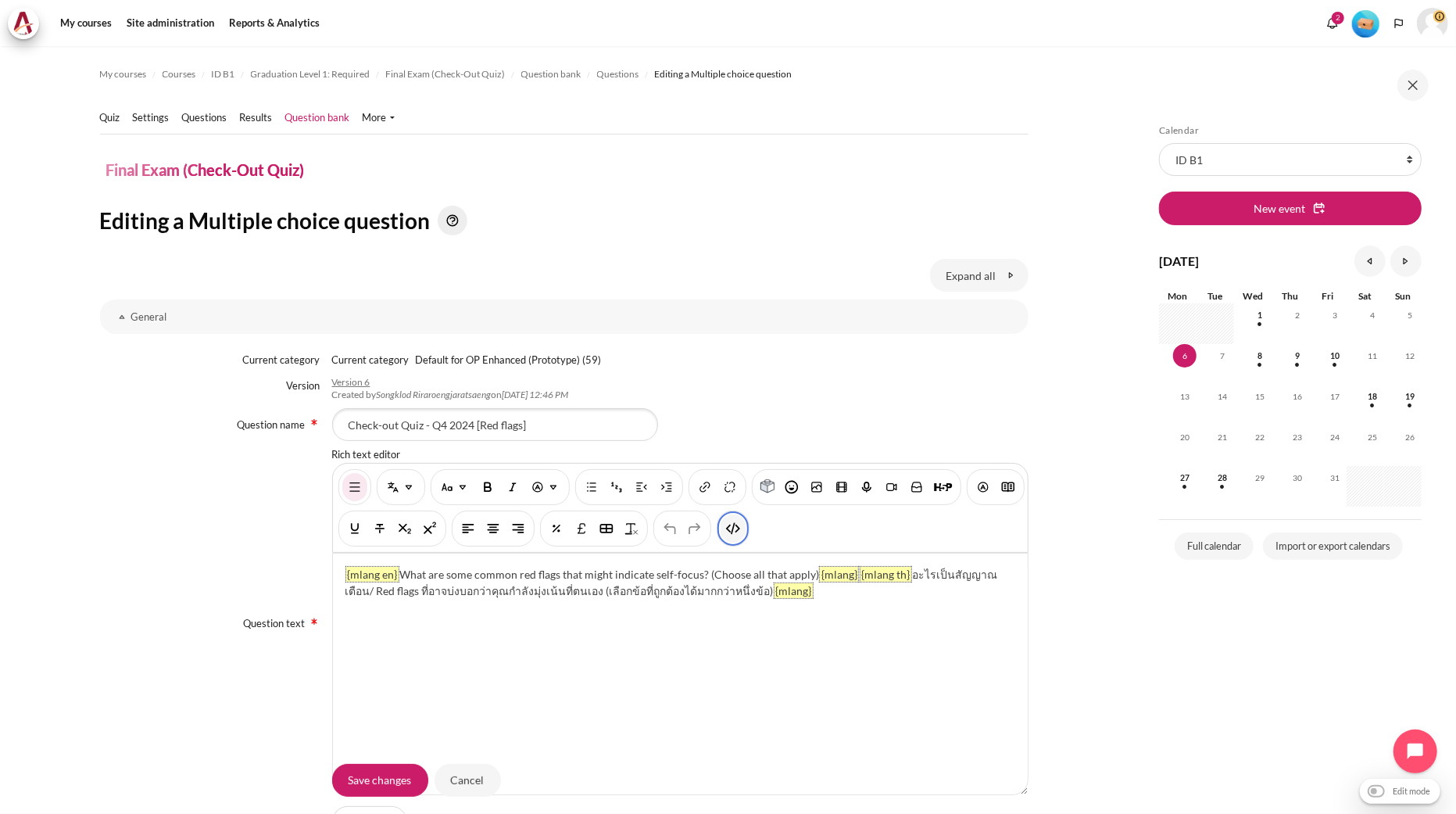
click at [746, 536] on button "HTML" at bounding box center [733, 528] width 25 height 28
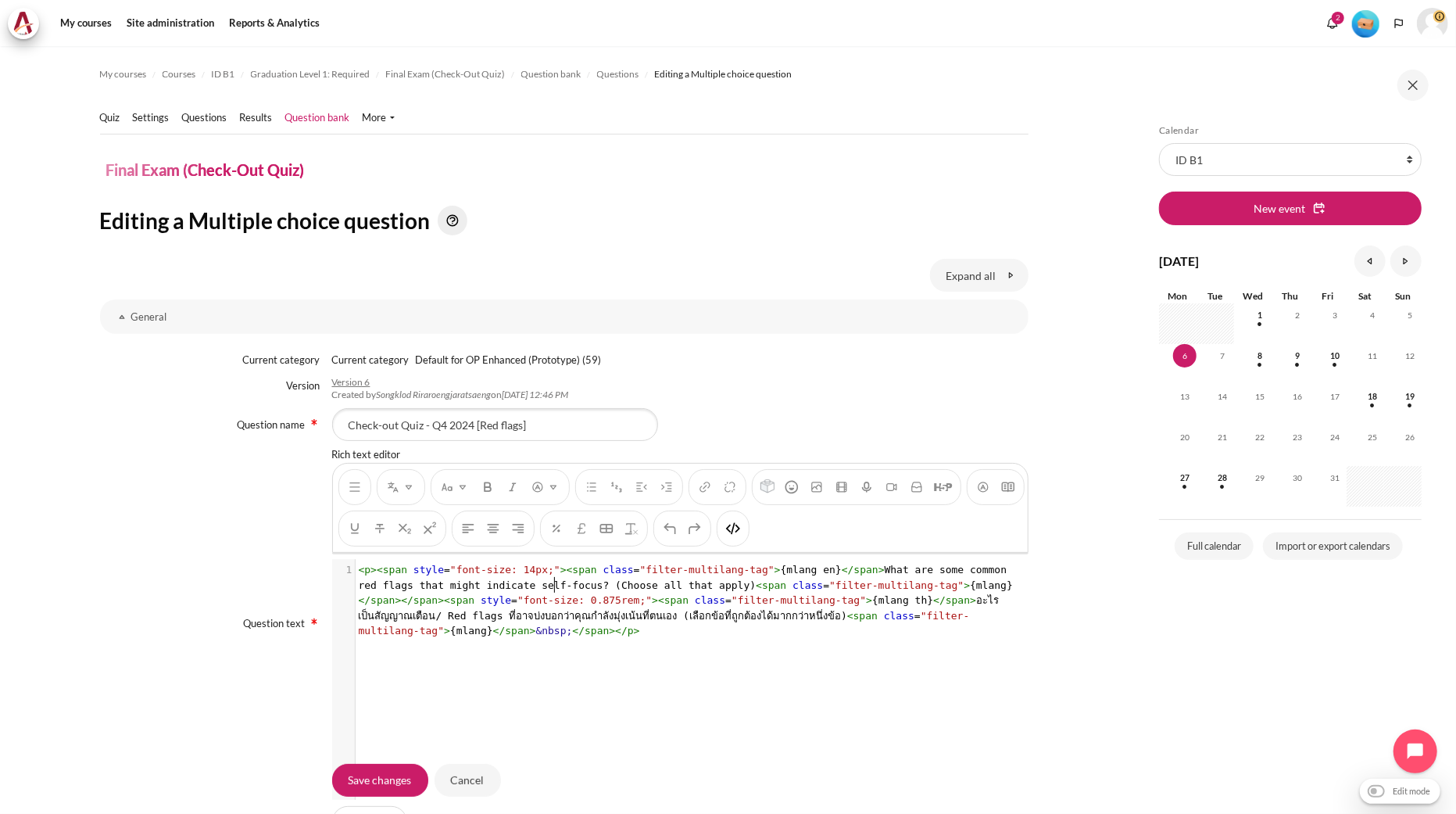
click at [553, 591] on pre "< p >< span style = "font-size: 14px;" >< span class = "filter-multilang-tag" >…" at bounding box center [687, 600] width 663 height 77
type textarea "<p><span style="font-size: 14px;"><span class="filter-multilang-tag">{mlang en}…"
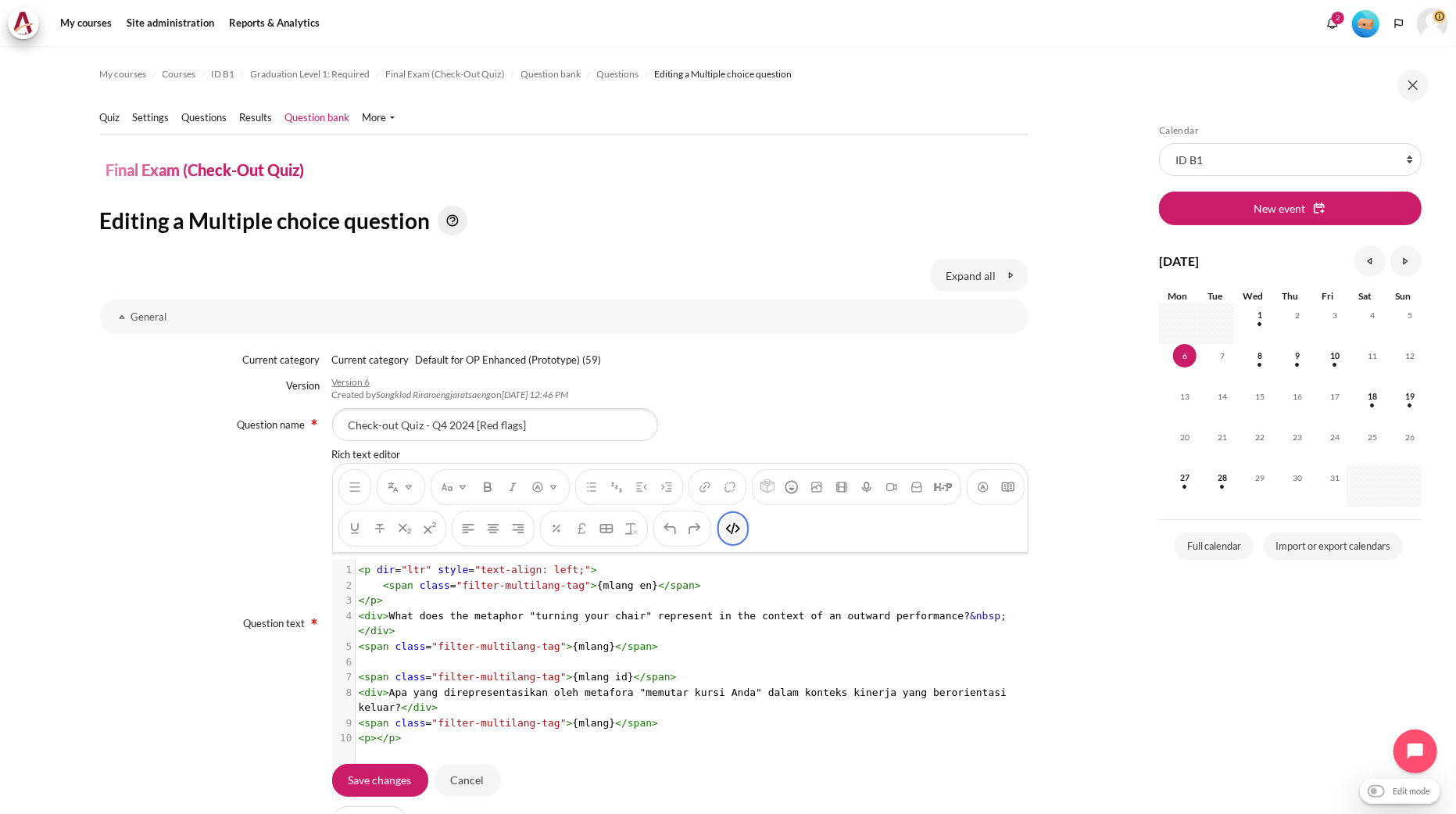
click at [746, 538] on button "HTML" at bounding box center [733, 528] width 25 height 28
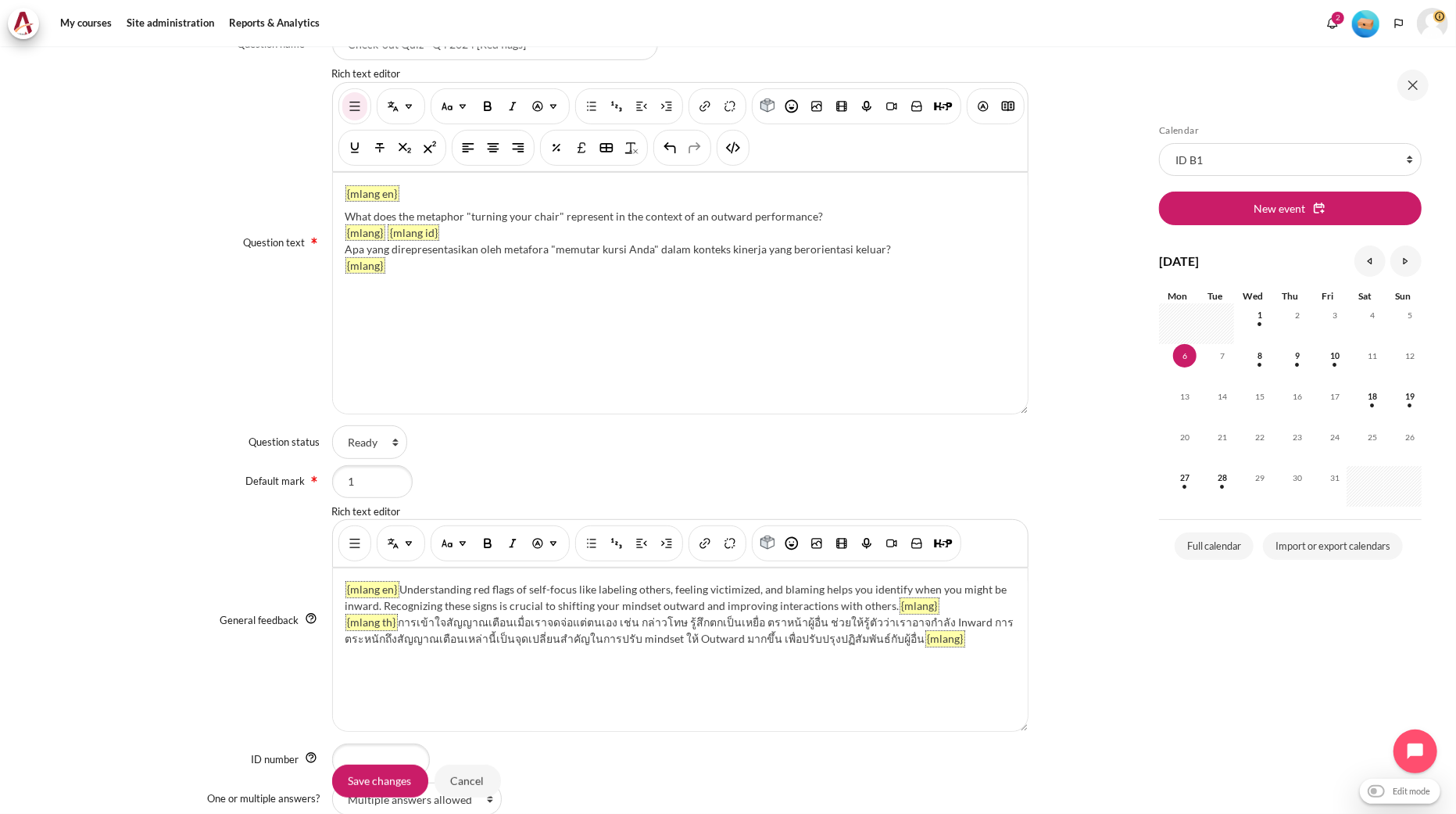
scroll to position [434, 0]
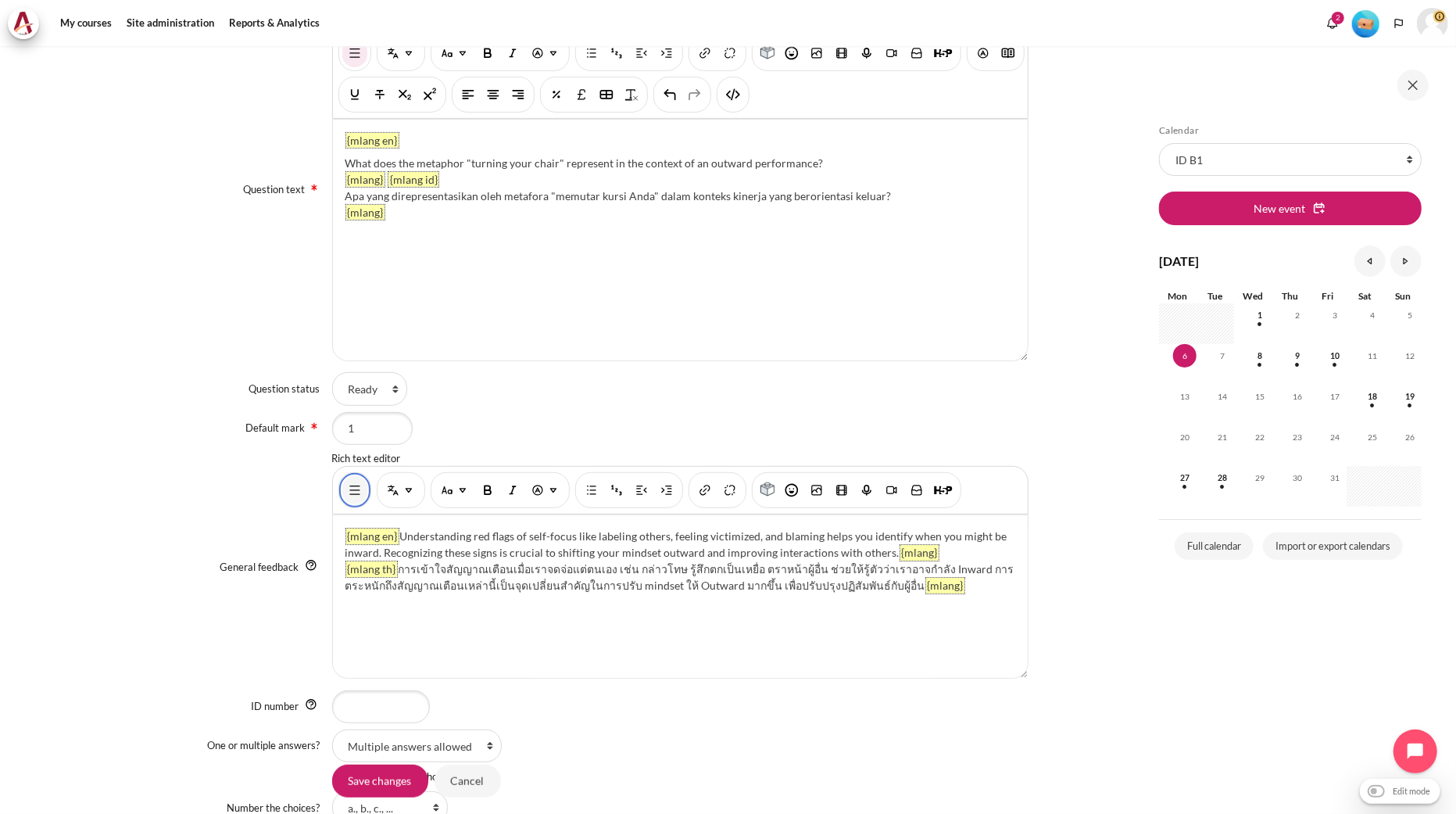
click at [342, 488] on button "Show/hide advanced buttons" at bounding box center [355, 490] width 25 height 28
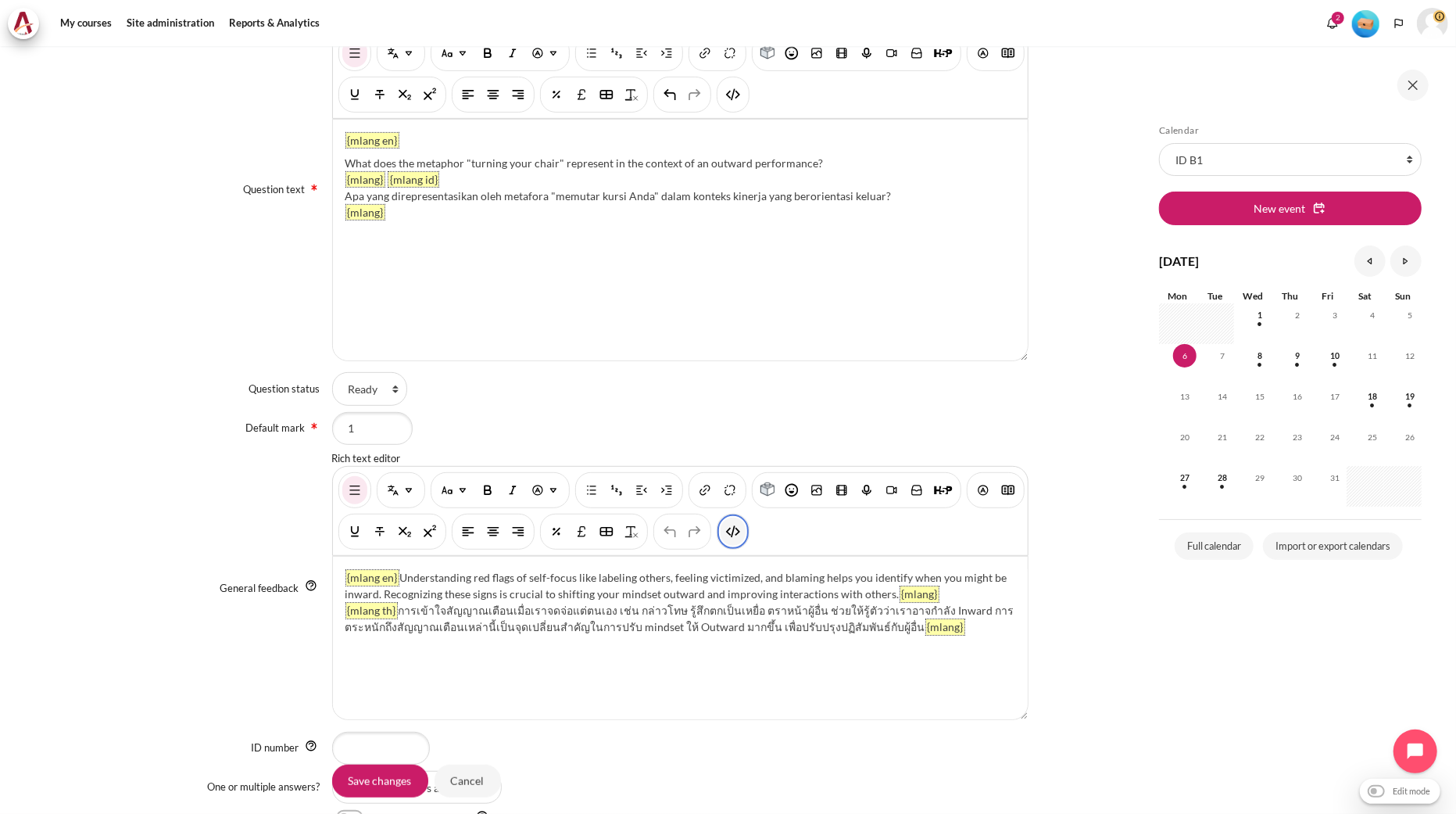
drag, startPoint x: 807, startPoint y: 532, endPoint x: 796, endPoint y: 536, distance: 11.7
click at [746, 532] on button "HTML" at bounding box center [733, 532] width 25 height 28
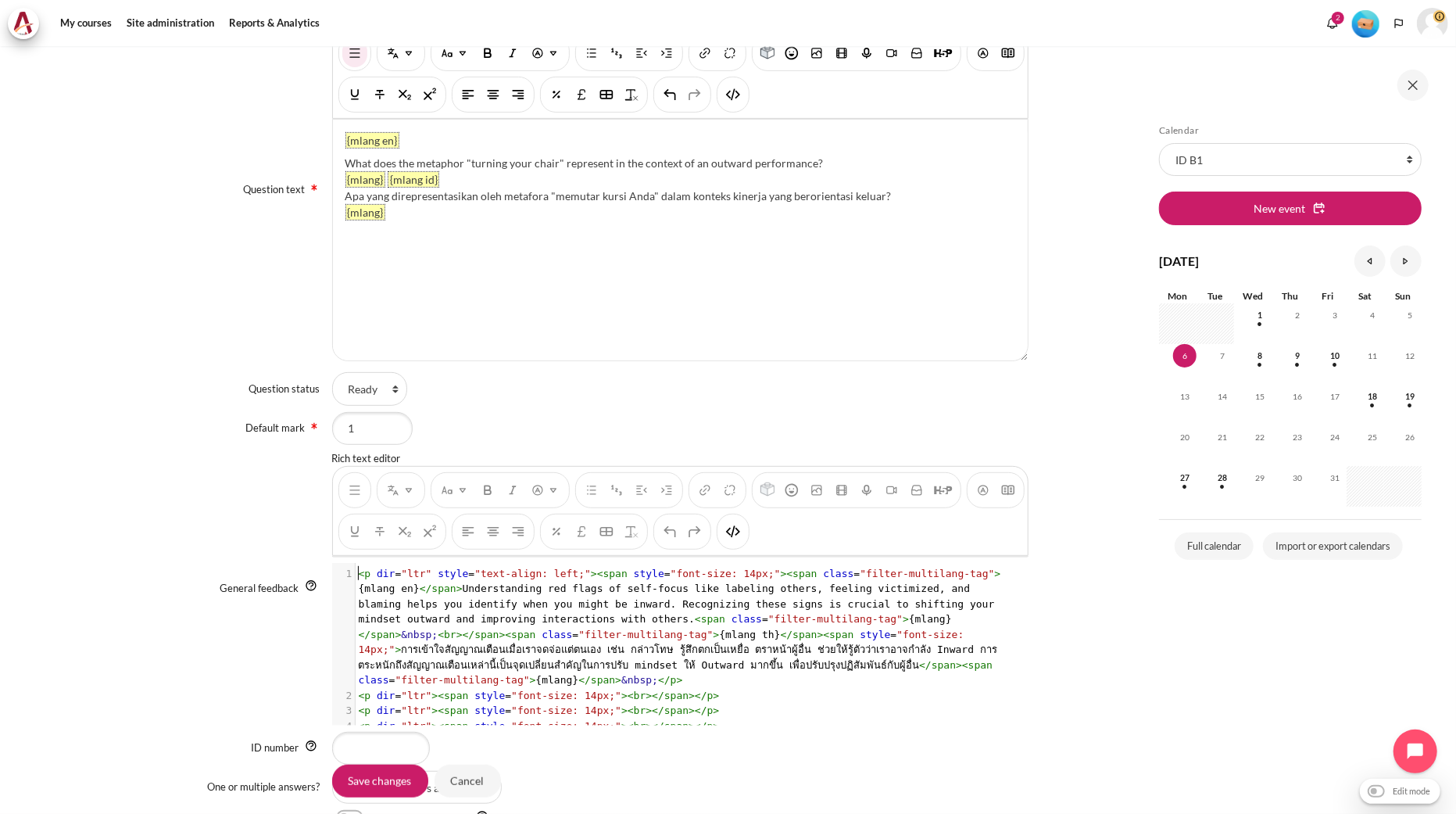
scroll to position [2, 0]
click at [756, 587] on span "< p dir = "ltr" style = "text-align: left;" >< span style = "font-size: 14px;" …" at bounding box center [680, 627] width 642 height 119
type textarea "<l ips="dol" sitam="cons-adipi: elit;"><sedd eiusm="temp-inci: 36ut;"><labo etd…"
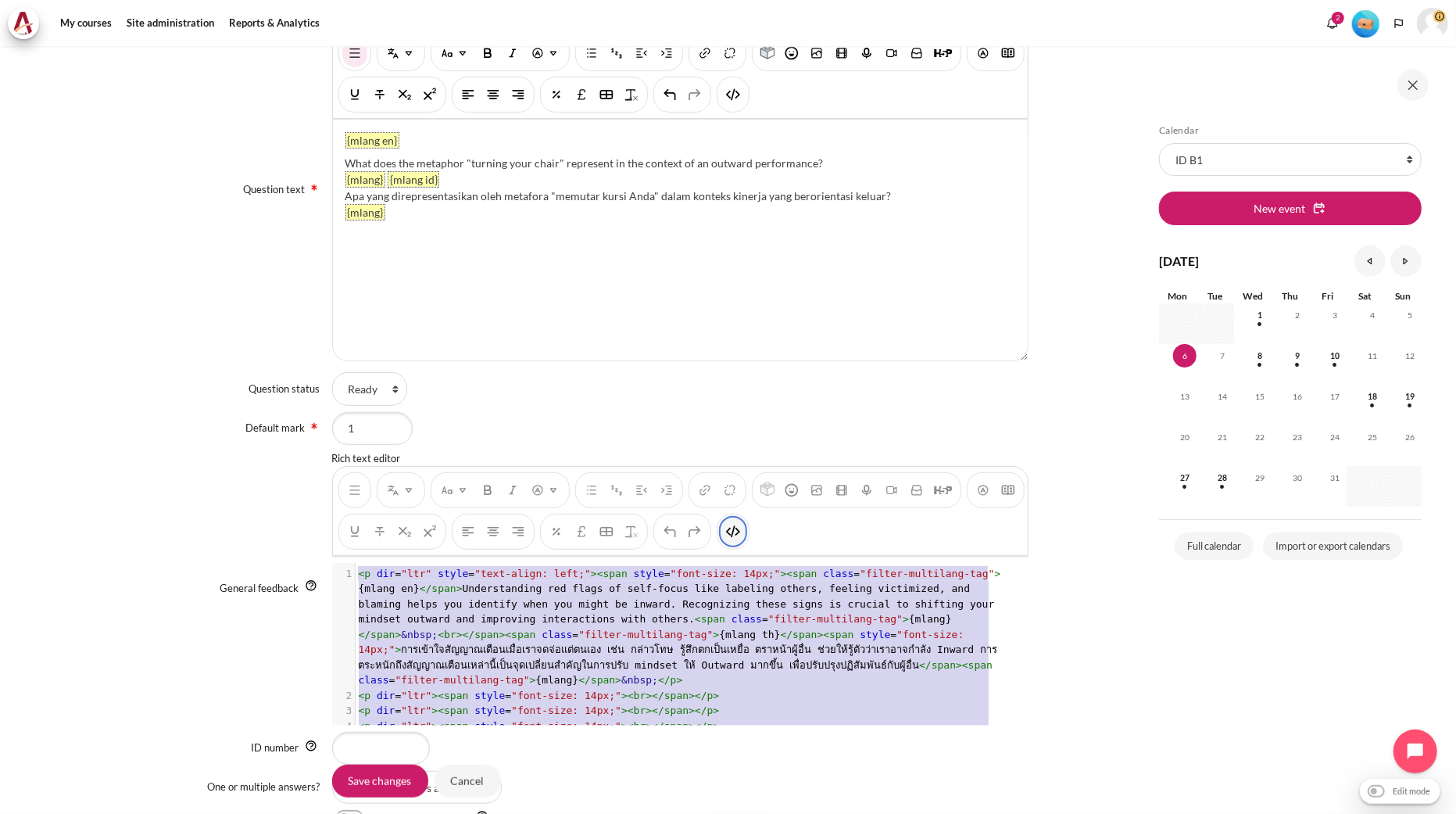
scroll to position [27, 0]
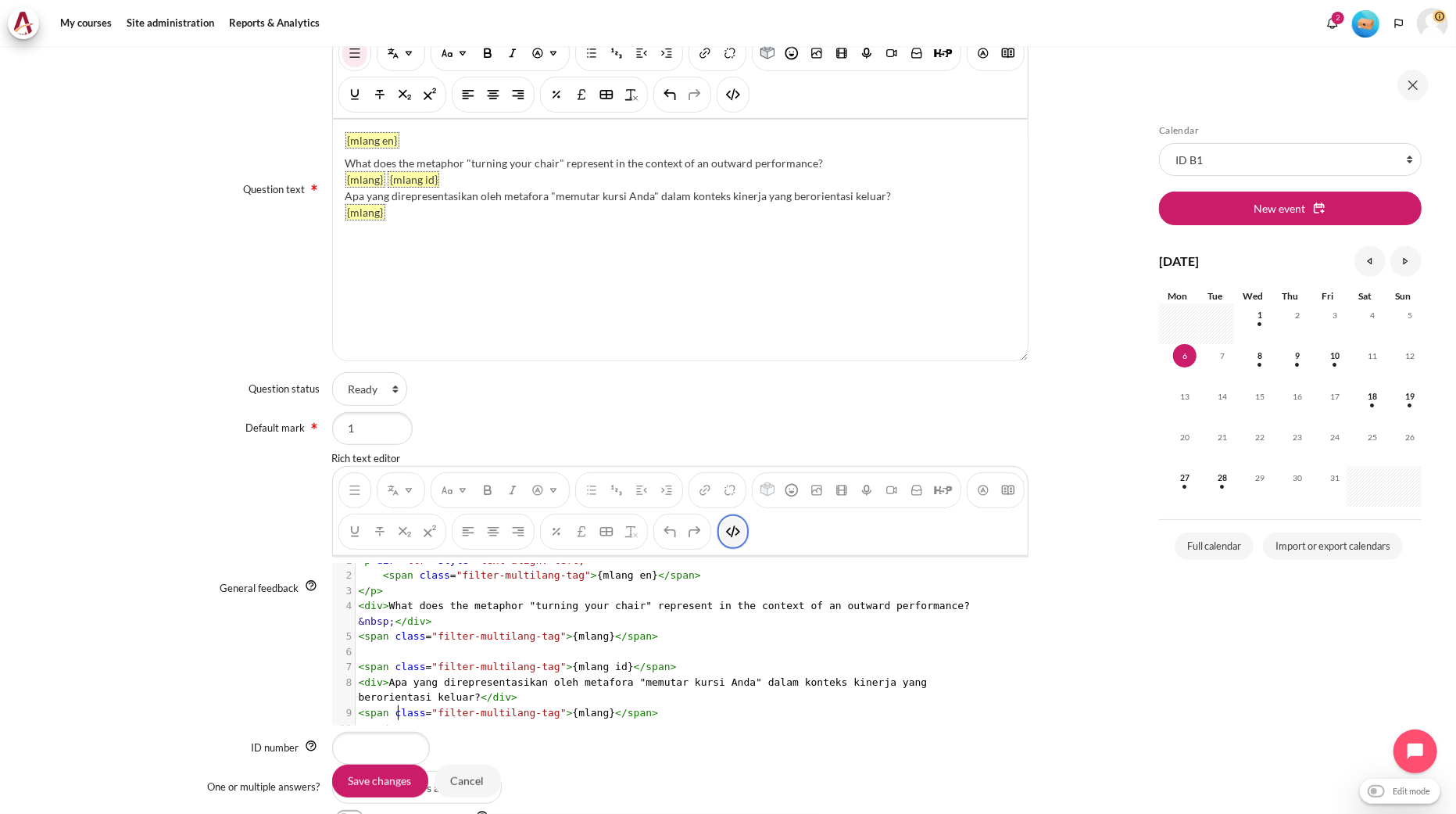
click at [746, 530] on button "HTML" at bounding box center [733, 532] width 25 height 28
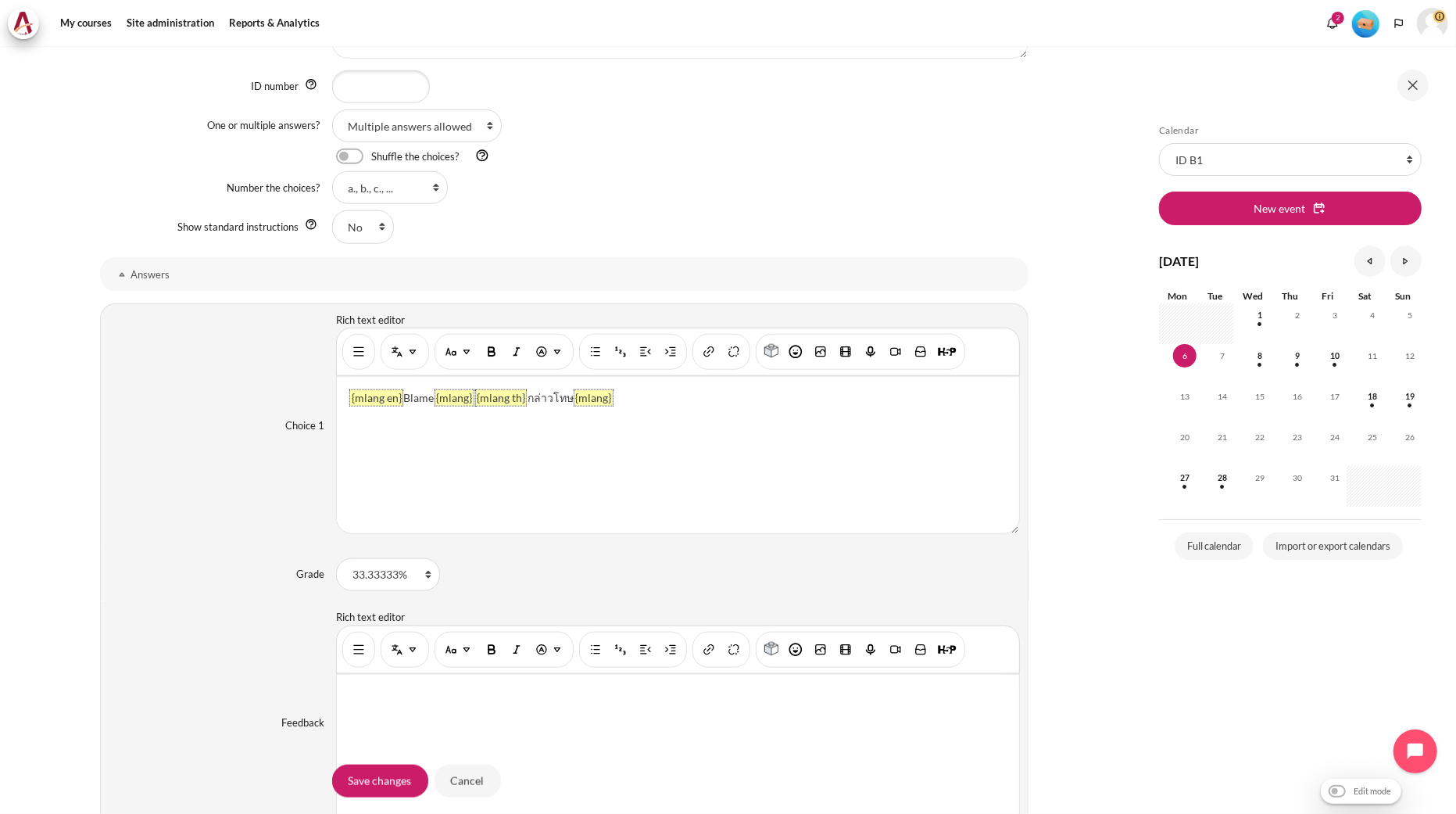
scroll to position [1129, 0]
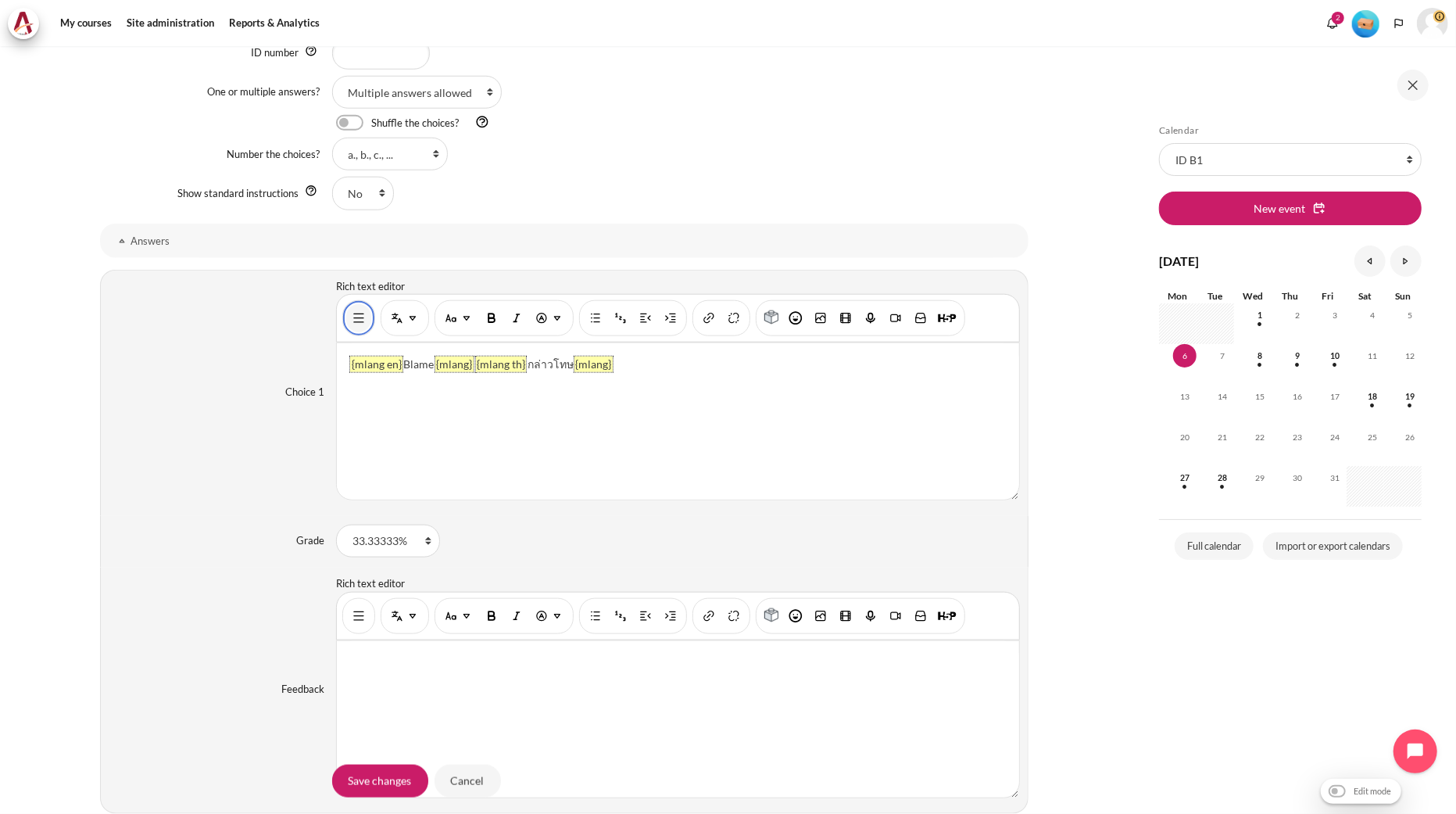
click at [356, 320] on img "Show/hide advanced buttons" at bounding box center [359, 318] width 16 height 16
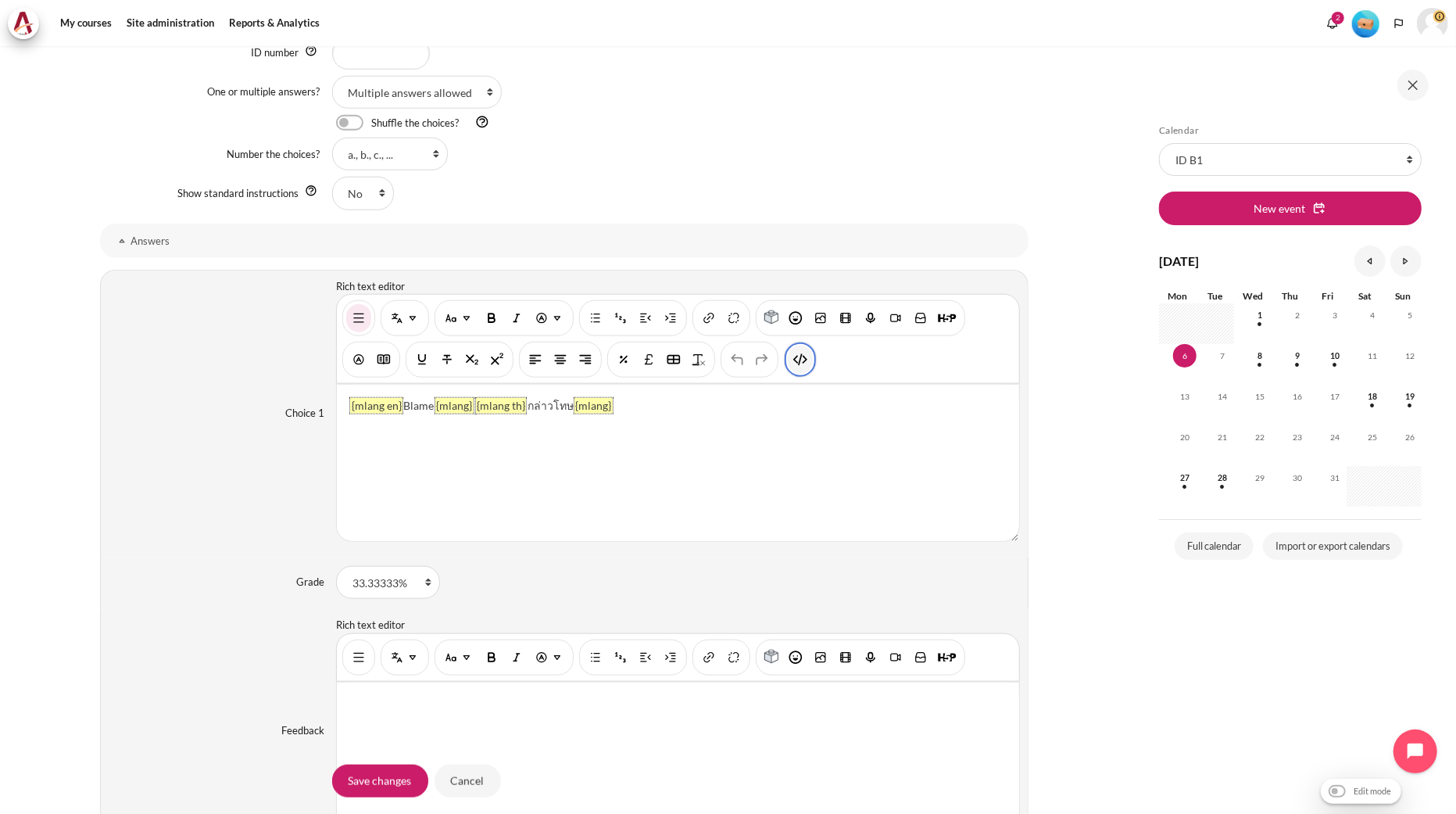
click at [793, 369] on button "HTML" at bounding box center [800, 360] width 25 height 28
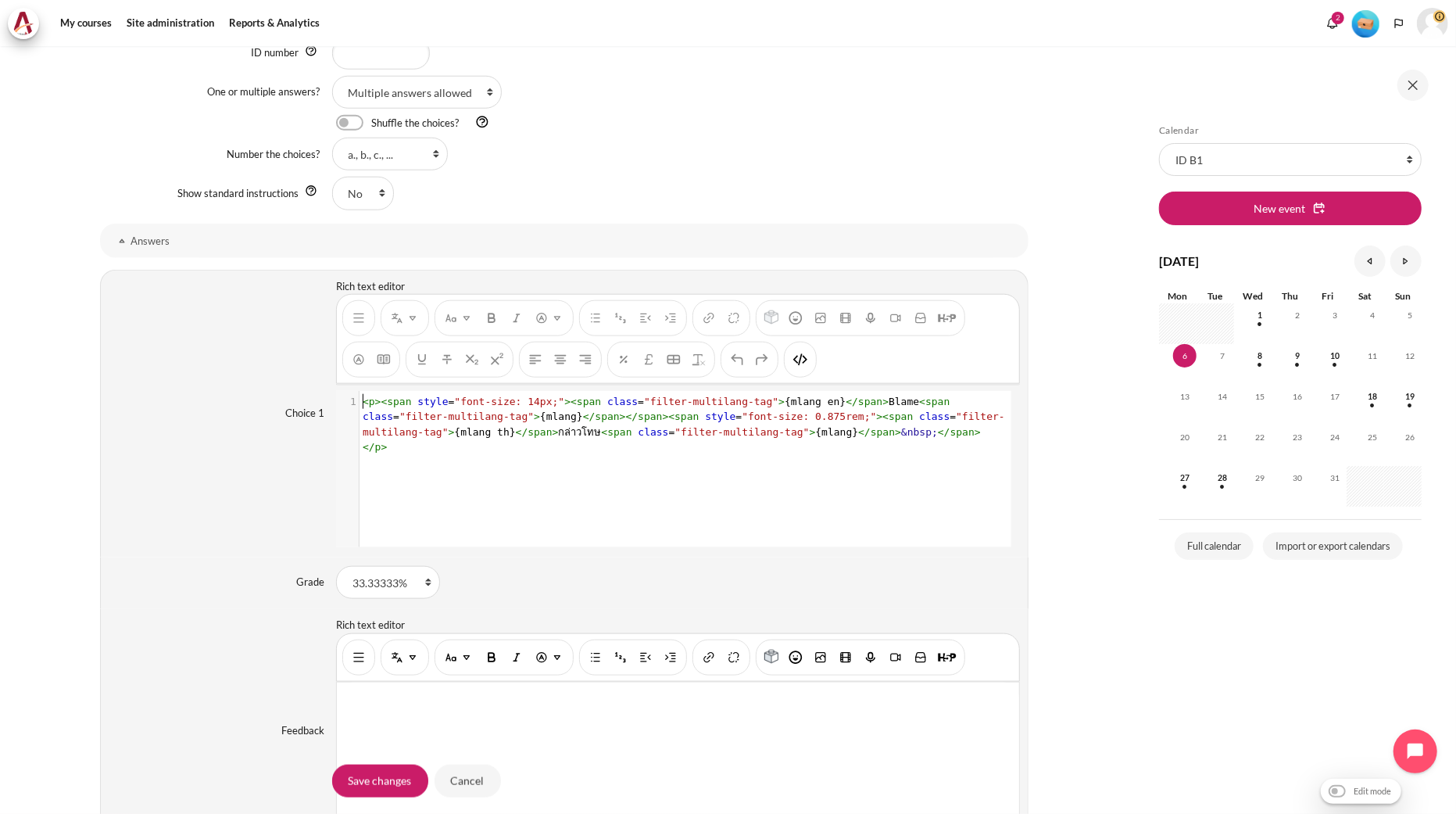
scroll to position [1, 0]
click at [901, 434] on span "&nbsp;" at bounding box center [919, 432] width 36 height 12
type textarea "<p><span style="font-size: 14px;"><span class="filter-multilang-tag">{mlang en}…"
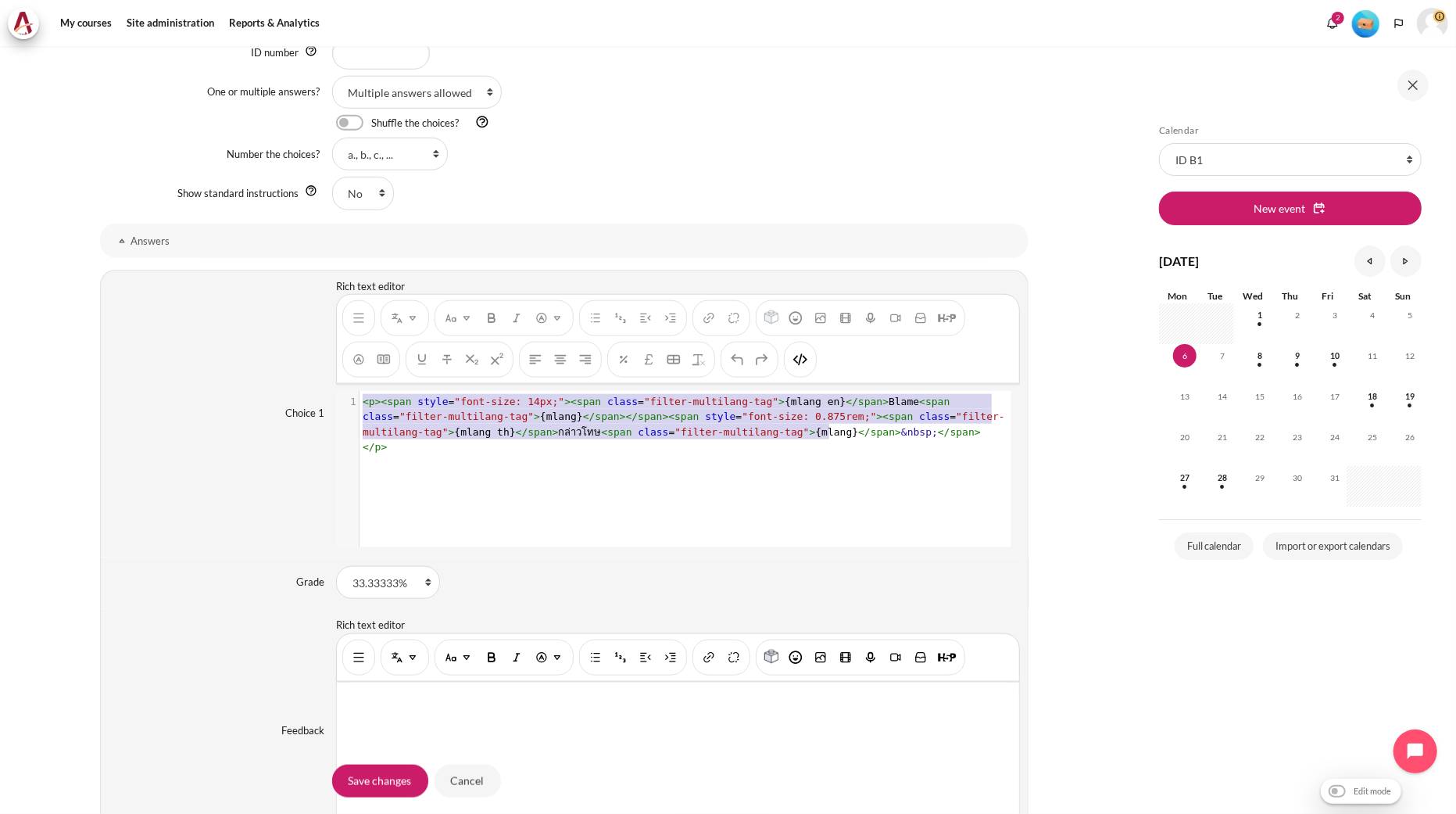
scroll to position [33, 0]
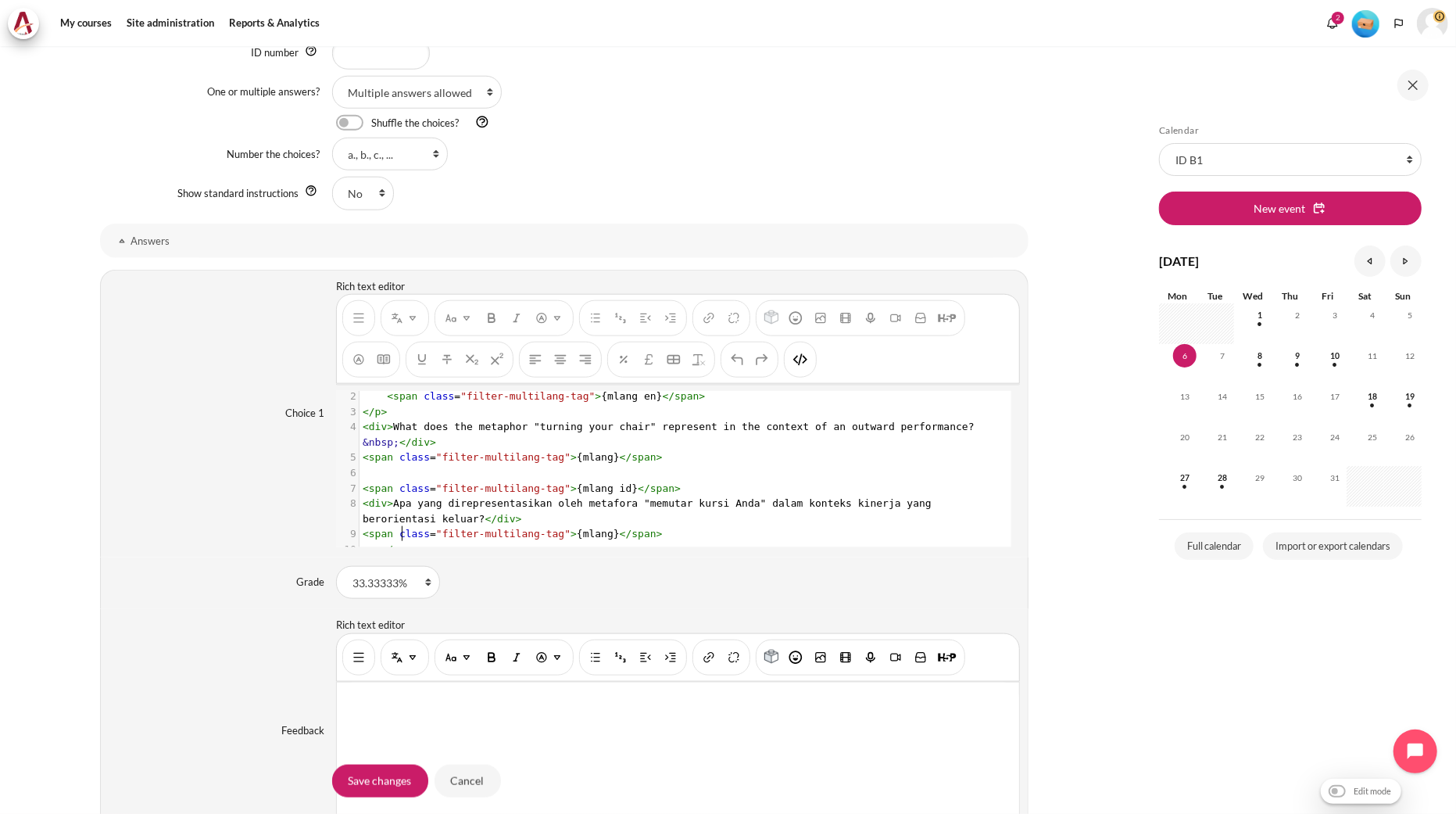
click at [815, 362] on div "You are now on another row of the editor's toolbar, where there are more button…" at bounding box center [800, 359] width 33 height 36
click at [807, 358] on button "HTML" at bounding box center [800, 360] width 25 height 28
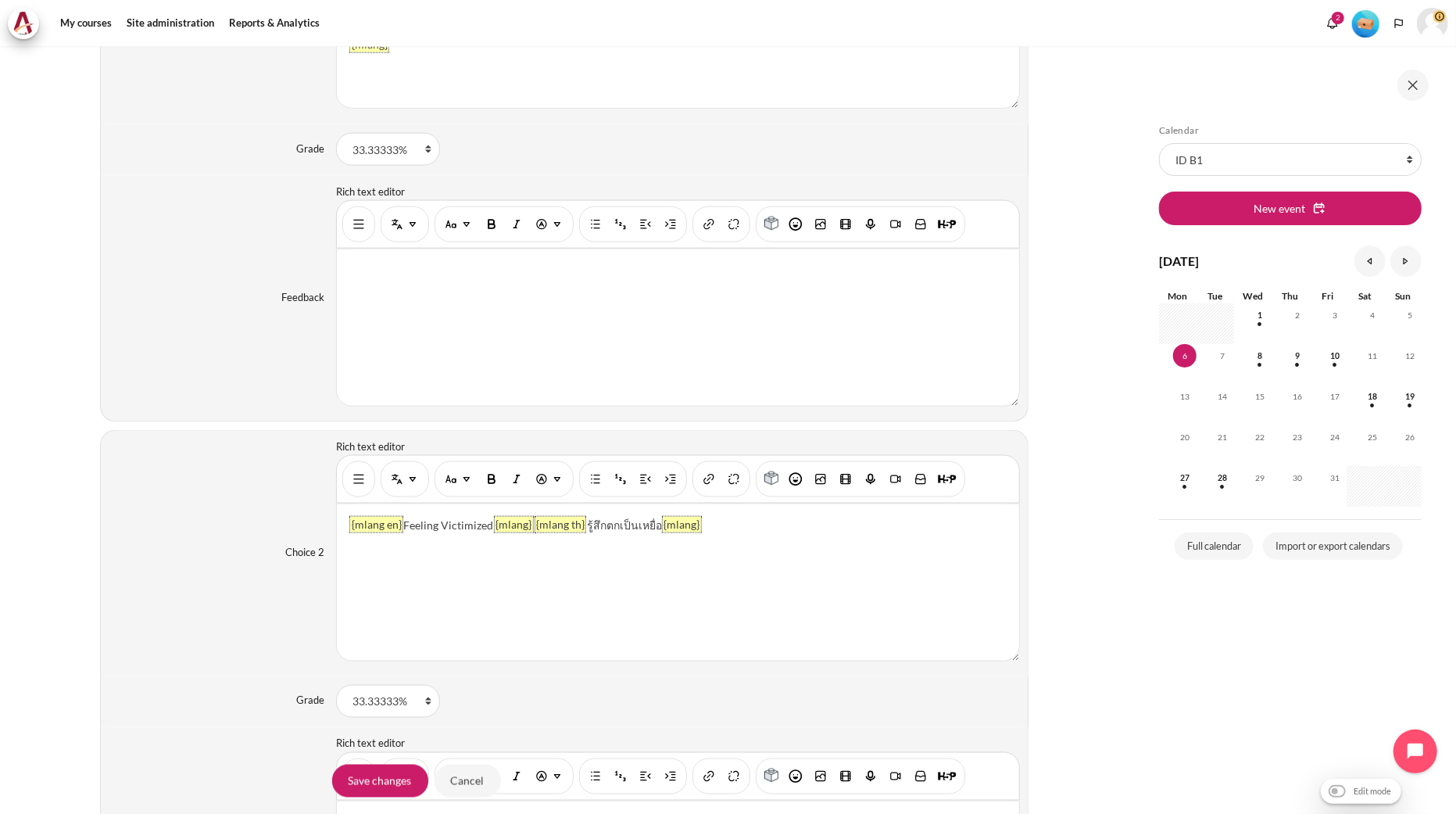
scroll to position [1564, 0]
click at [358, 490] on button "Show/hide advanced buttons" at bounding box center [359, 478] width 25 height 28
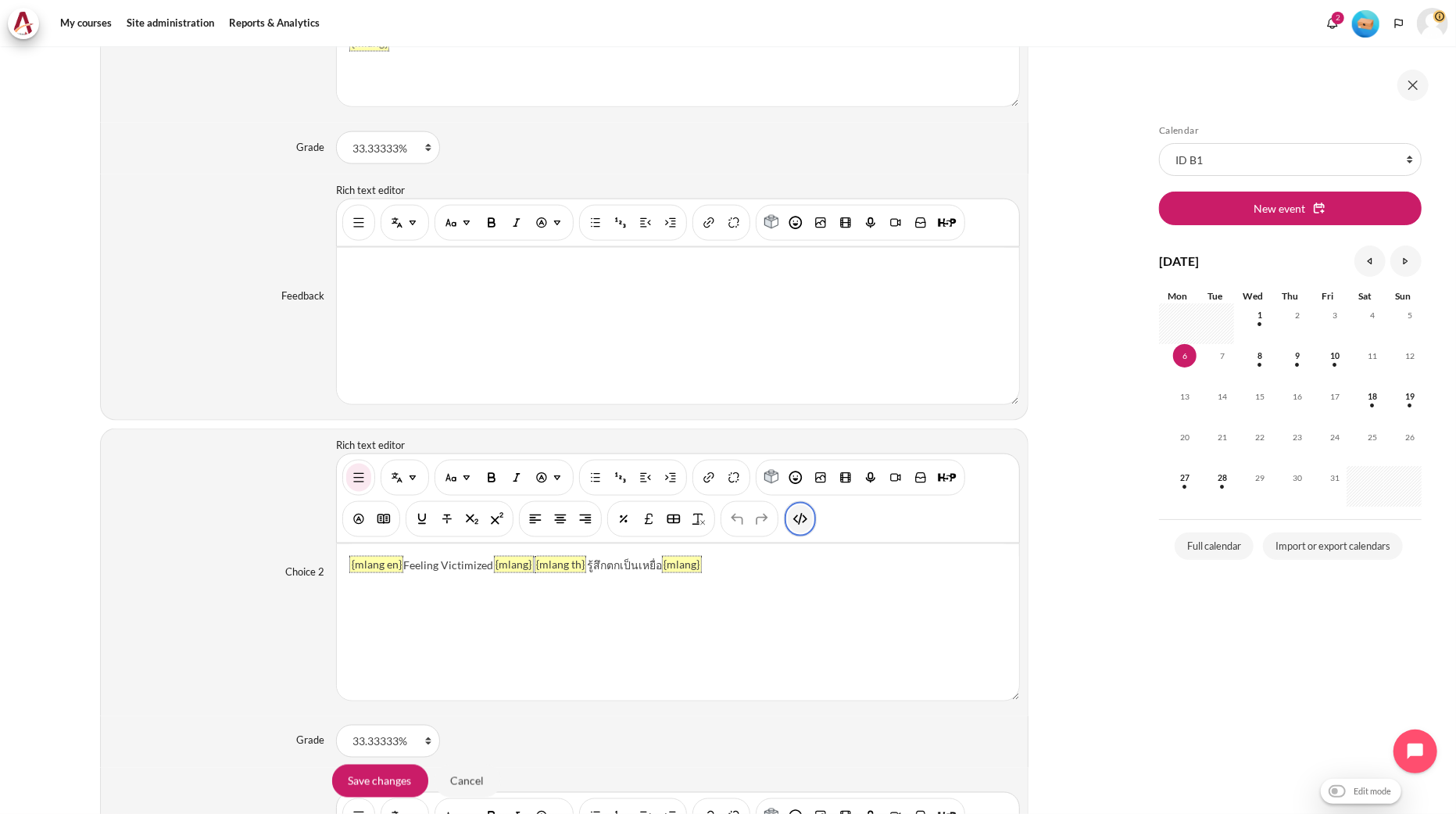
click at [808, 524] on button "HTML" at bounding box center [800, 519] width 25 height 28
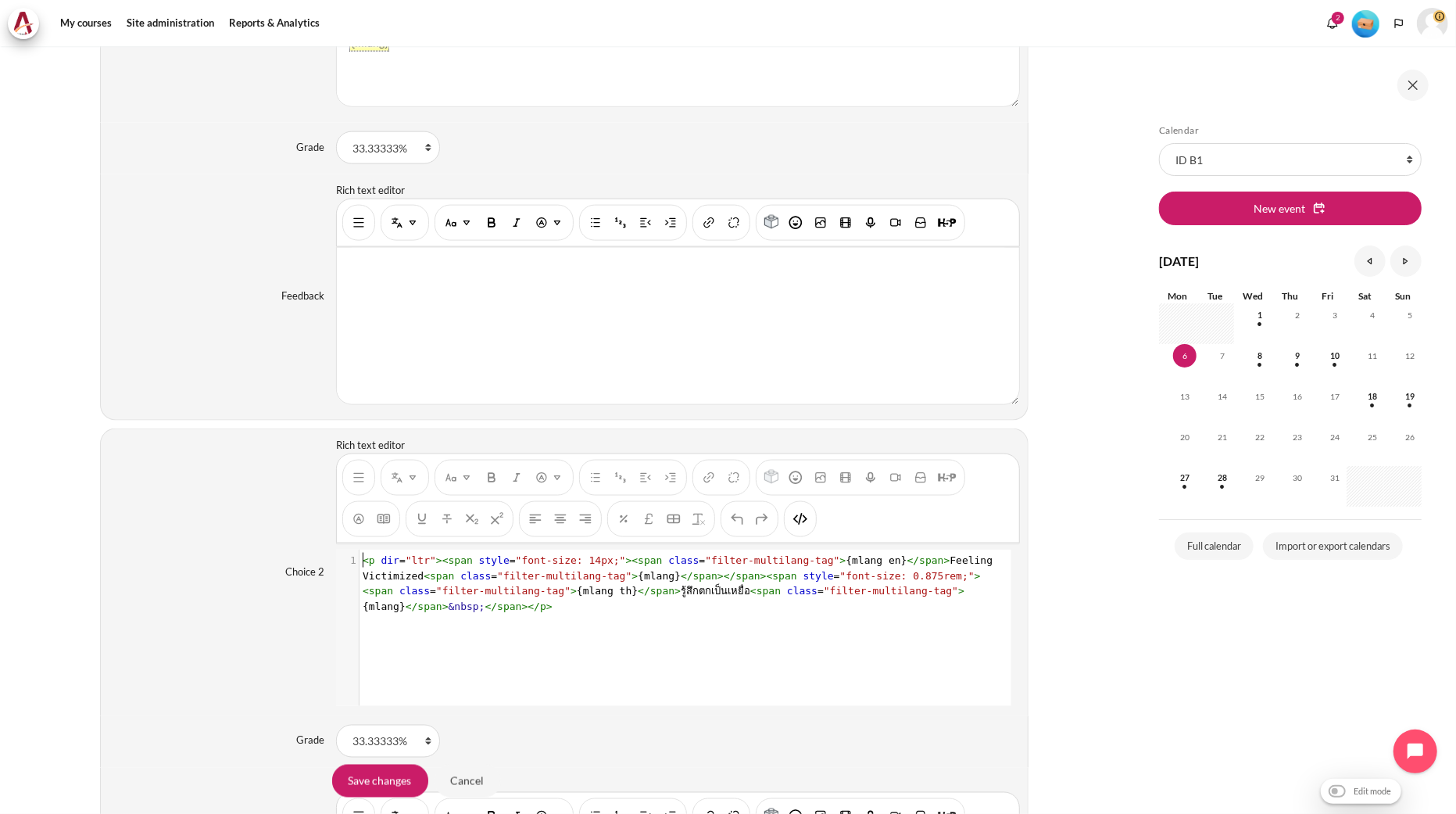
scroll to position [1, 0]
click at [717, 581] on span "></" at bounding box center [726, 575] width 18 height 12
type textarea "<p dir="ltr"><span style="font-size: 14px;"><span class="filter-multilang-tag">…"
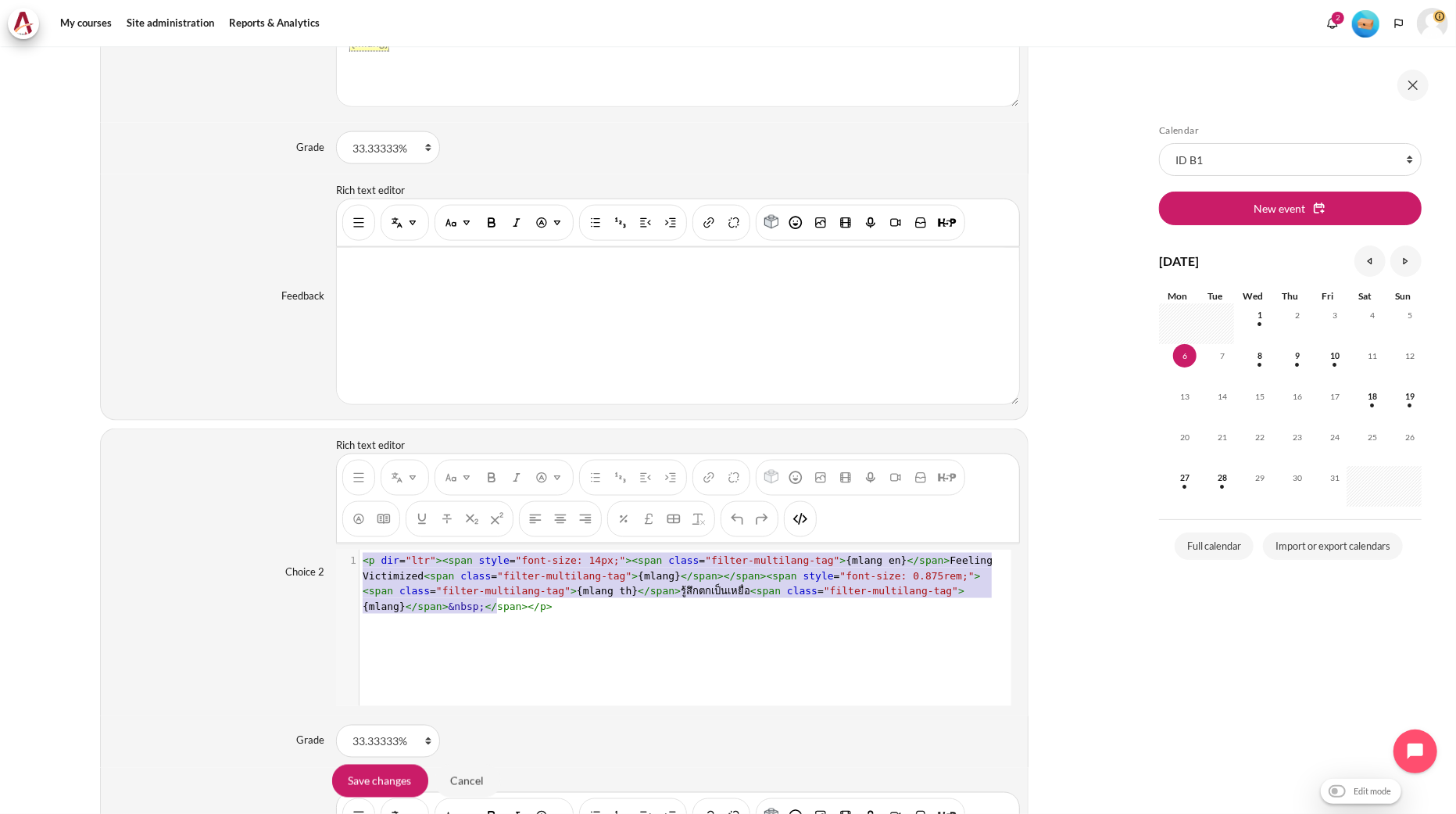
scroll to position [33, 0]
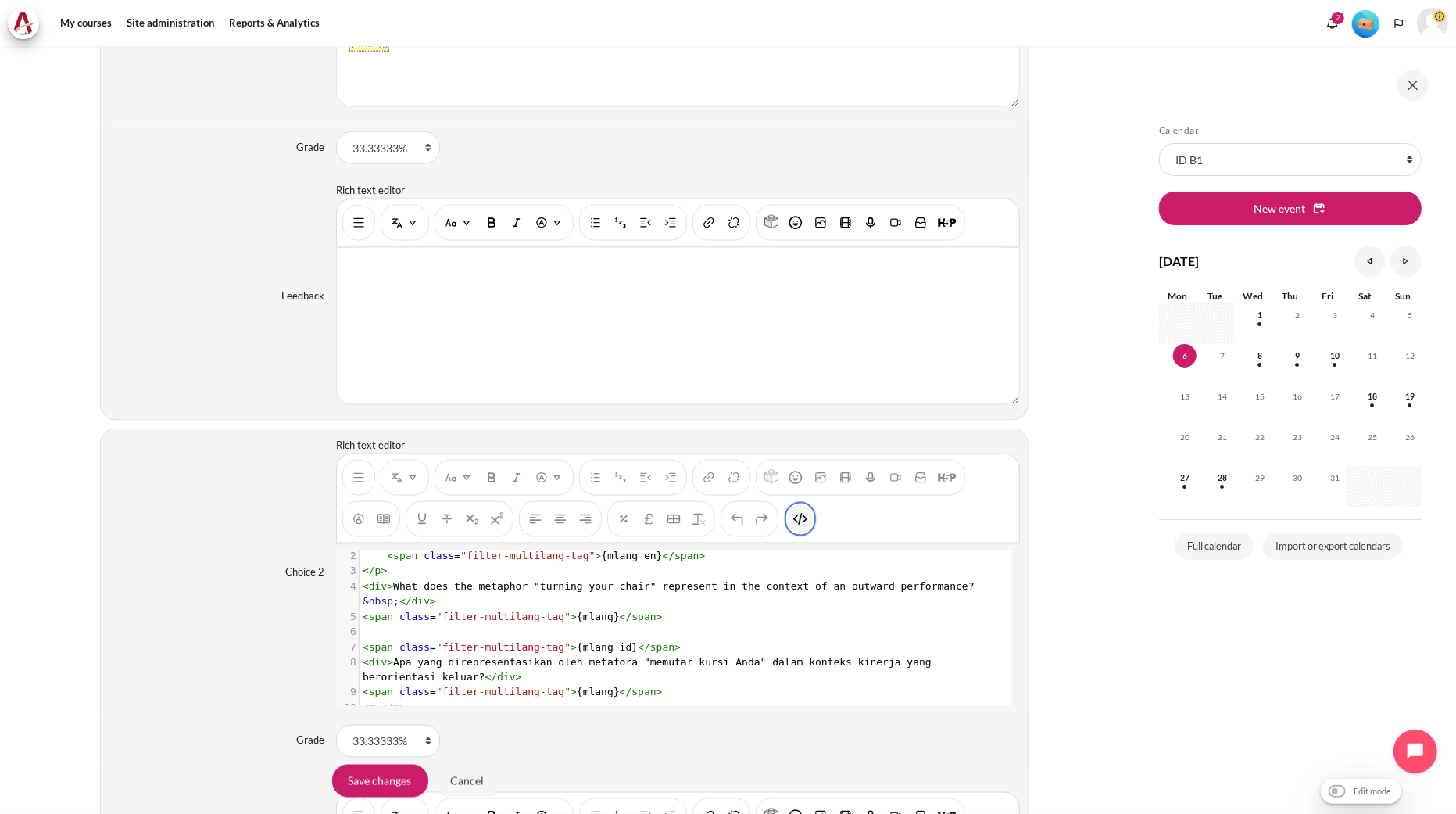
click at [797, 516] on img "HTML" at bounding box center [800, 519] width 16 height 16
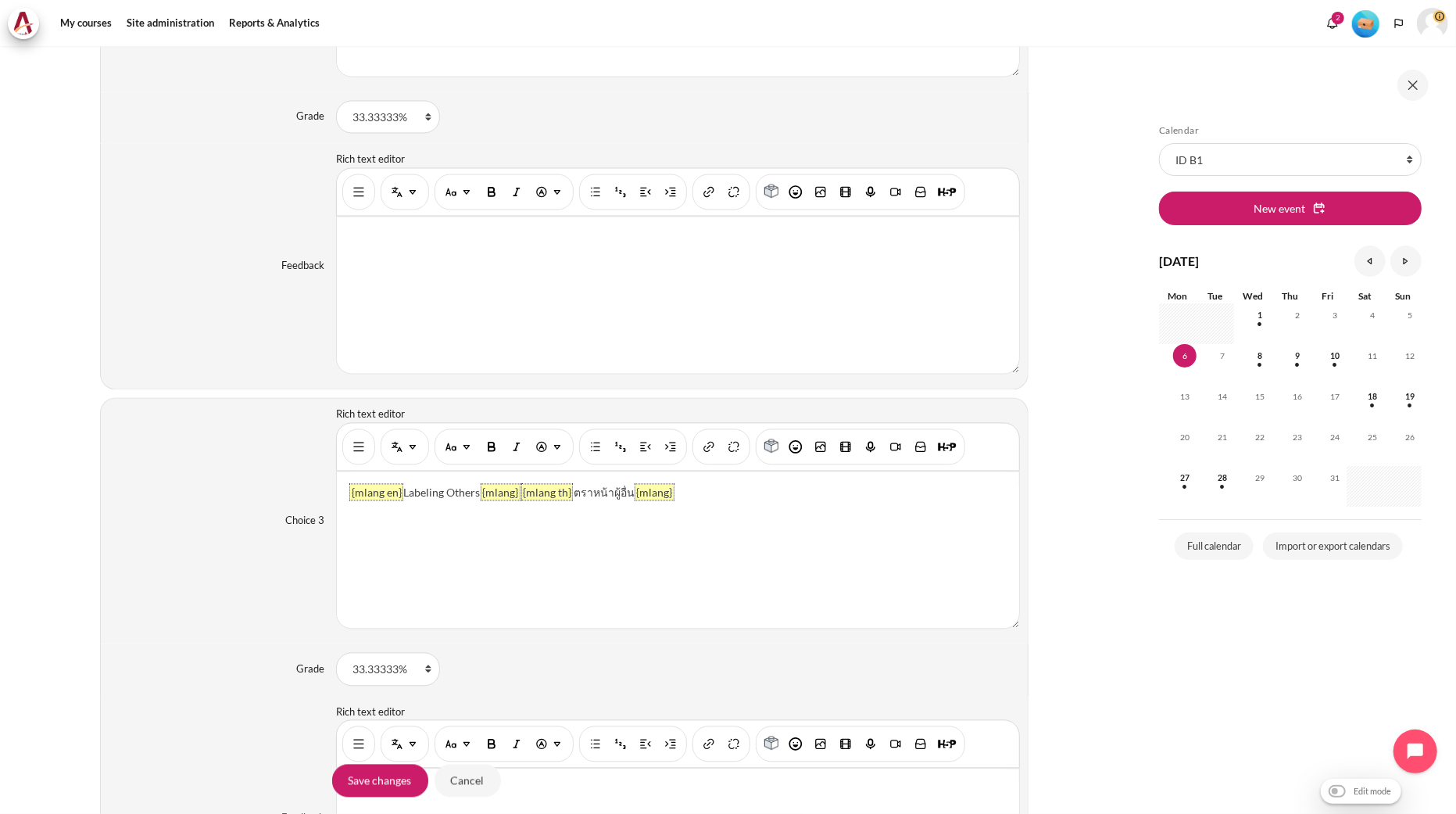
scroll to position [2258, 0]
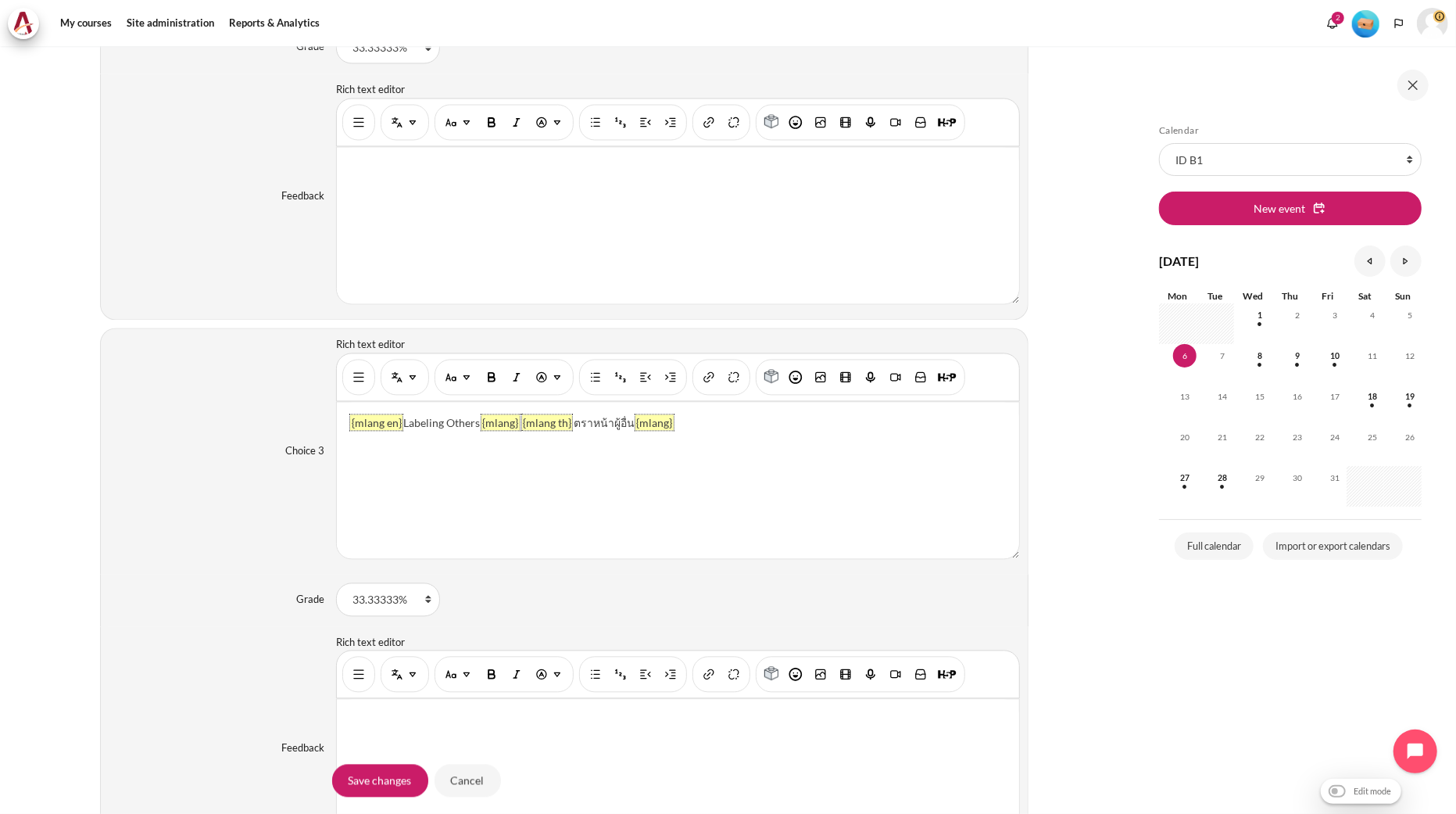
click at [357, 397] on div "Content" at bounding box center [678, 377] width 684 height 48
click at [357, 389] on button "Show/hide advanced buttons" at bounding box center [359, 377] width 25 height 28
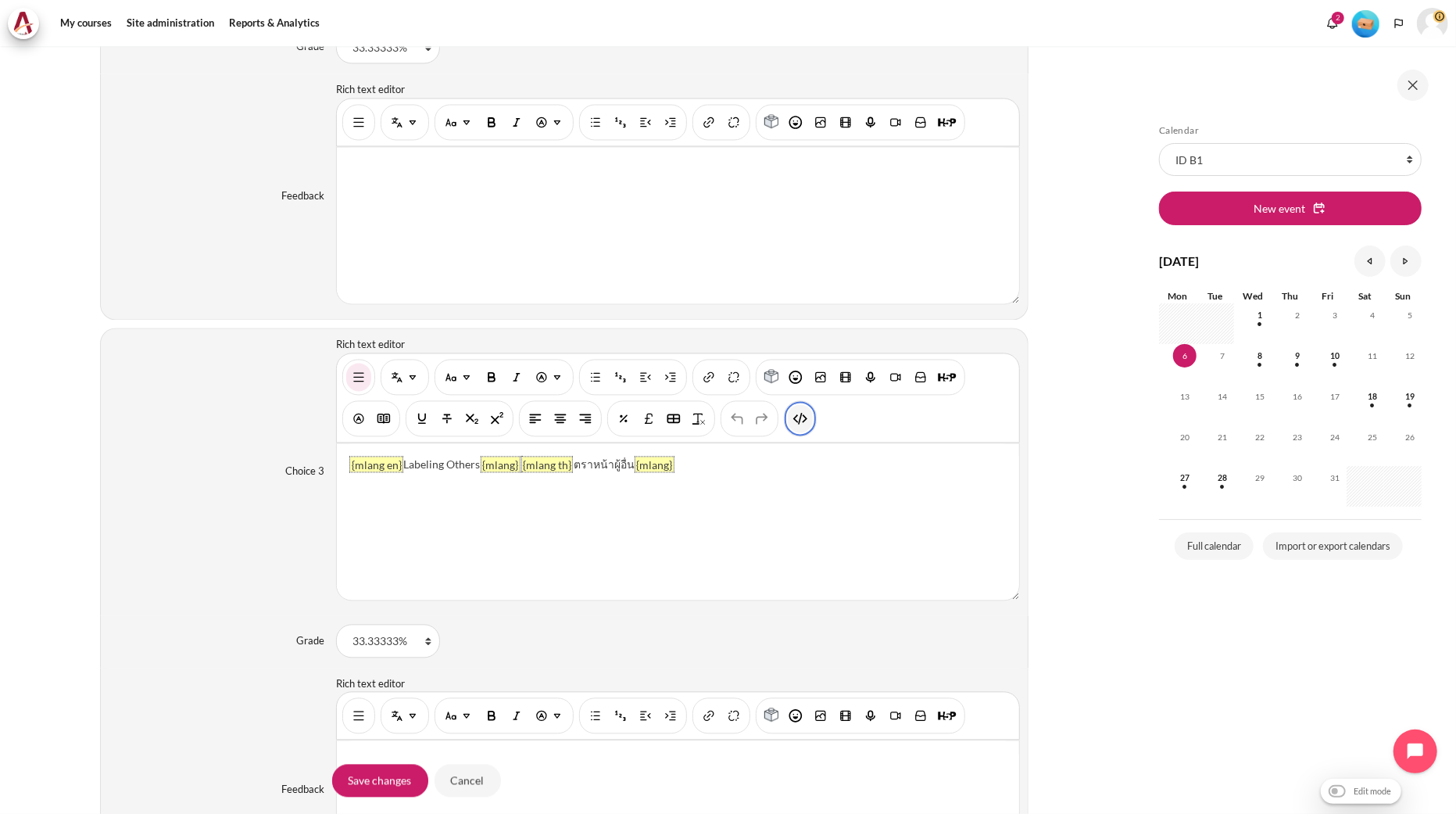
click at [802, 420] on img "HTML" at bounding box center [800, 418] width 16 height 16
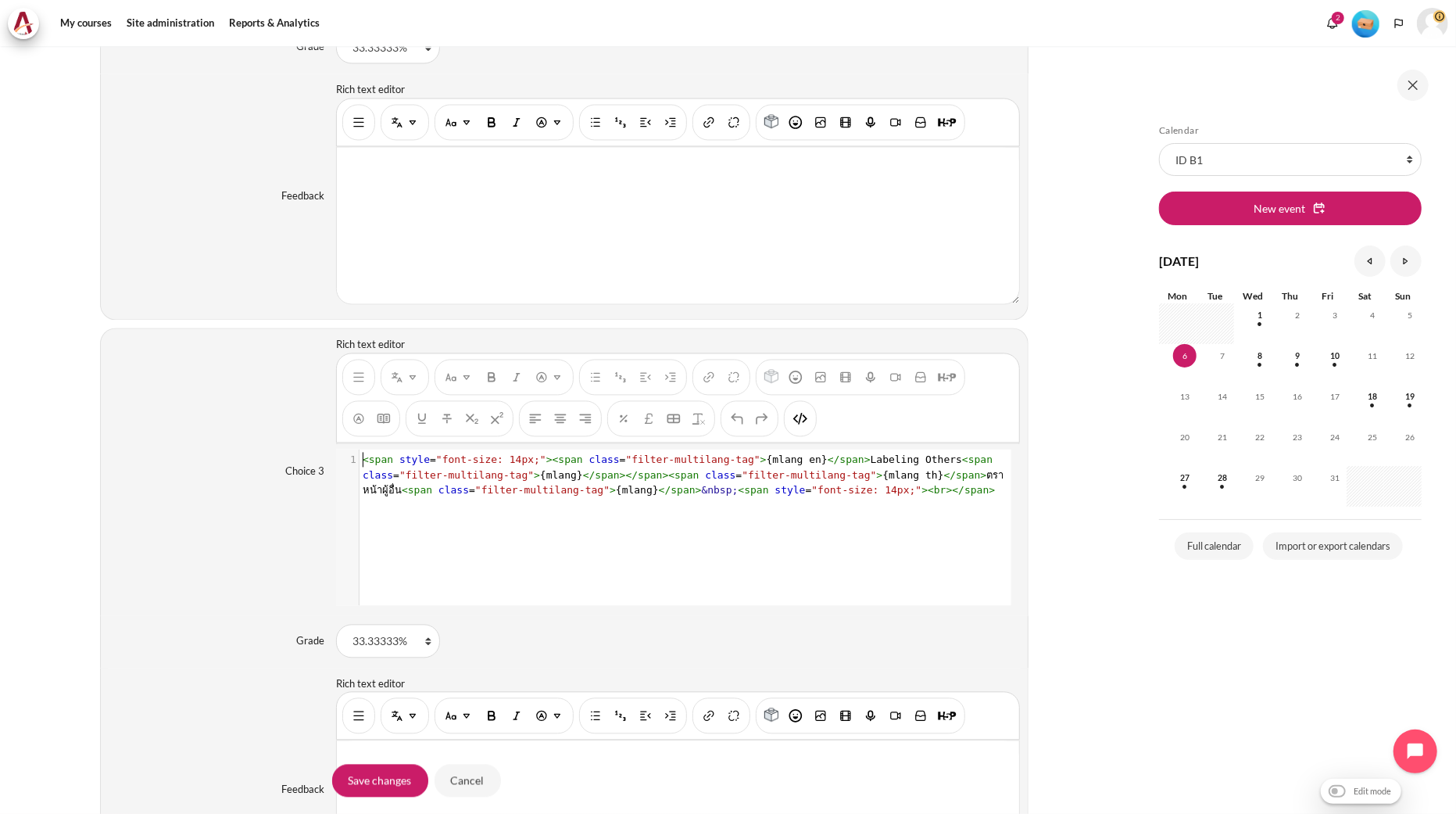
scroll to position [1, 0]
click at [742, 477] on span ""filter-multilang-tag"" at bounding box center [809, 475] width 134 height 12
type textarea "<span style="font-size: 14px;"><span class="filter-multilang-tag">{mlang en}</s…"
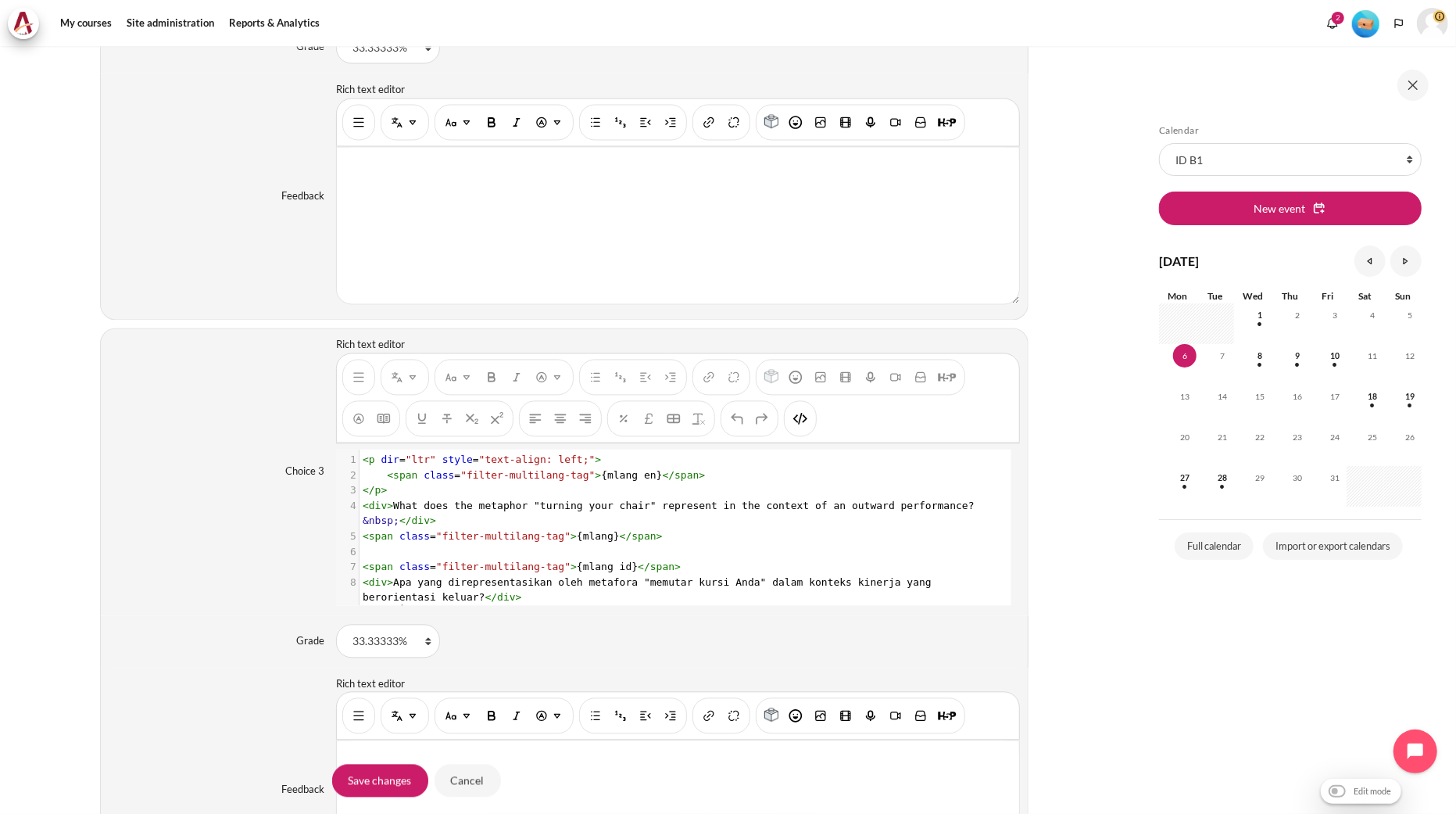
scroll to position [33, 0]
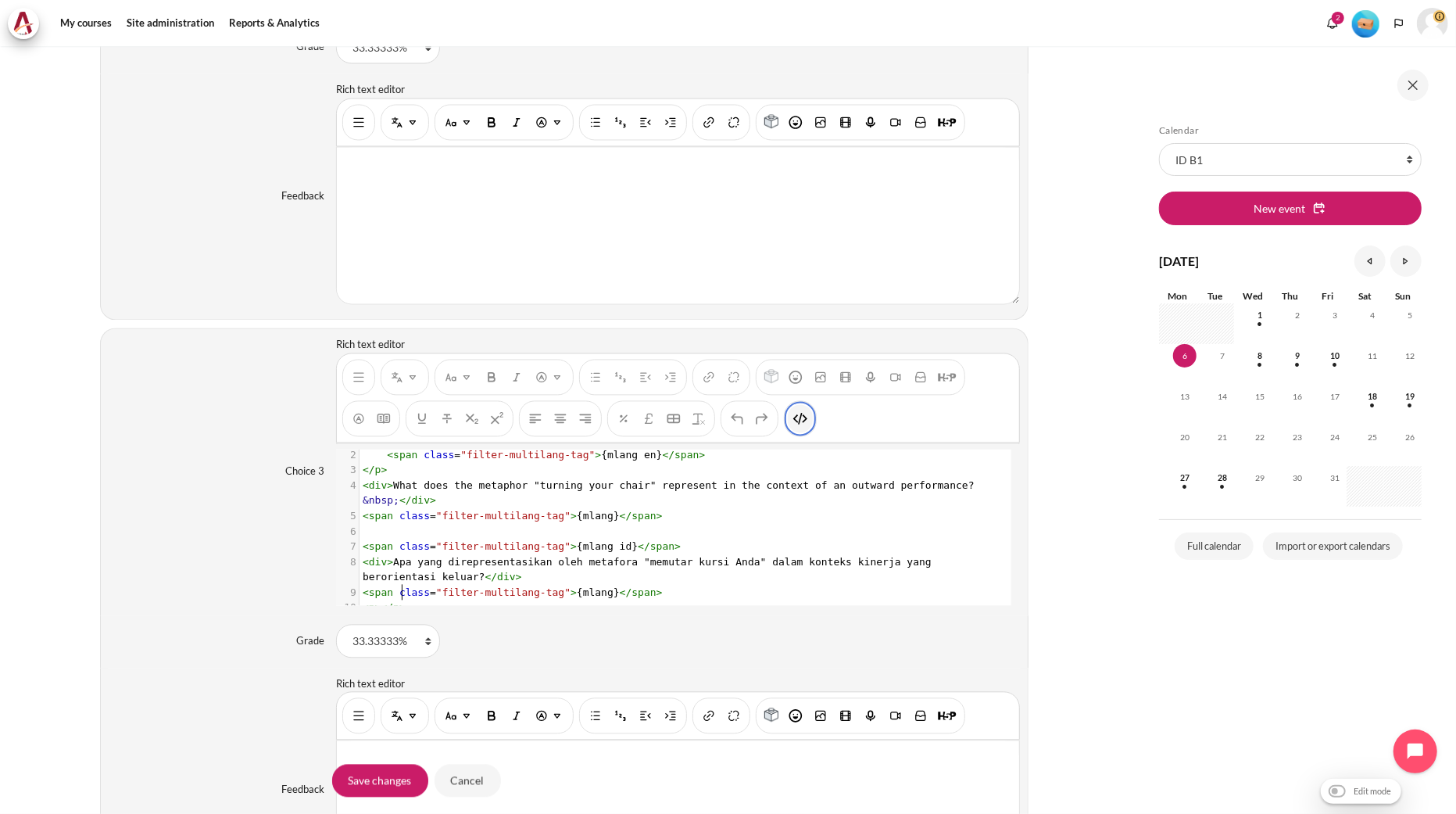
click at [806, 426] on img "HTML" at bounding box center [800, 418] width 16 height 16
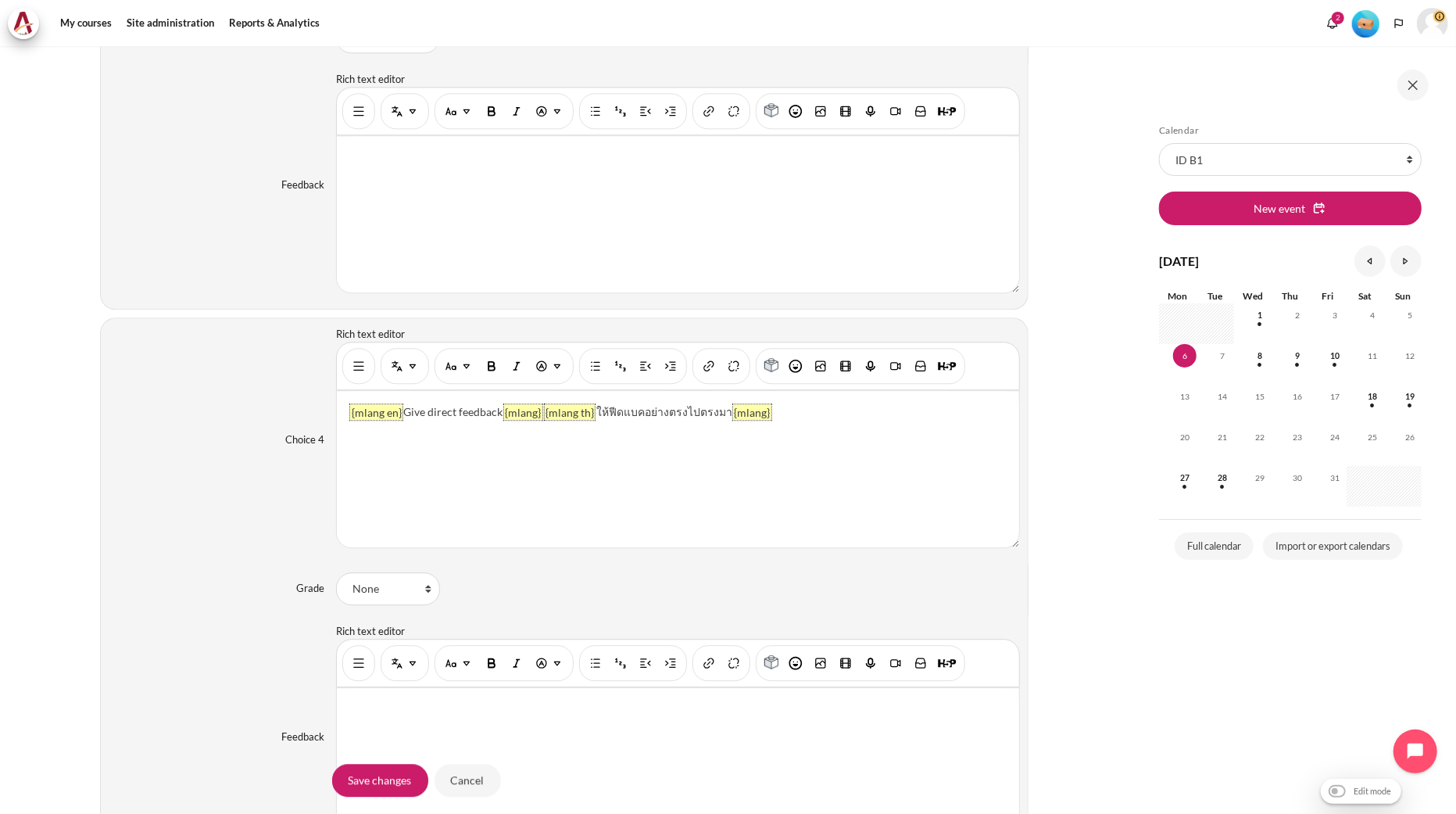
scroll to position [2866, 0]
click at [354, 369] on img "Show/hide advanced buttons" at bounding box center [359, 362] width 16 height 16
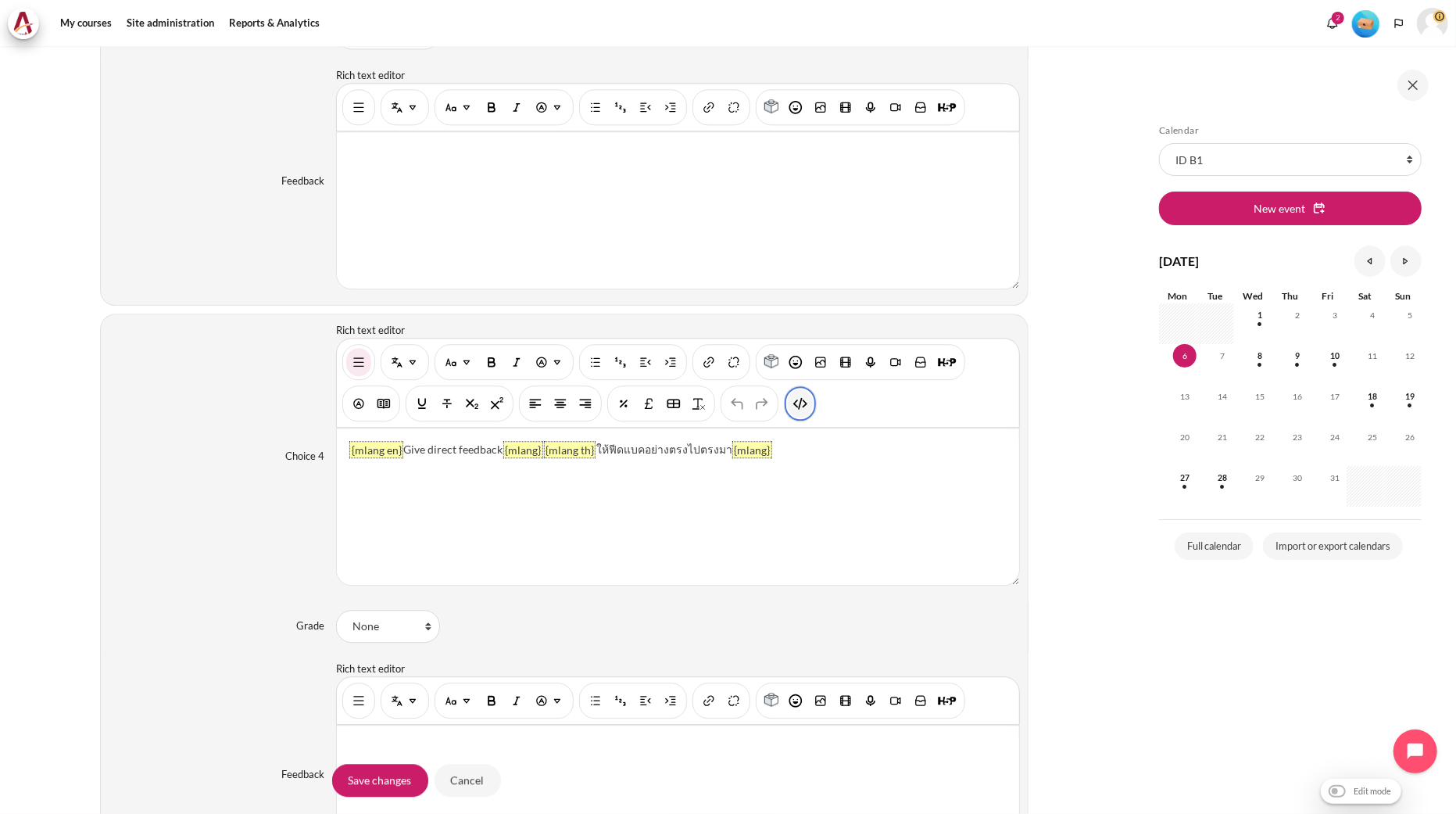
click at [800, 410] on img "HTML" at bounding box center [800, 403] width 16 height 16
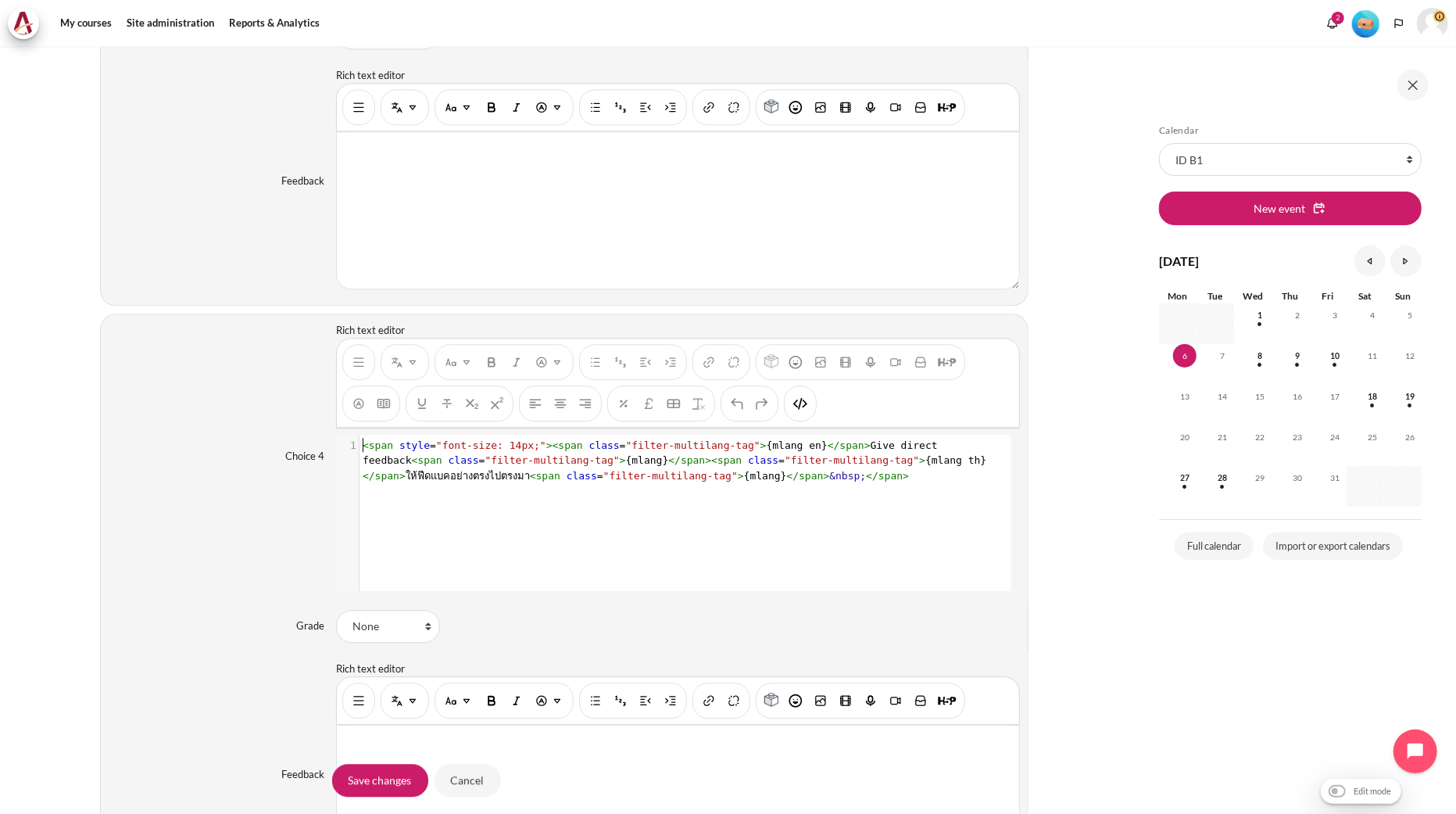
scroll to position [2, 0]
click at [830, 475] on span "&nbsp;" at bounding box center [848, 475] width 36 height 12
type textarea "<span style="font-size: 14px;"><span class="filter-multilang-tag">{mlang en}</s…"
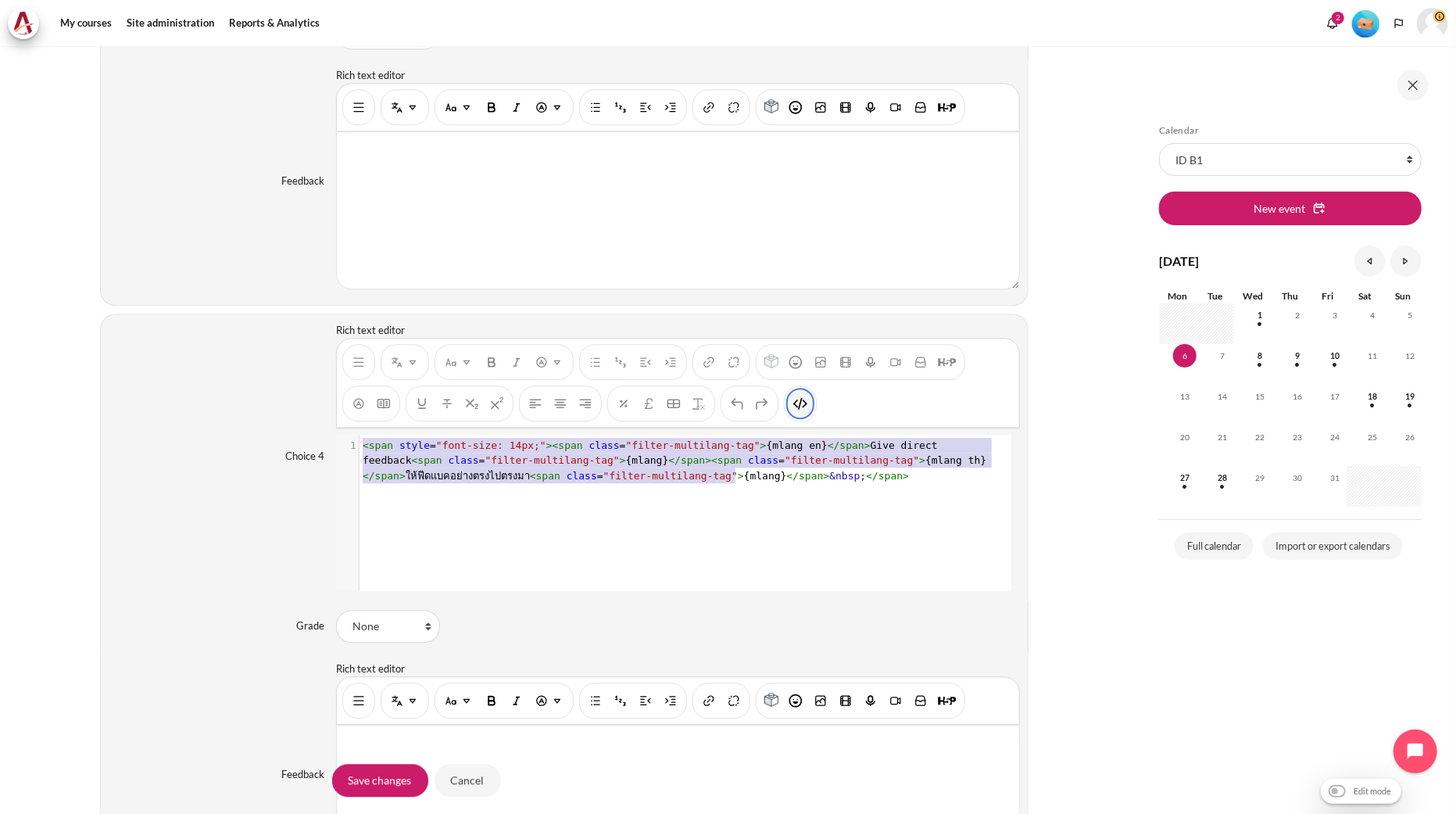
scroll to position [33, 0]
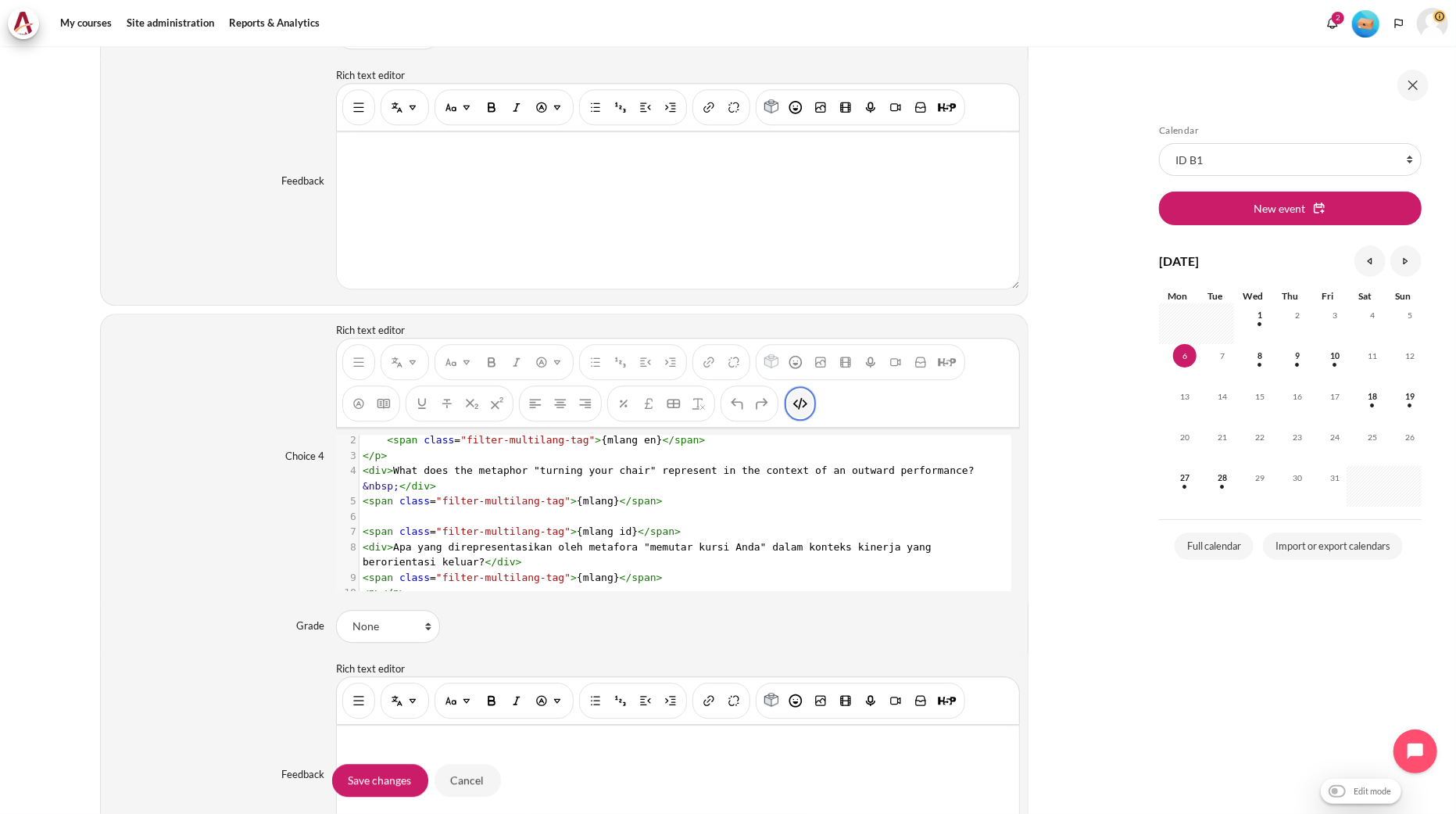
click at [792, 410] on img "HTML" at bounding box center [800, 403] width 16 height 16
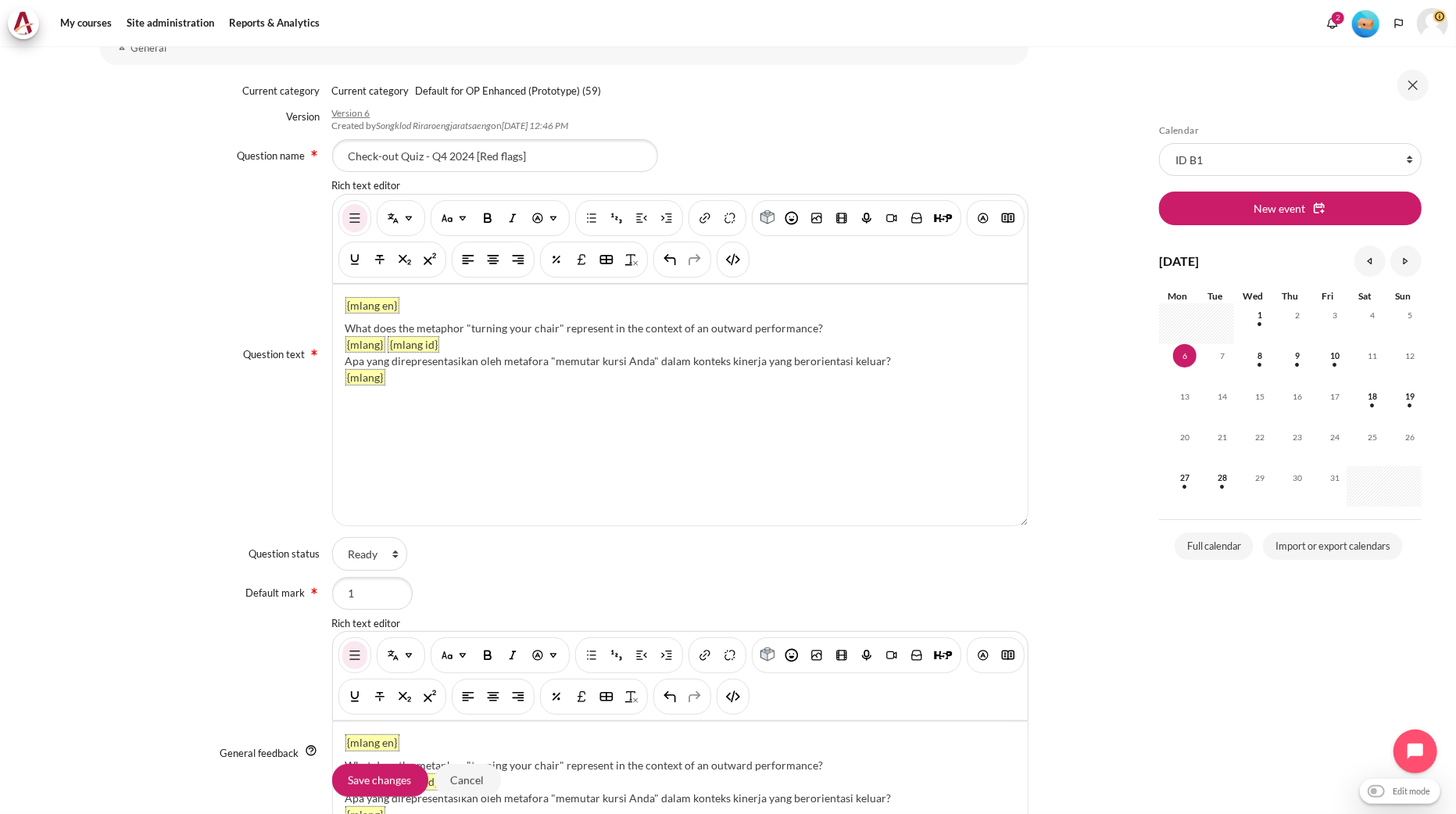
scroll to position [270, 0]
drag, startPoint x: 822, startPoint y: 318, endPoint x: 347, endPoint y: 321, distance: 475.0
click at [347, 321] on div "What does the metaphor "turning your chair" represent in the context of an outw…" at bounding box center [680, 327] width 670 height 17
paste div "Content"
click at [338, 326] on div "{mlang en} What are some common red flags that might indicate self-focus? (Choo…" at bounding box center [680, 404] width 695 height 240
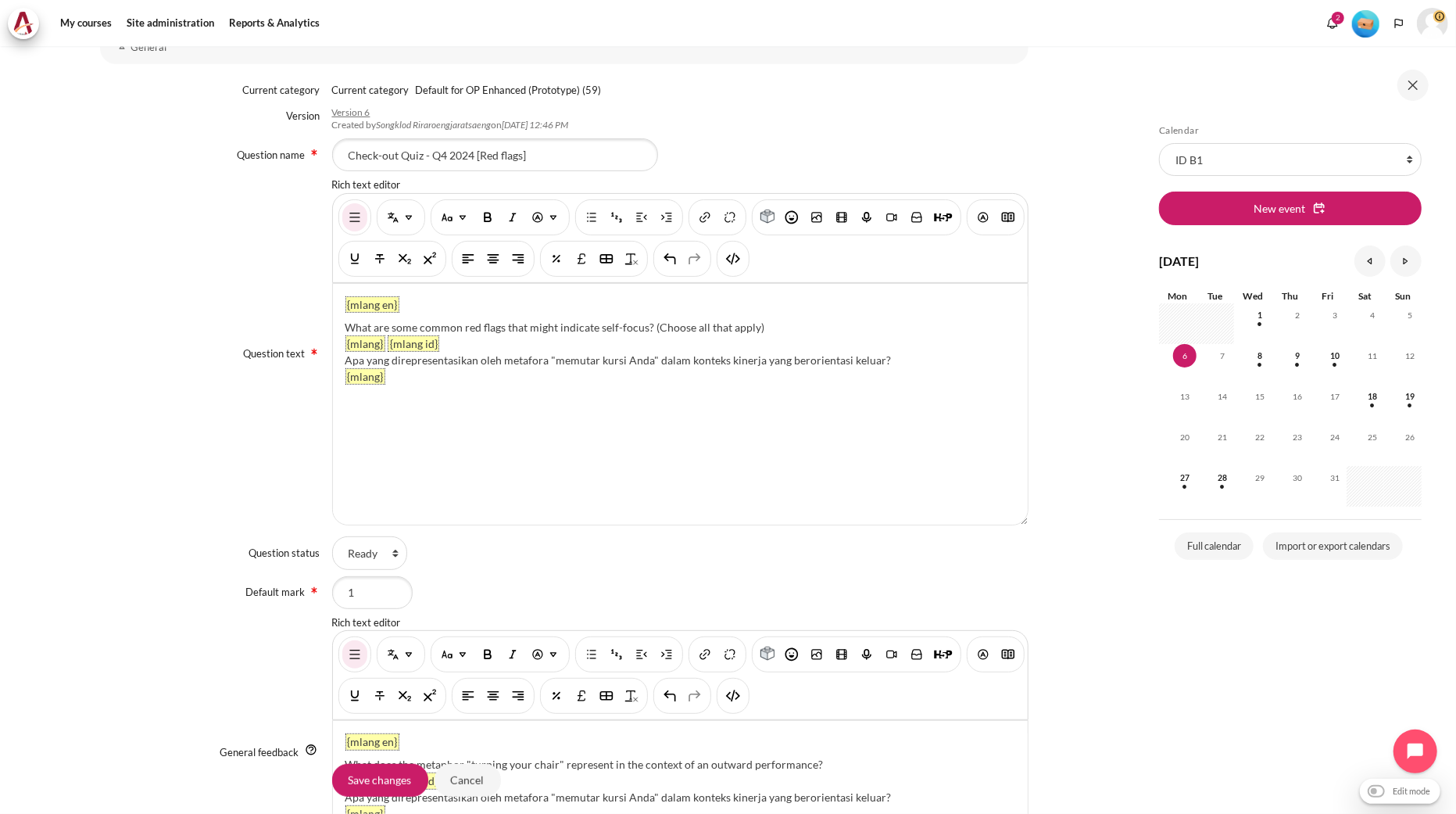
click at [770, 324] on div "What are some common red flags that might indicate self-focus? (Choose all that…" at bounding box center [680, 327] width 670 height 17
drag, startPoint x: 896, startPoint y: 354, endPoint x: 344, endPoint y: 360, distance: 552.0
click at [346, 360] on div "Apa yang direpresentasikan oleh metafora "memutar kursi Anda" dalam konteks kin…" at bounding box center [680, 360] width 670 height 17
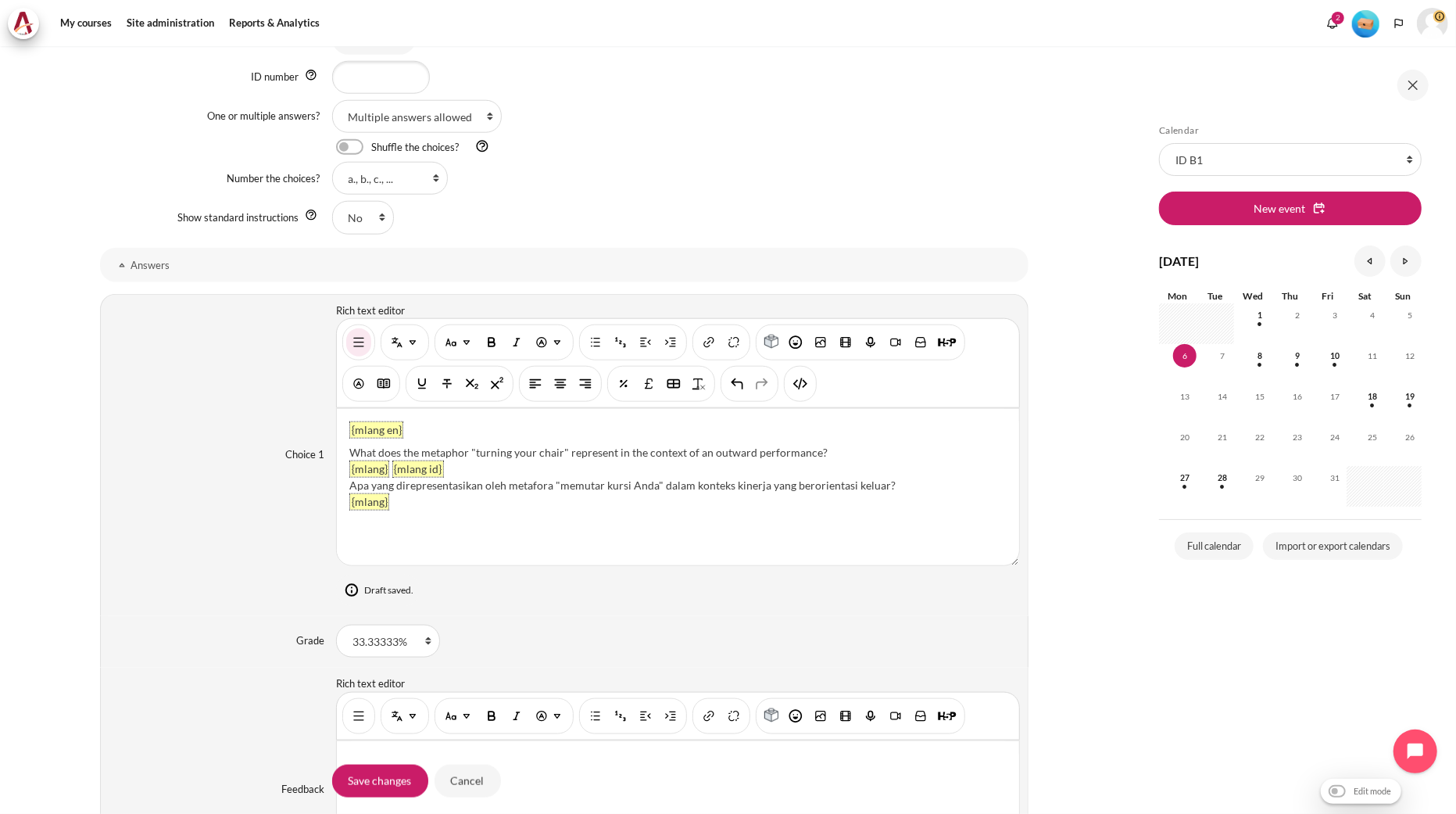
scroll to position [1225, 0]
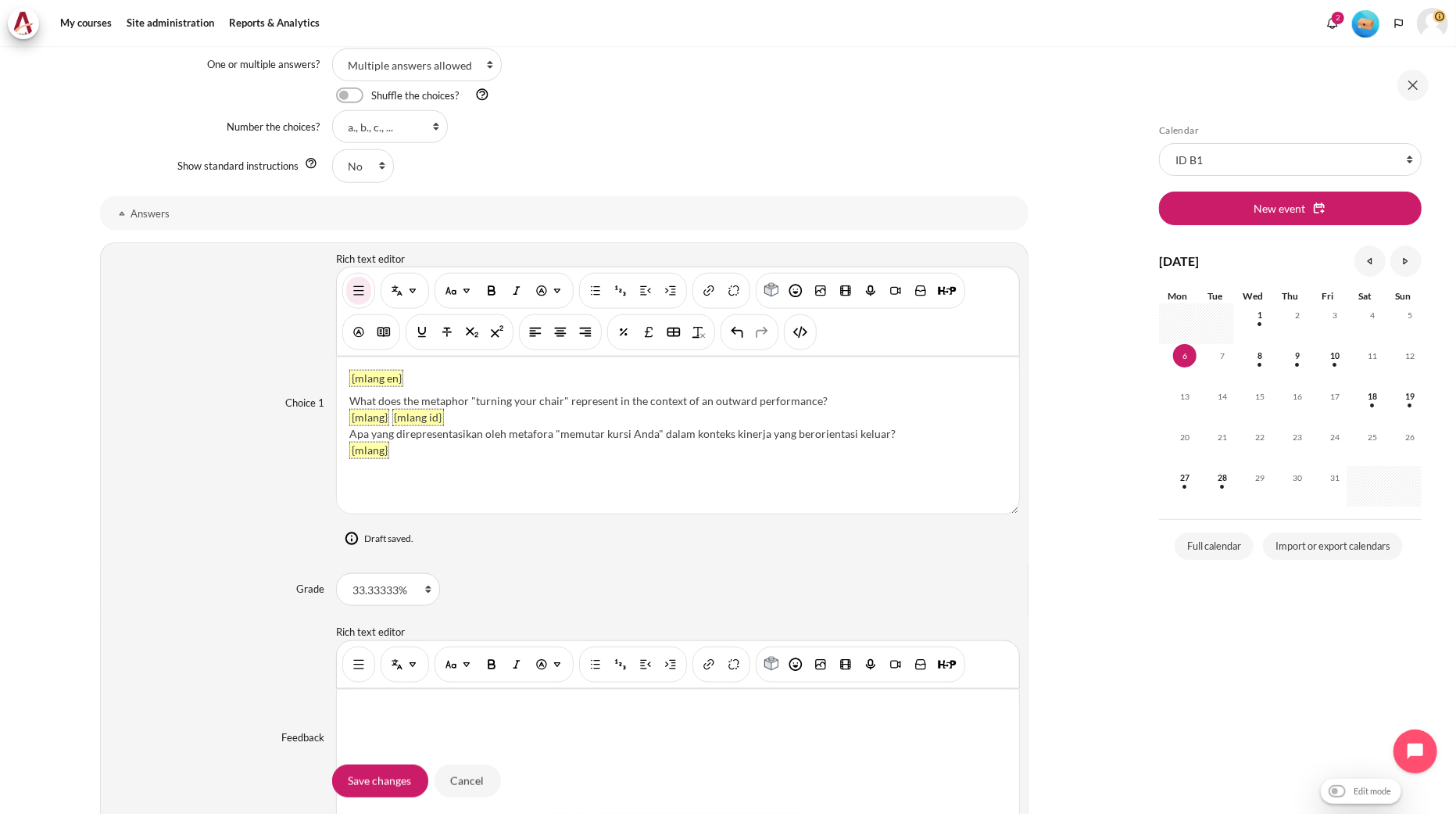
click at [815, 392] on div "{mlang en} What does the metaphor "turning your chair" represent in the context…" at bounding box center [678, 436] width 683 height 157
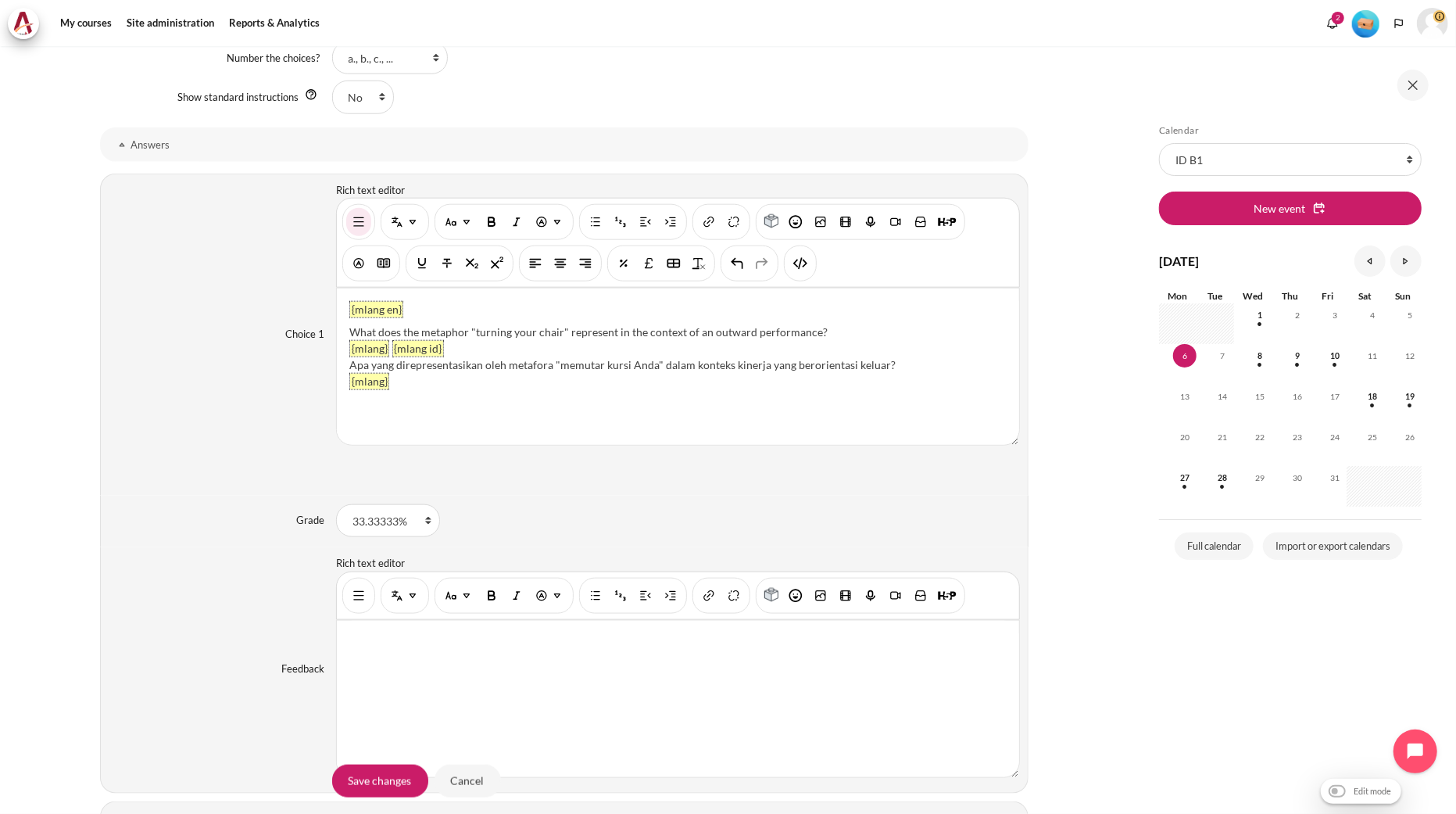
scroll to position [1157, 0]
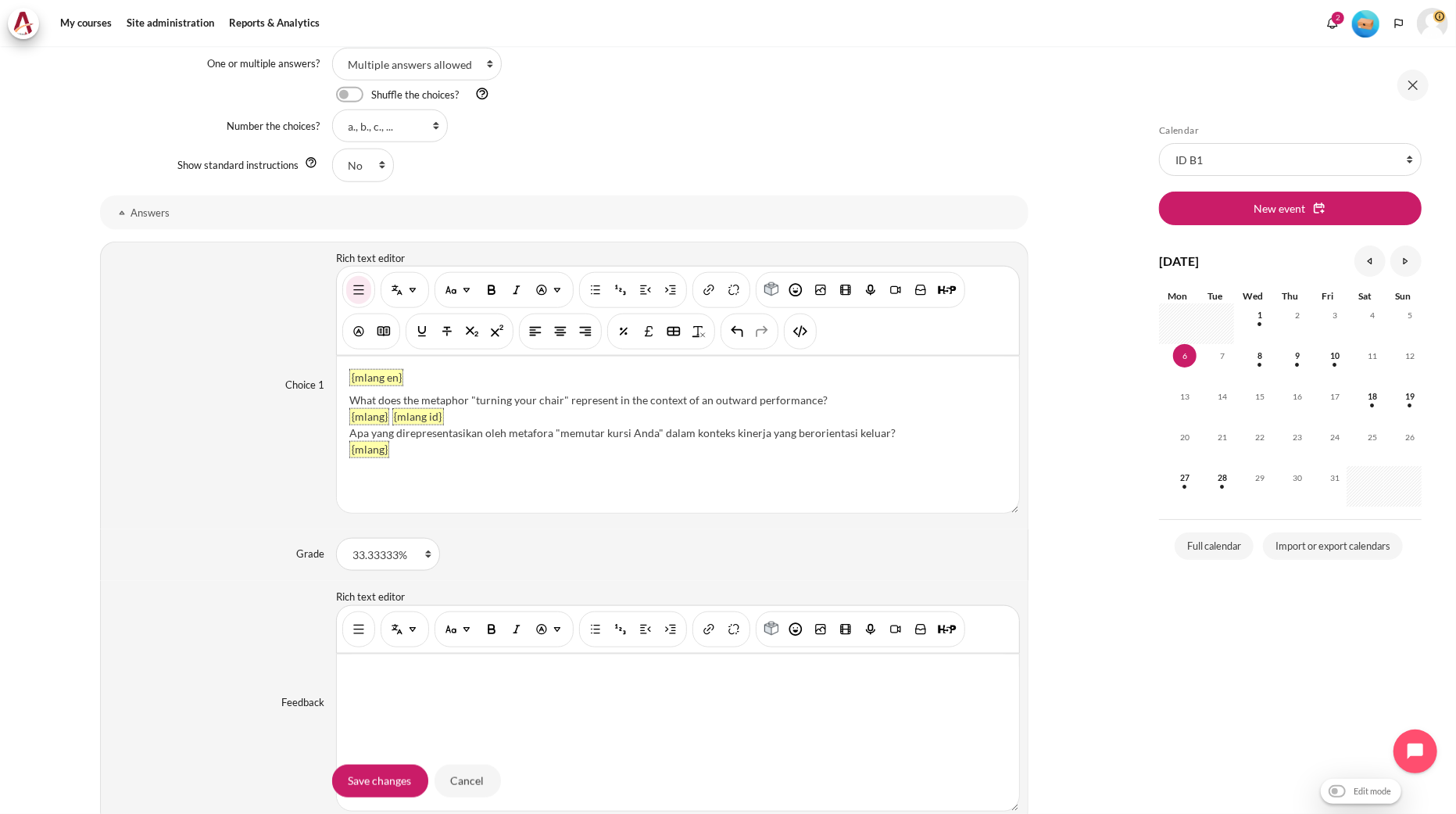
drag, startPoint x: 826, startPoint y: 396, endPoint x: 350, endPoint y: 392, distance: 476.0
click at [350, 392] on div "{mlang en} What does the metaphor "turning your chair" represent in the context…" at bounding box center [678, 435] width 683 height 157
paste div "Content"
click at [338, 404] on div "{mlang en} Feeling Victimized. {mlang} {mlang id} Apa yang direpresentasikan ol…" at bounding box center [678, 435] width 683 height 157
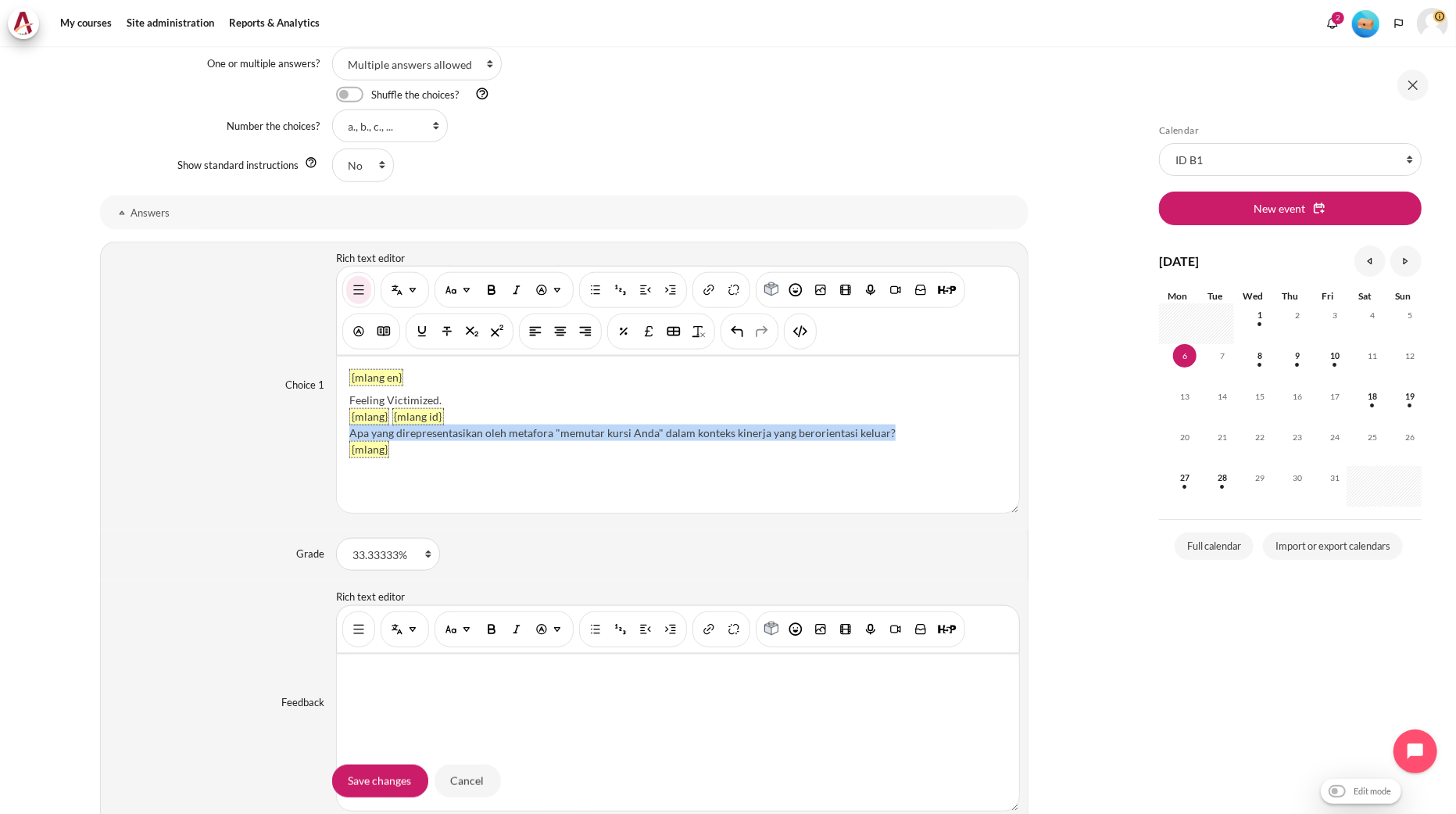
drag, startPoint x: 885, startPoint y: 432, endPoint x: 345, endPoint y: 434, distance: 540.0
click at [345, 434] on div "{mlang en} Feeling Victimized. {mlang} {mlang id} Apa yang direpresentasikan ol…" at bounding box center [678, 435] width 683 height 157
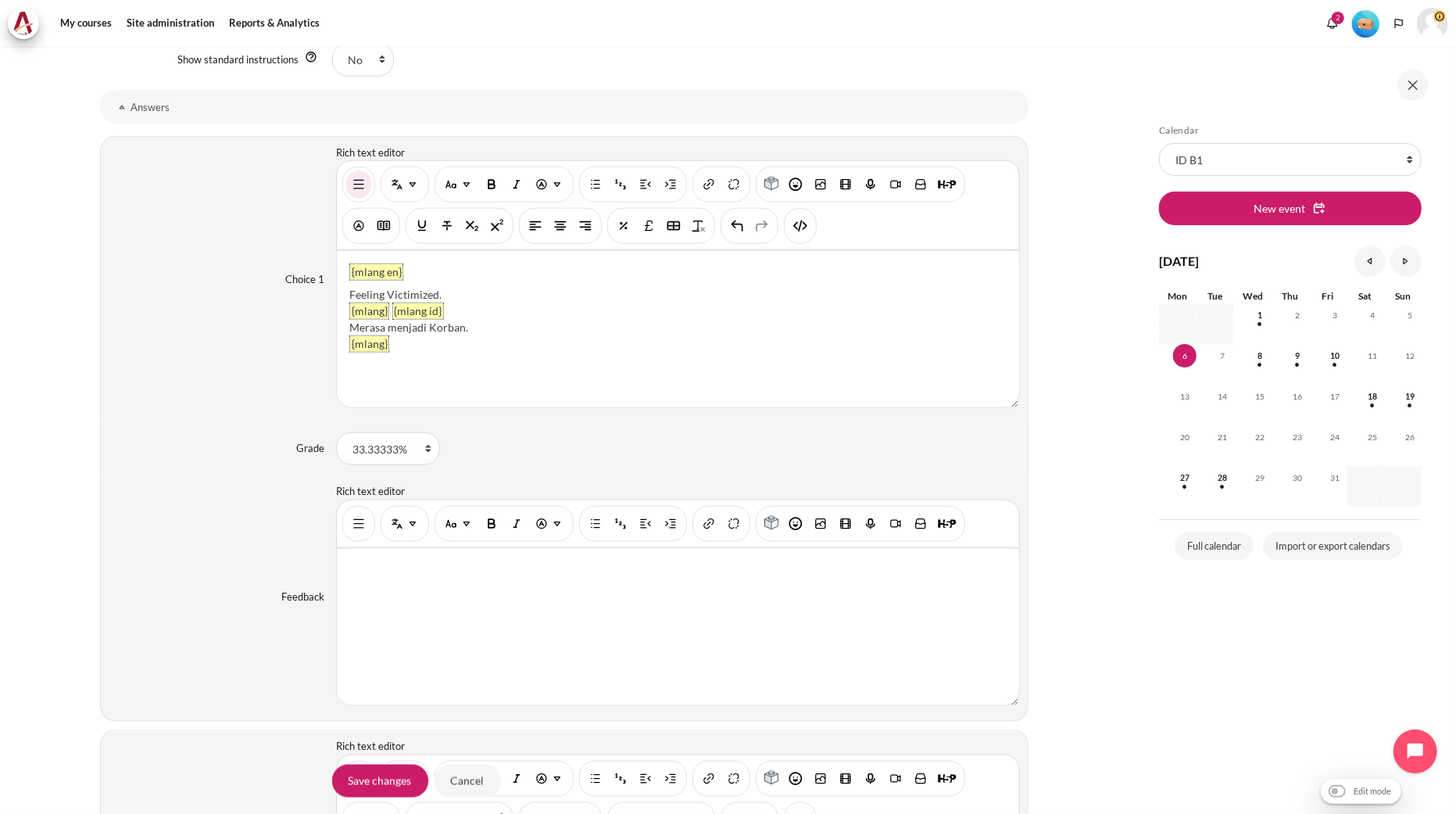
scroll to position [1678, 0]
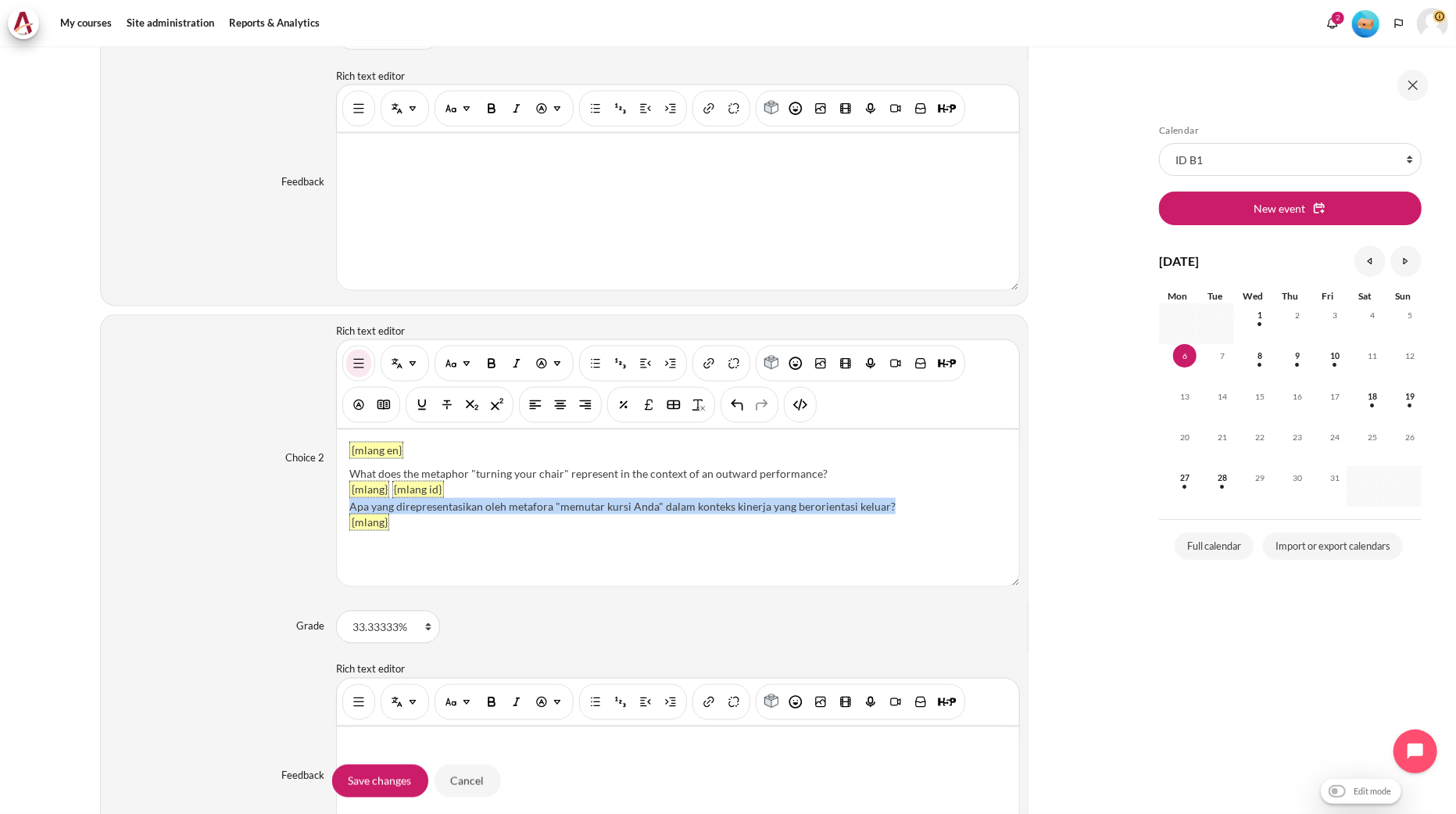
drag, startPoint x: 915, startPoint y: 505, endPoint x: 340, endPoint y: 505, distance: 575.0
click at [340, 505] on div "{mlang en} What does the metaphor "turning your chair" represent in the context…" at bounding box center [678, 509] width 683 height 157
paste div "Content"
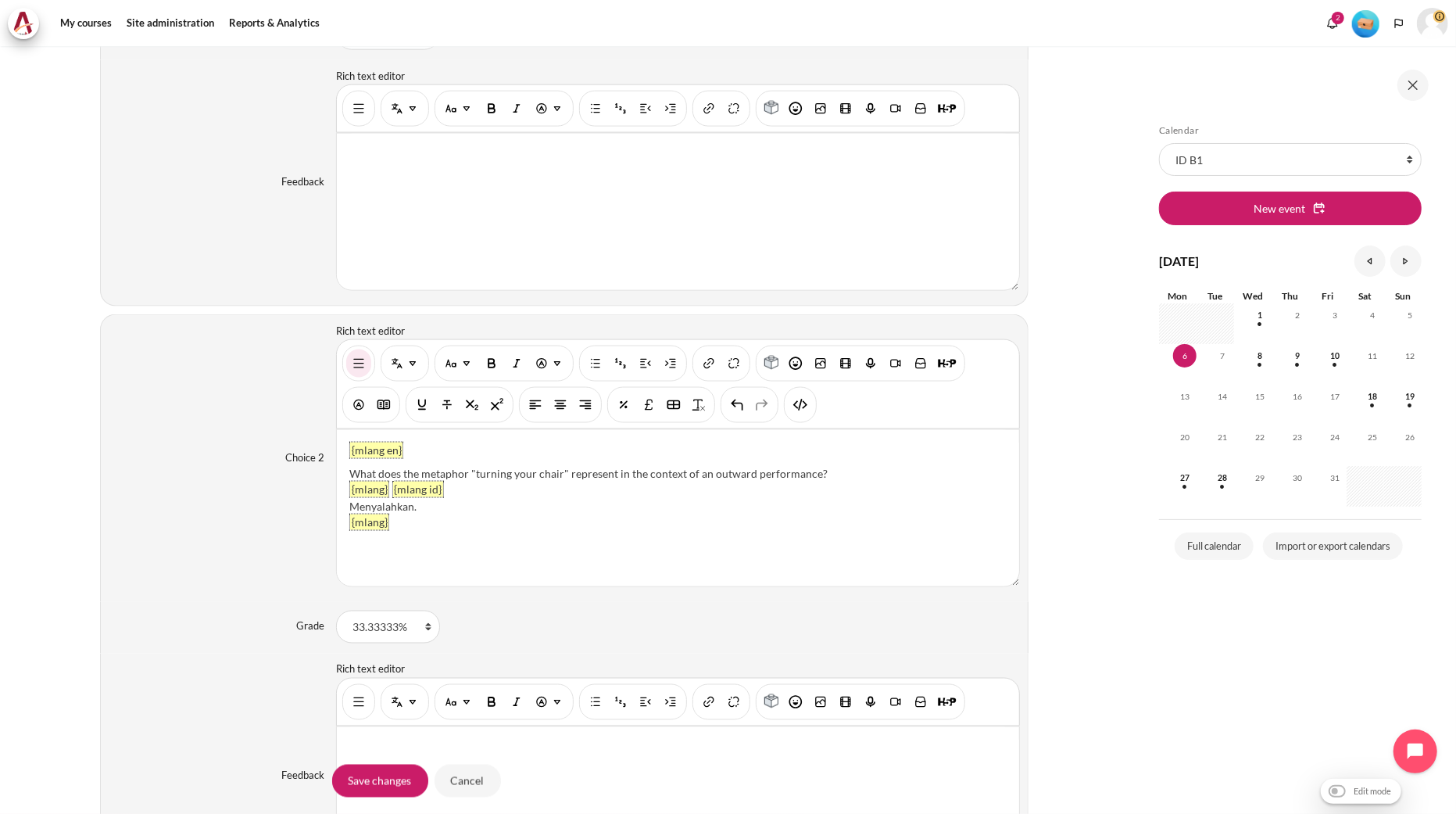
drag, startPoint x: 830, startPoint y: 469, endPoint x: 349, endPoint y: 473, distance: 481.0
click at [350, 473] on div "What does the metaphor "turning your chair" represent in the context of an outw…" at bounding box center [678, 473] width 657 height 17
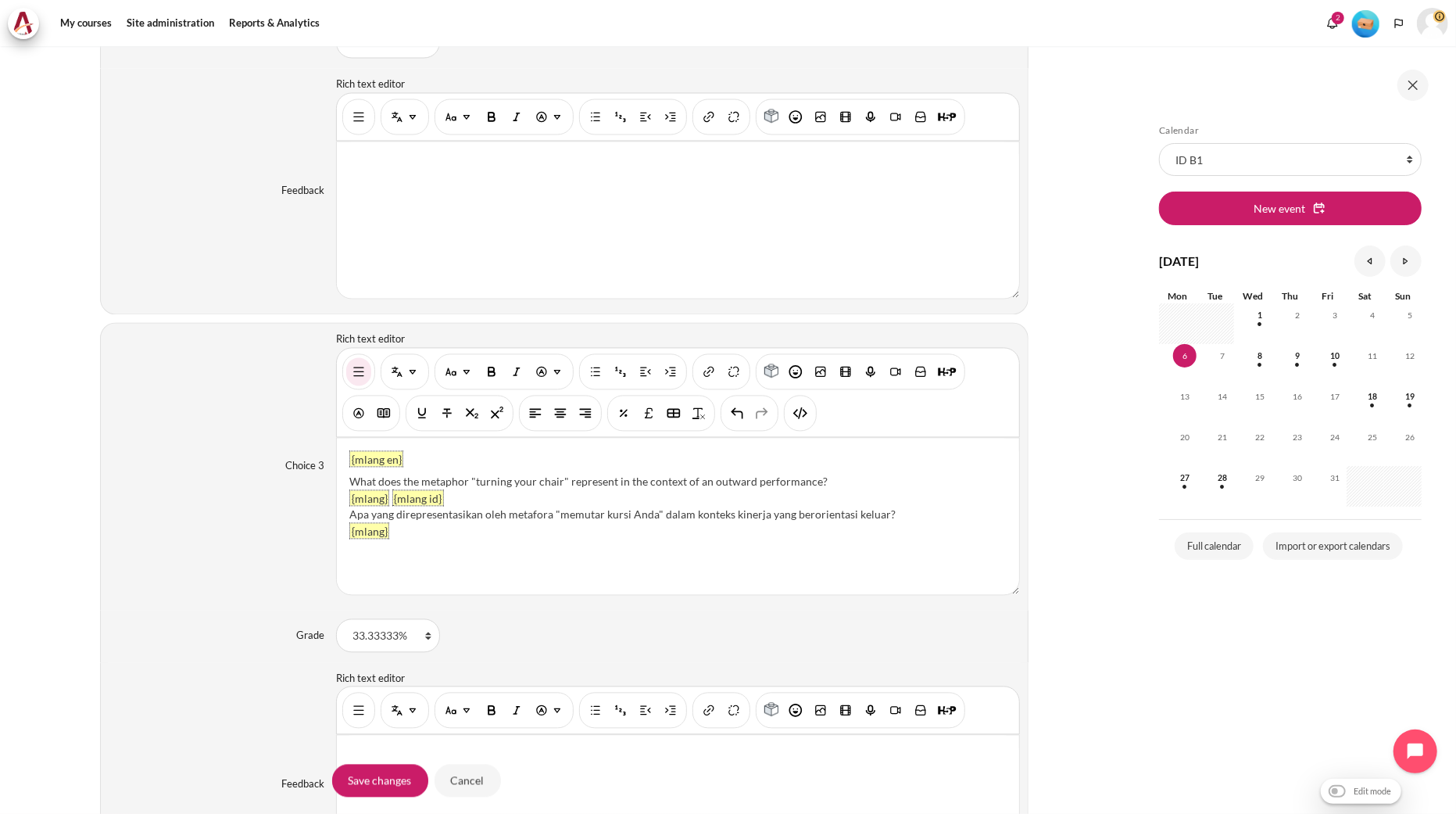
scroll to position [2286, 0]
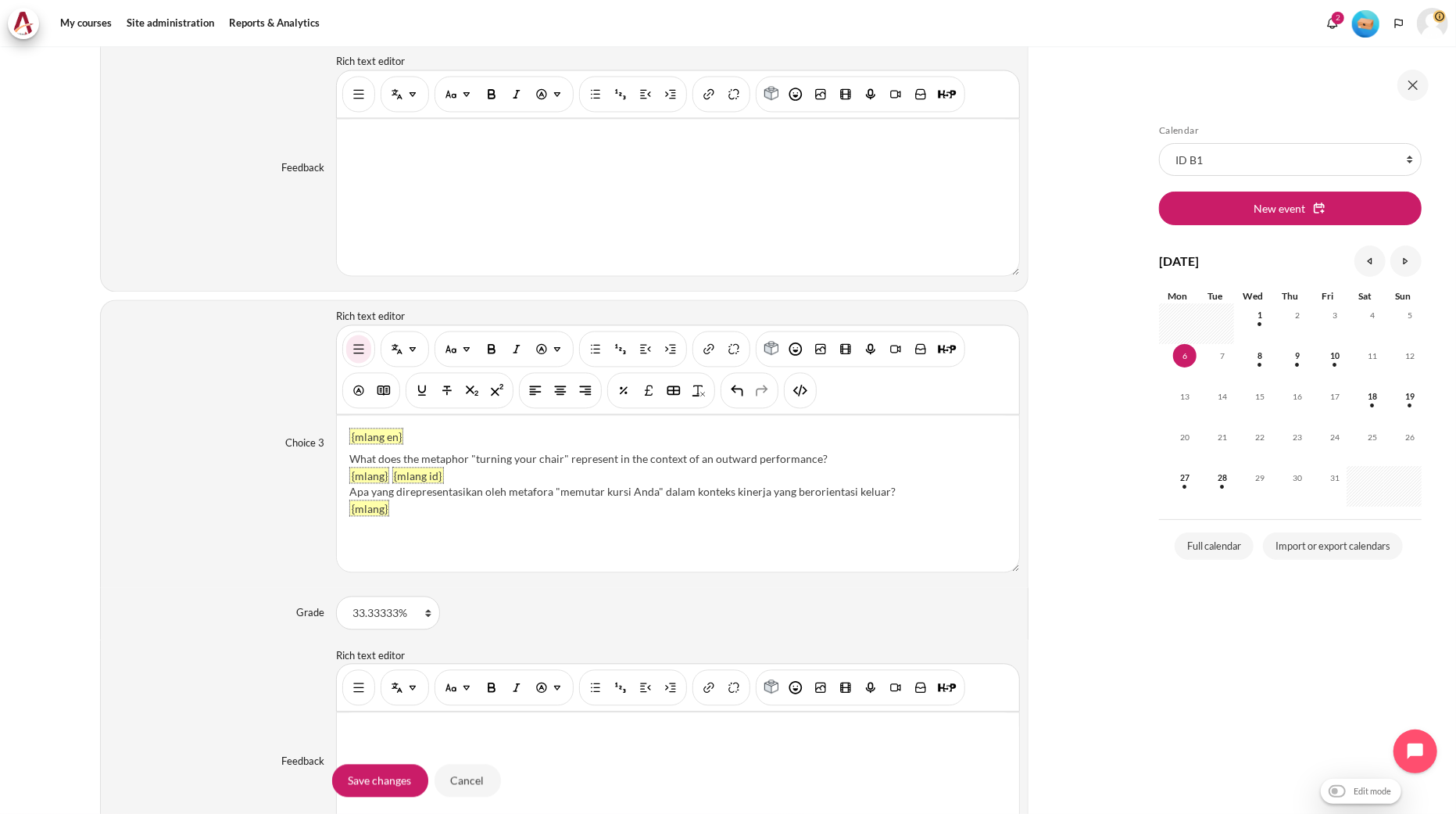
drag, startPoint x: 831, startPoint y: 459, endPoint x: 348, endPoint y: 464, distance: 483.0
click at [350, 464] on div "What does the metaphor "turning your chair" represent in the context of an outw…" at bounding box center [678, 458] width 657 height 17
paste div "Content"
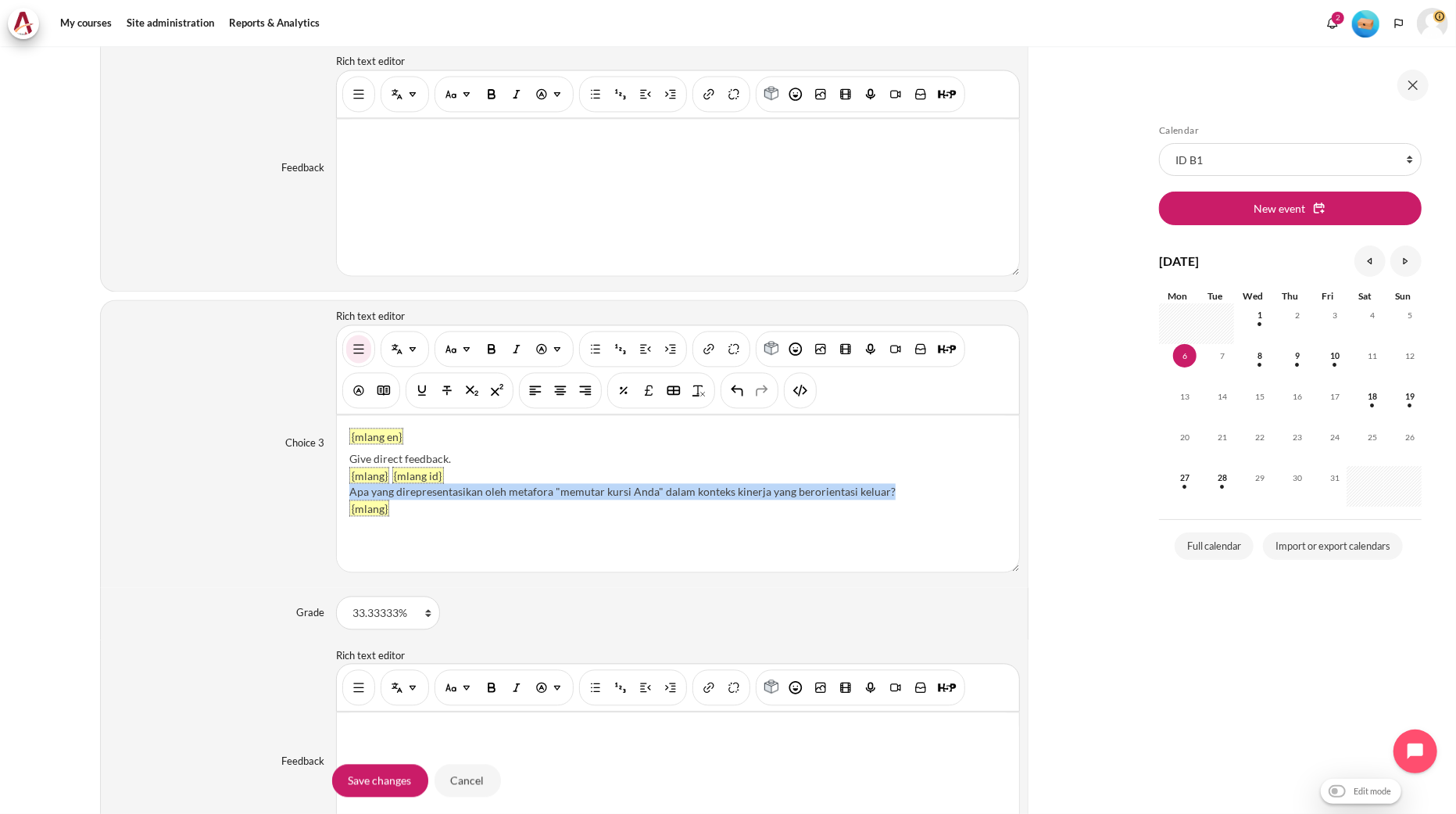
drag, startPoint x: 908, startPoint y: 493, endPoint x: 350, endPoint y: 497, distance: 558.0
click at [350, 497] on div "Apa yang direpresentasikan oleh metafora "memutar kursi Anda" dalam konteks kin…" at bounding box center [678, 491] width 657 height 17
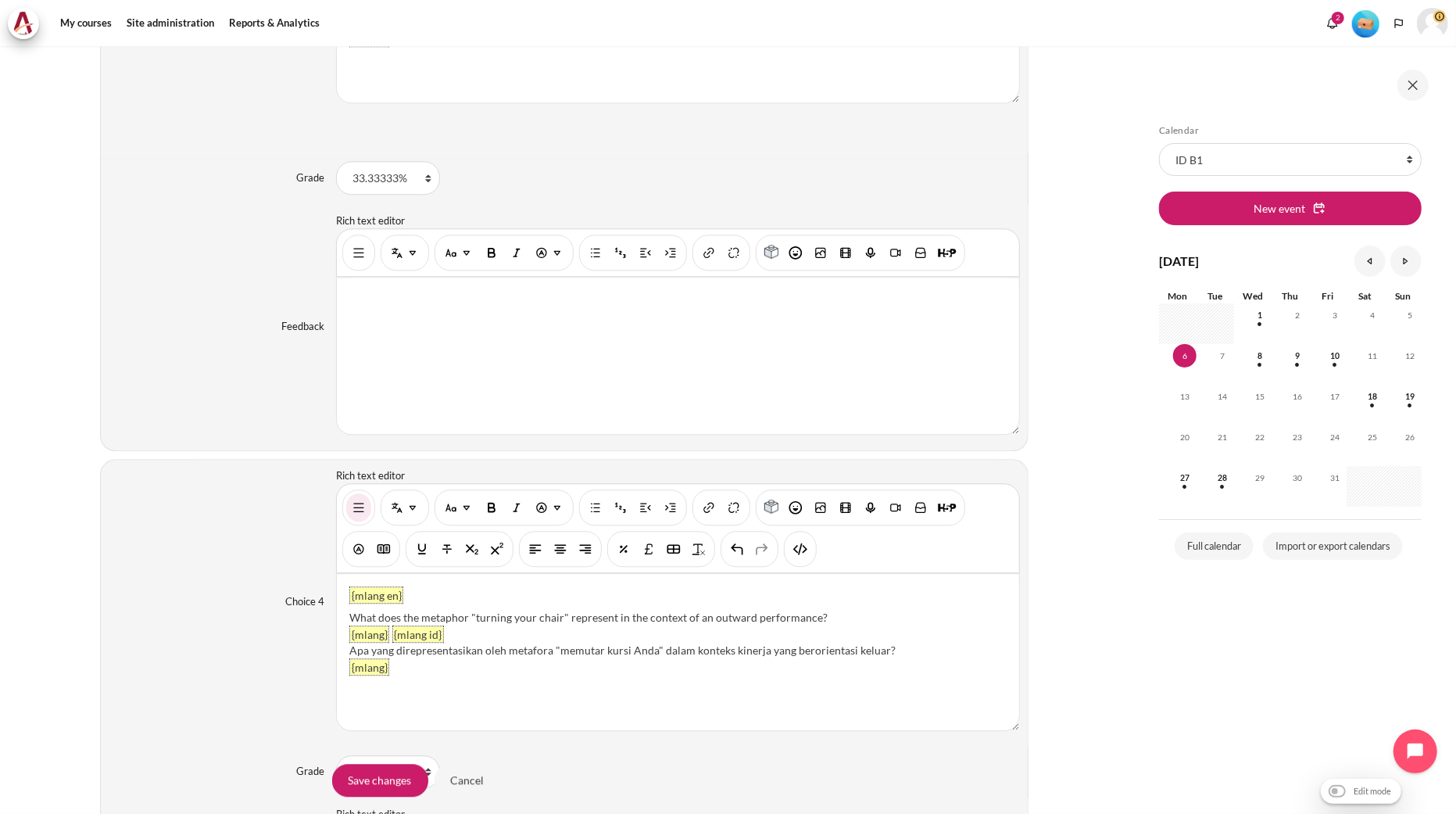
scroll to position [2720, 0]
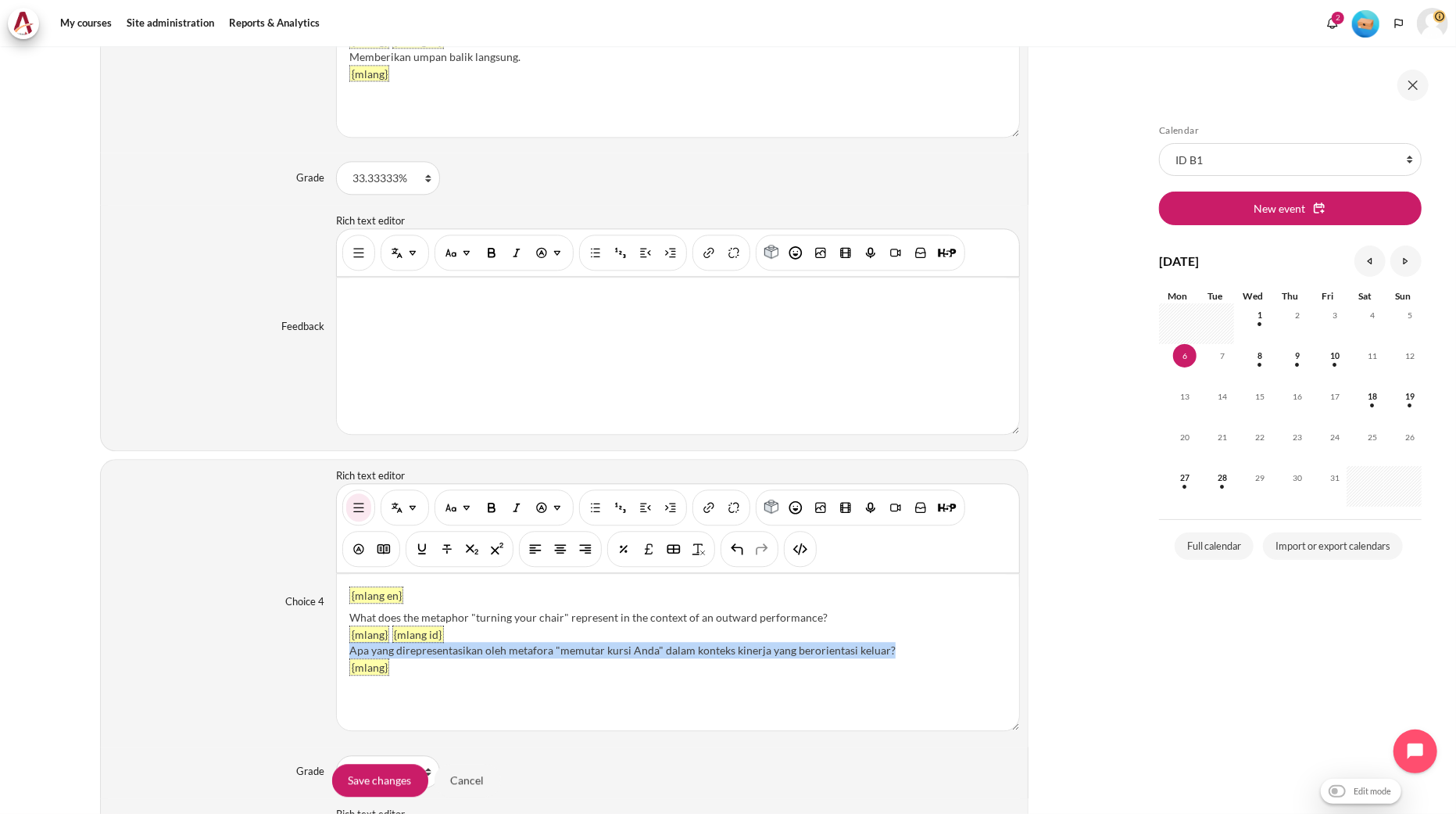
drag, startPoint x: 904, startPoint y: 653, endPoint x: 348, endPoint y: 653, distance: 556.0
click at [350, 653] on div "Apa yang direpresentasikan oleh metafora "memutar kursi Anda" dalam konteks kin…" at bounding box center [678, 649] width 657 height 17
paste div "Content"
drag, startPoint x: 822, startPoint y: 622, endPoint x: 341, endPoint y: 615, distance: 481.1
click at [341, 615] on div "{mlang en} What does the metaphor "turning your chair" represent in the context…" at bounding box center [678, 652] width 683 height 157
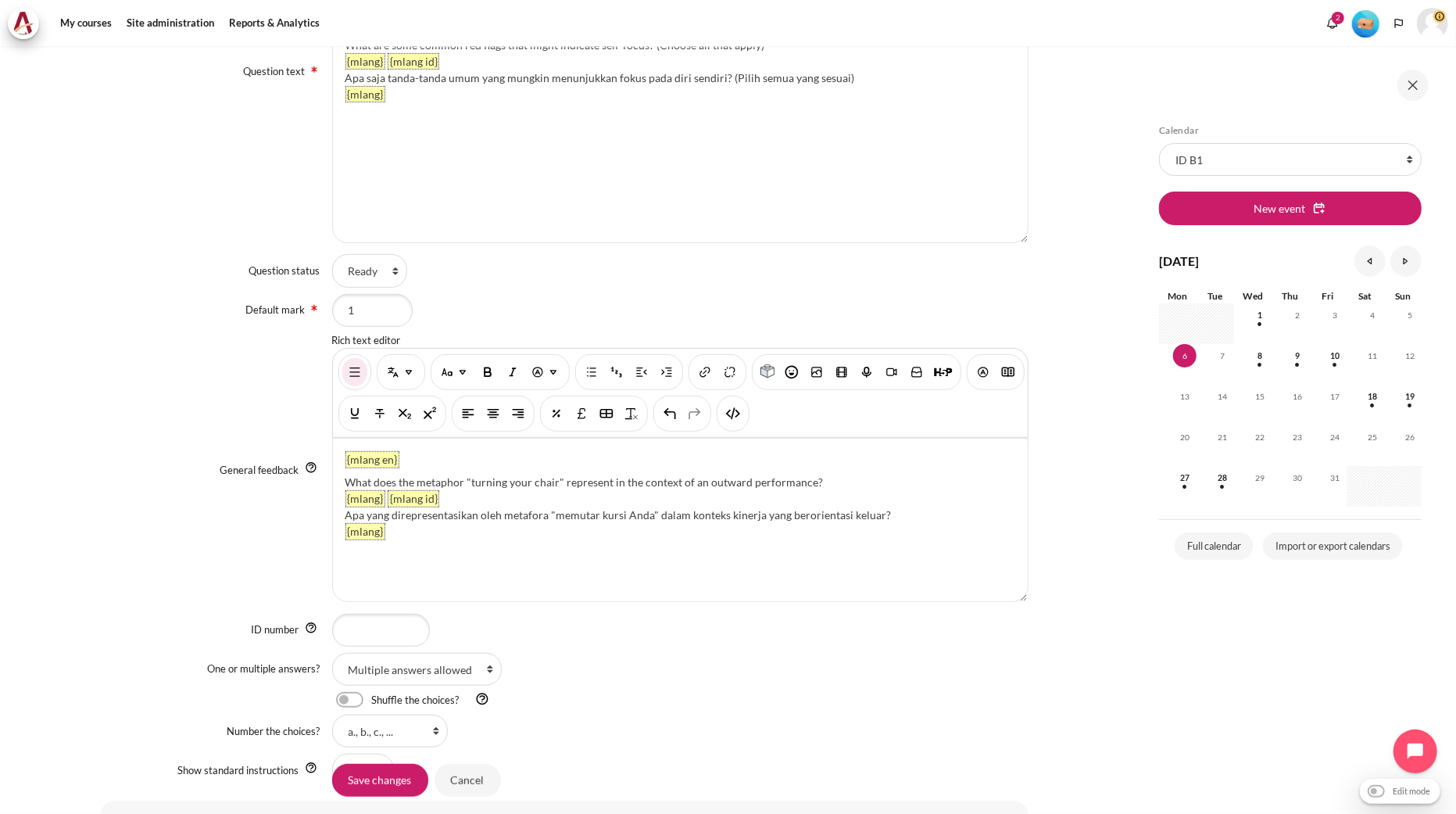
scroll to position [608, 0]
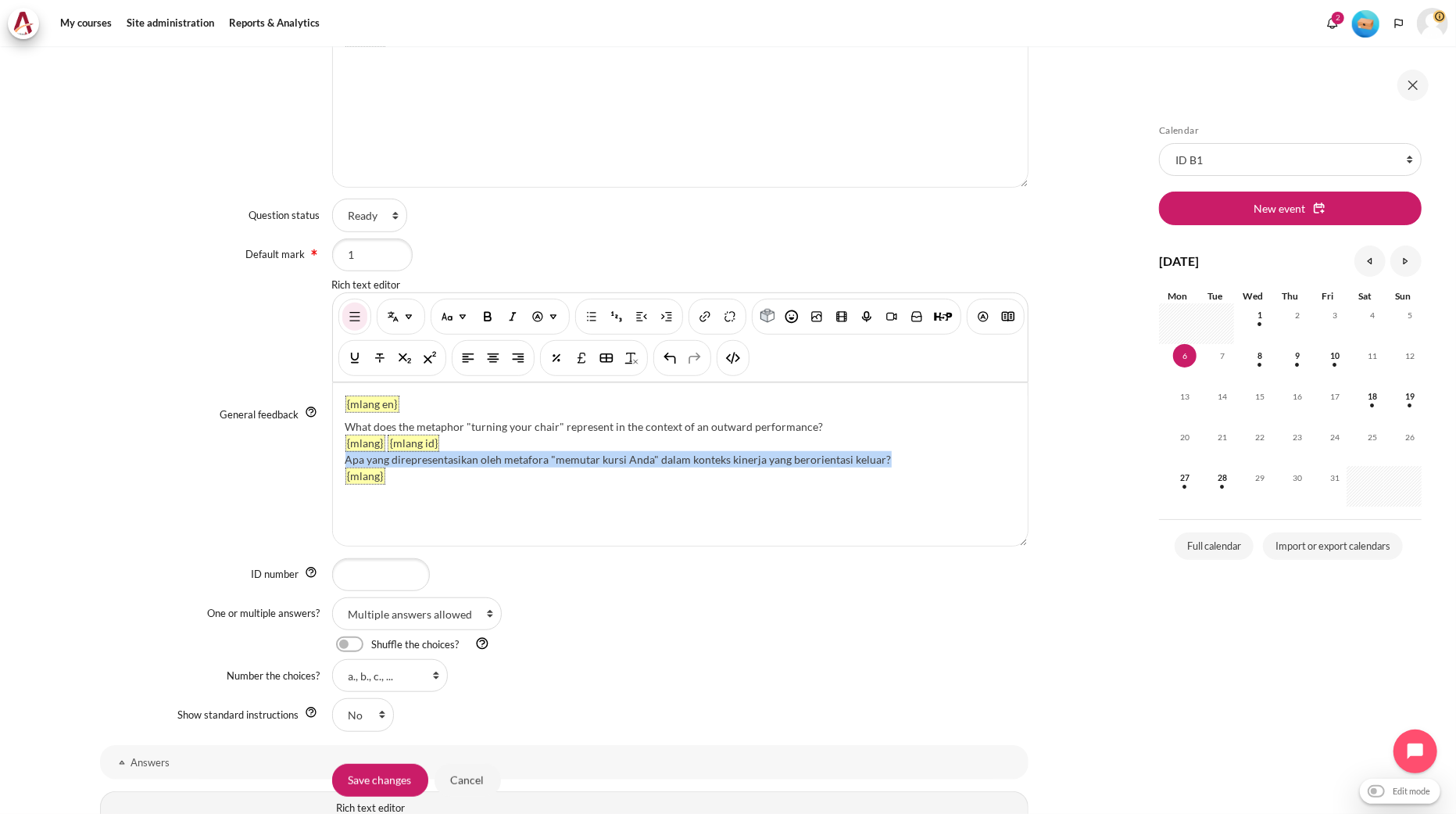
drag, startPoint x: 906, startPoint y: 457, endPoint x: 346, endPoint y: 461, distance: 560.0
click at [346, 461] on div "Apa yang direpresentasikan oleh metafora "memutar kursi Anda" dalam konteks kin…" at bounding box center [680, 459] width 670 height 17
paste div "Content"
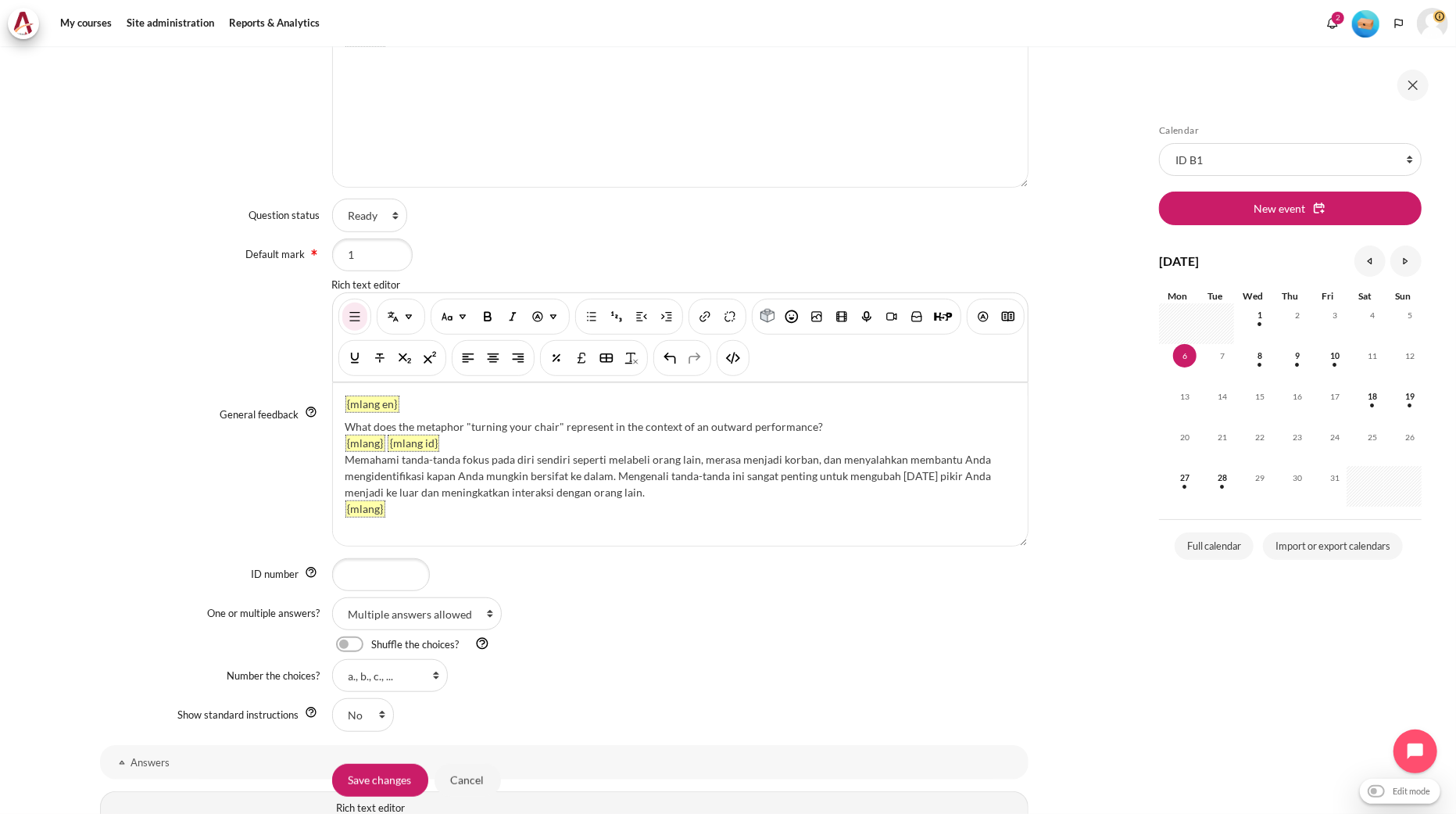
drag, startPoint x: 825, startPoint y: 426, endPoint x: 346, endPoint y: 418, distance: 479.1
click at [346, 418] on div "What does the metaphor "turning your chair" represent in the context of an outw…" at bounding box center [680, 426] width 670 height 17
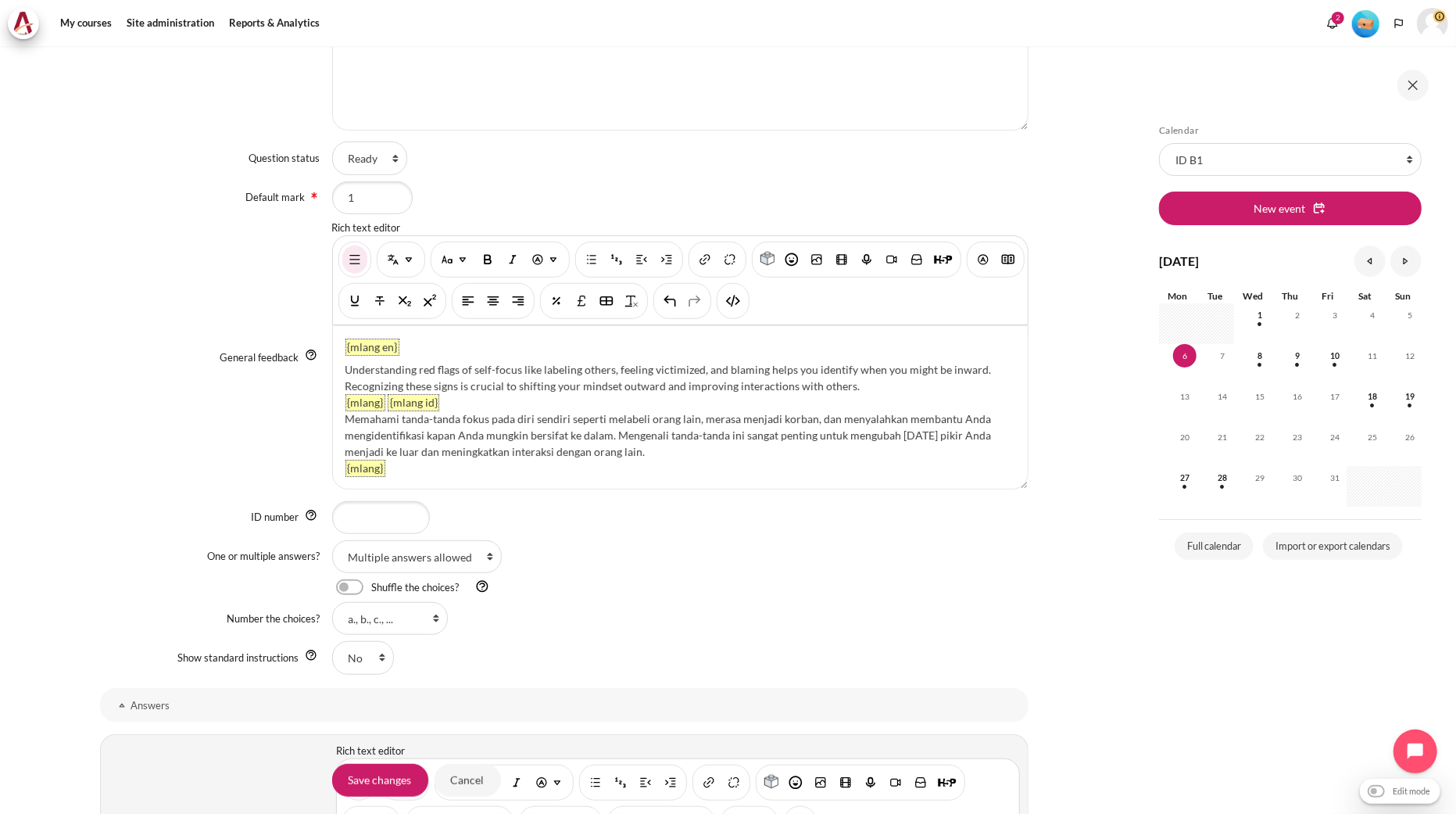
scroll to position [695, 0]
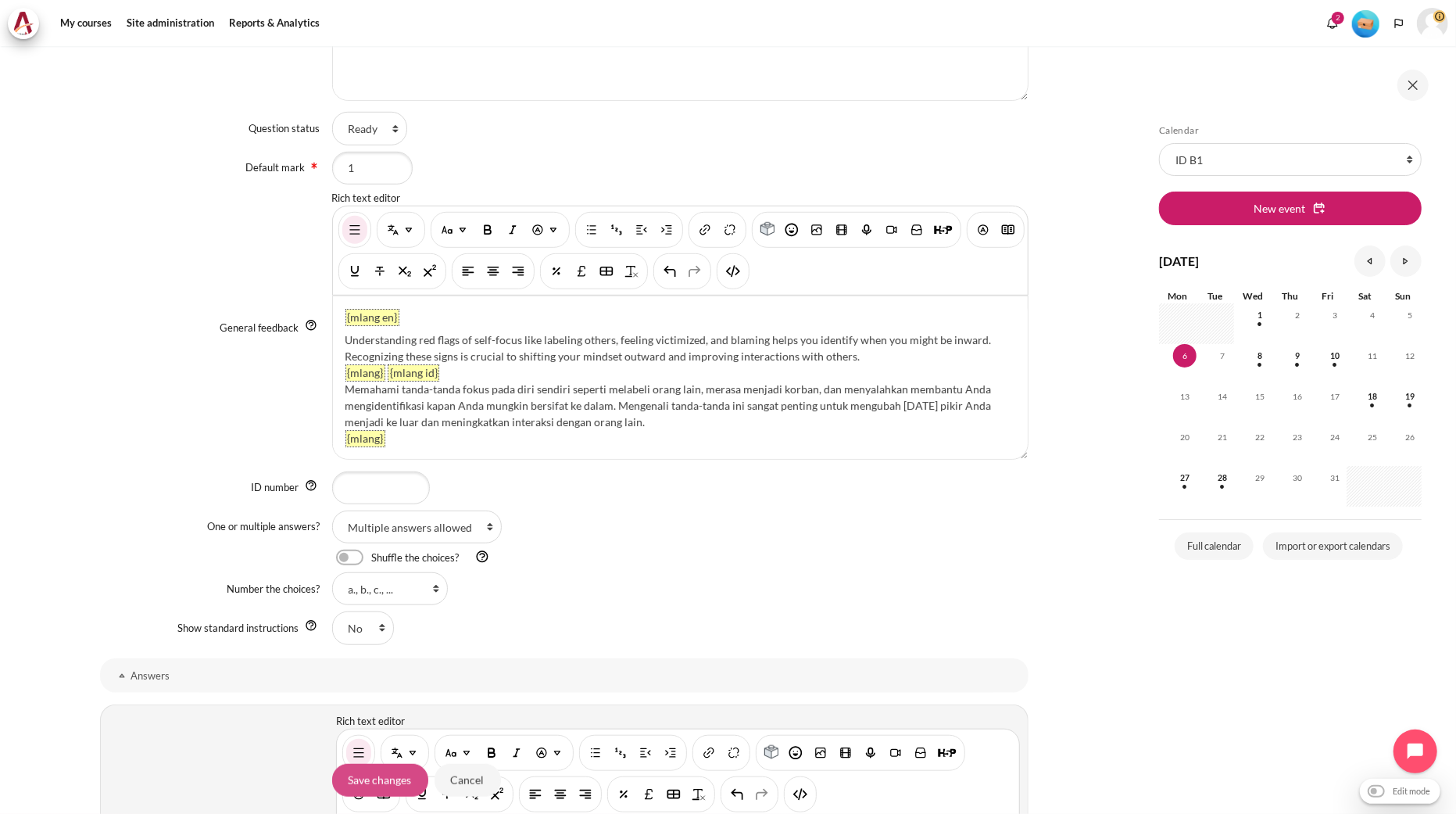
click at [392, 770] on input "Save changes" at bounding box center [380, 781] width 96 height 33
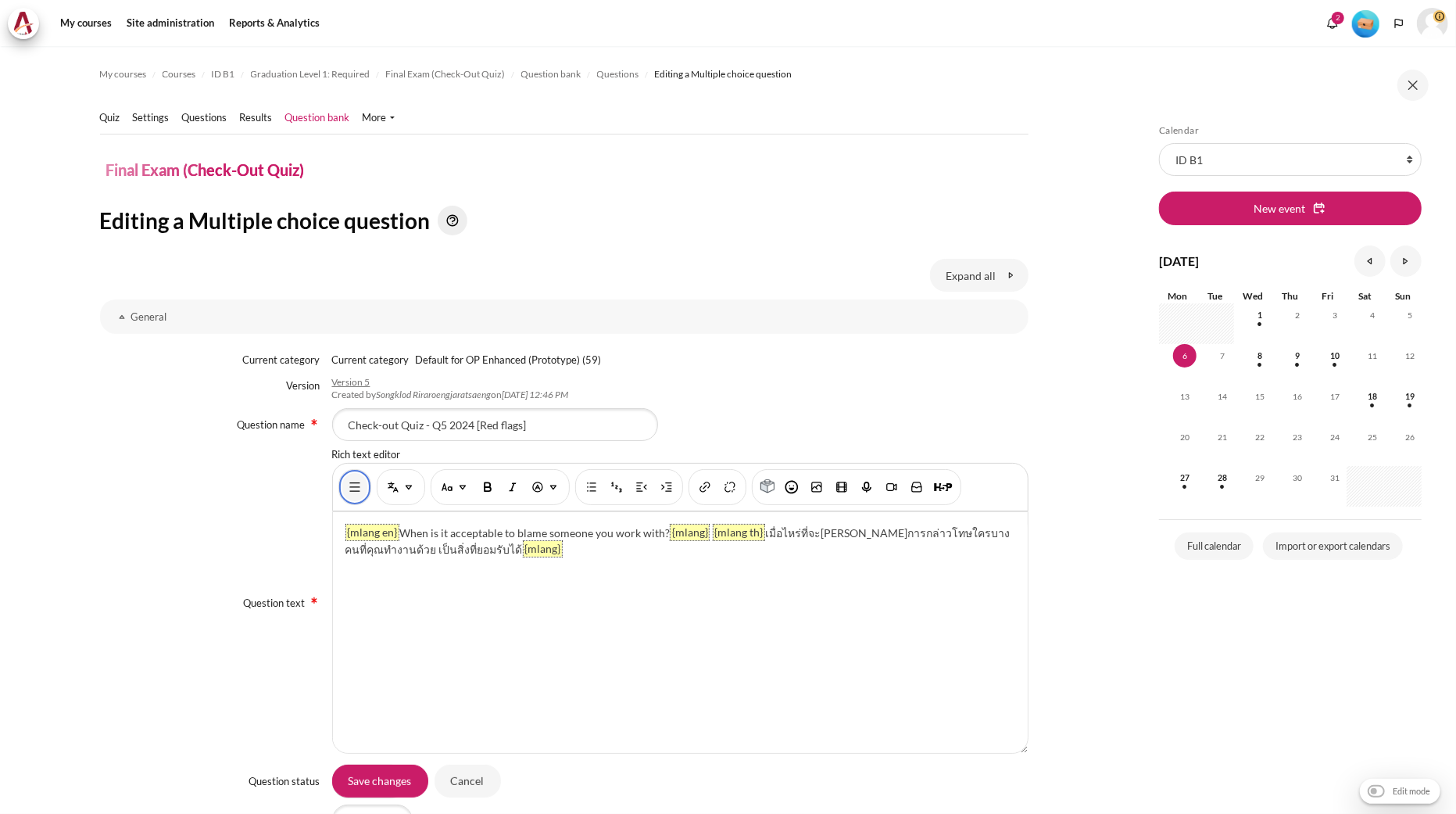
click at [356, 490] on img "Show/hide advanced buttons" at bounding box center [355, 487] width 16 height 16
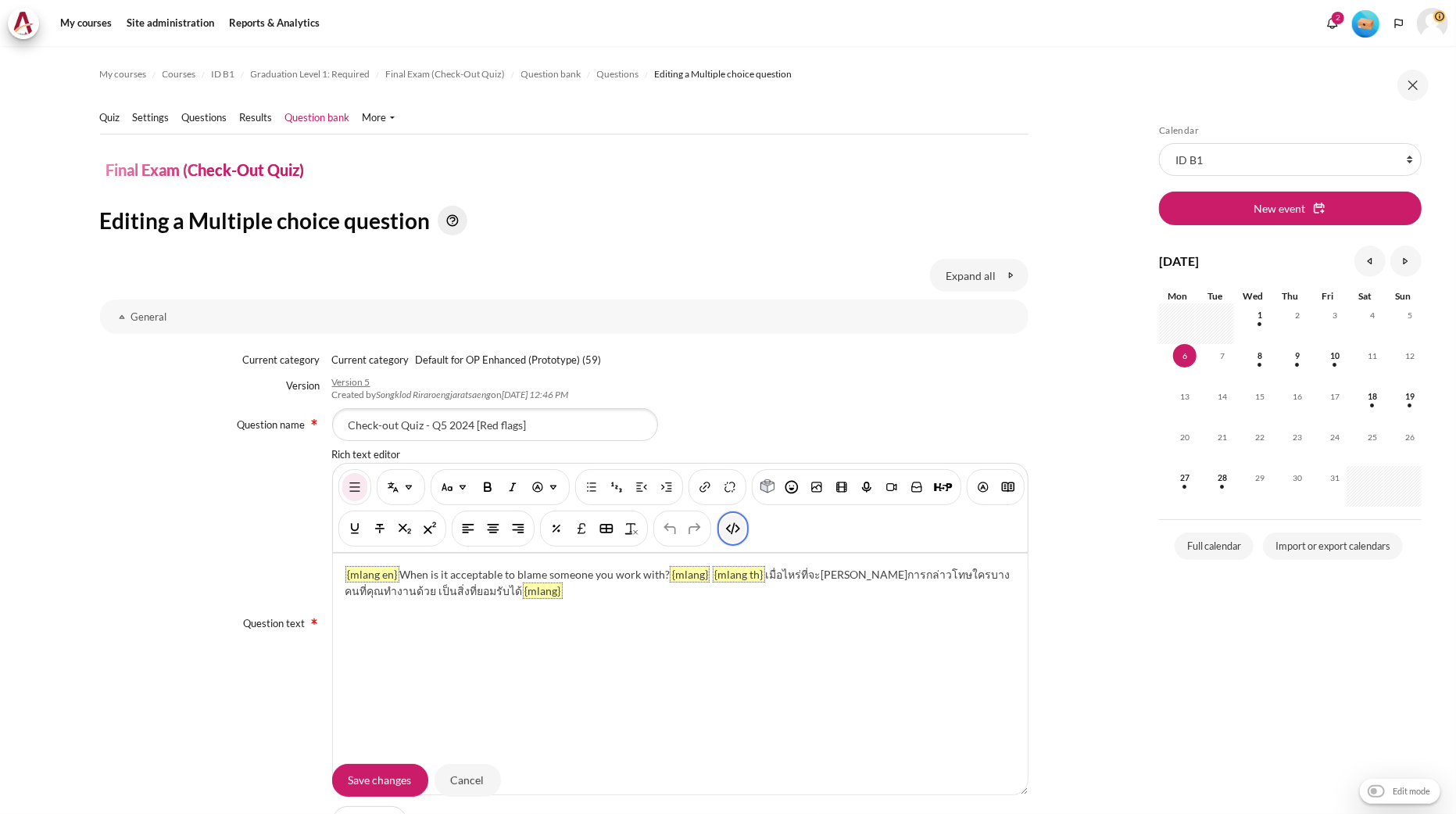
click at [741, 534] on img "HTML" at bounding box center [733, 528] width 16 height 16
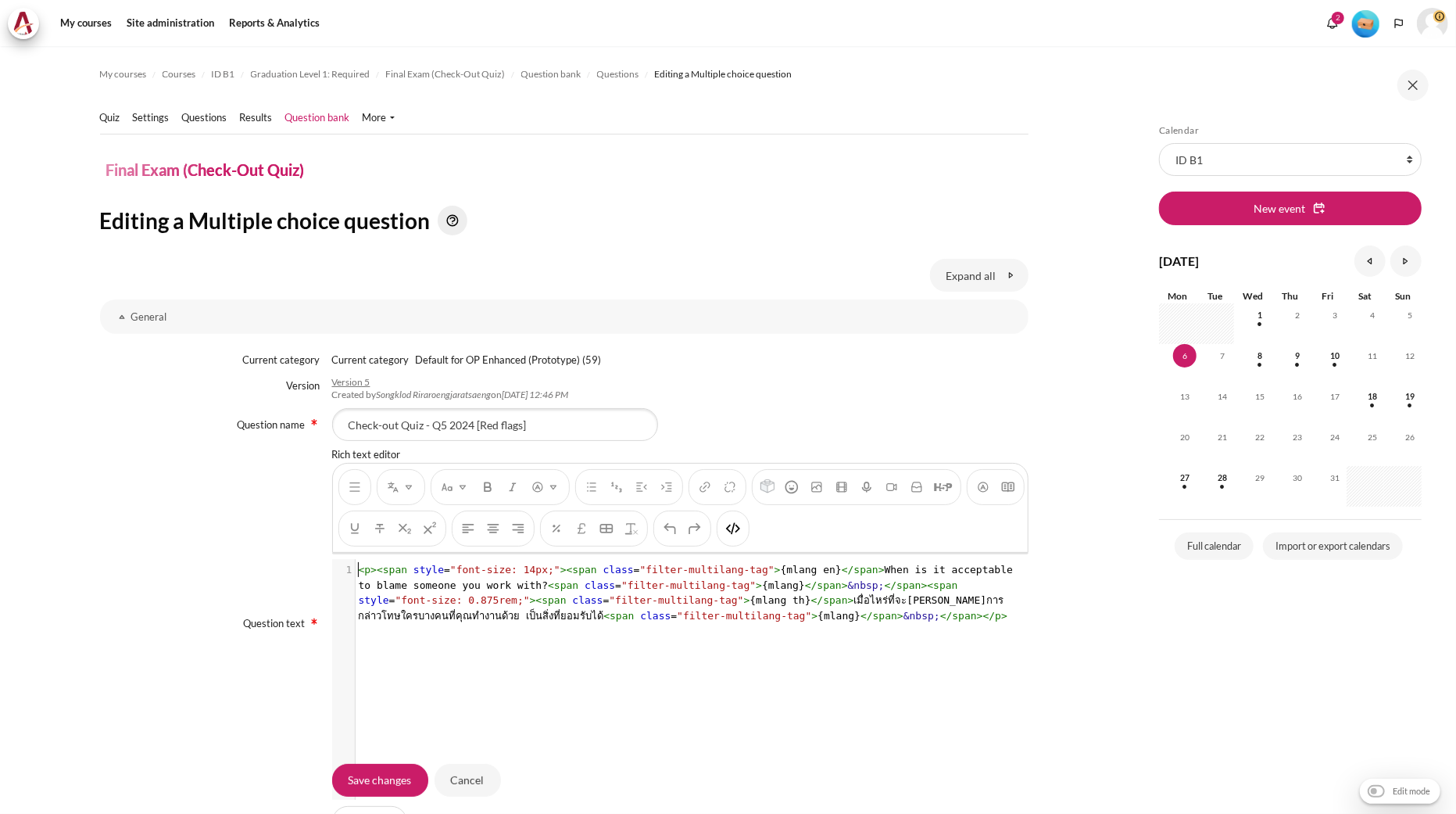
scroll to position [2, 0]
click at [677, 610] on span ""filter-multilang-tag"" at bounding box center [744, 615] width 134 height 12
type textarea "<p><span style="font-size: 14px;"><span class="filter-multilang-tag">{mlang en}…"
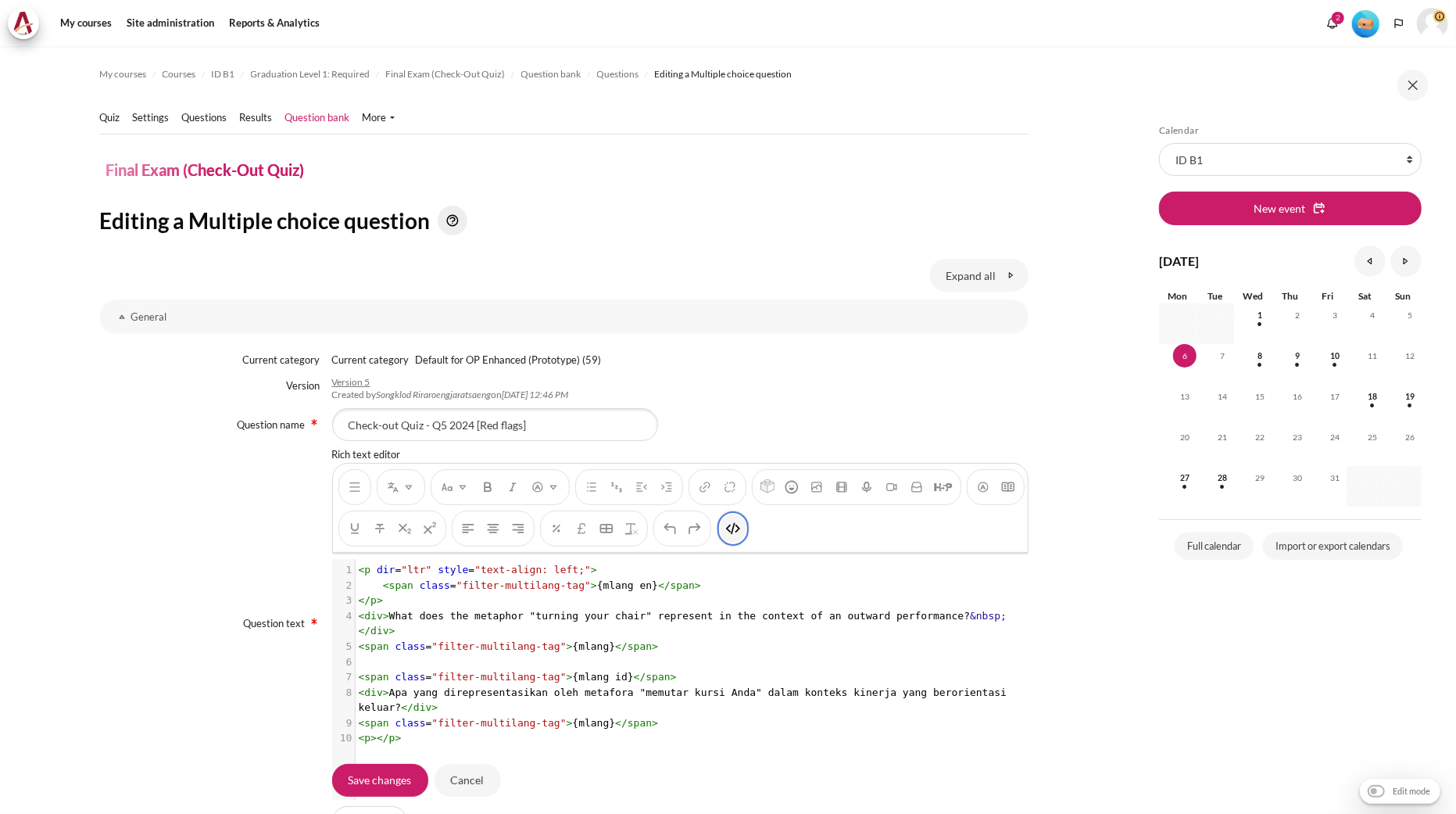
click at [741, 529] on img "HTML" at bounding box center [733, 528] width 16 height 16
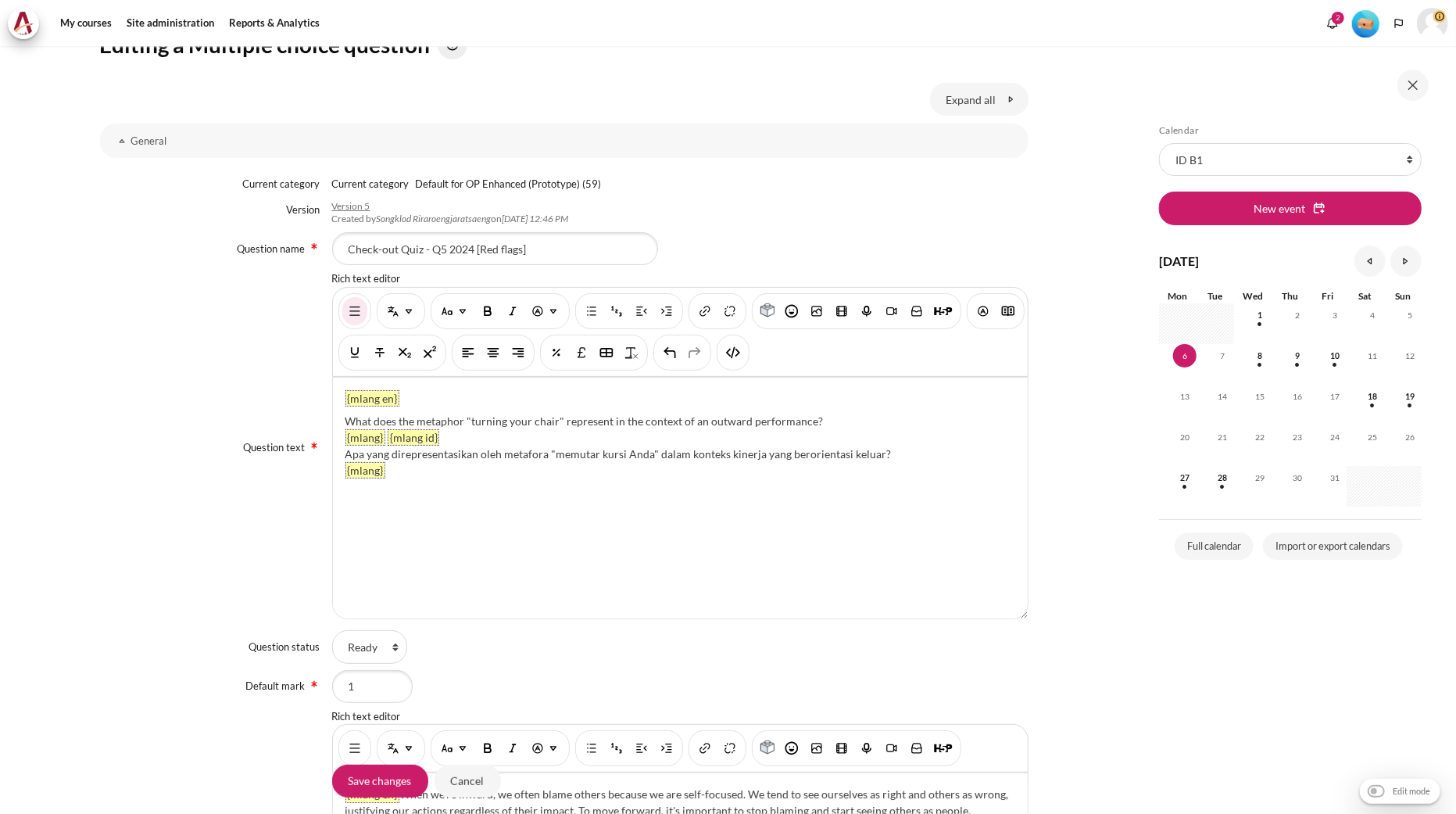
scroll to position [608, 0]
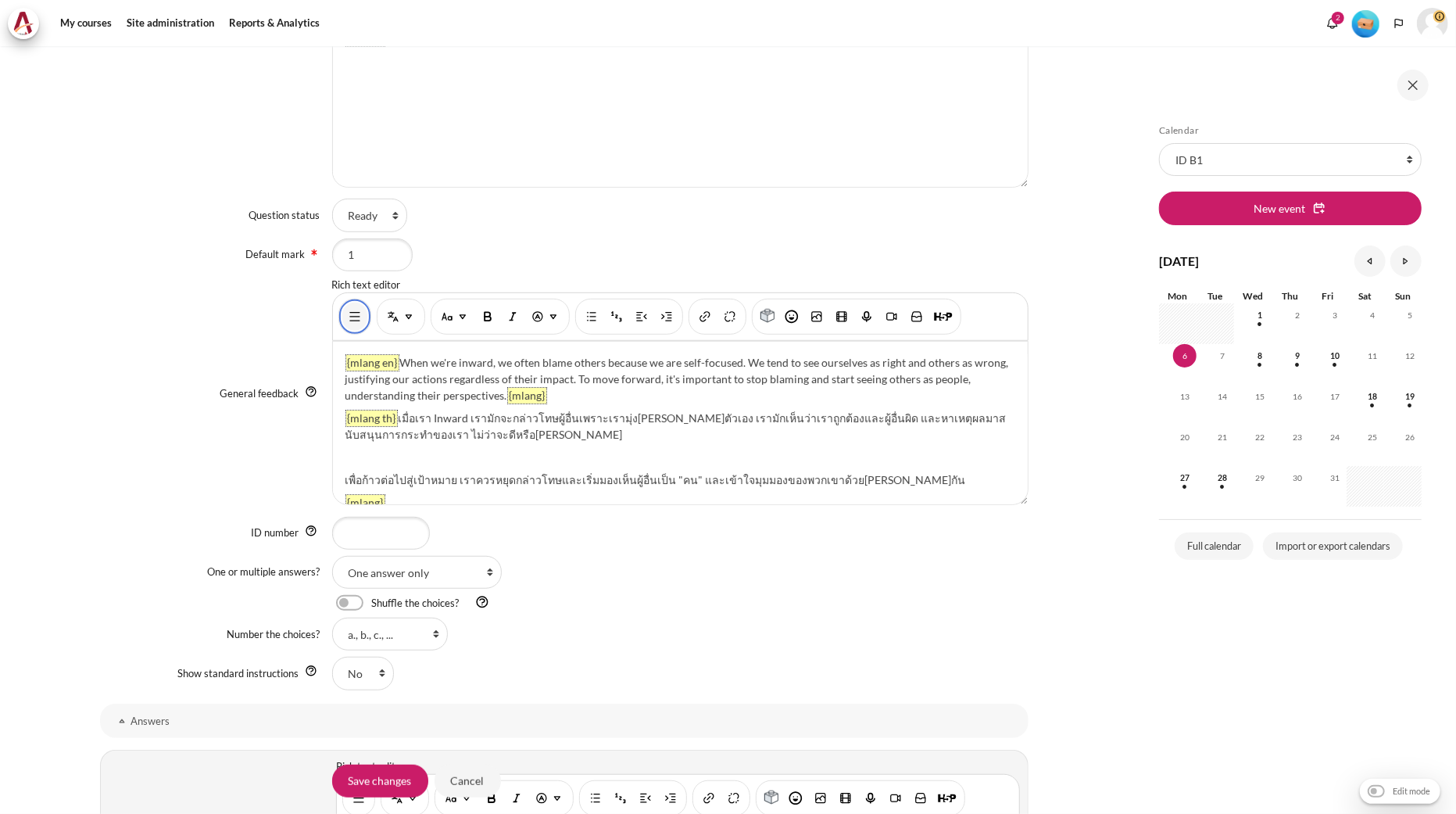
click at [356, 311] on img "Show/hide advanced buttons" at bounding box center [355, 316] width 16 height 16
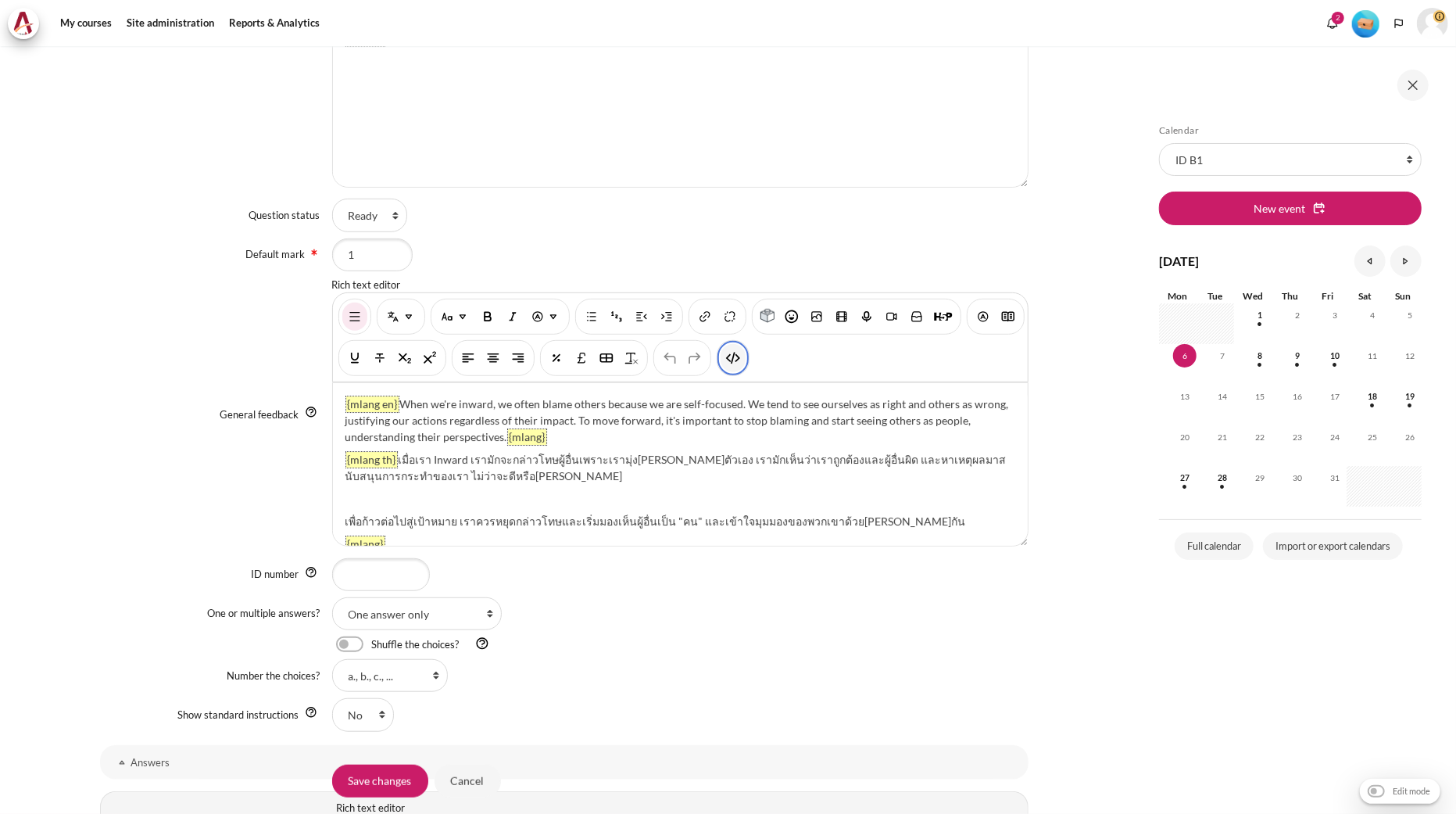
click at [741, 365] on img "HTML" at bounding box center [733, 358] width 16 height 16
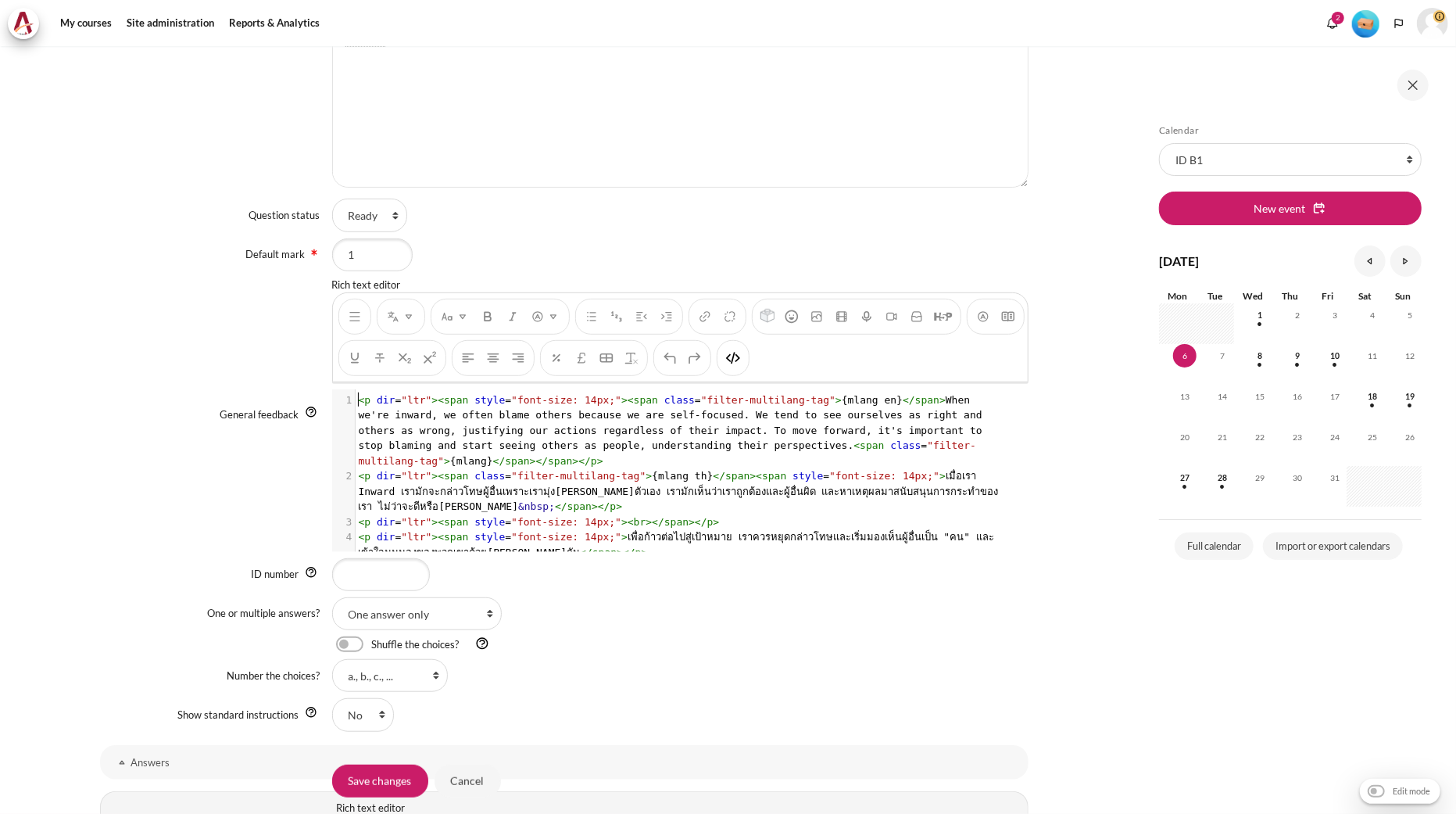
scroll to position [2, 0]
click at [699, 431] on span "< p dir = "ltr" >< span style = "font-size: 14px;" >< span class = "filter-mult…" at bounding box center [674, 430] width 630 height 73
type textarea "<p dir="ltr"><span style="font-size: 14px;"><span class="filter-multilang-tag">…"
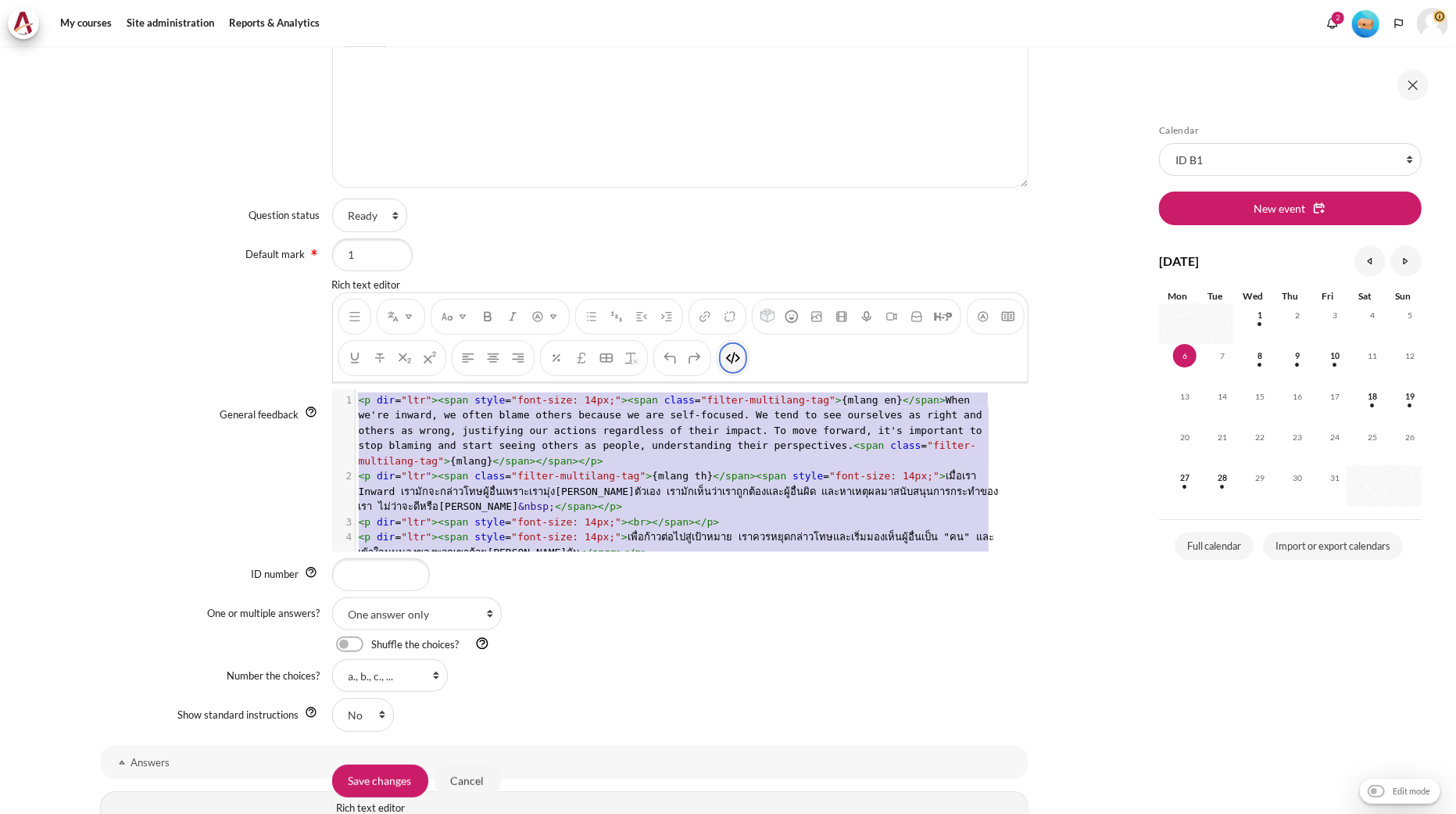
scroll to position [27, 0]
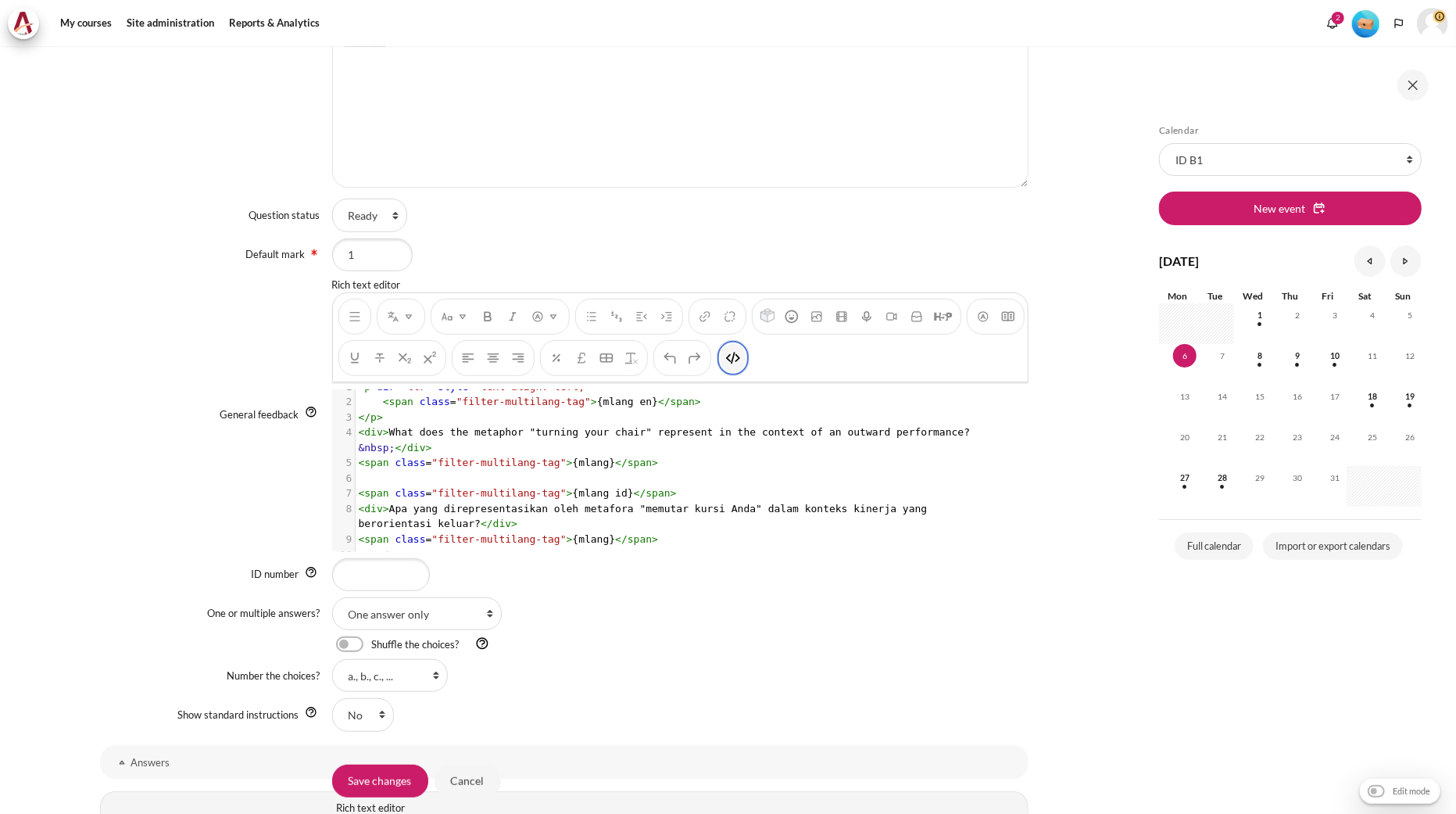
click at [746, 363] on button "HTML" at bounding box center [733, 358] width 25 height 28
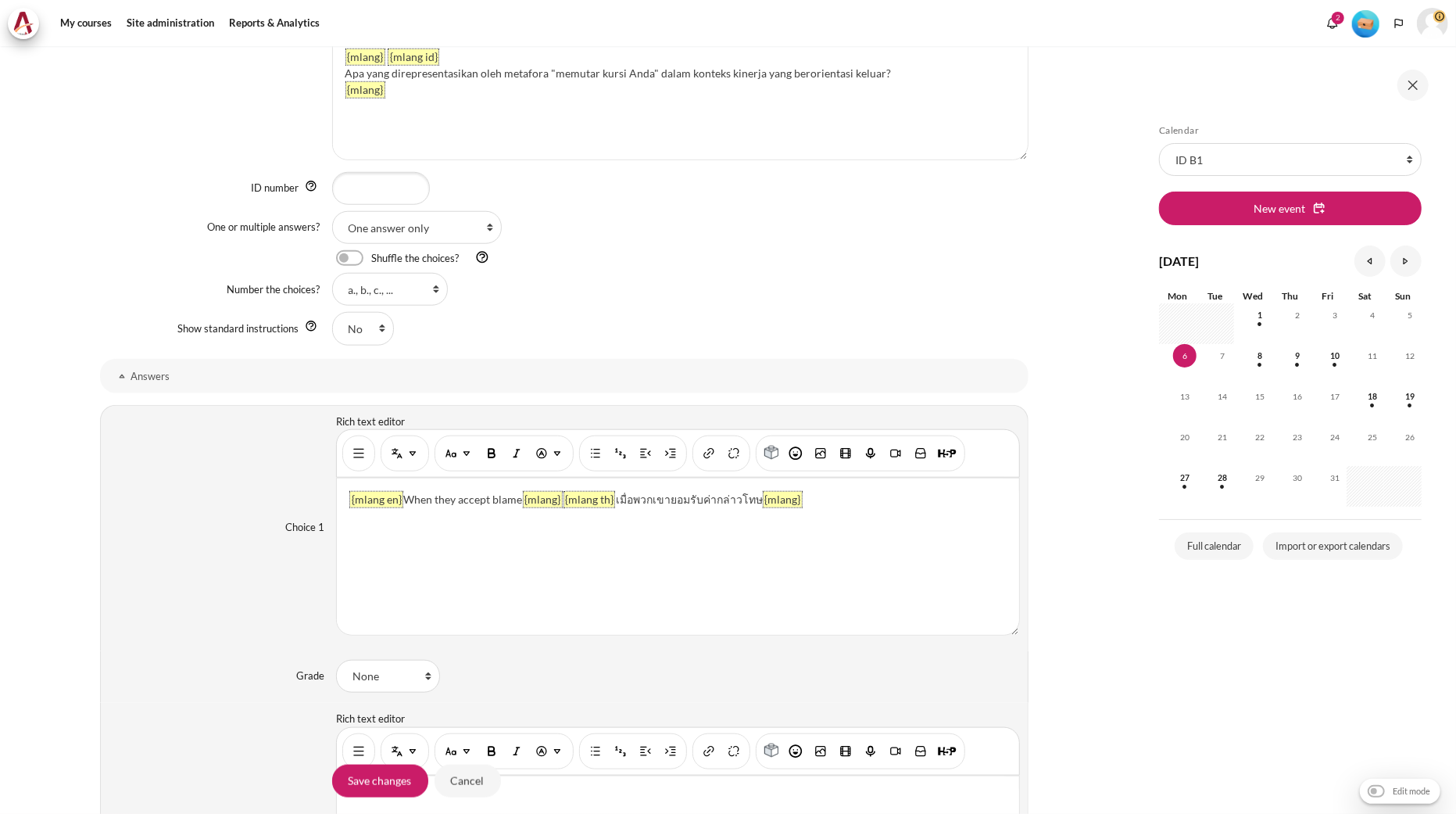
scroll to position [1042, 0]
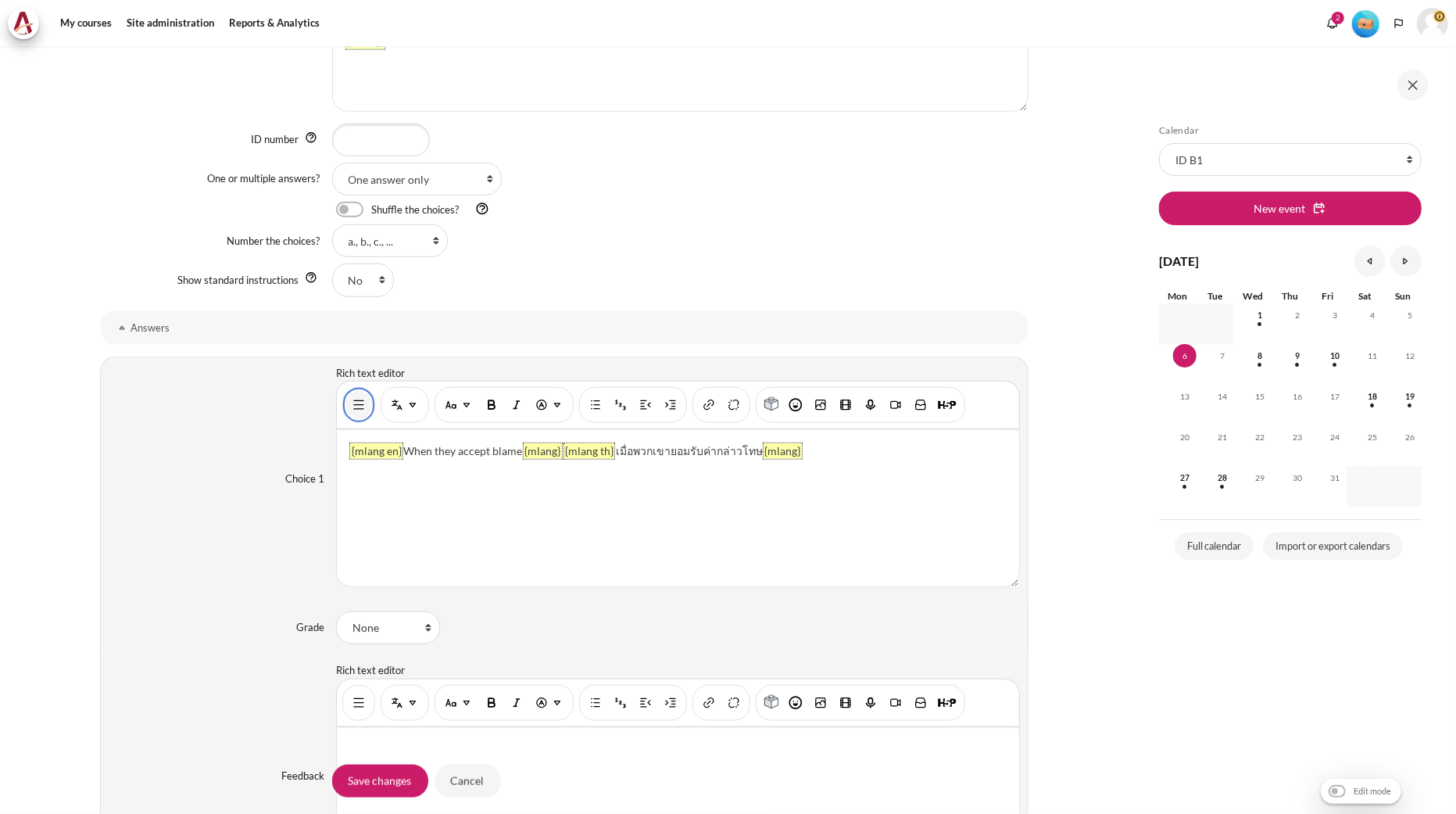
click at [350, 417] on button "Show/hide advanced buttons" at bounding box center [359, 405] width 25 height 28
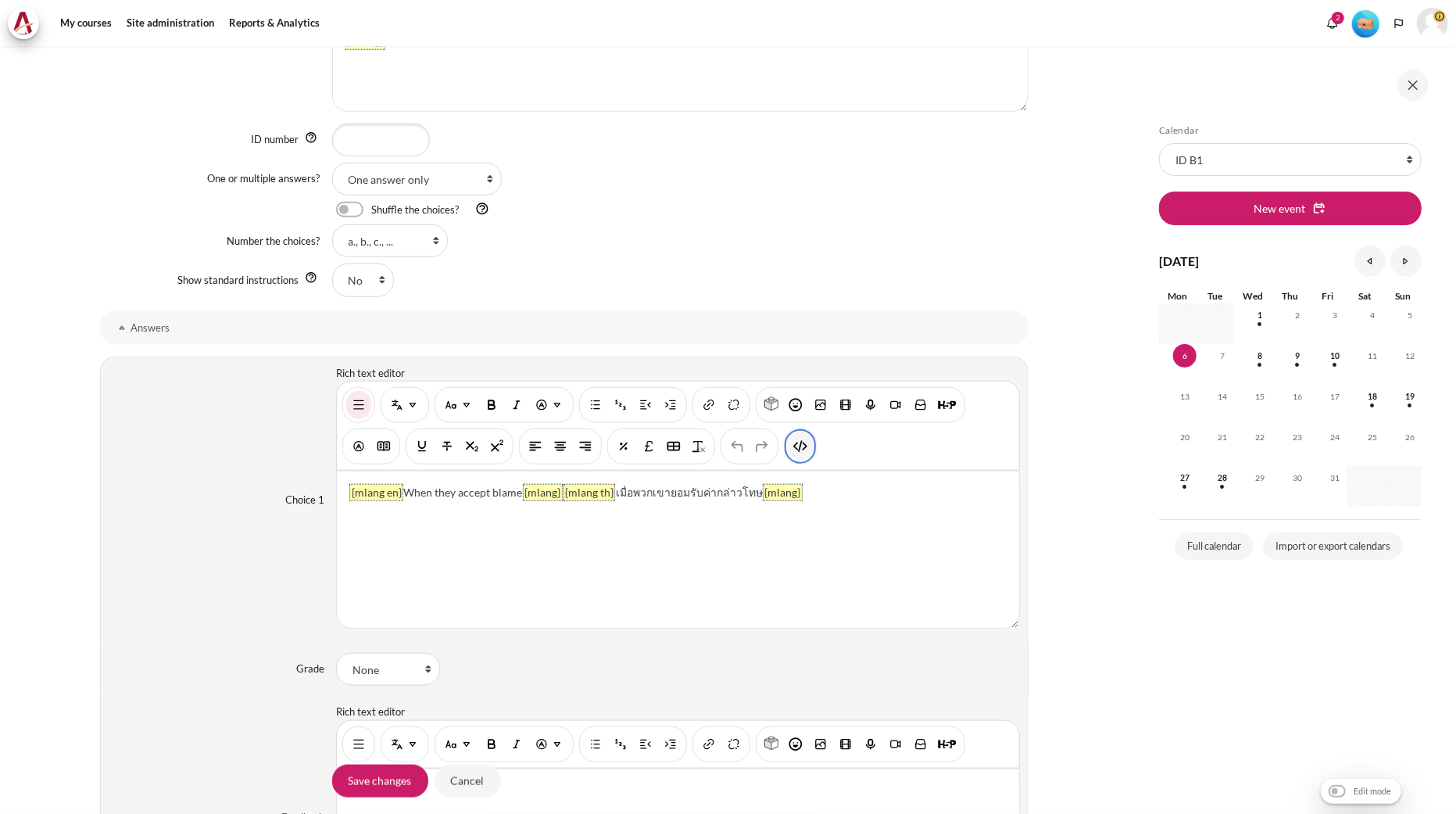
click at [809, 449] on button "HTML" at bounding box center [800, 447] width 25 height 28
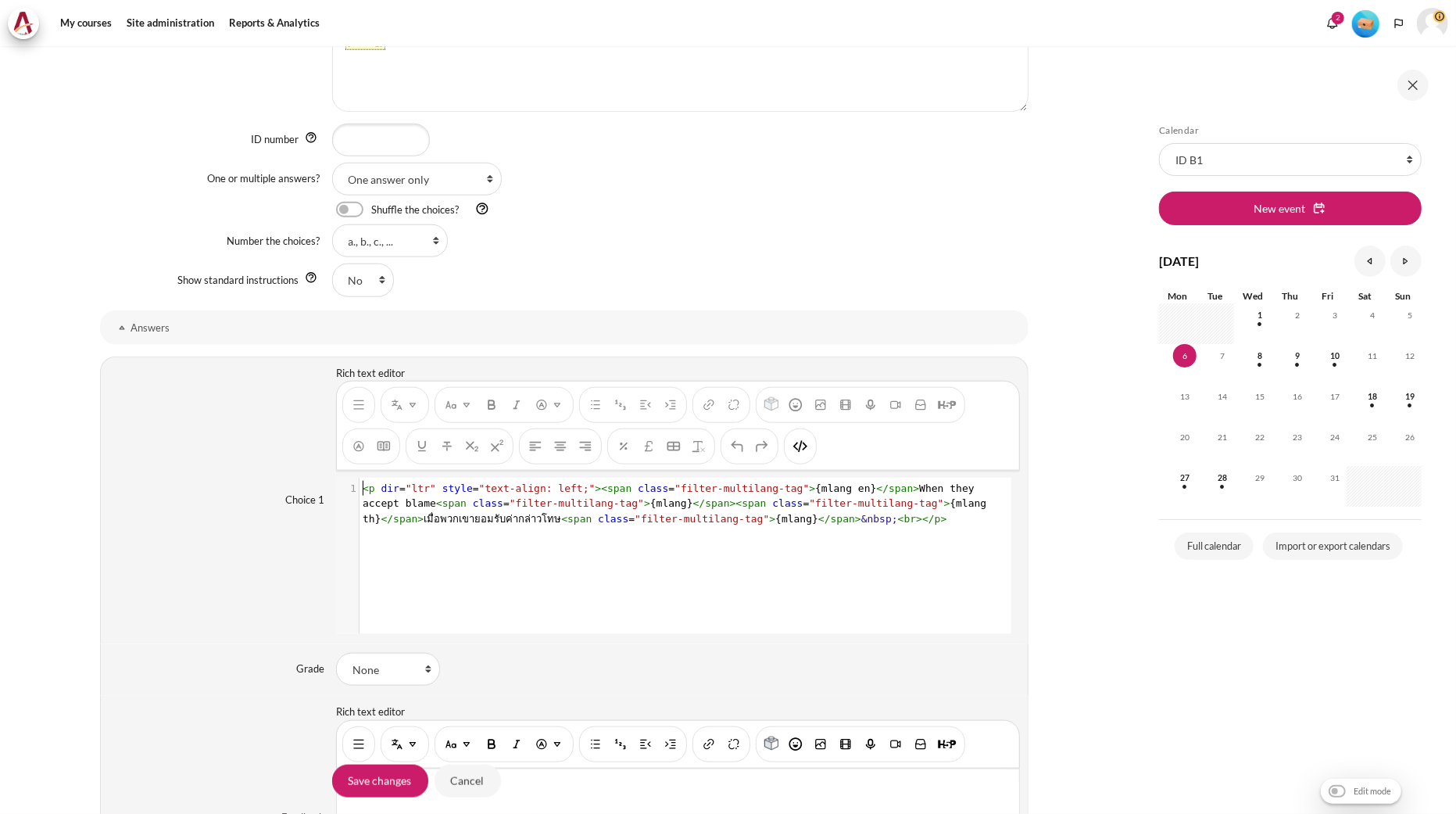
scroll to position [1, 0]
click at [772, 504] on span "class" at bounding box center [787, 503] width 31 height 12
type textarea "<p dir="ltr" style="text-align: left;"><span class="filter-multilang-tag">{mlan…"
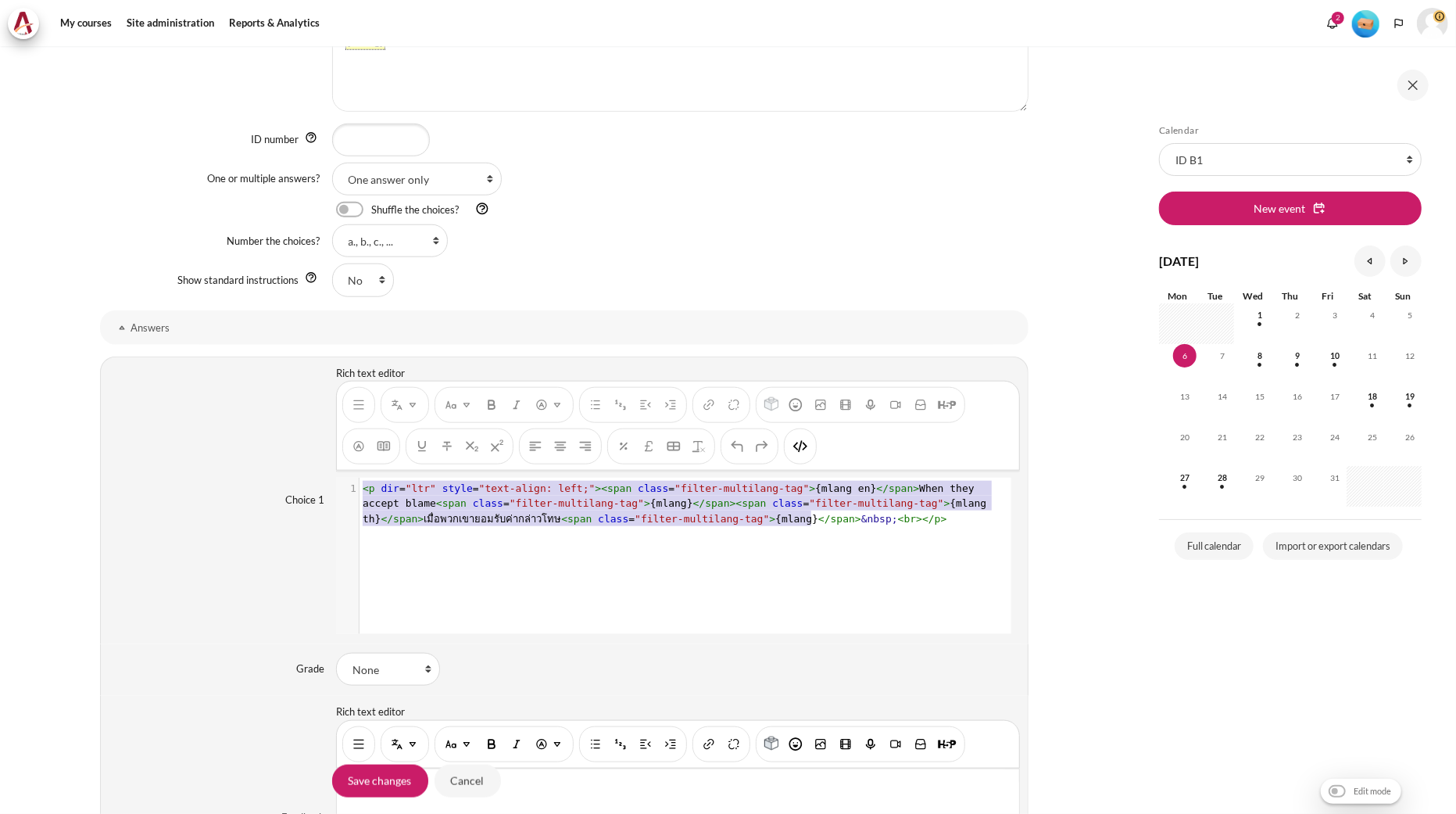
scroll to position [33, 0]
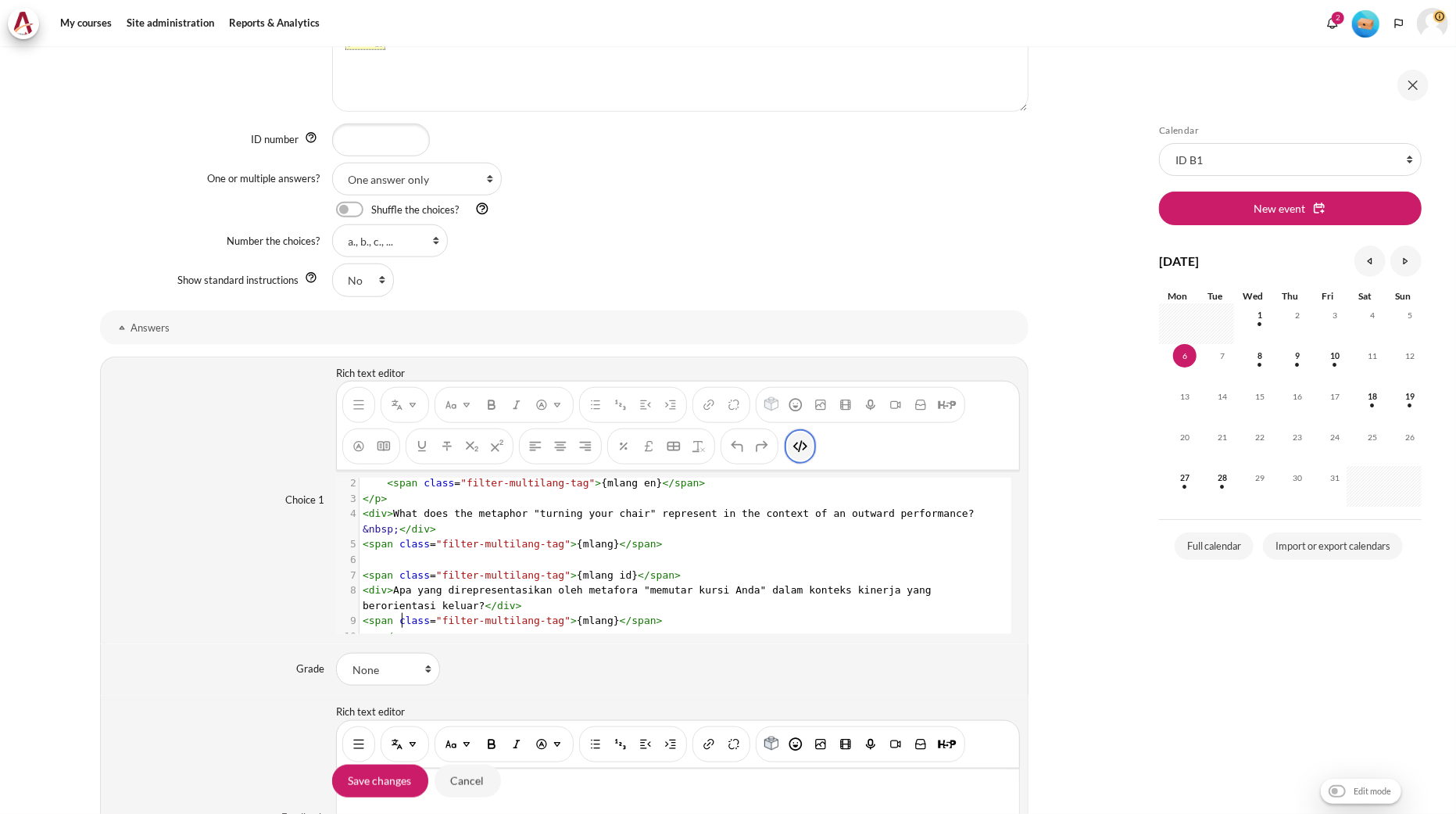
click at [802, 443] on img "HTML" at bounding box center [800, 446] width 16 height 16
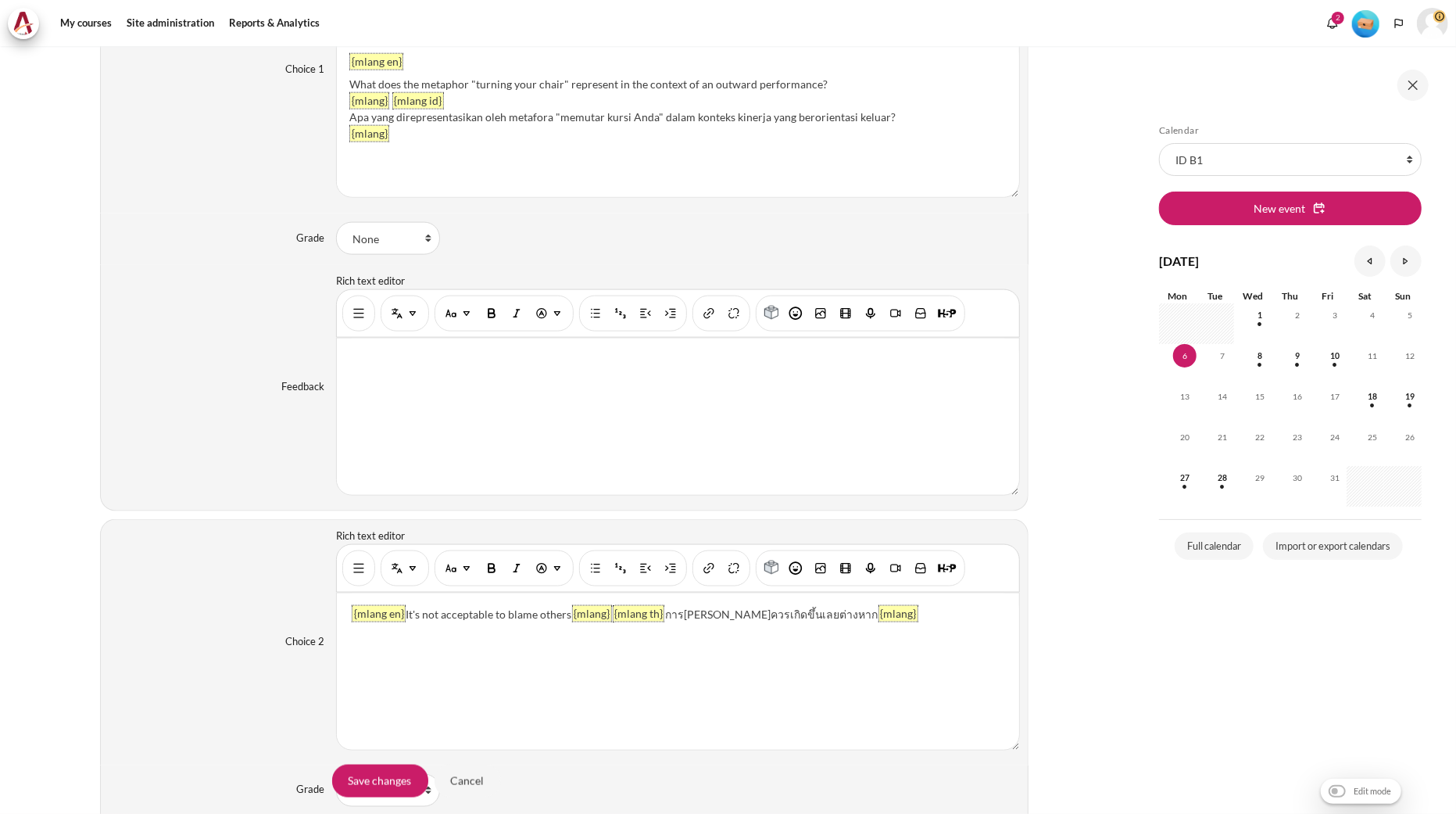
scroll to position [1476, 0]
click at [361, 579] on button "Show/hide advanced buttons" at bounding box center [359, 566] width 25 height 28
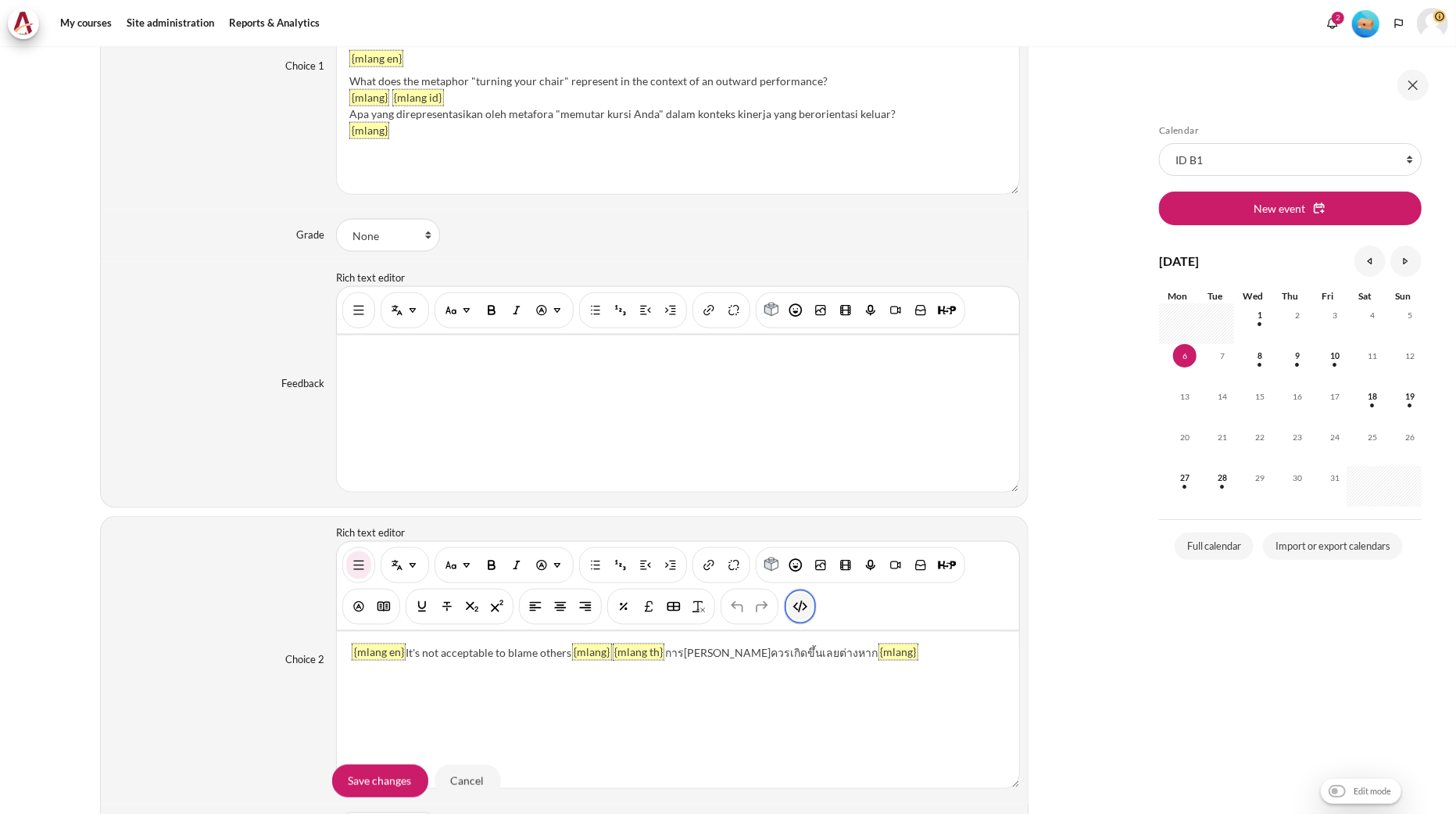
click at [803, 604] on img "HTML" at bounding box center [800, 607] width 16 height 16
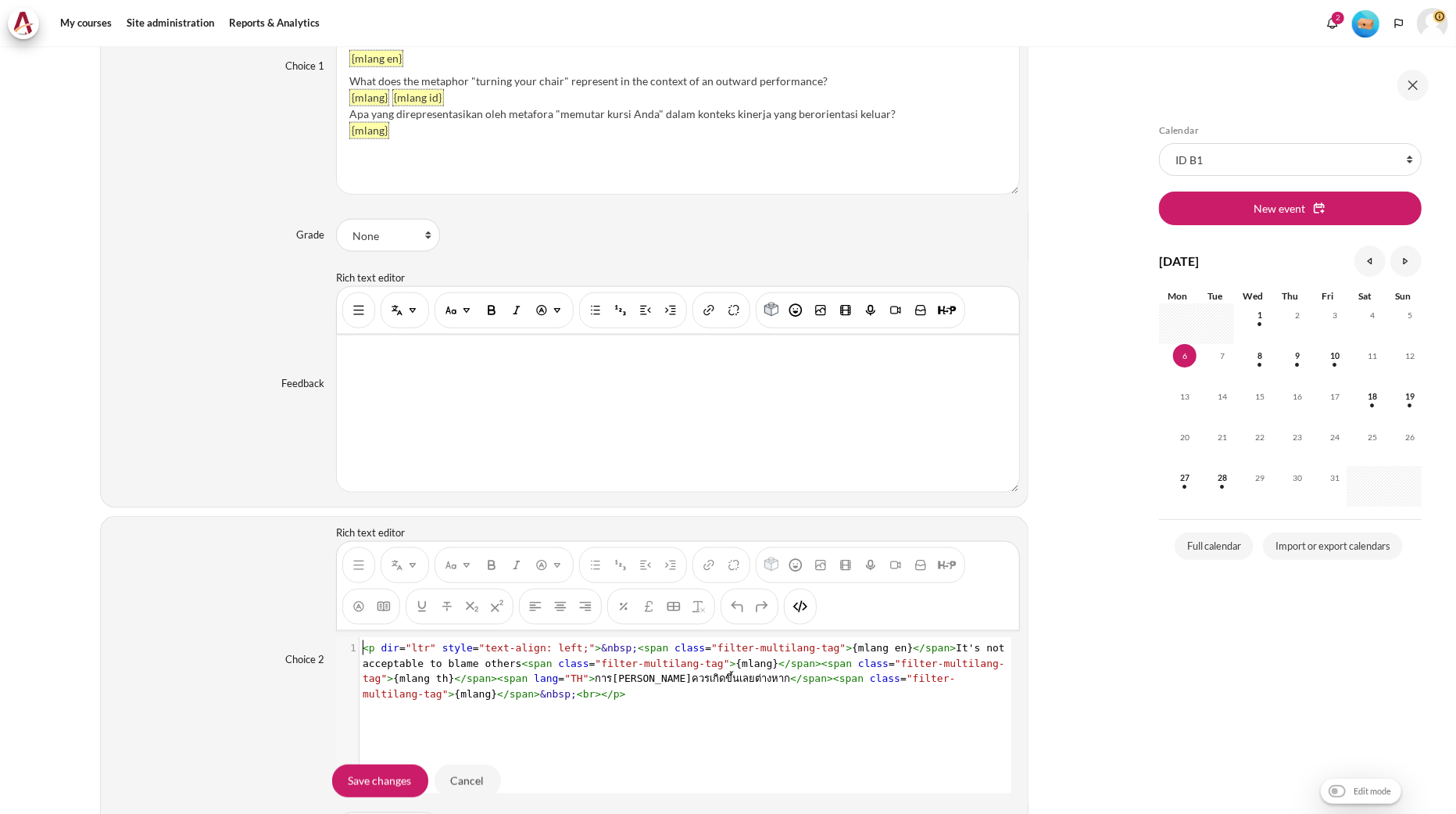
scroll to position [1, 0]
click at [730, 668] on span "< p dir = "ltr" style = "text-align: left;" > &nbsp; < span class = "filter-mul…" at bounding box center [687, 670] width 649 height 58
type textarea "<p dir="ltr" style="text-align: left;">&nbsp;<span class="filter-multilang-tag"…"
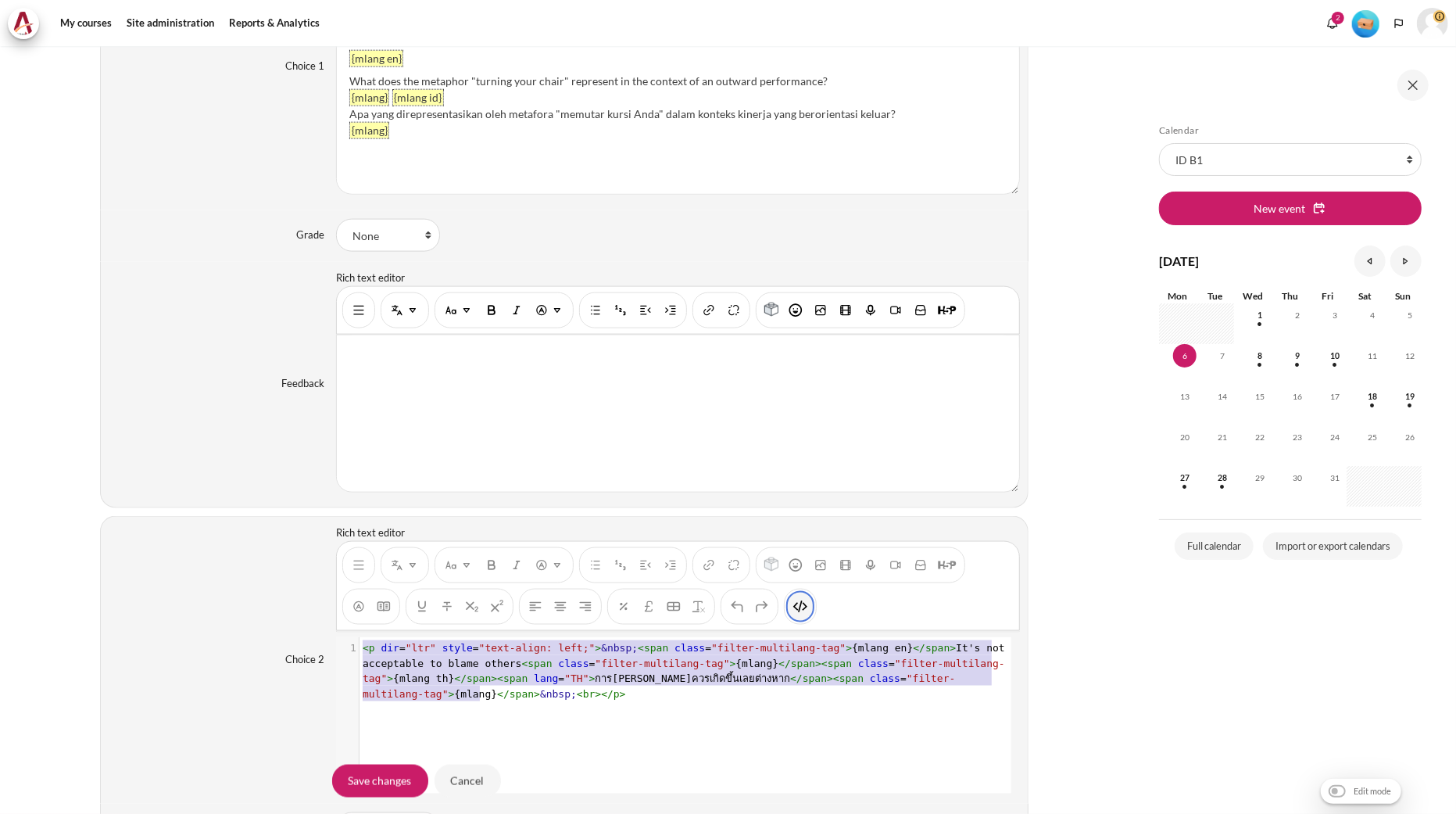
scroll to position [33, 0]
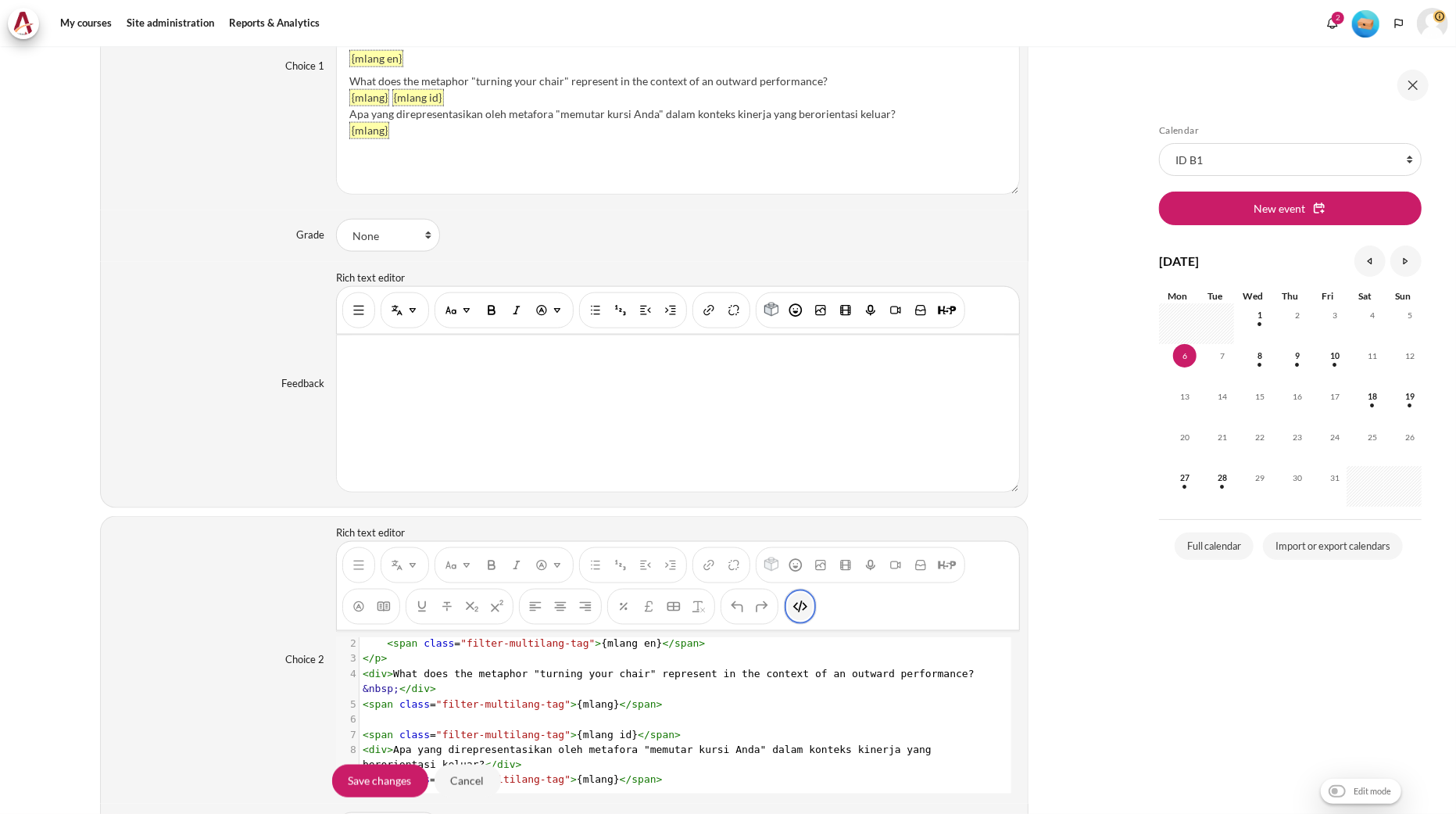
click at [792, 608] on img "HTML" at bounding box center [800, 607] width 16 height 16
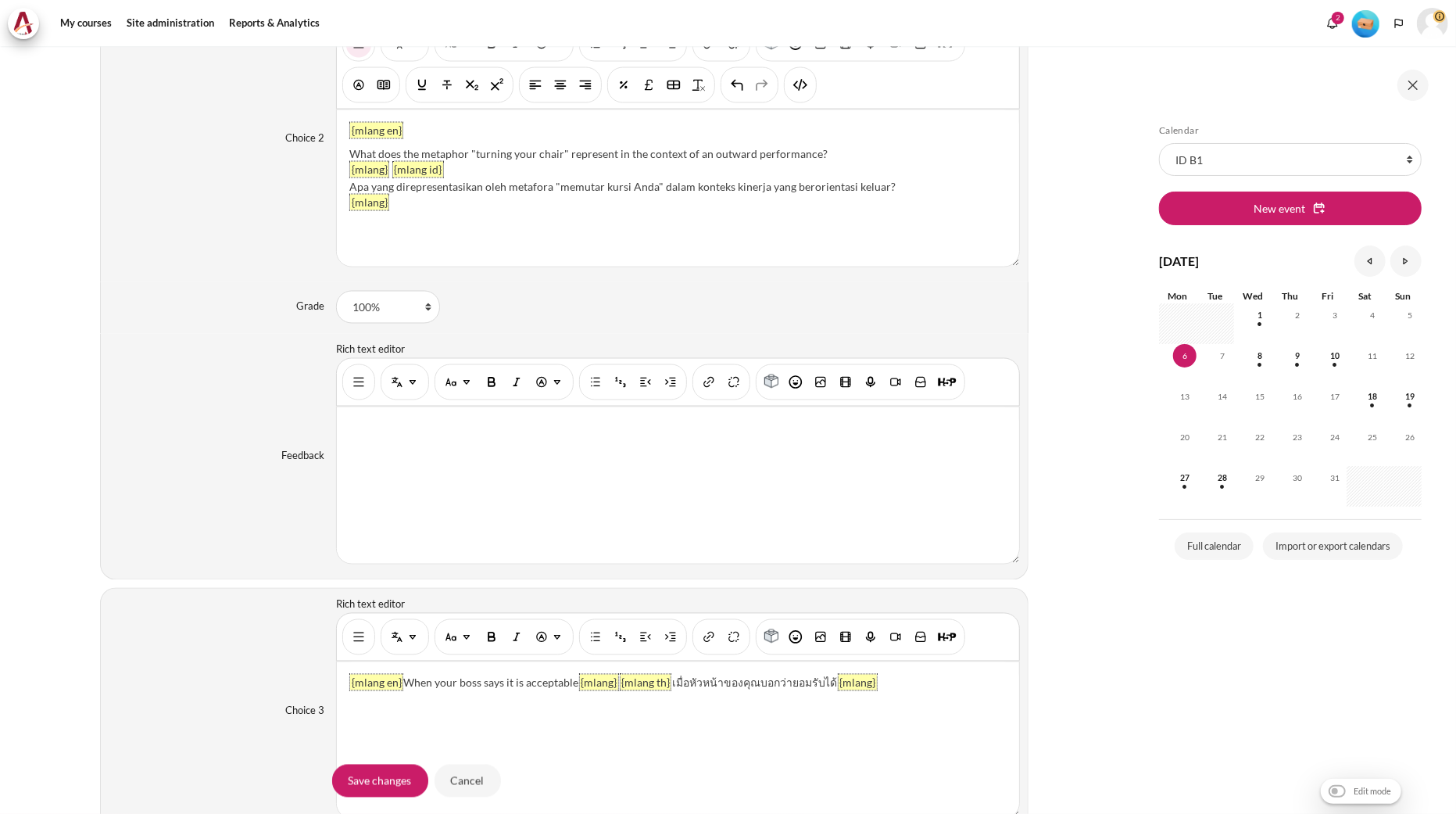
scroll to position [2258, 0]
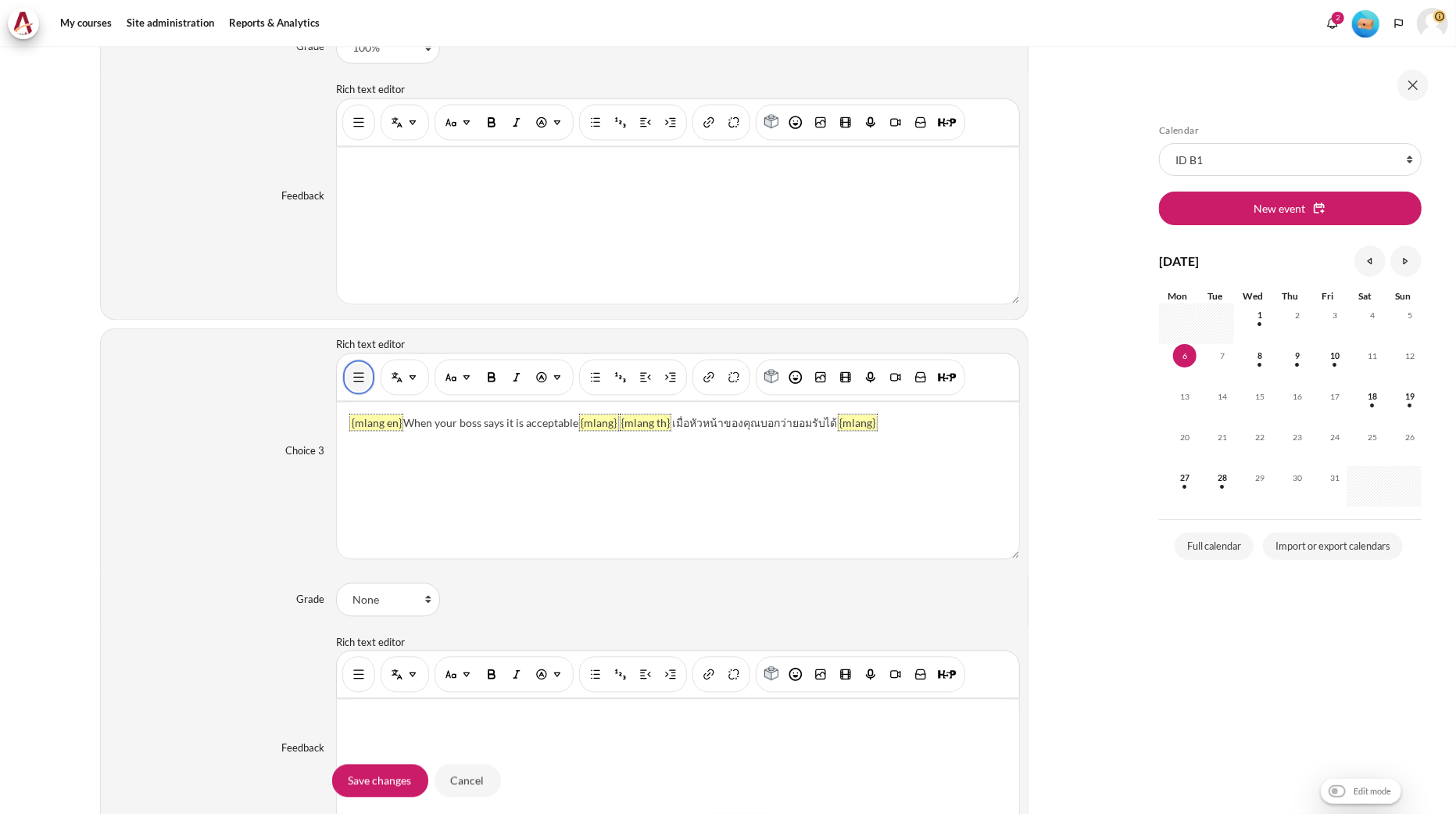
click at [346, 385] on button "Show/hide advanced buttons" at bounding box center [359, 377] width 25 height 28
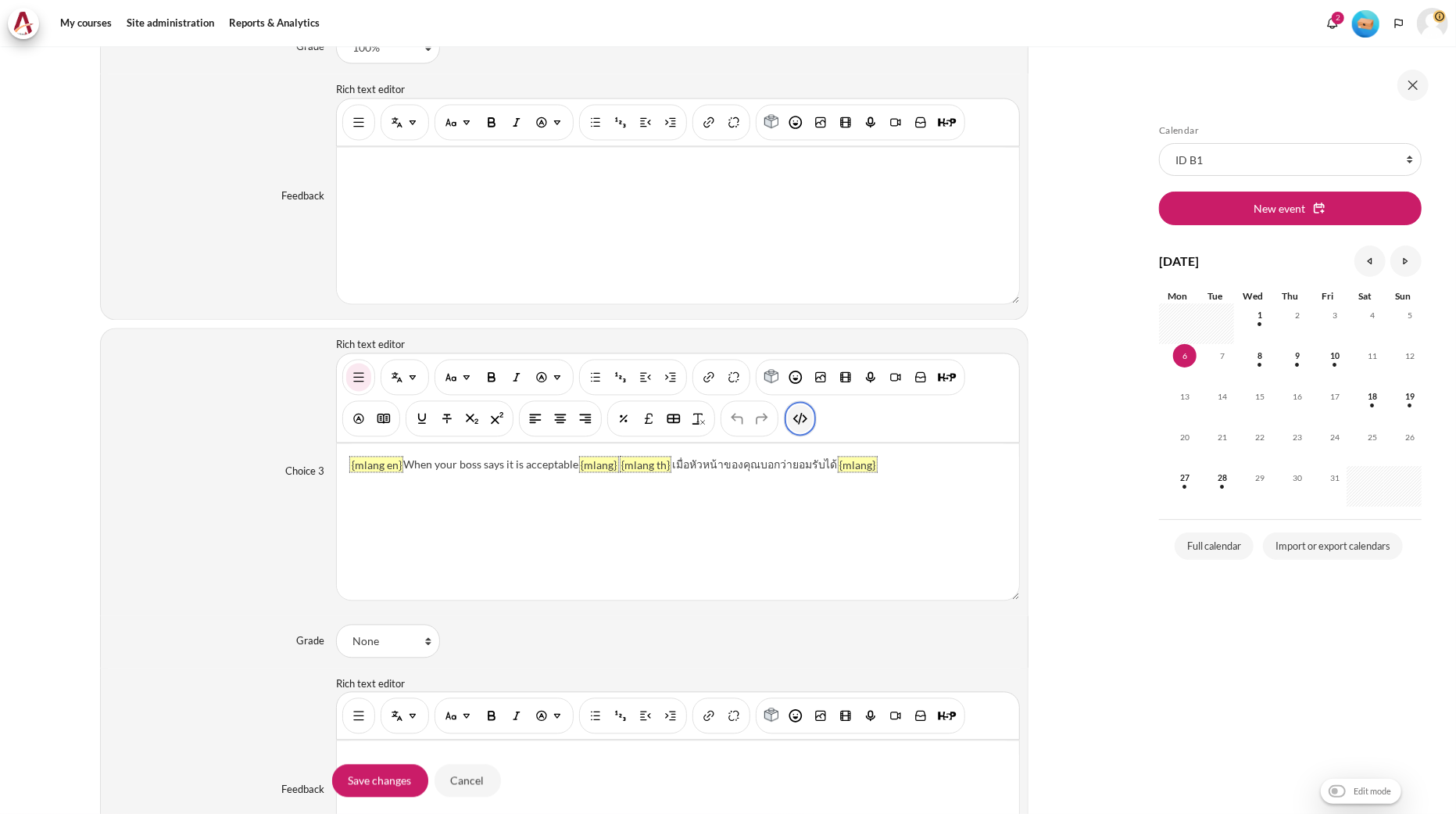
click at [796, 424] on img "HTML" at bounding box center [800, 418] width 16 height 16
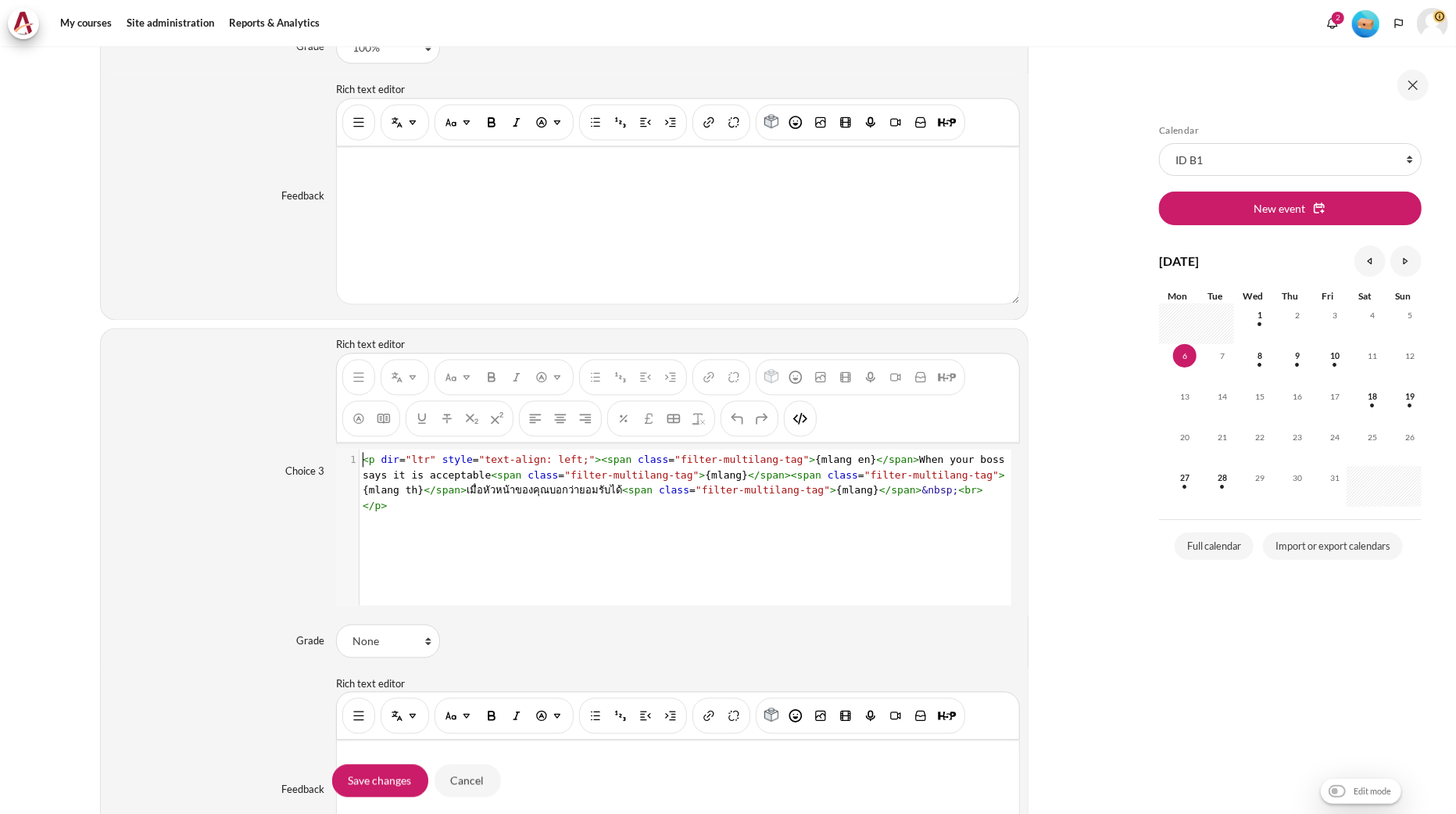
scroll to position [1, 0]
click at [720, 491] on span ""filter-multilang-tag"" at bounding box center [763, 490] width 134 height 12
type textarea "<p dir="ltr" style="text-align: left;"><span class="filter-multilang-tag">{mlan…"
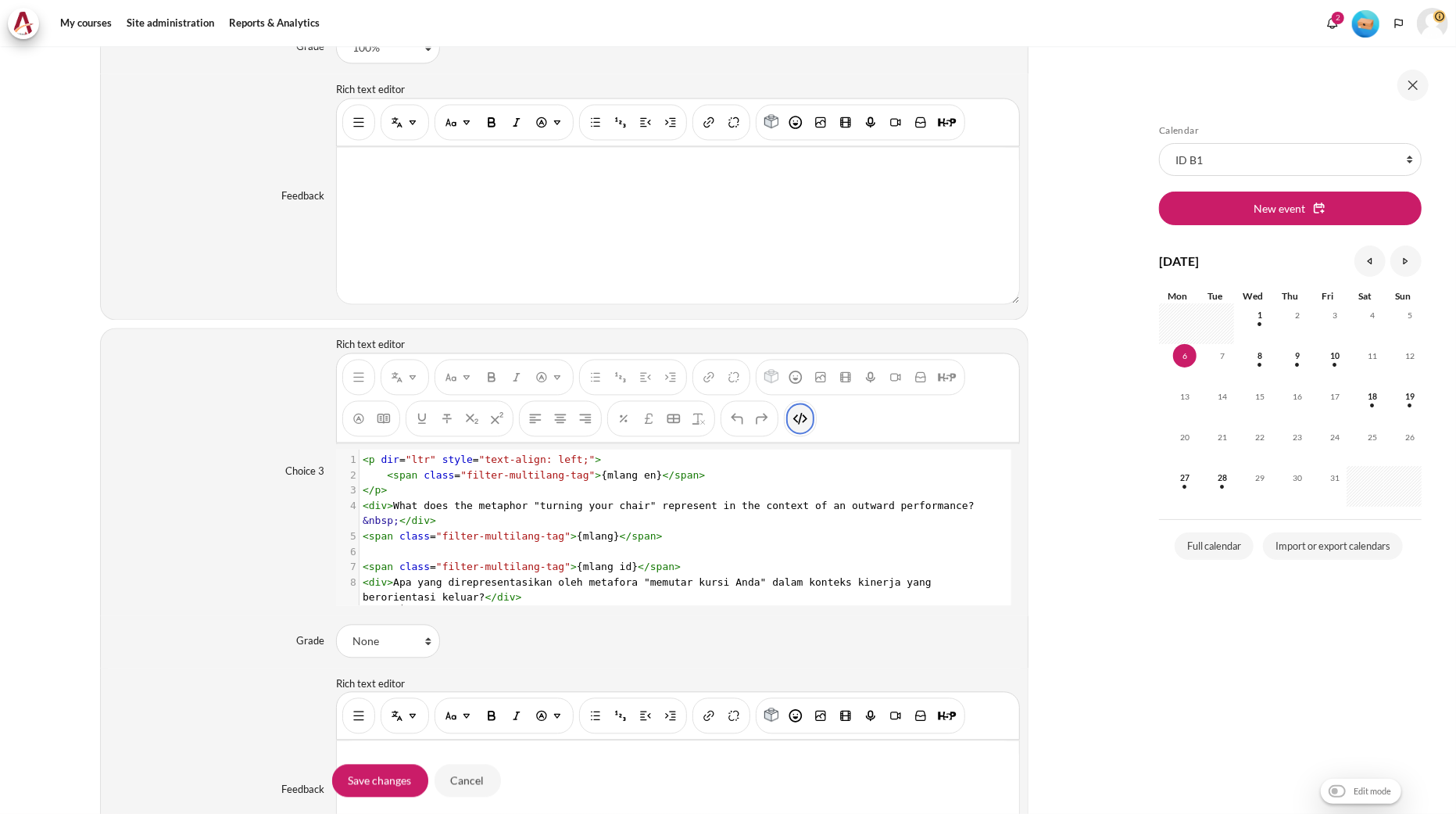
scroll to position [33, 0]
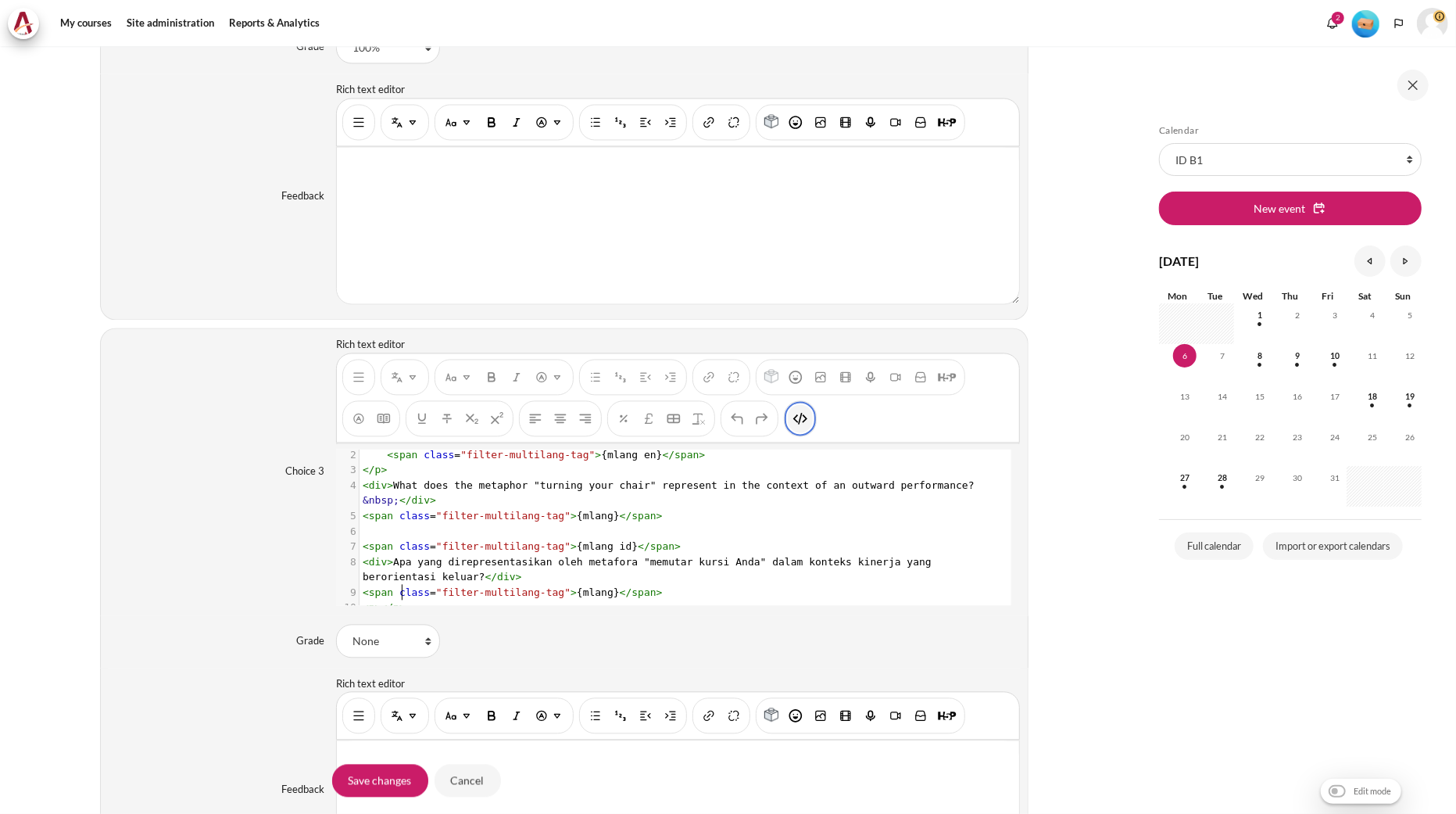
click at [796, 422] on img "HTML" at bounding box center [800, 418] width 16 height 16
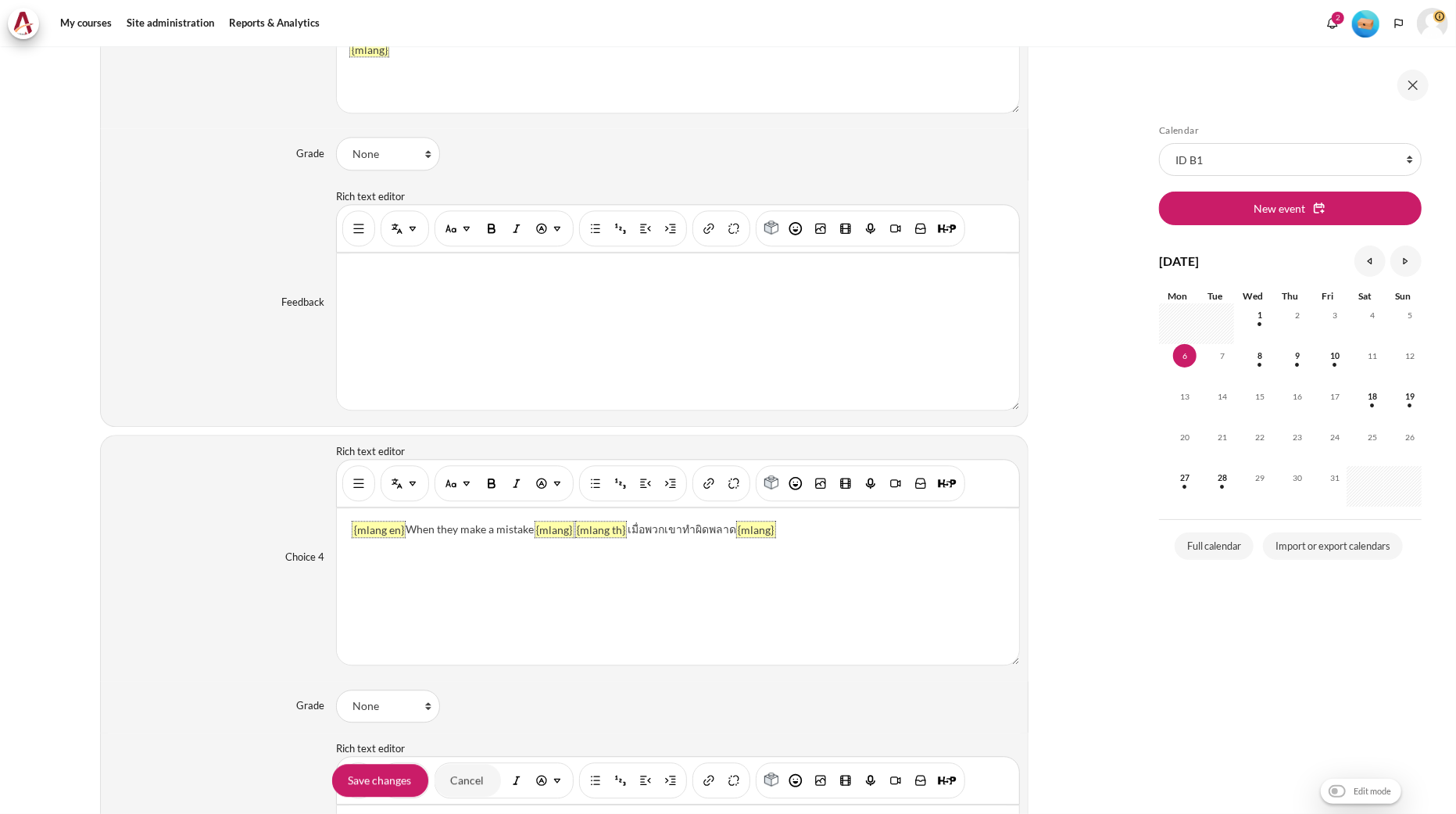
scroll to position [2779, 0]
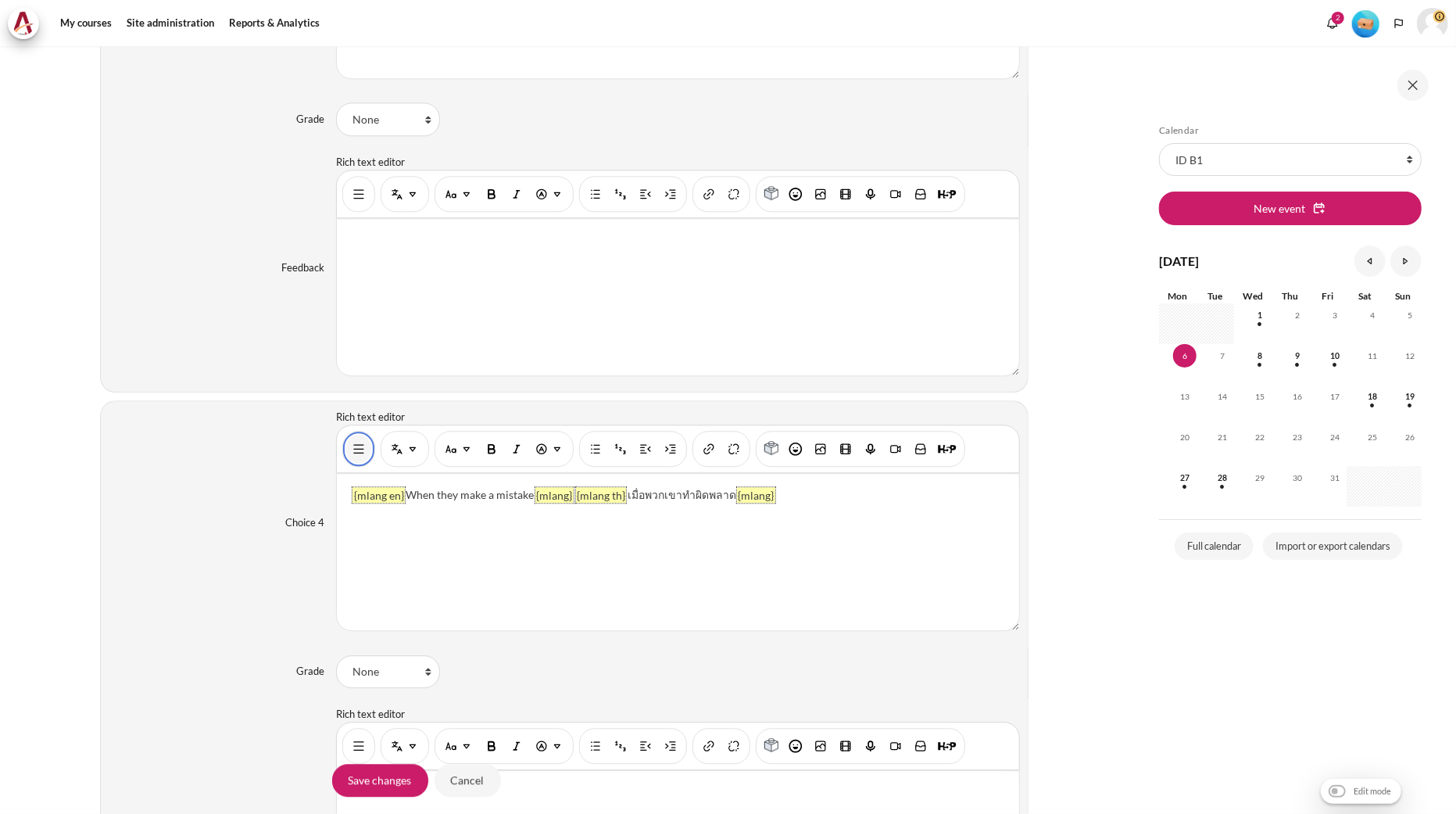
click at [351, 455] on img "Show/hide advanced buttons" at bounding box center [359, 449] width 16 height 16
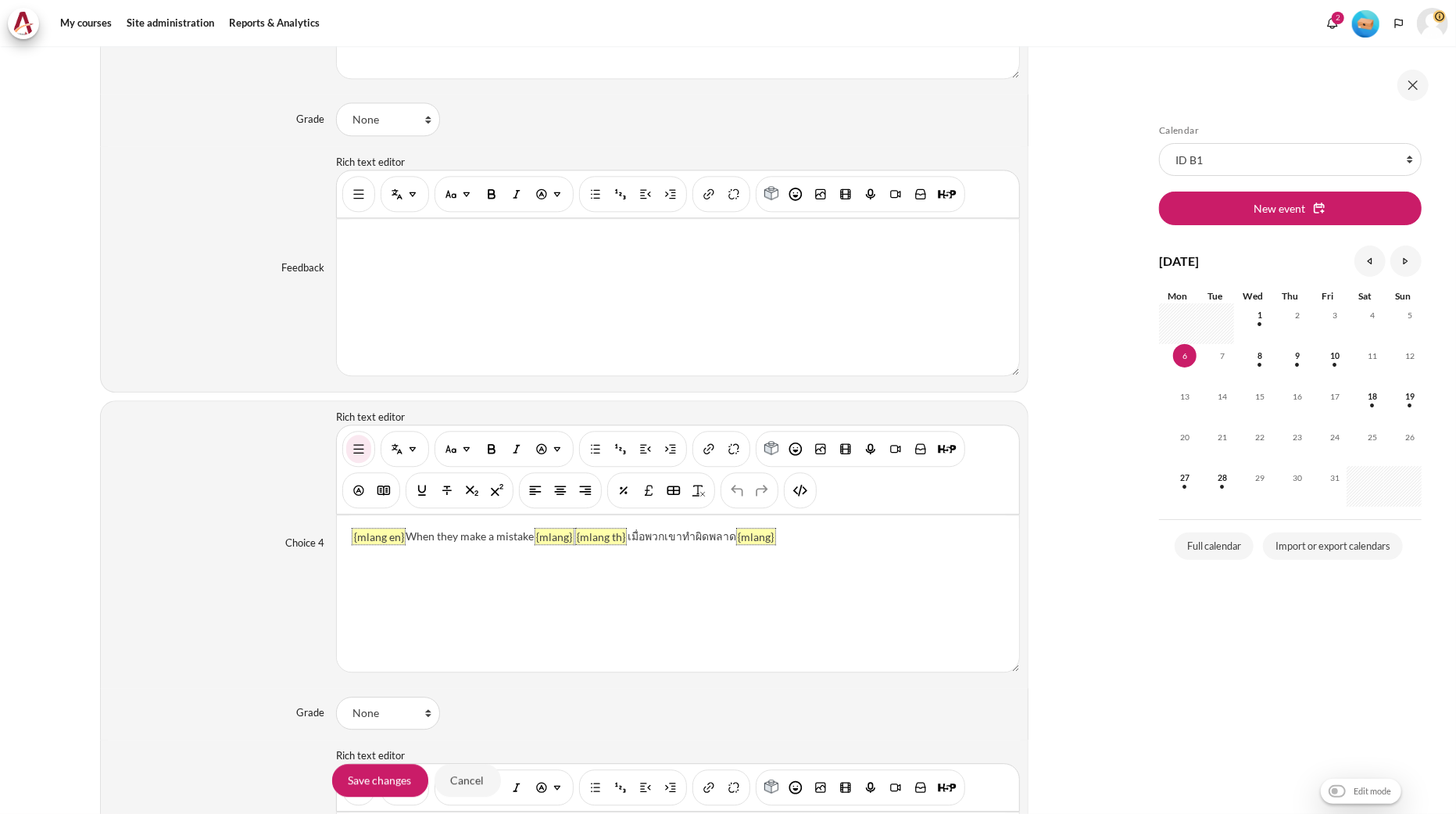
drag, startPoint x: 792, startPoint y: 494, endPoint x: 786, endPoint y: 509, distance: 16.2
click at [792, 494] on img "HTML" at bounding box center [800, 490] width 16 height 16
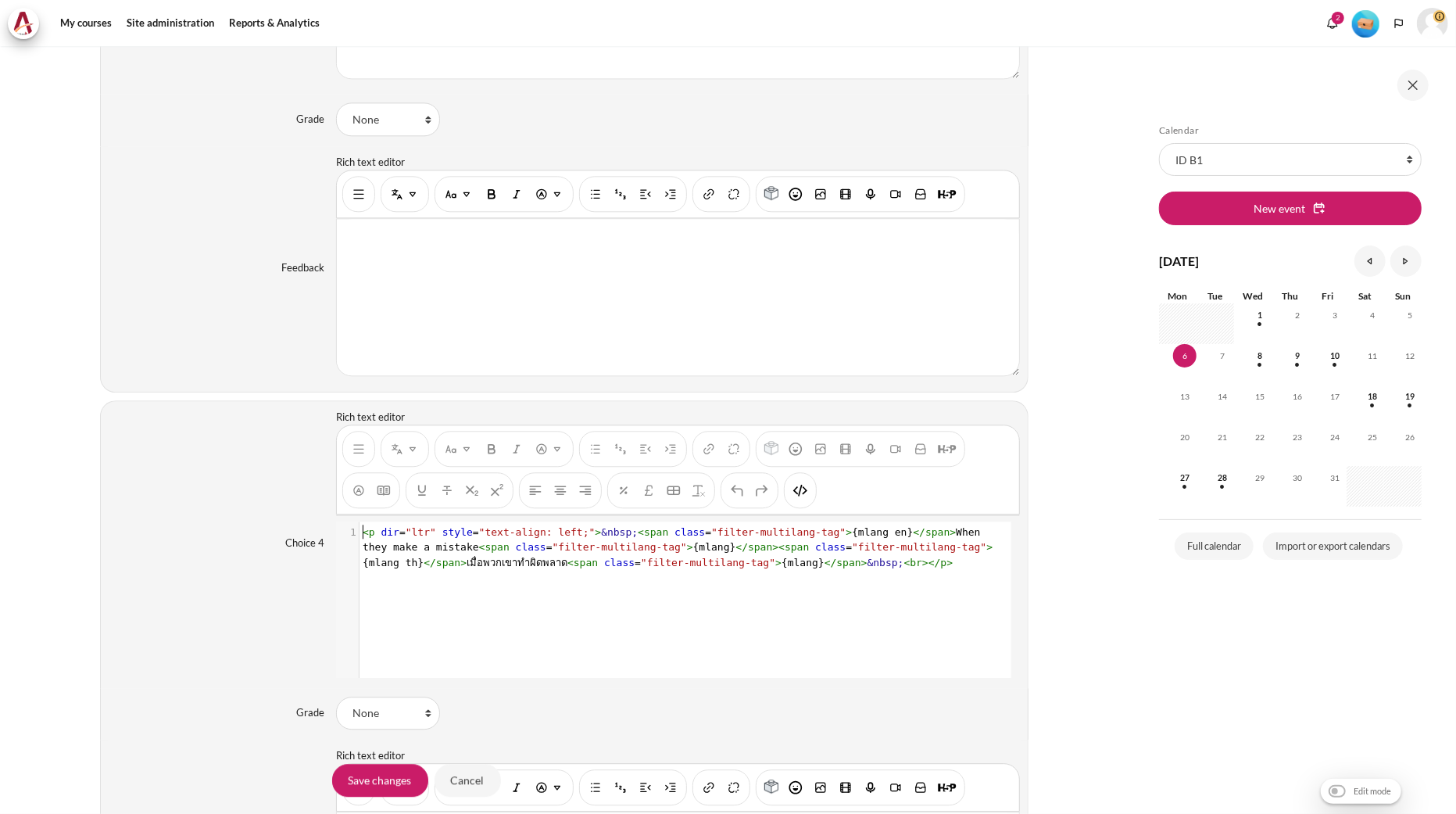
scroll to position [2, 0]
click at [852, 544] on span ""filter-multilang-tag"" at bounding box center [919, 547] width 134 height 12
type textarea "<p dir="ltr" style="text-align: left;">&nbsp;<span class="filter-multilang-tag"…"
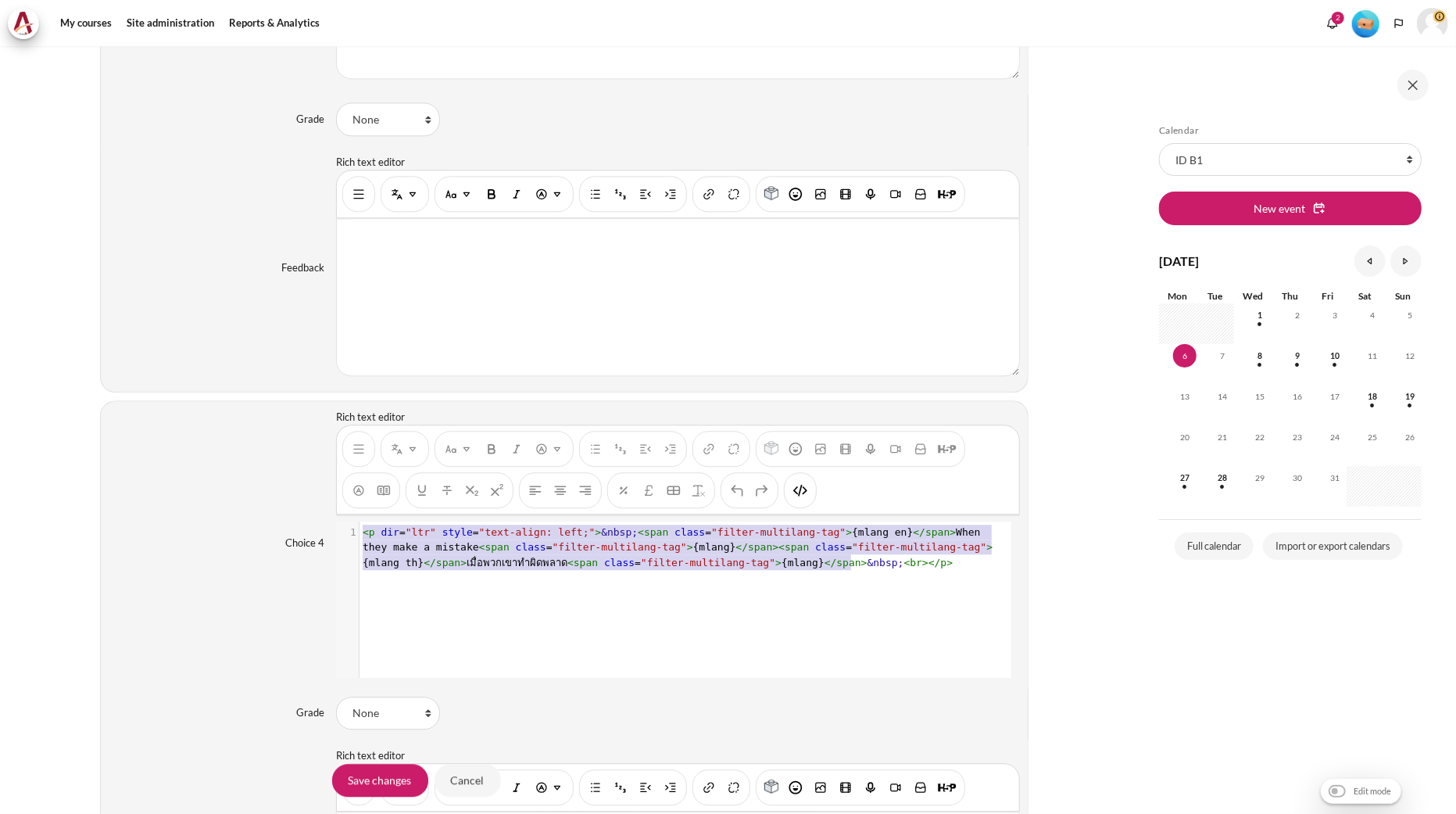
scroll to position [33, 0]
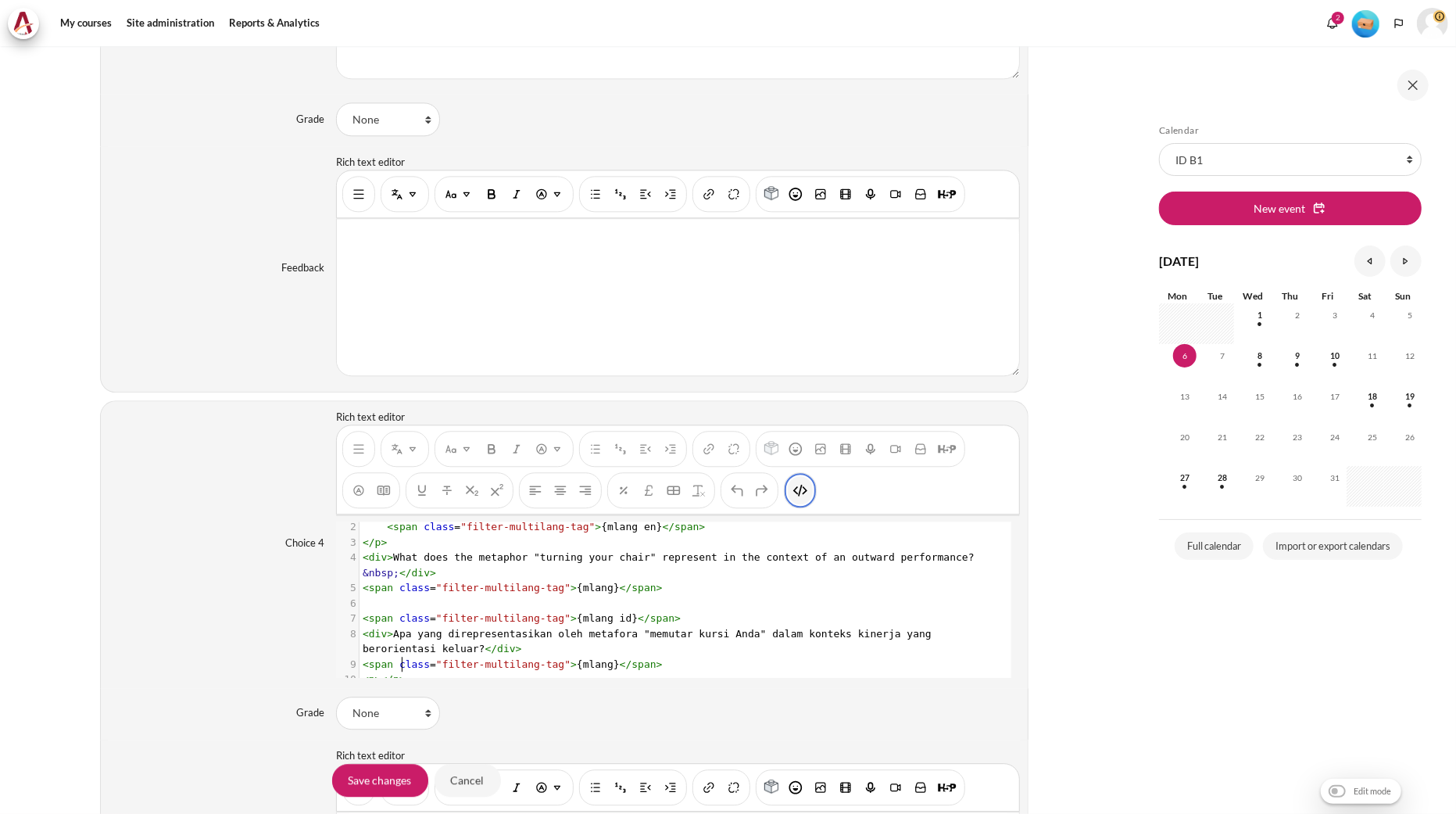
click at [806, 498] on img "HTML" at bounding box center [800, 490] width 16 height 16
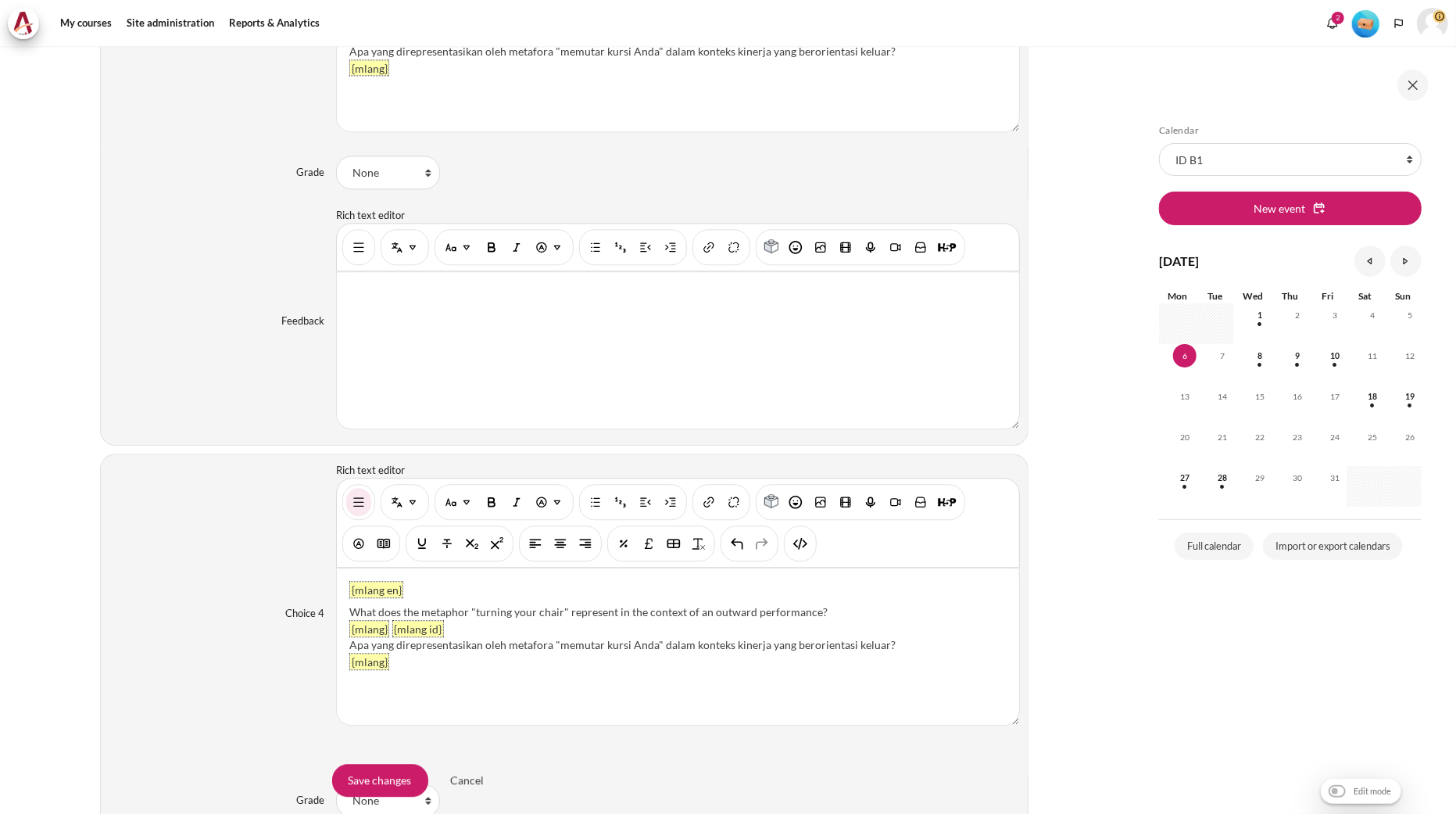
scroll to position [0, 0]
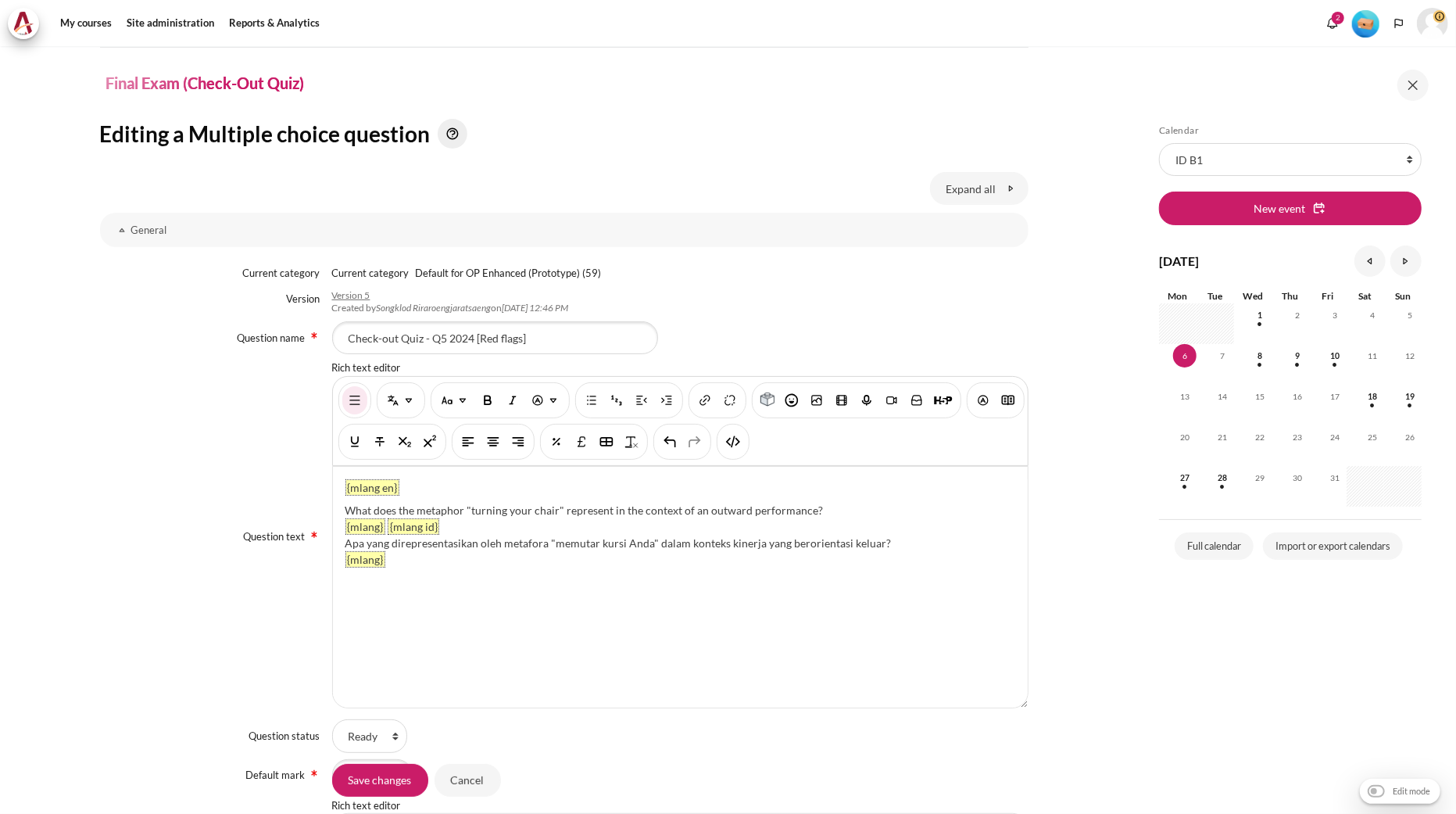
drag, startPoint x: 838, startPoint y: 506, endPoint x: 342, endPoint y: 509, distance: 496.0
click at [342, 509] on div "{mlang en} What does the metaphor "turning your chair" represent in the context…" at bounding box center [680, 587] width 695 height 240
paste div "Content"
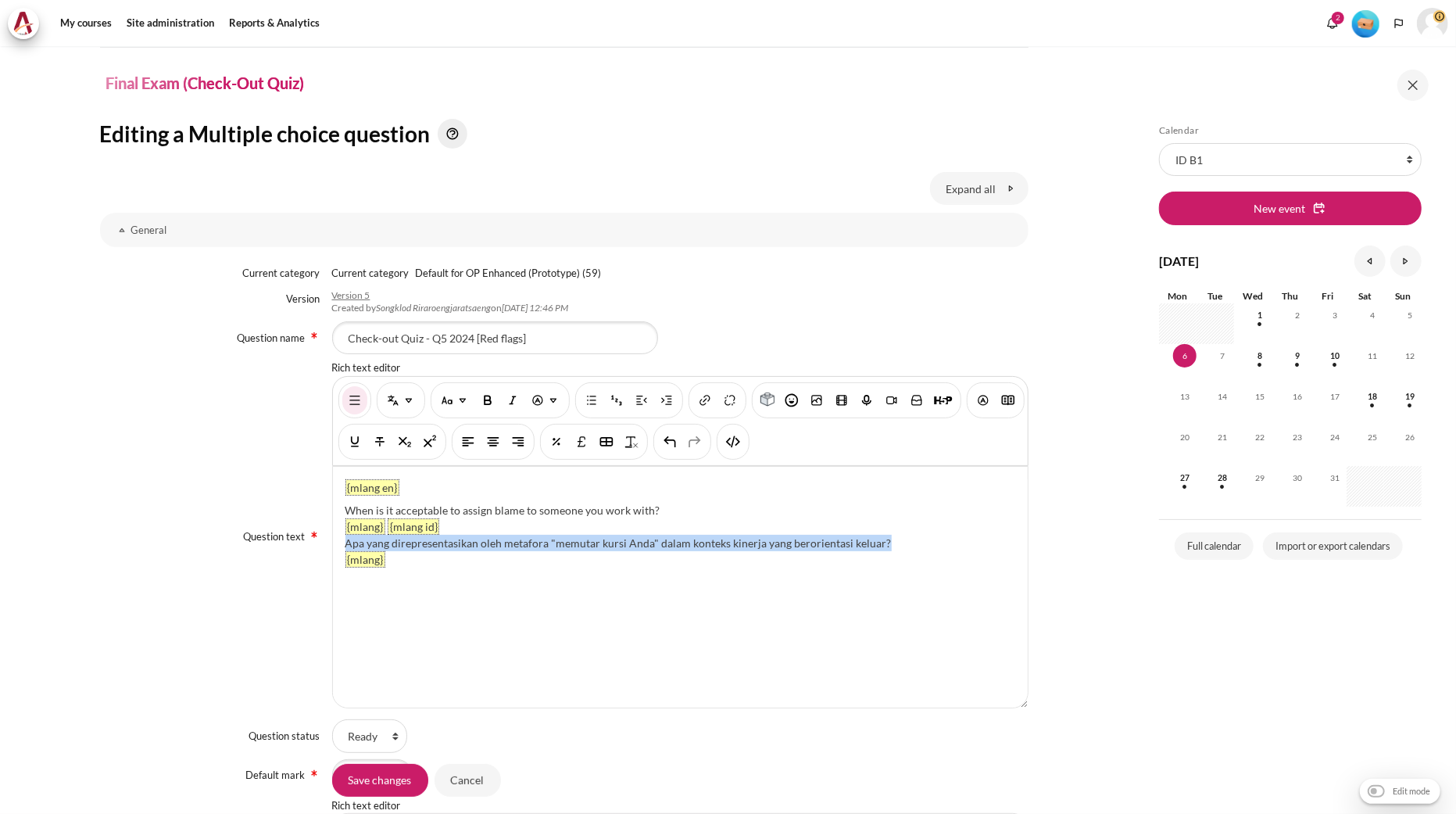
drag, startPoint x: 914, startPoint y: 542, endPoint x: 341, endPoint y: 542, distance: 573.0
click at [341, 542] on div "{mlang en} When is it acceptable to assign blame to someone you work with? {mla…" at bounding box center [680, 587] width 695 height 240
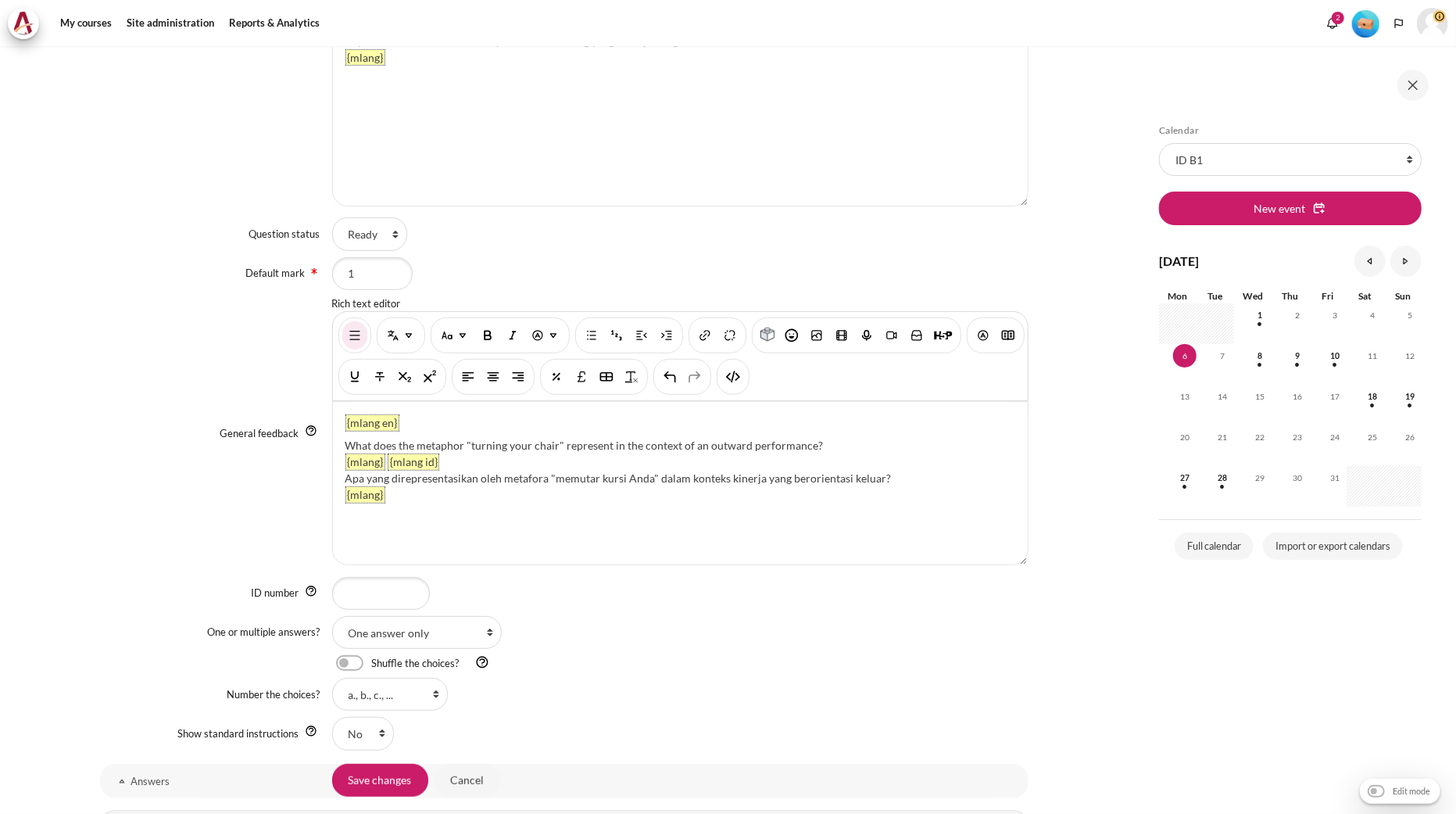
scroll to position [608, 0]
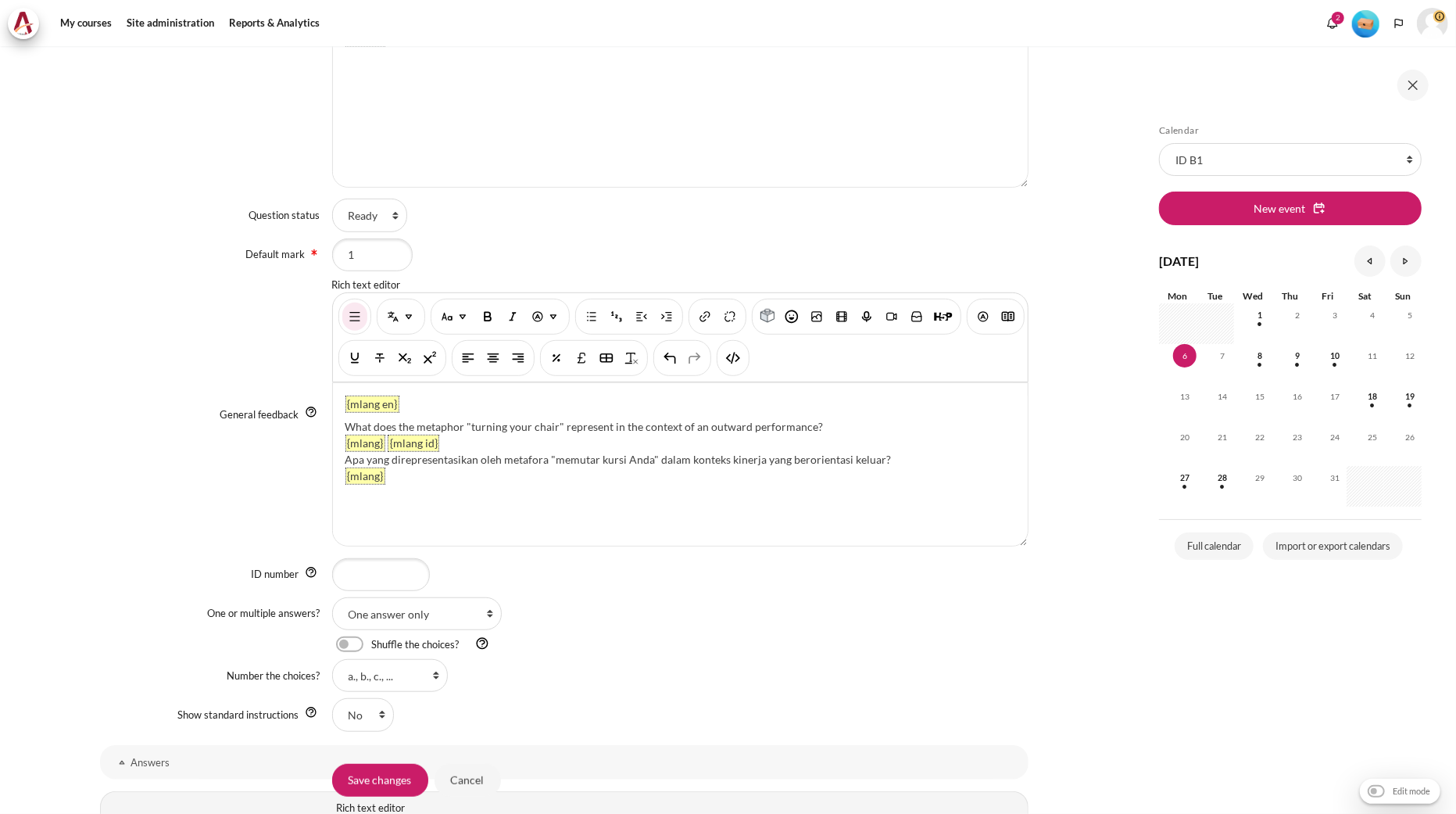
drag, startPoint x: 833, startPoint y: 426, endPoint x: 345, endPoint y: 424, distance: 488.0
click at [346, 424] on div "What does the metaphor "turning your chair" represent in the context of an outw…" at bounding box center [680, 426] width 670 height 17
paste div "Content"
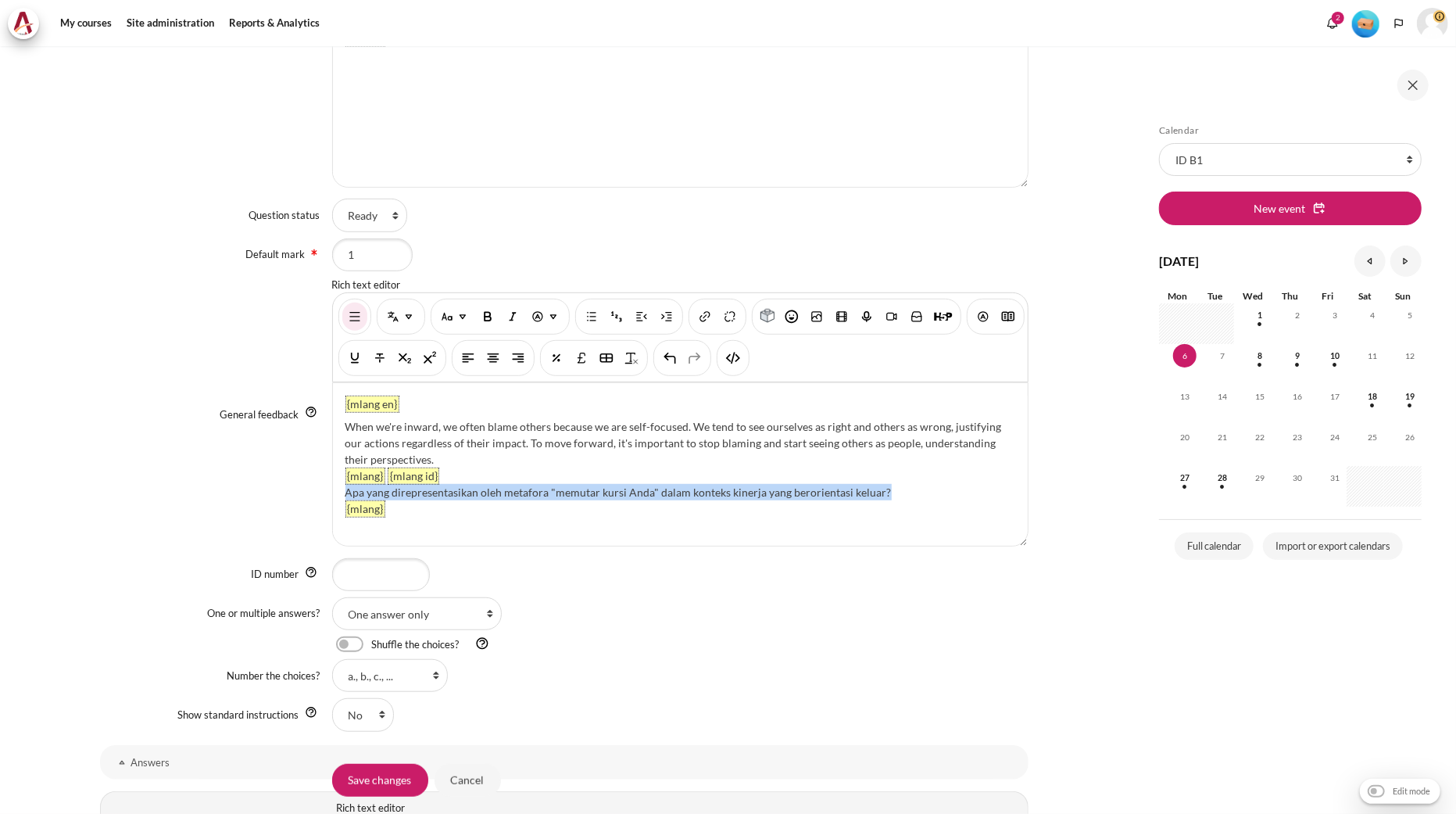
drag, startPoint x: 899, startPoint y: 494, endPoint x: 345, endPoint y: 493, distance: 554.0
click at [346, 493] on div "Apa yang direpresentasikan oleh metafora "memutar kursi Anda" dalam konteks kin…" at bounding box center [680, 492] width 670 height 17
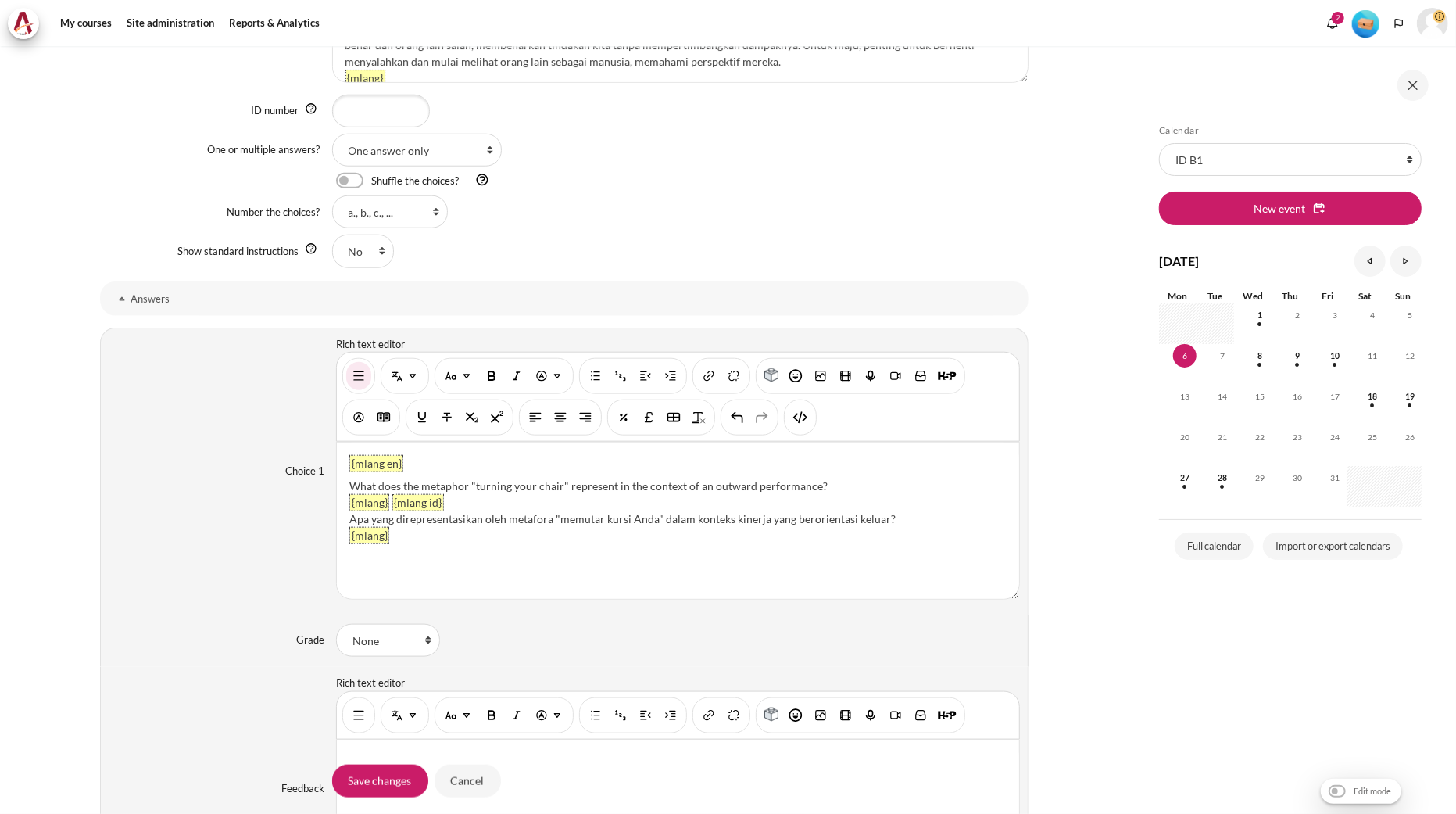
scroll to position [1129, 0]
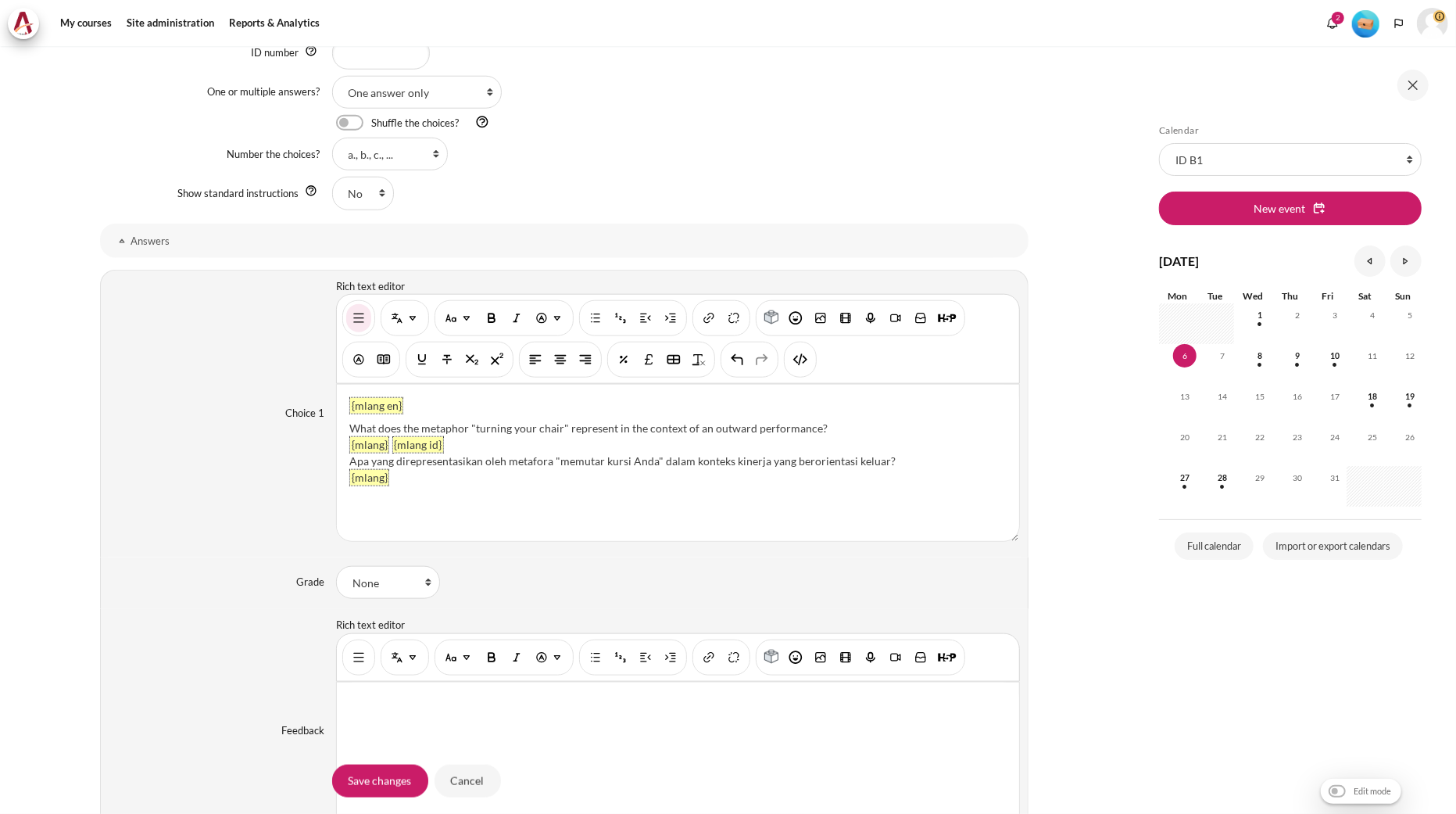
drag, startPoint x: 834, startPoint y: 422, endPoint x: 347, endPoint y: 427, distance: 487.0
click at [350, 428] on div "What does the metaphor "turning your chair" represent in the context of an outw…" at bounding box center [678, 428] width 657 height 17
paste div "Content"
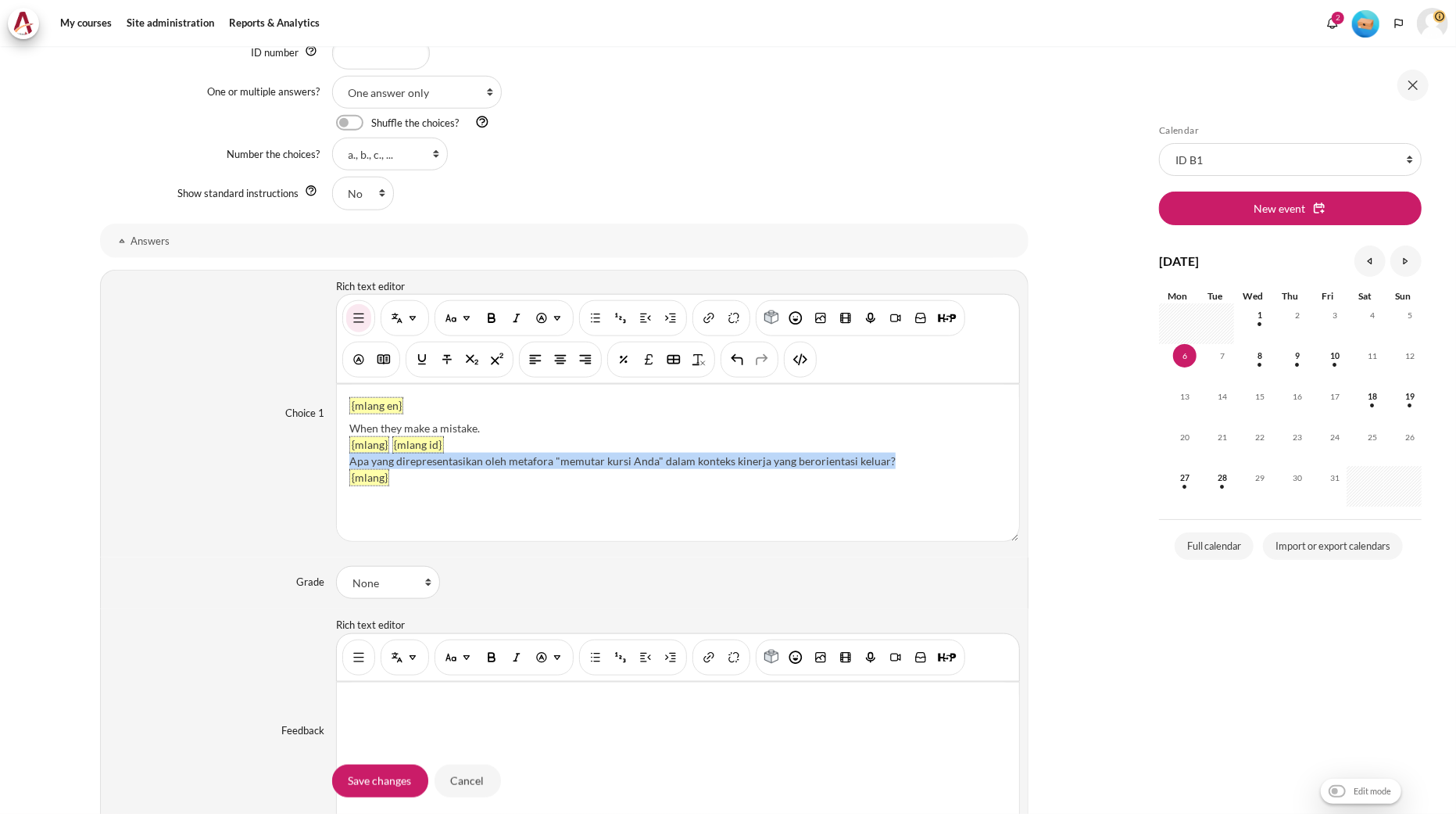
drag, startPoint x: 904, startPoint y: 458, endPoint x: 338, endPoint y: 462, distance: 566.0
click at [338, 462] on div "{mlang en} When they make a mistake. {mlang} {mlang id} Apa yang direpresentasi…" at bounding box center [678, 463] width 683 height 157
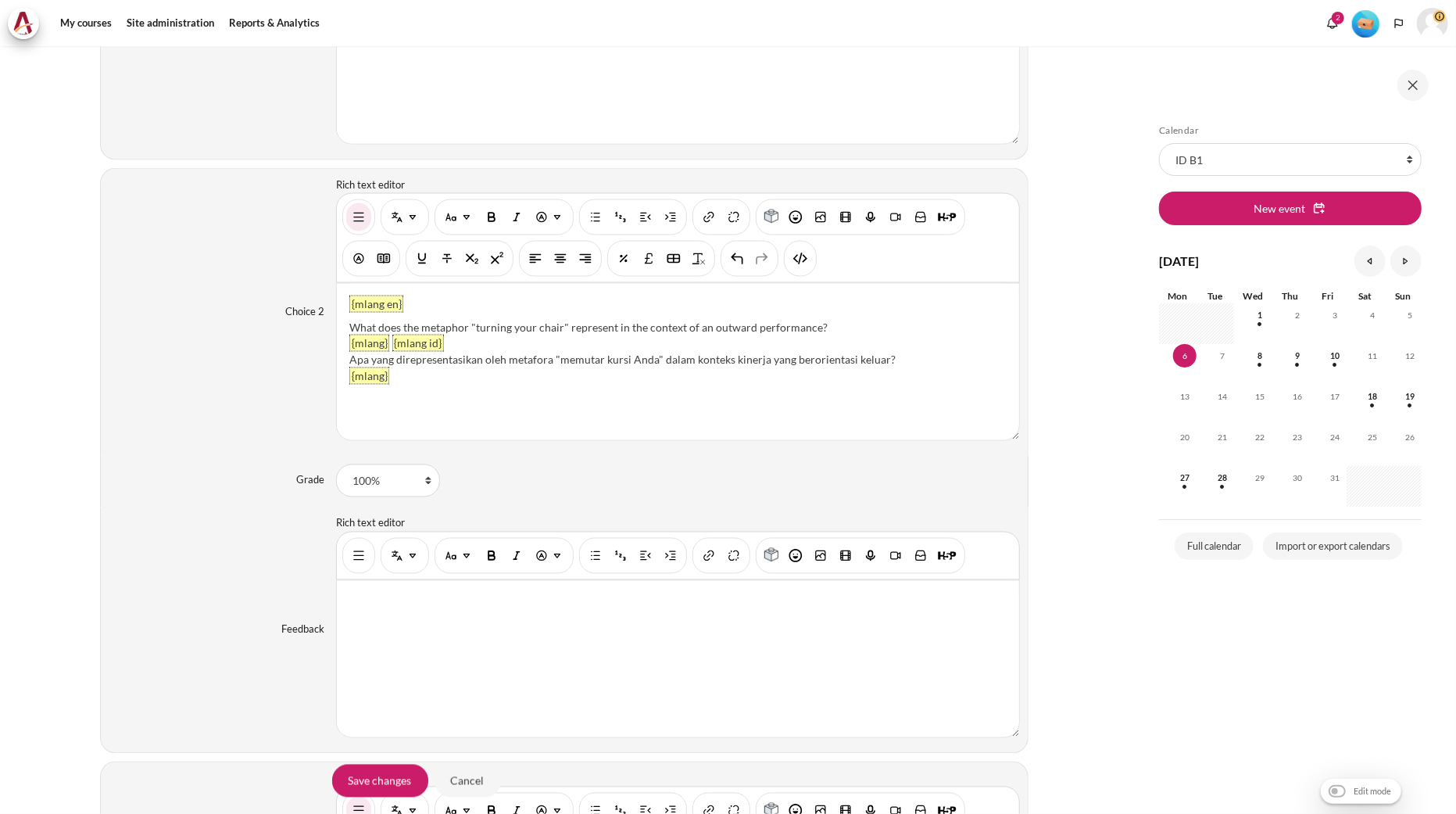
scroll to position [1790, 0]
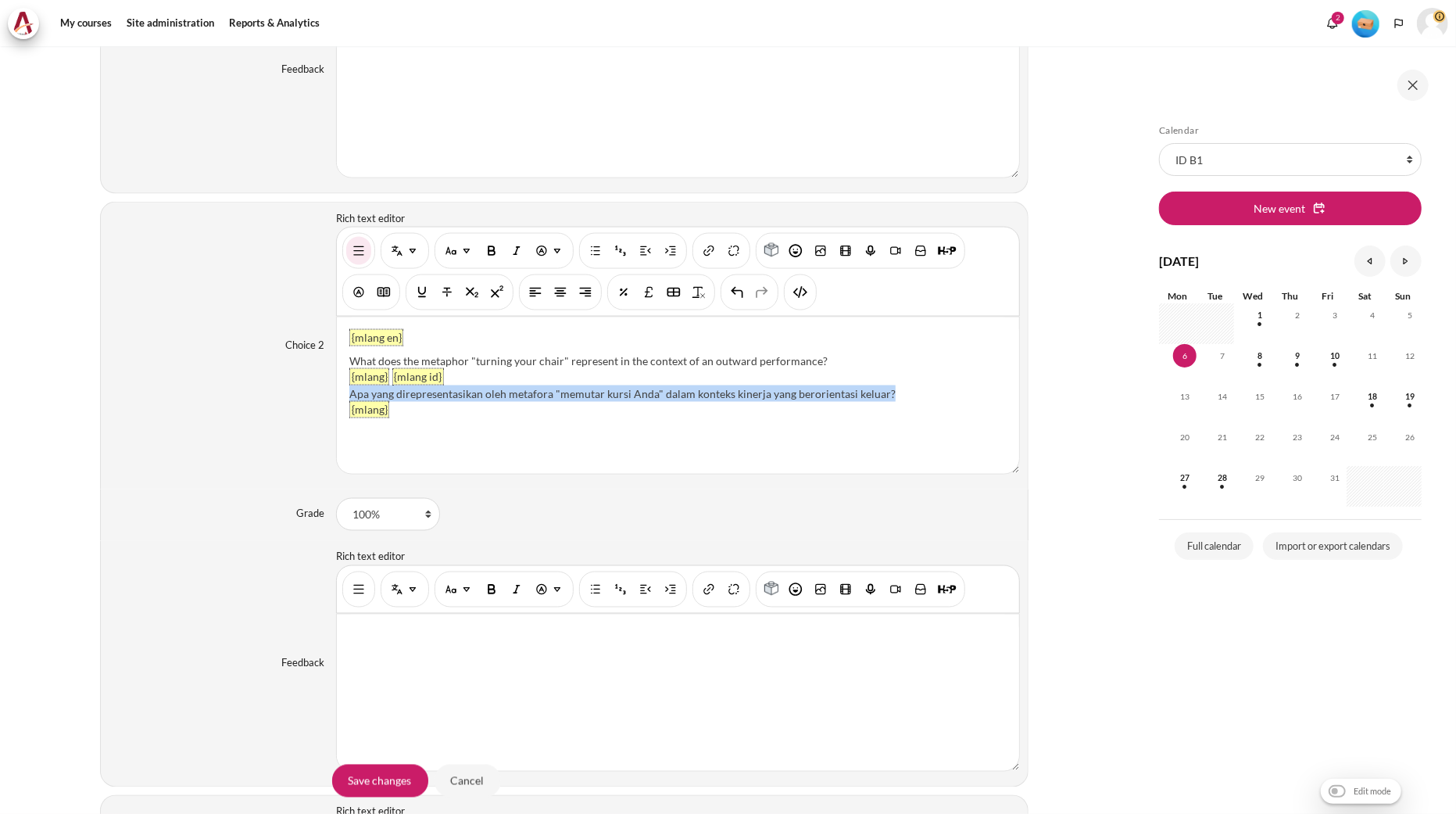
drag, startPoint x: 901, startPoint y: 392, endPoint x: 350, endPoint y: 395, distance: 551.0
click at [350, 395] on div "Apa yang direpresentasikan oleh metafora "memutar kursi Anda" dalam konteks kin…" at bounding box center [678, 393] width 657 height 17
paste div "Content"
drag, startPoint x: 821, startPoint y: 358, endPoint x: 344, endPoint y: 357, distance: 477.0
click at [344, 357] on div "{mlang en} What does the metaphor "turning your chair" represent in the context…" at bounding box center [678, 396] width 683 height 157
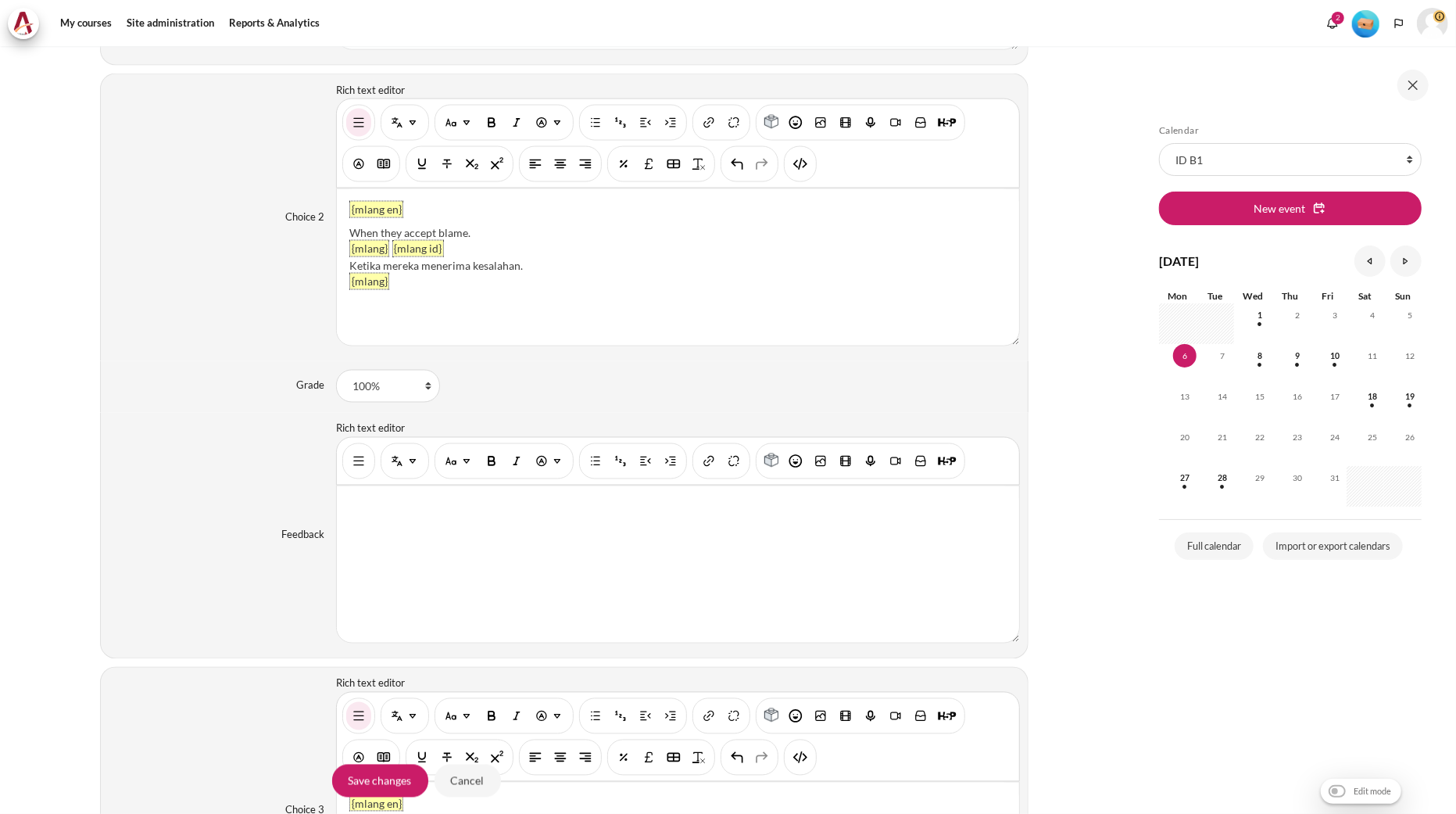
scroll to position [2311, 0]
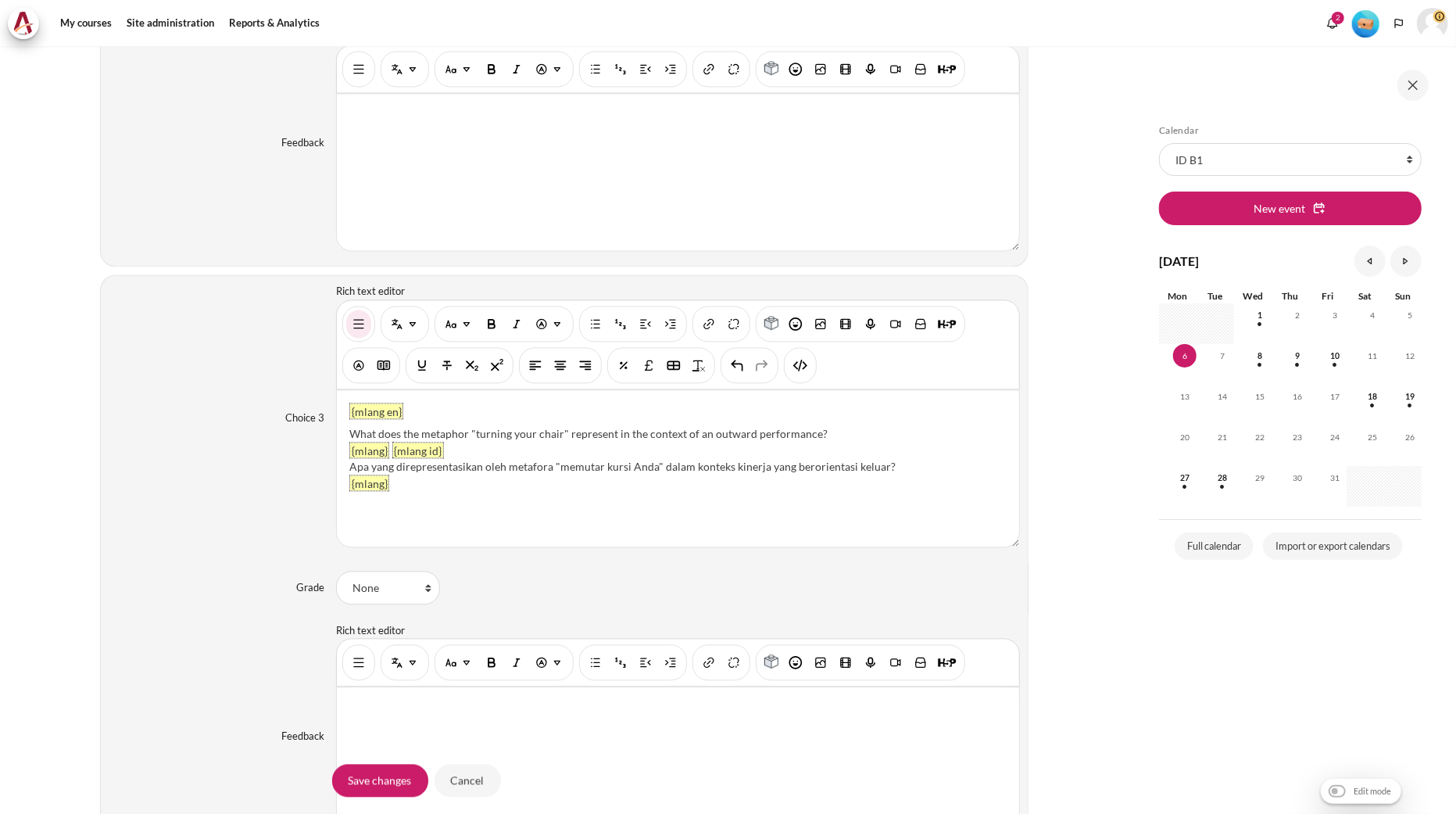
drag, startPoint x: 821, startPoint y: 436, endPoint x: 348, endPoint y: 439, distance: 473.0
click at [350, 439] on div "What does the metaphor "turning your chair" represent in the context of an outw…" at bounding box center [678, 434] width 657 height 17
paste div "Content"
click at [350, 432] on div ".When your boss says it is acceptable" at bounding box center [678, 434] width 657 height 17
drag, startPoint x: 524, startPoint y: 435, endPoint x: 599, endPoint y: 441, distance: 75.2
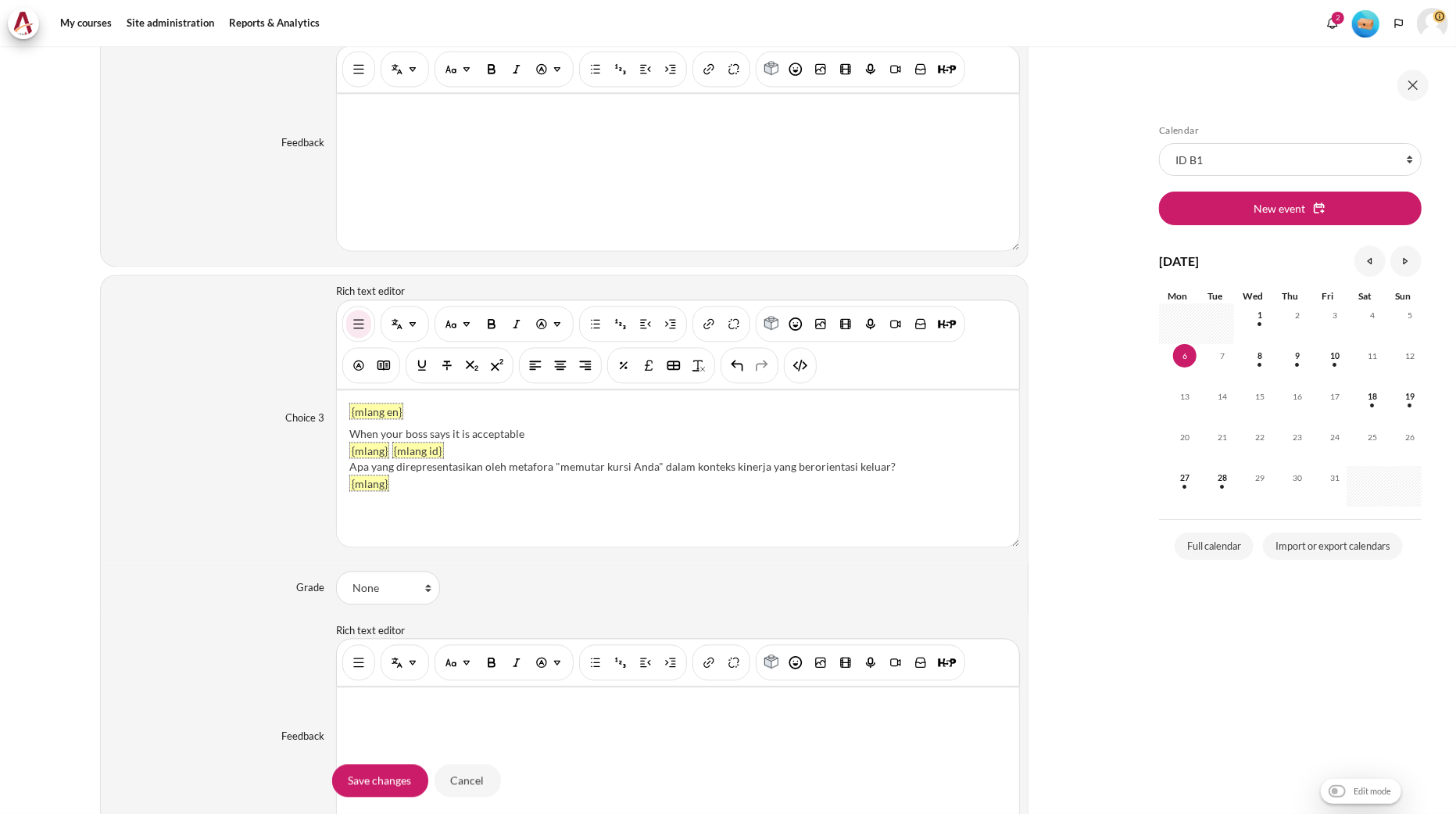
click at [527, 435] on div "When your boss says it is acceptable" at bounding box center [678, 434] width 657 height 17
drag, startPoint x: 902, startPoint y: 465, endPoint x: 344, endPoint y: 465, distance: 558.0
click at [344, 465] on div "{mlang en} When your boss says it is acceptable. {mlang} {mlang id} Apa yang di…" at bounding box center [678, 468] width 683 height 157
drag, startPoint x: 577, startPoint y: 464, endPoint x: 336, endPoint y: 475, distance: 241.3
click at [337, 475] on div "{mlang en} When your boss says it is acceptable. {mlang} {mlang id} Ketika atas…" at bounding box center [678, 468] width 683 height 157
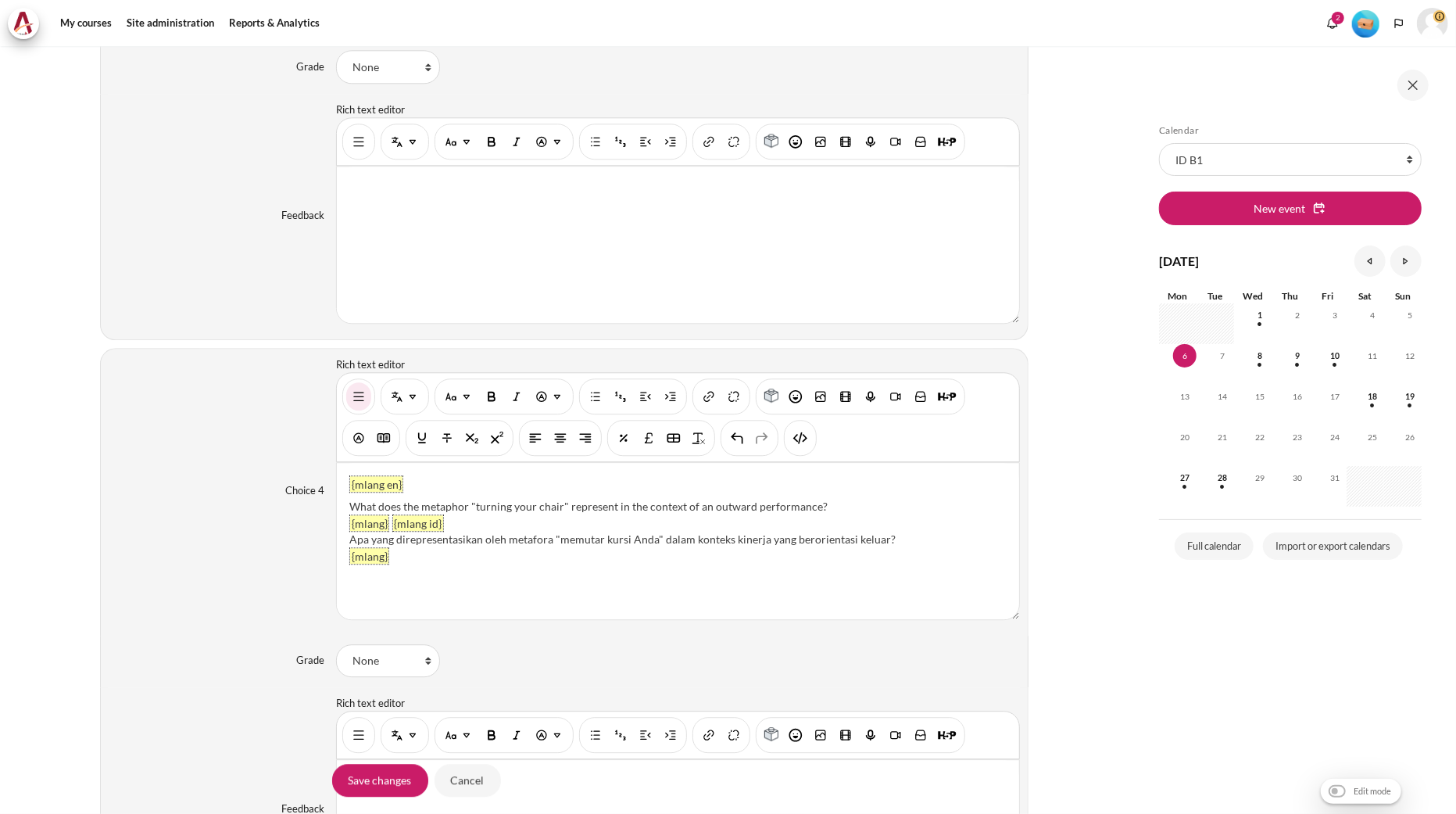
scroll to position [2901, 0]
drag, startPoint x: 918, startPoint y: 543, endPoint x: 349, endPoint y: 543, distance: 569.0
click at [350, 543] on div "Apa yang direpresentasikan oleh metafora "memutar kursi Anda" dalam konteks kin…" at bounding box center [678, 538] width 657 height 17
paste div "Content"
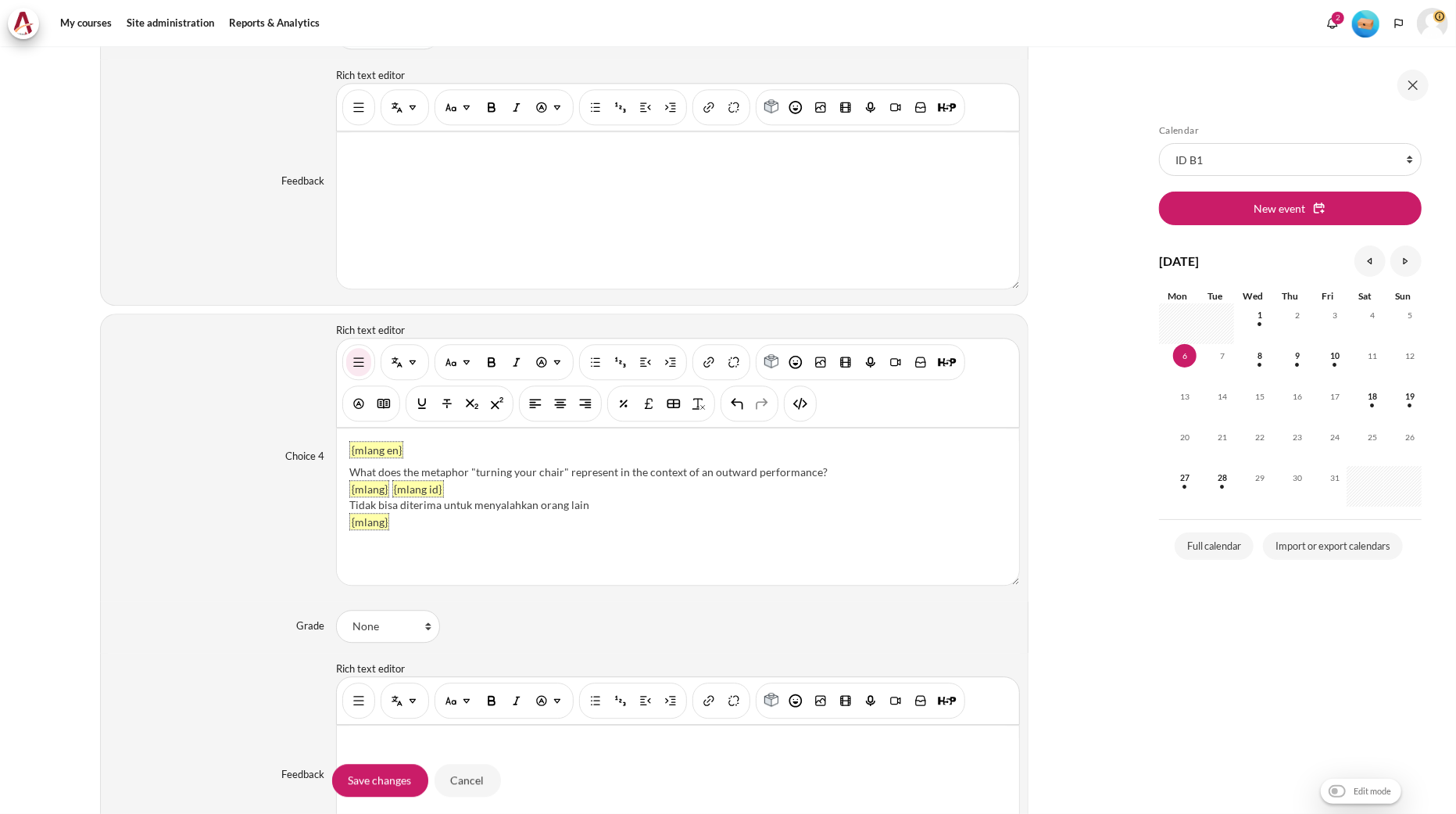
scroll to position [2832, 0]
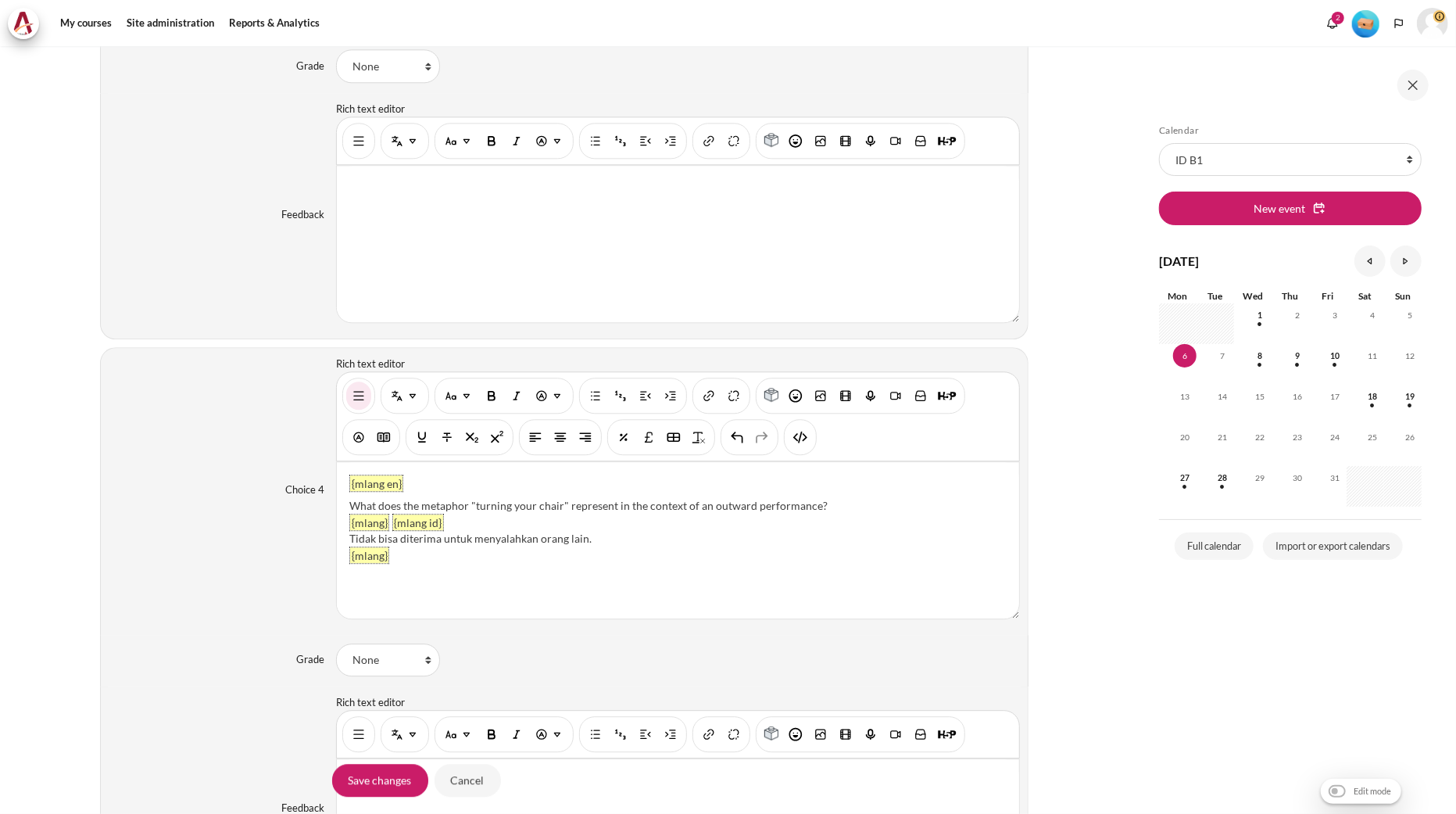
drag, startPoint x: 842, startPoint y: 505, endPoint x: 328, endPoint y: 501, distance: 514.0
click at [328, 501] on div "Choice 4 Rich text editor {mlang en} What does the metaphor "turning your chair…" at bounding box center [564, 491] width 928 height 288
drag, startPoint x: 328, startPoint y: 501, endPoint x: 339, endPoint y: 502, distance: 11.0
click at [329, 498] on div "Choice 4" at bounding box center [222, 490] width 229 height 16
drag, startPoint x: 350, startPoint y: 506, endPoint x: 819, endPoint y: 504, distance: 469.0
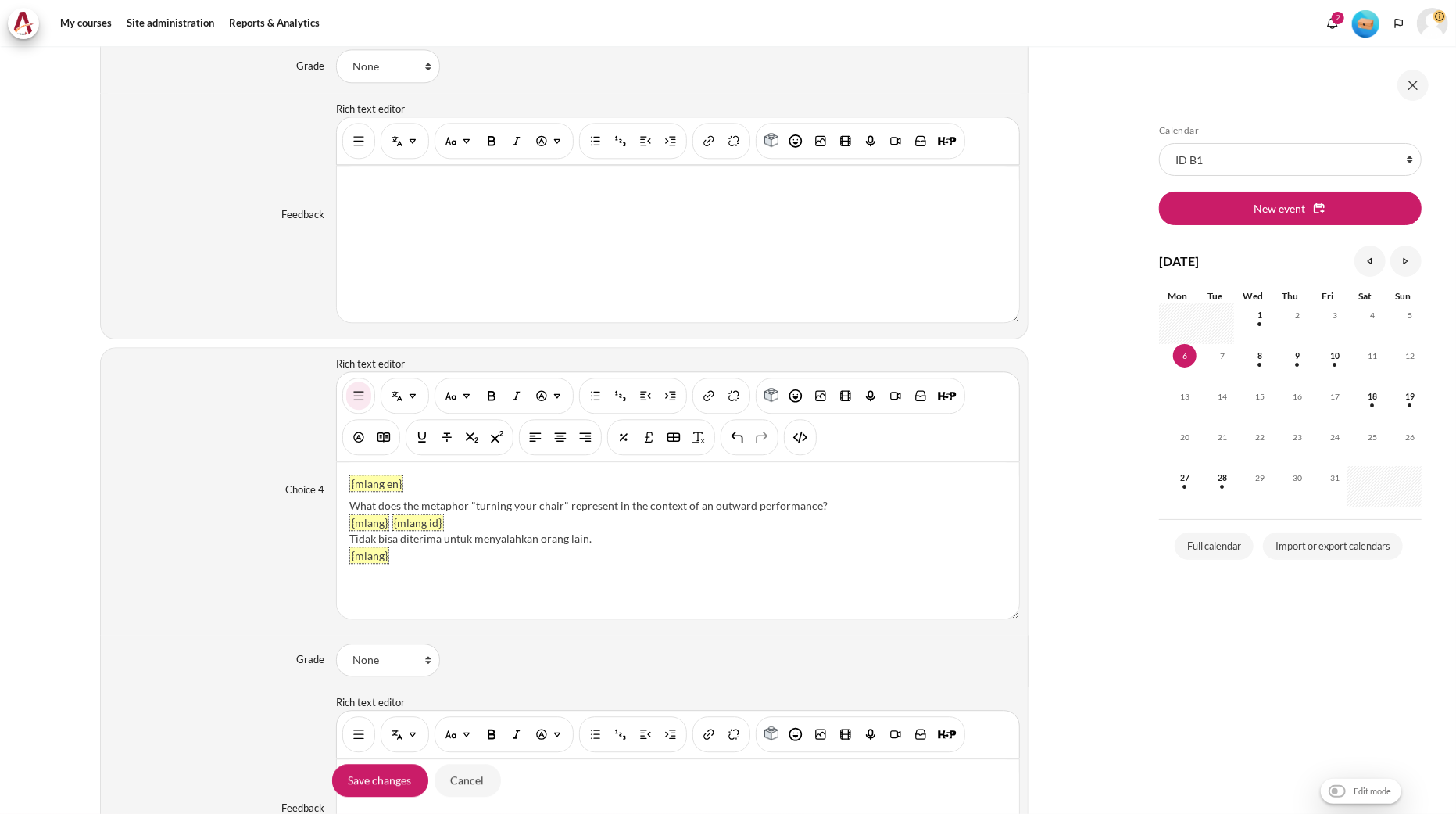
click at [819, 504] on div "What does the metaphor "turning your chair" represent in the context of an outw…" at bounding box center [678, 505] width 657 height 17
click at [350, 509] on div ".It's not acceptable to blame others." at bounding box center [678, 505] width 657 height 17
click at [652, 546] on div "Tidak bisa diterima untuk menyalahkan orang lain." at bounding box center [678, 538] width 657 height 17
drag, startPoint x: 645, startPoint y: 548, endPoint x: 346, endPoint y: 542, distance: 299.1
click at [346, 542] on div "{mlang en} It's not acceptable to blame others. {mlang} {mlang id} Tidak bisa d…" at bounding box center [678, 540] width 683 height 157
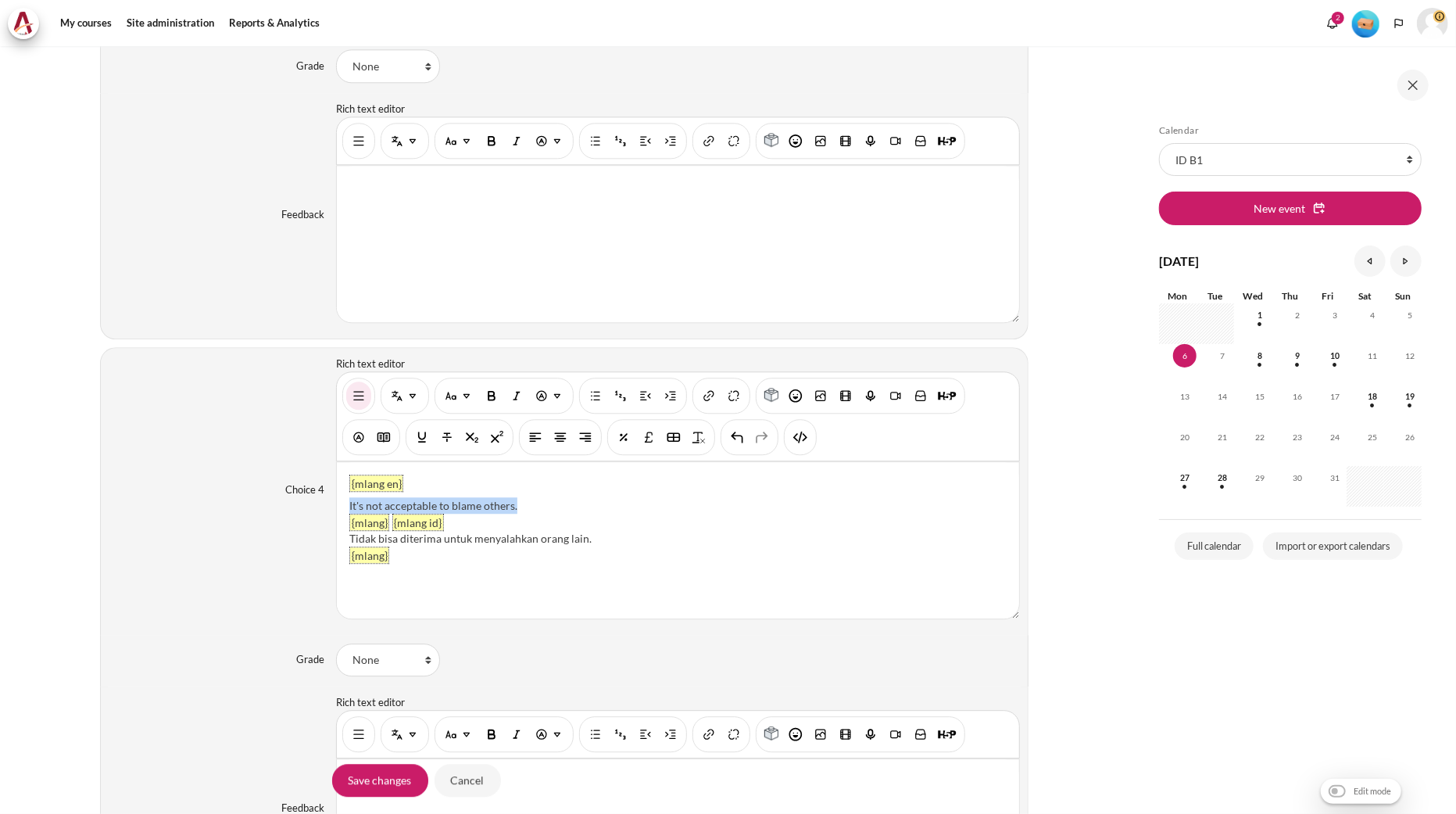
drag, startPoint x: 565, startPoint y: 509, endPoint x: 335, endPoint y: 511, distance: 230.0
click at [337, 511] on div "{mlang en} It's not acceptable to blame others. {mlang} {mlang id} Tidak bisa d…" at bounding box center [678, 540] width 683 height 157
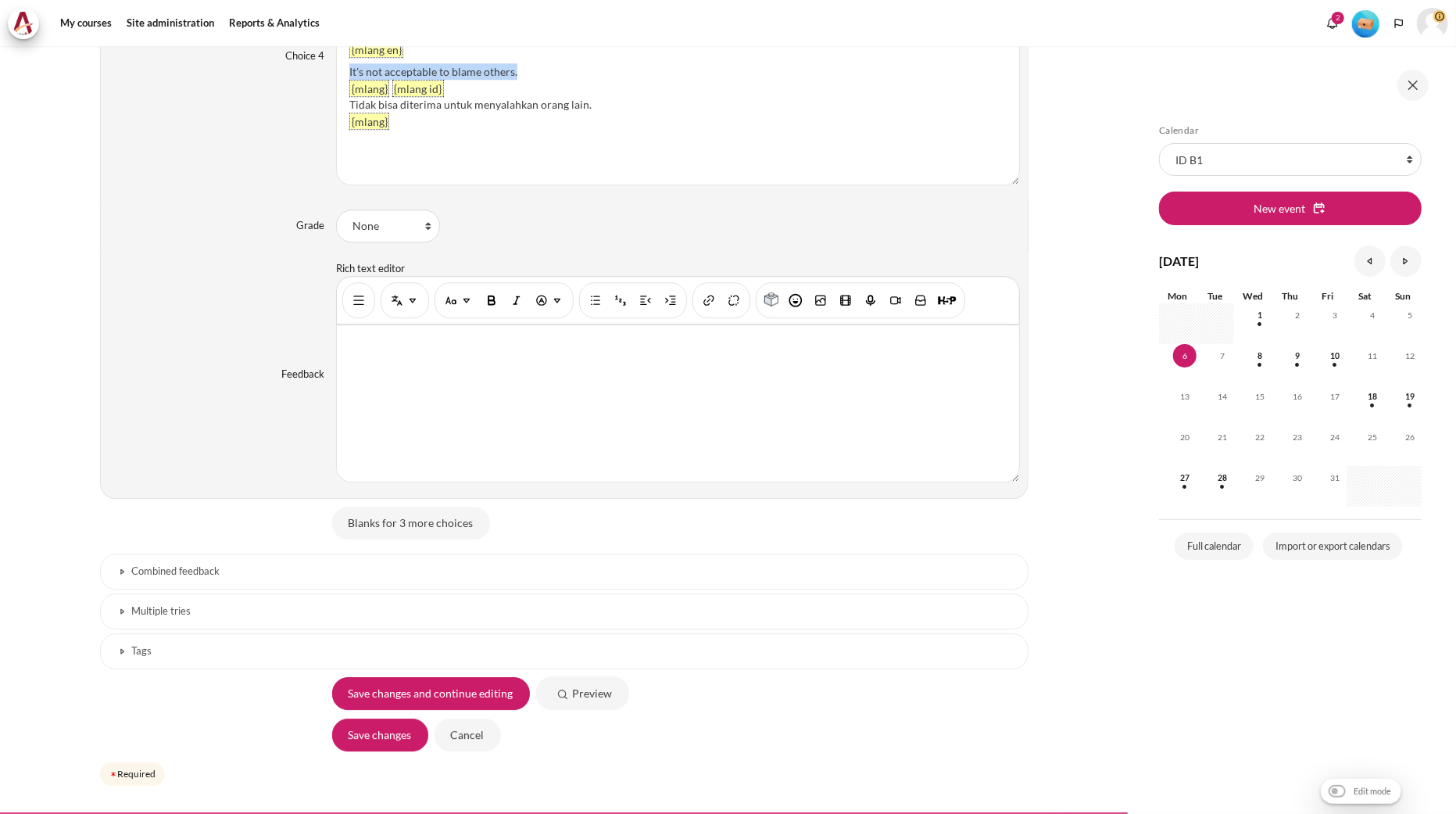
scroll to position [3310, 0]
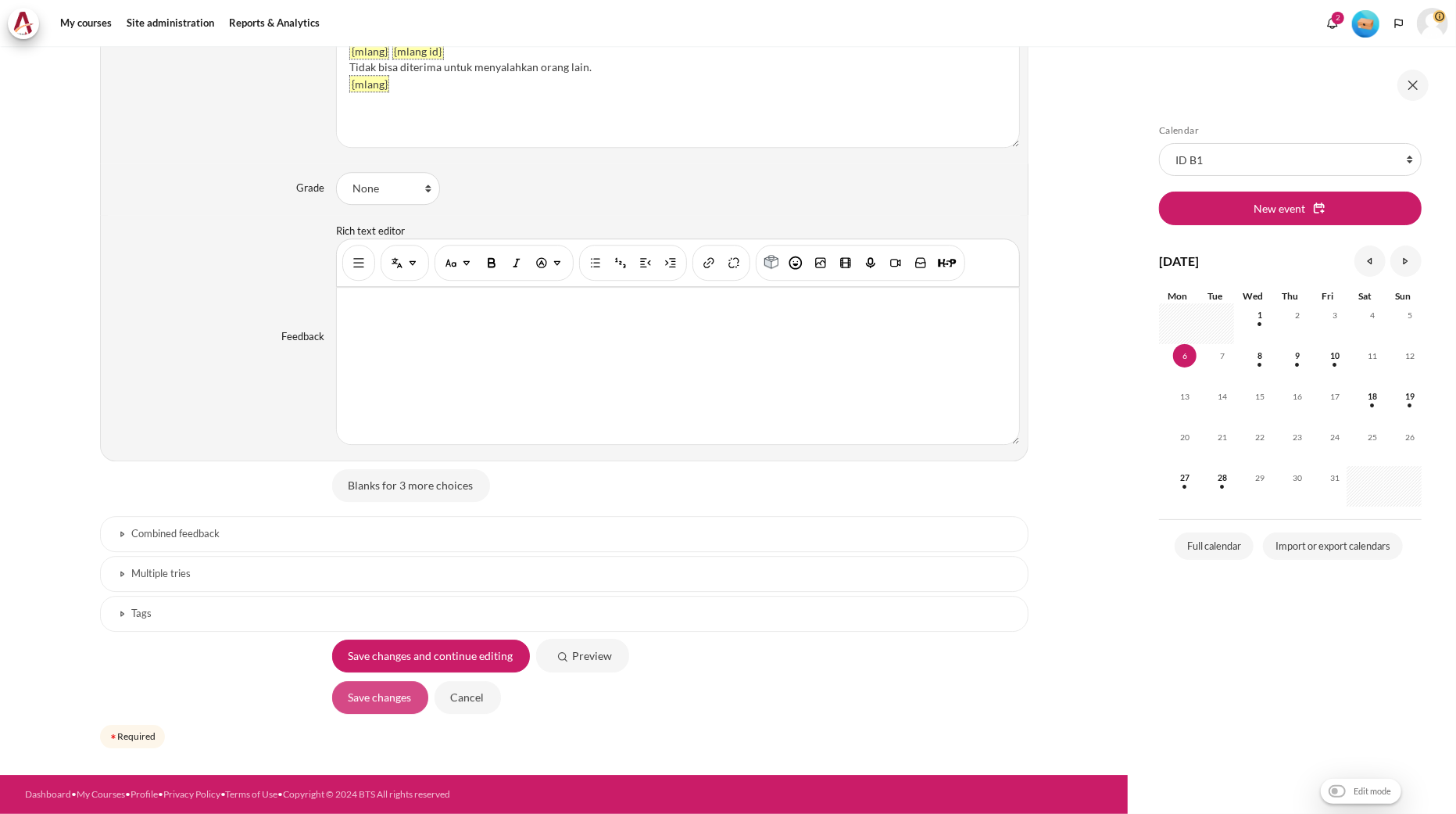
click at [366, 695] on input "Save changes" at bounding box center [380, 698] width 96 height 33
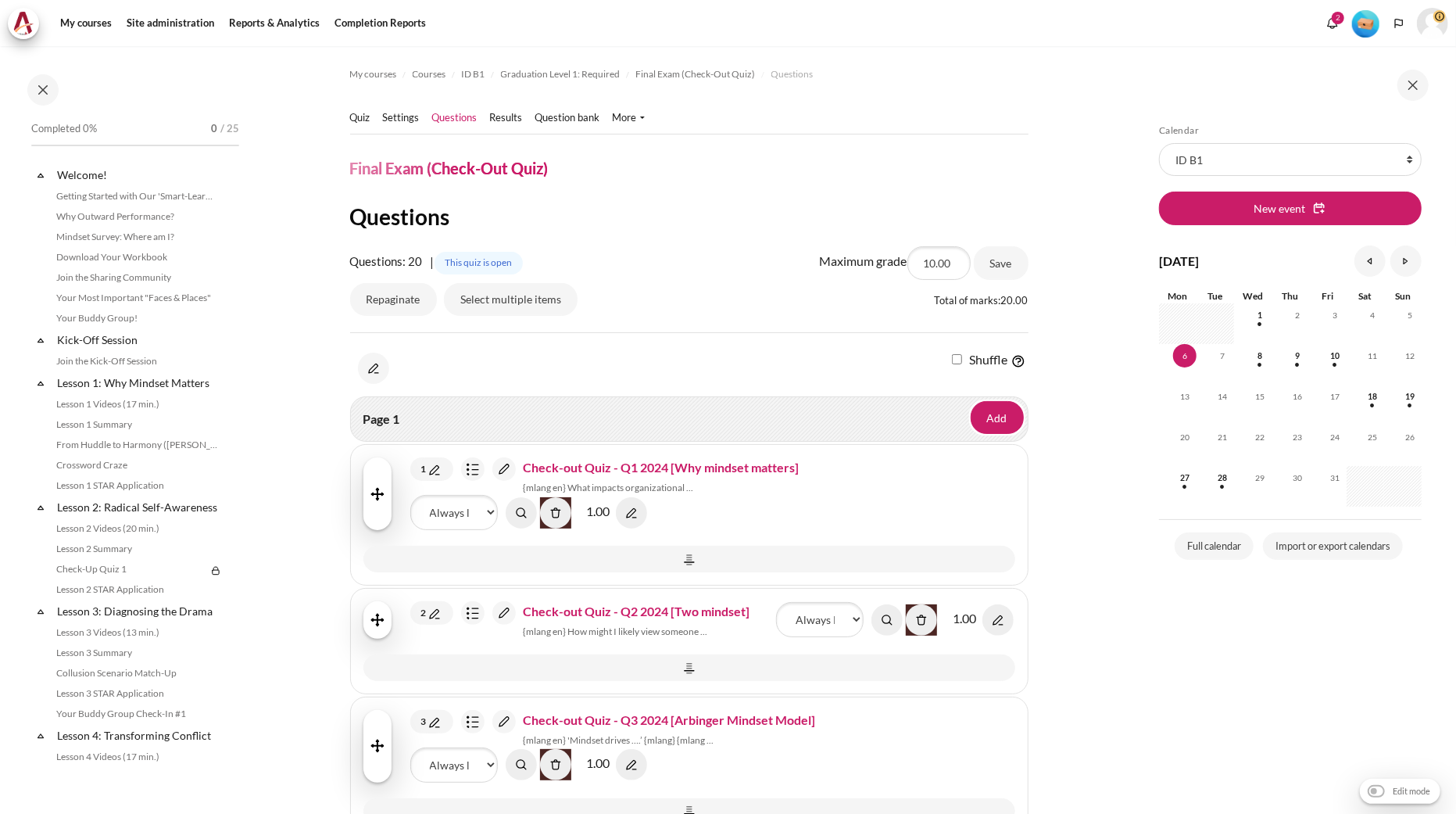
scroll to position [1483, 0]
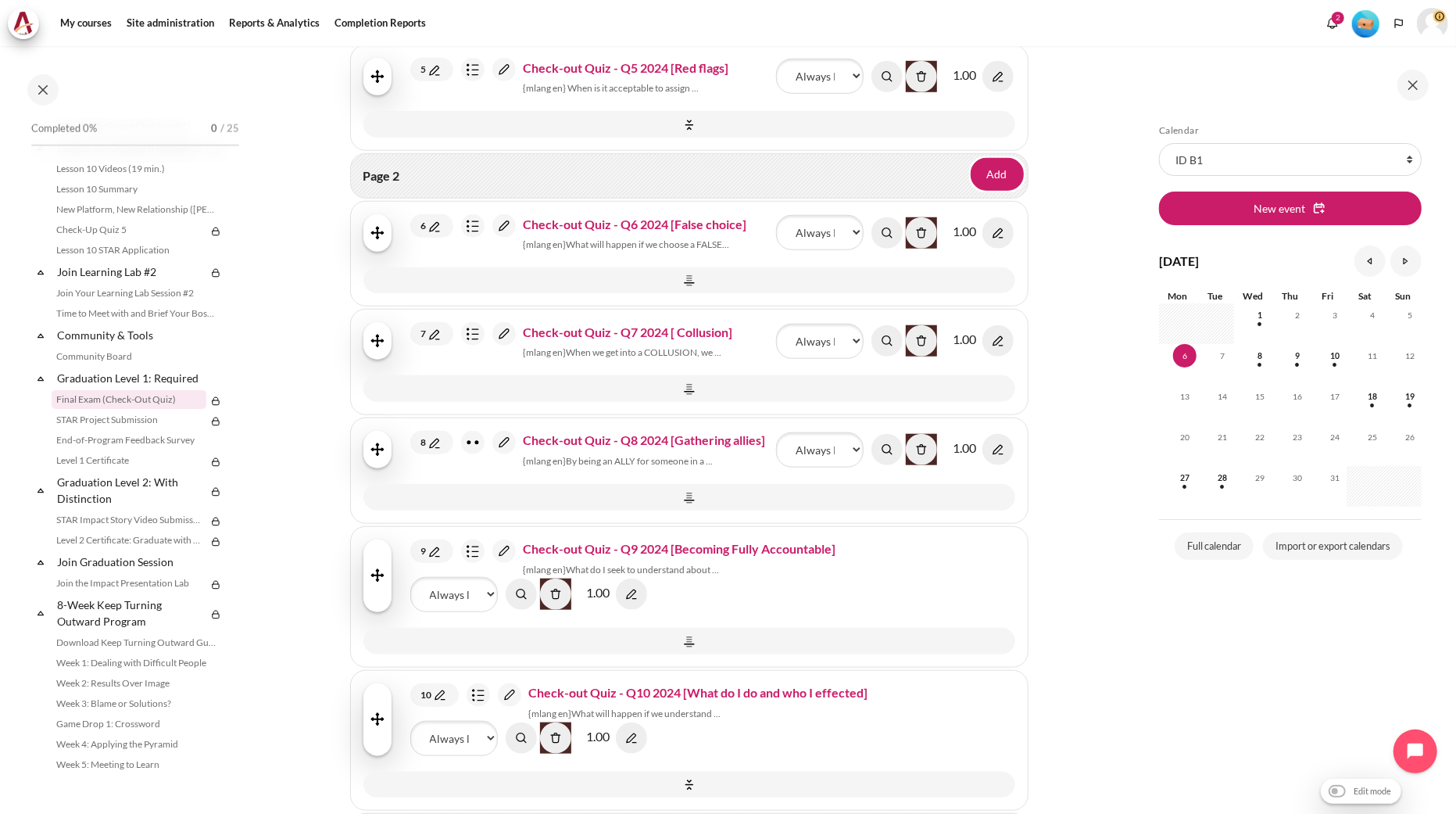
scroll to position [956, 0]
